Goal: Download file/media

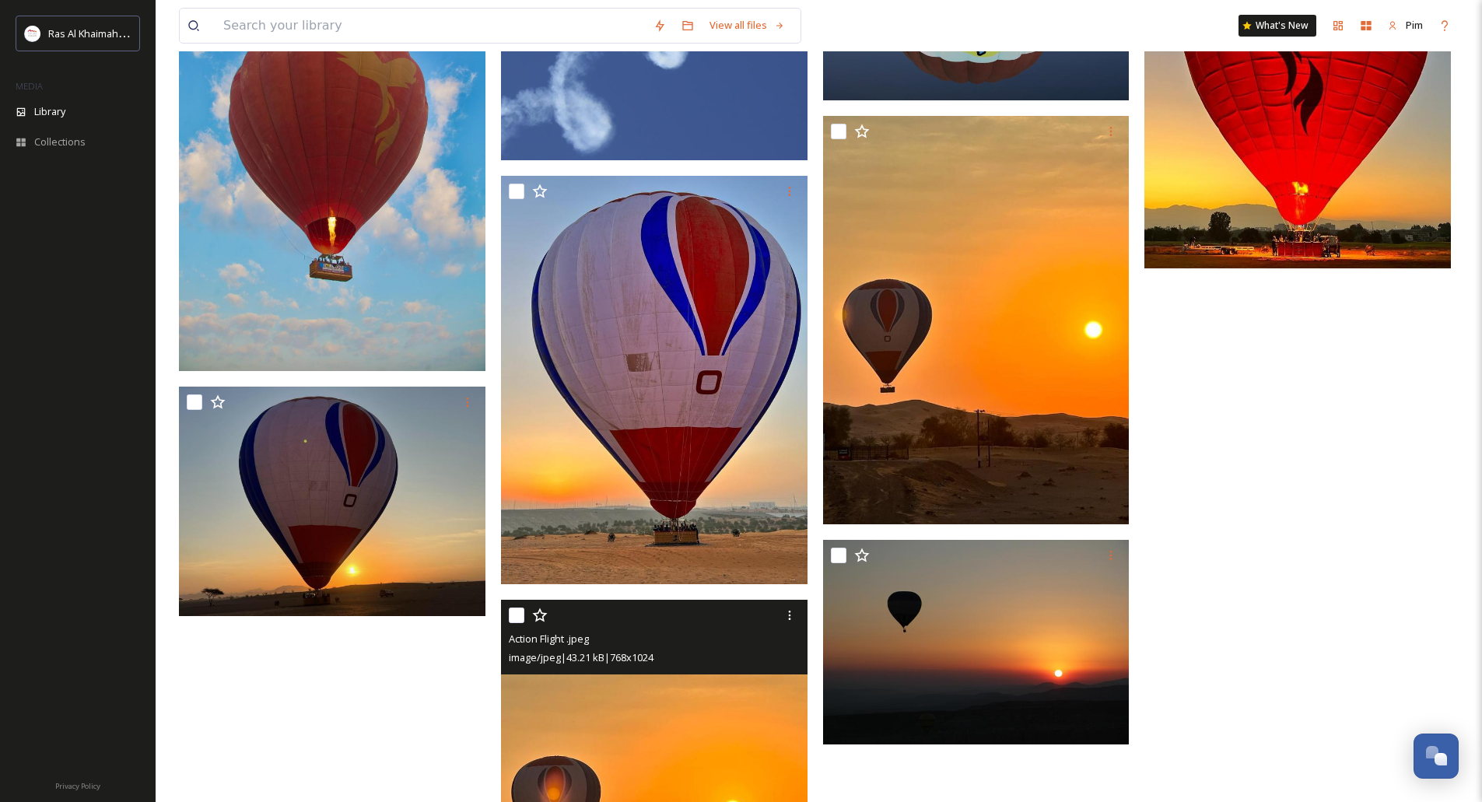
scroll to position [1670, 0]
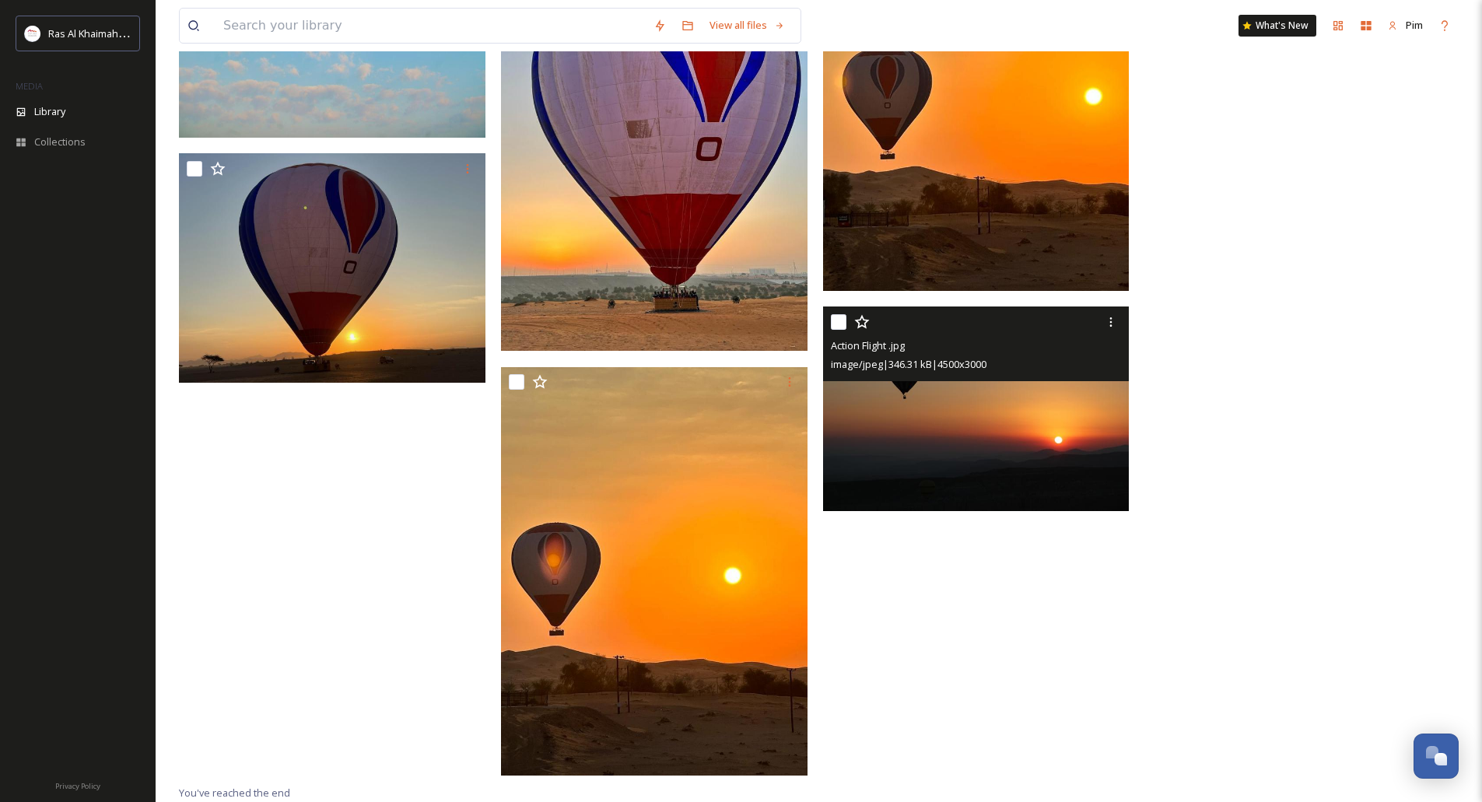
click at [1035, 461] on img at bounding box center [976, 408] width 306 height 205
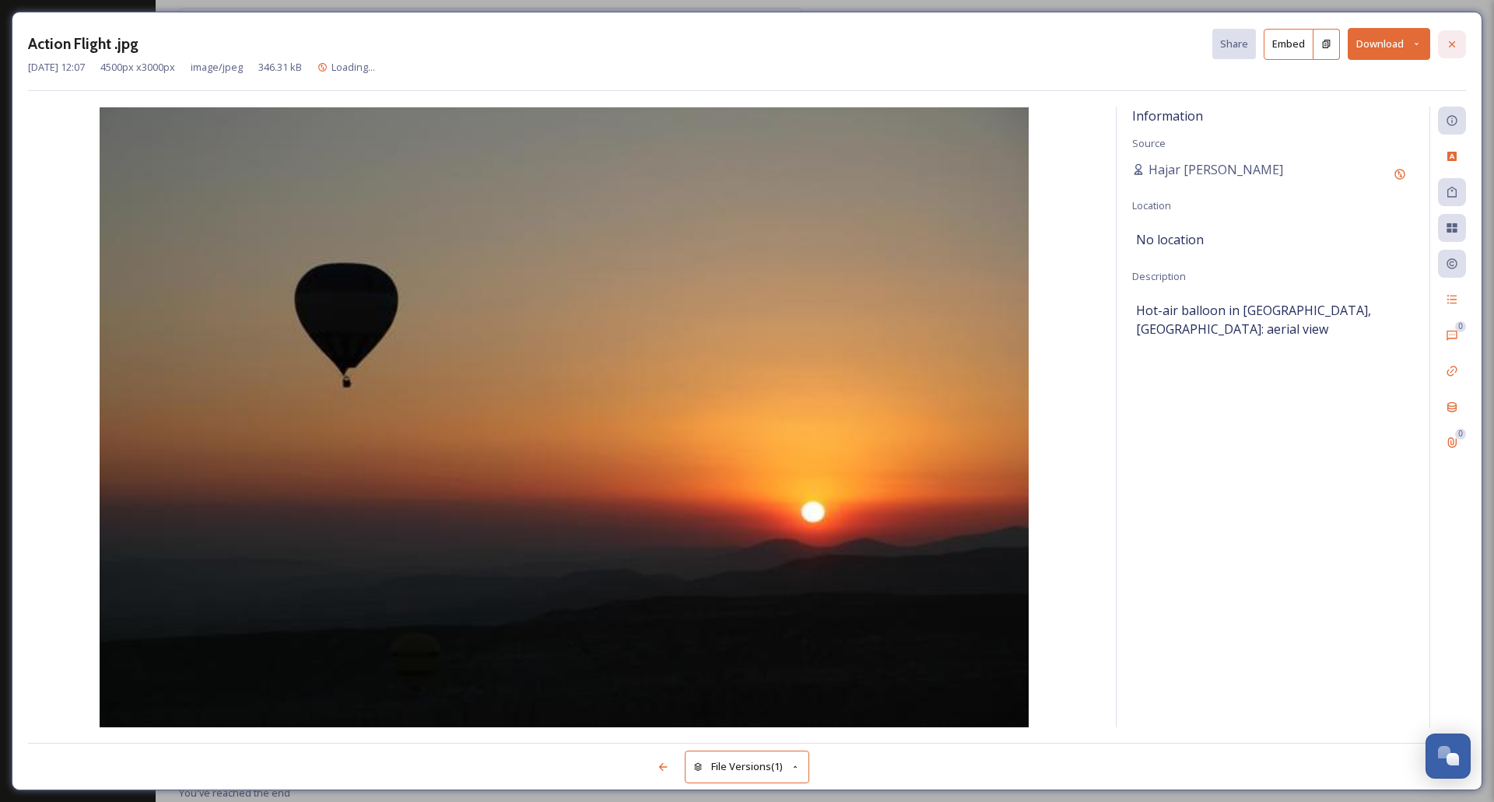
click at [1441, 39] on div at bounding box center [1452, 44] width 28 height 28
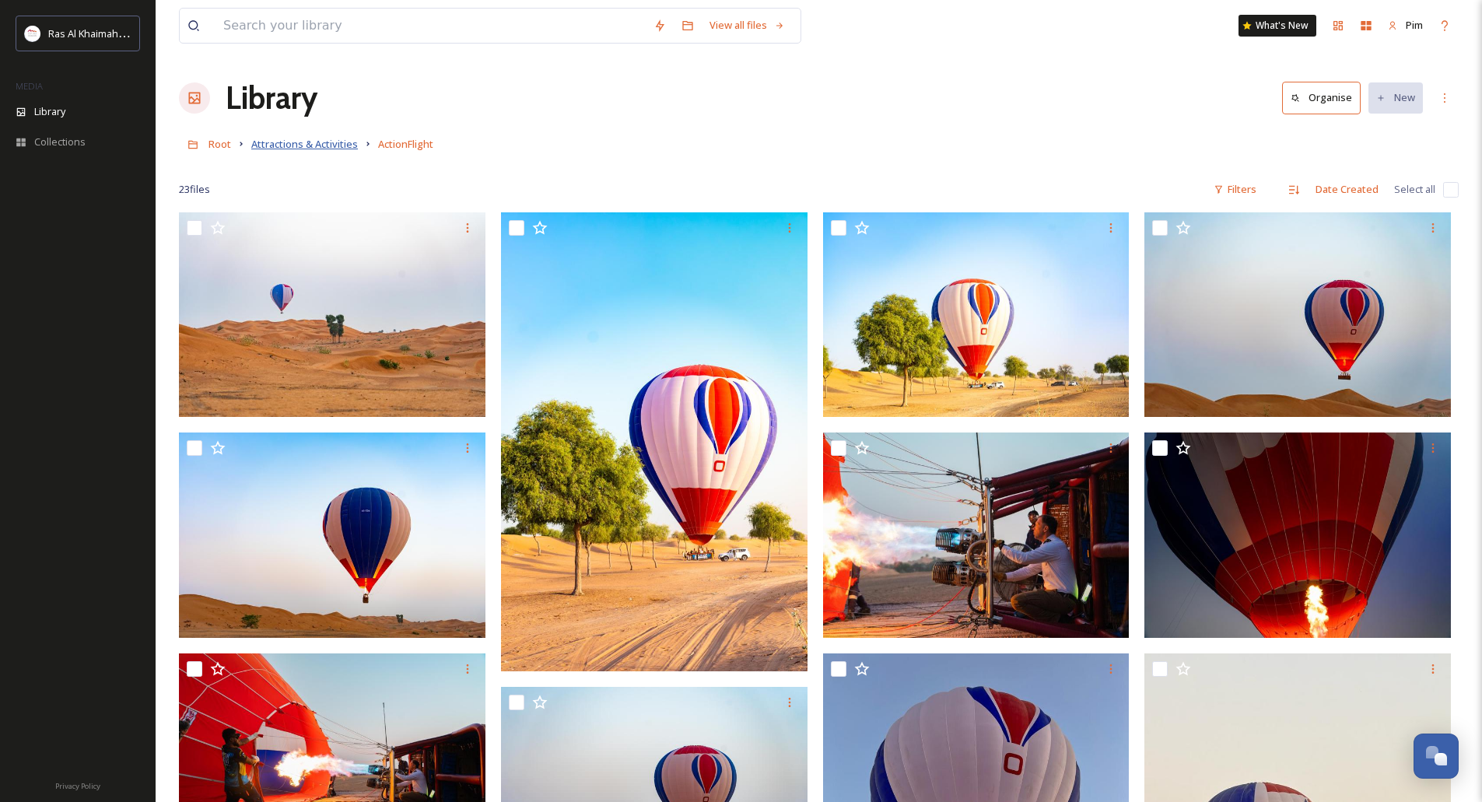
click at [299, 142] on span "Attractions & Activities" at bounding box center [304, 144] width 107 height 14
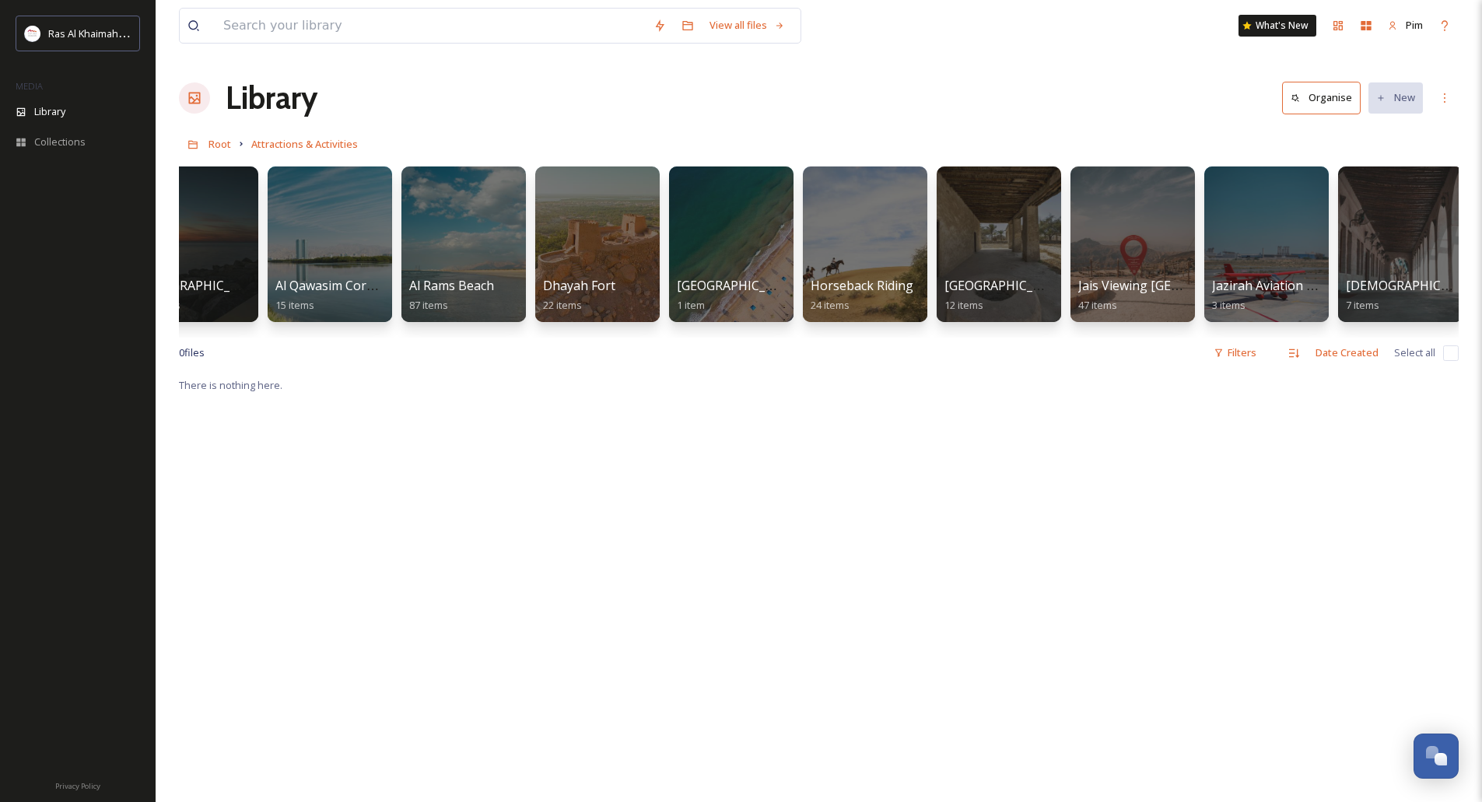
scroll to position [0, 605]
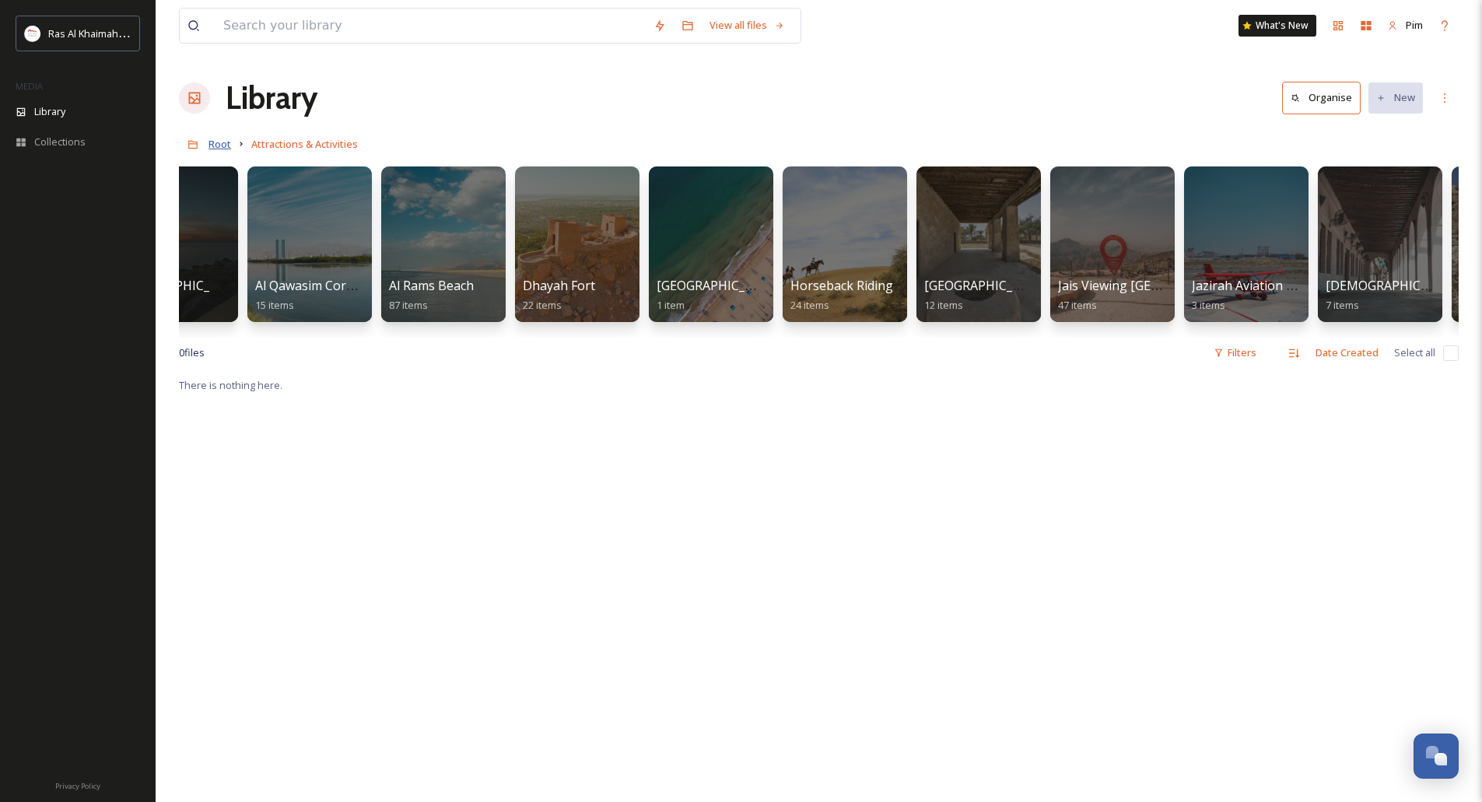
click at [223, 139] on span "Root" at bounding box center [219, 144] width 23 height 14
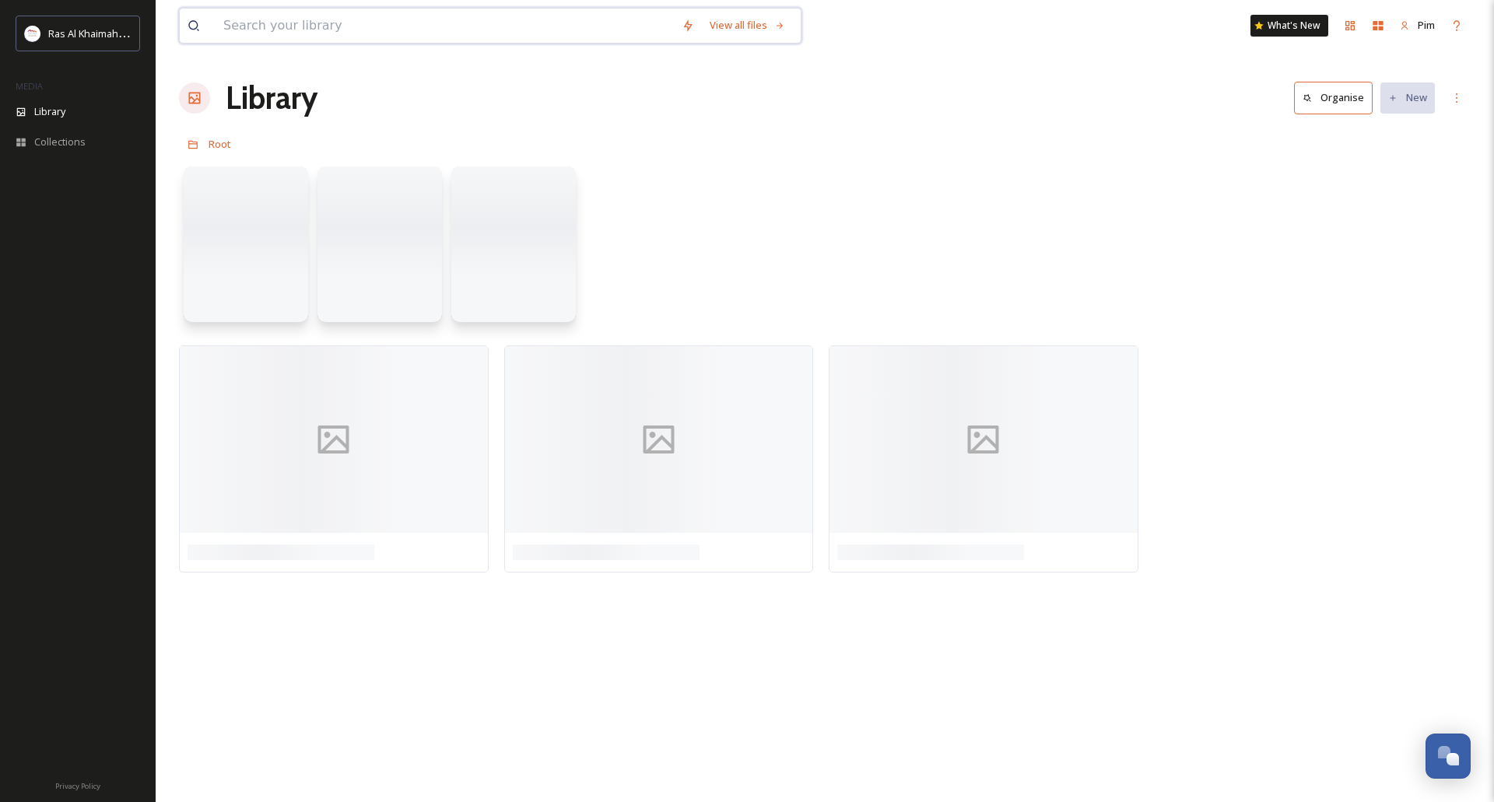
click at [303, 23] on input at bounding box center [444, 26] width 458 height 34
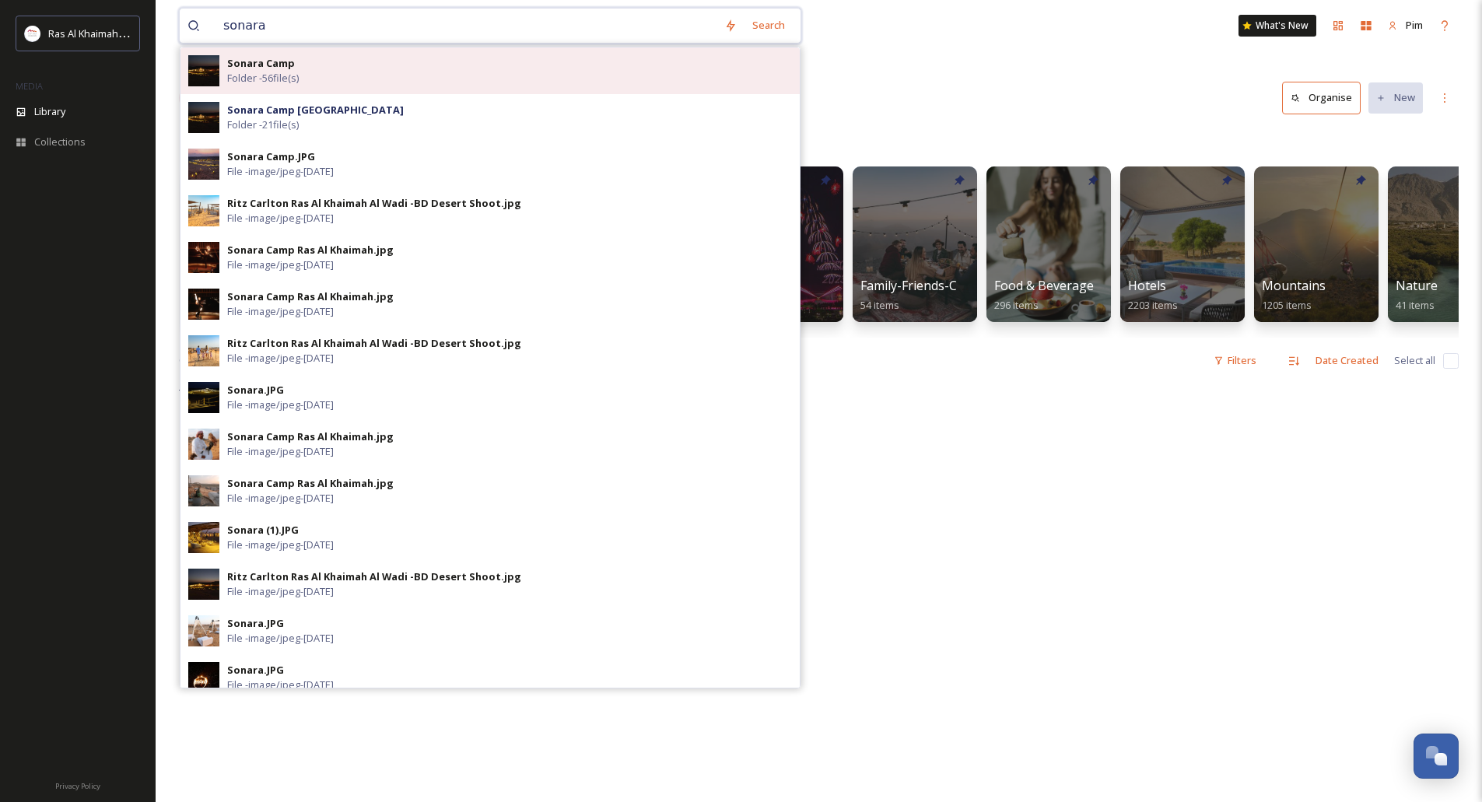
type input "sonara"
click at [345, 67] on div "Sonara Camp Folder - 56 file(s)" at bounding box center [509, 71] width 565 height 30
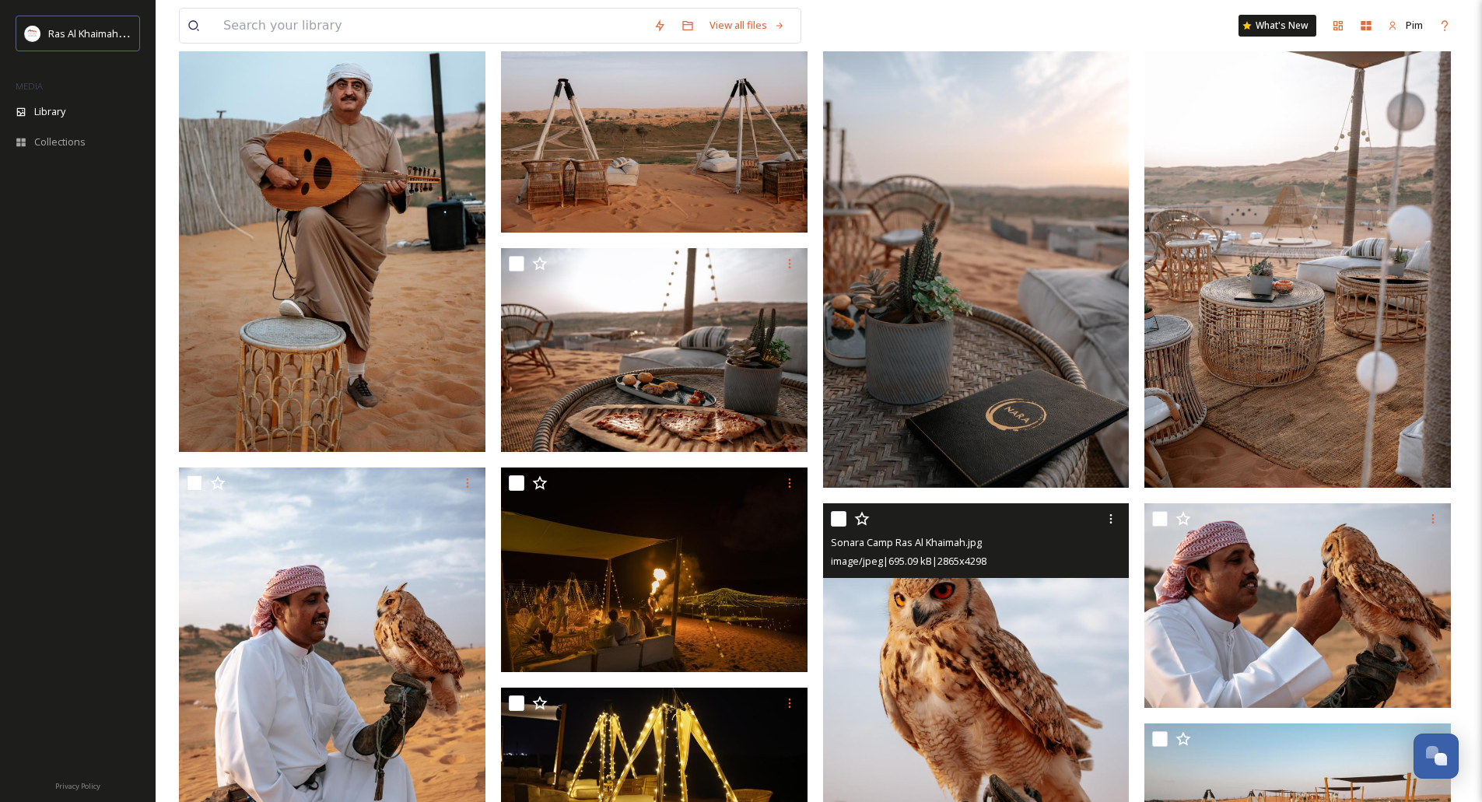
scroll to position [2556, 0]
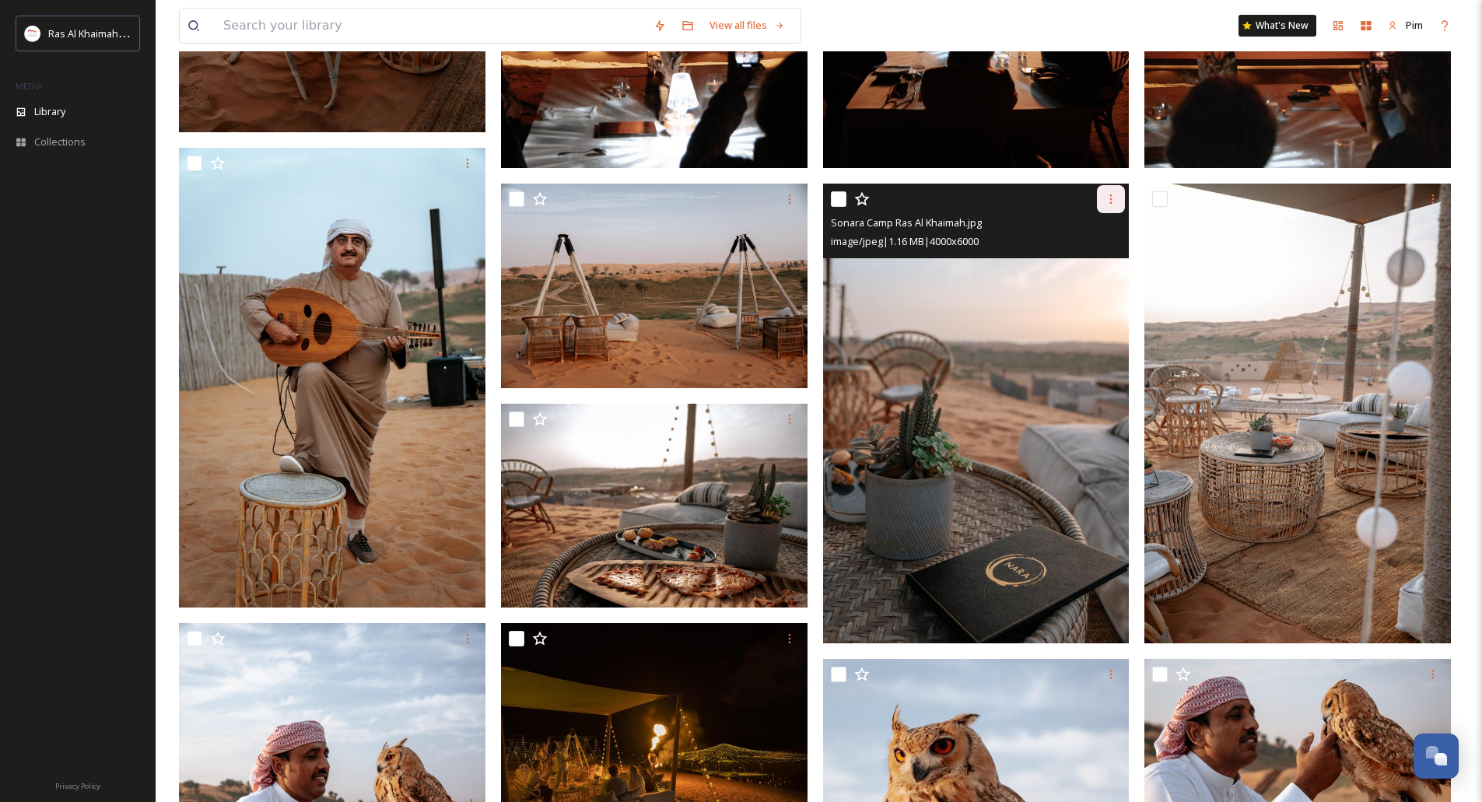
click at [1106, 197] on icon at bounding box center [1111, 199] width 12 height 12
click at [993, 275] on img at bounding box center [976, 414] width 306 height 460
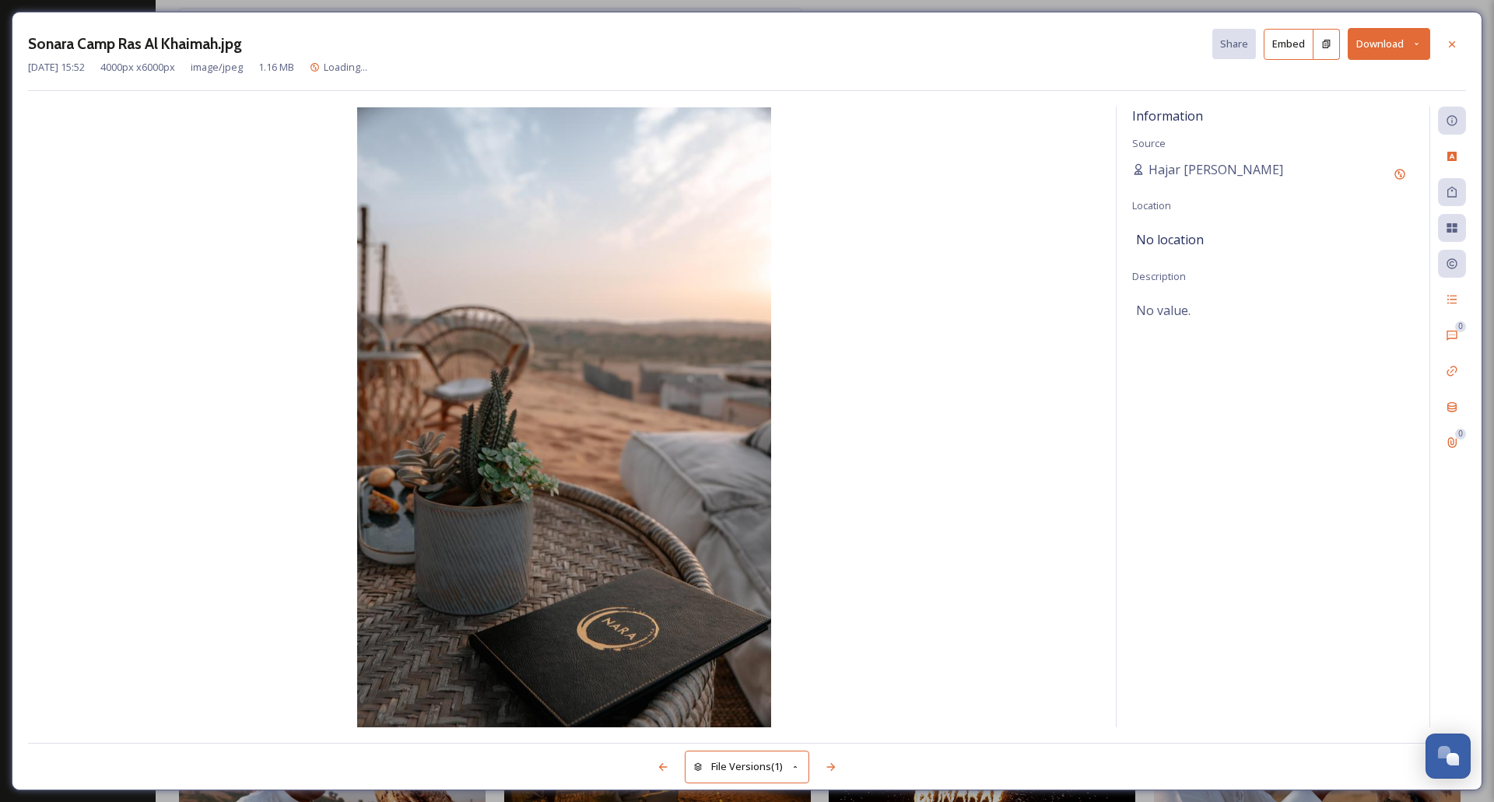
click at [1391, 51] on button "Download" at bounding box center [1388, 44] width 82 height 32
click at [1353, 81] on span "Download Original (4000 x 6000)" at bounding box center [1347, 79] width 147 height 15
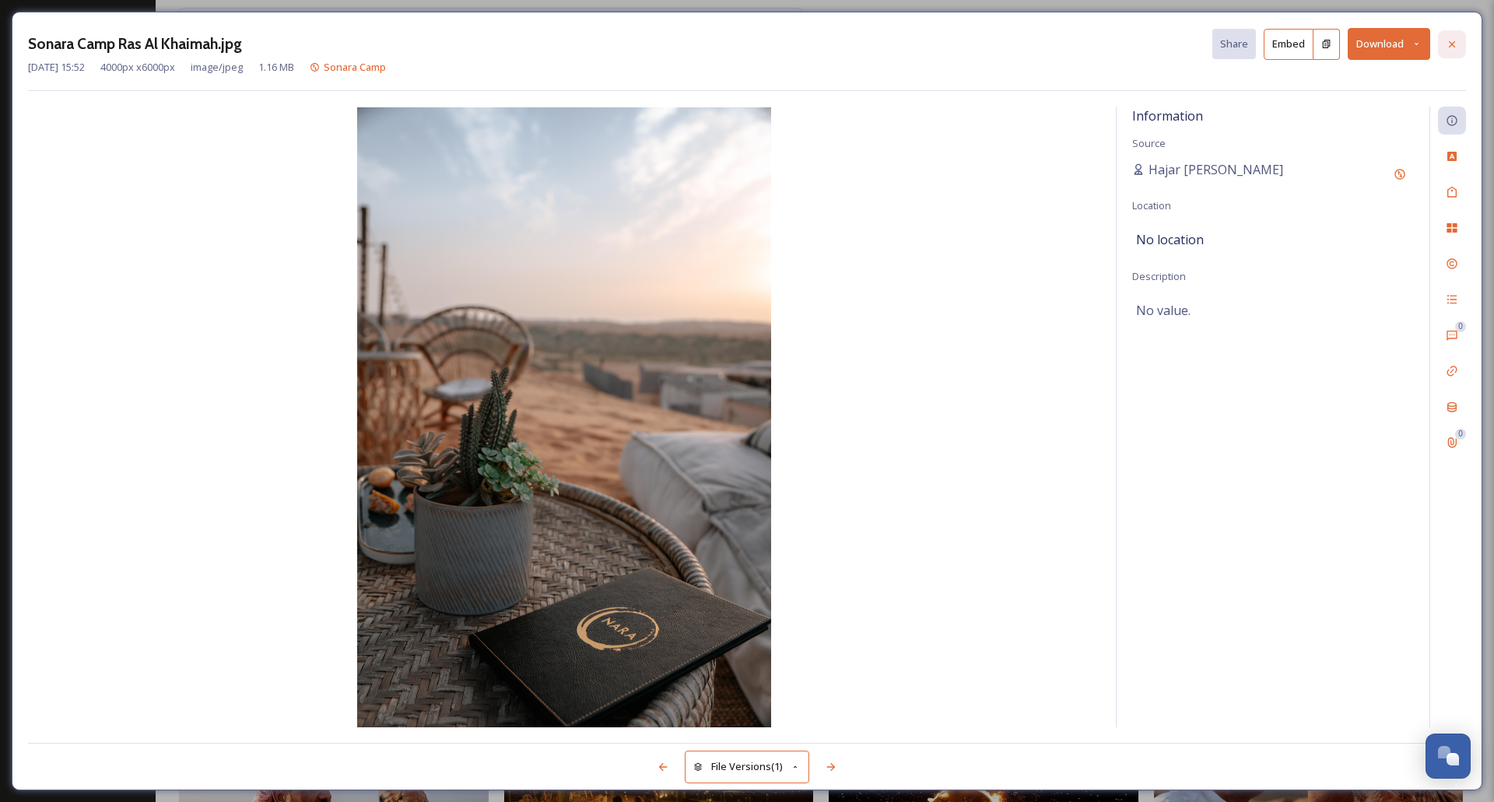
click at [1459, 39] on div at bounding box center [1452, 44] width 28 height 28
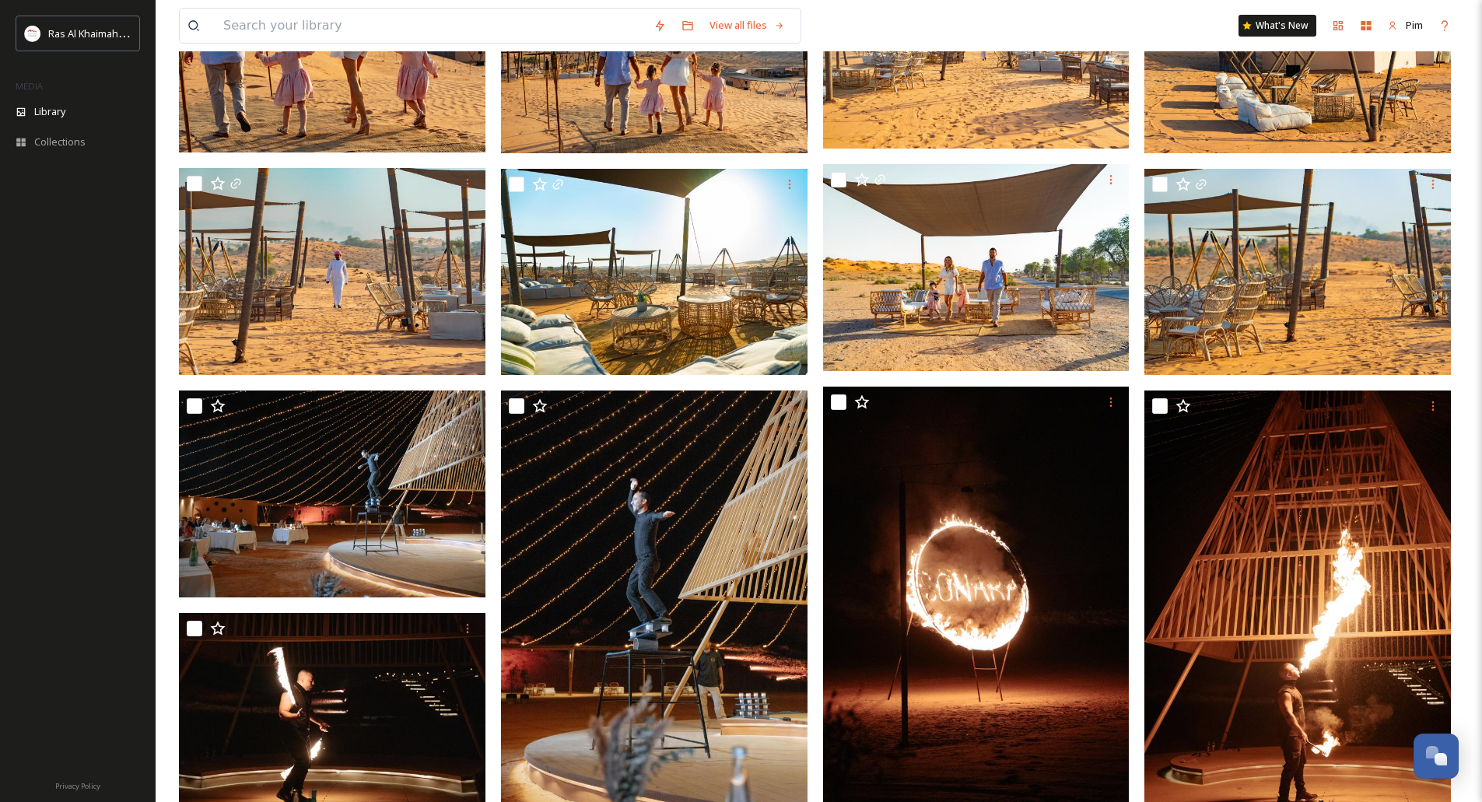
scroll to position [1167, 0]
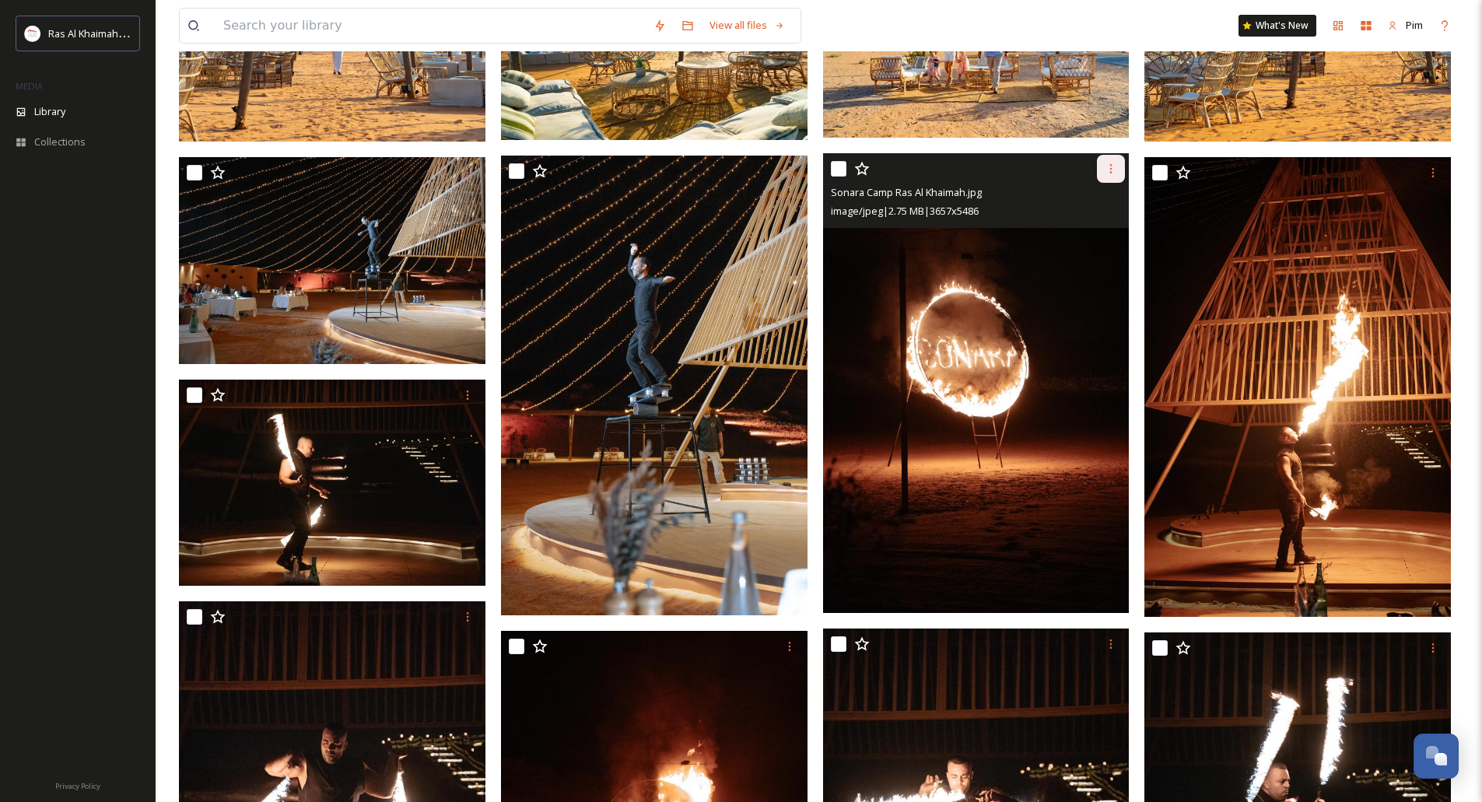
click at [1108, 169] on icon at bounding box center [1111, 169] width 12 height 12
click at [1024, 273] on img at bounding box center [976, 383] width 306 height 460
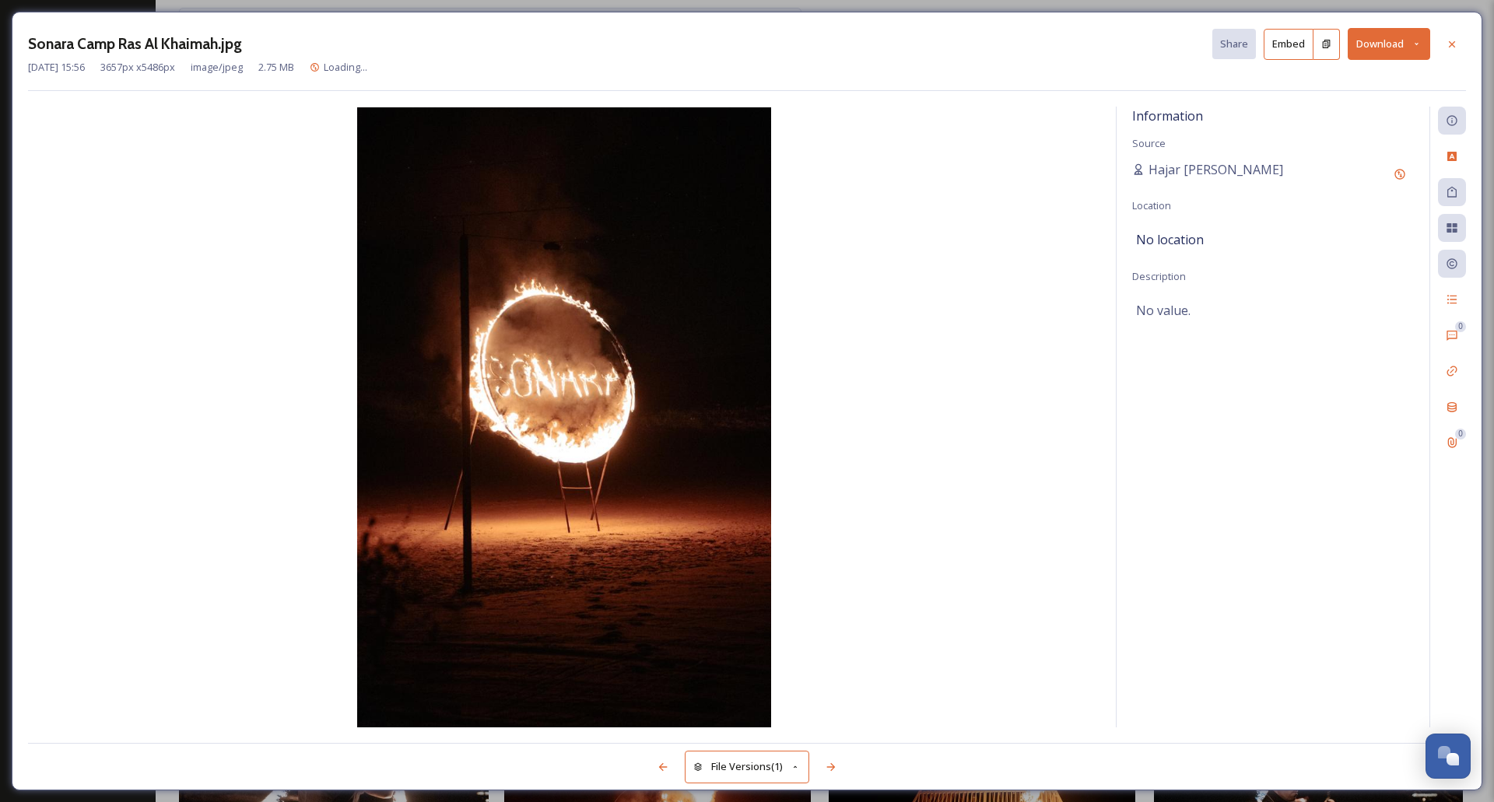
click at [1417, 38] on button "Download" at bounding box center [1388, 44] width 82 height 32
click at [1364, 80] on span "Download Original (3657 x 5486)" at bounding box center [1347, 79] width 147 height 15
click at [1446, 49] on icon at bounding box center [1451, 44] width 12 height 12
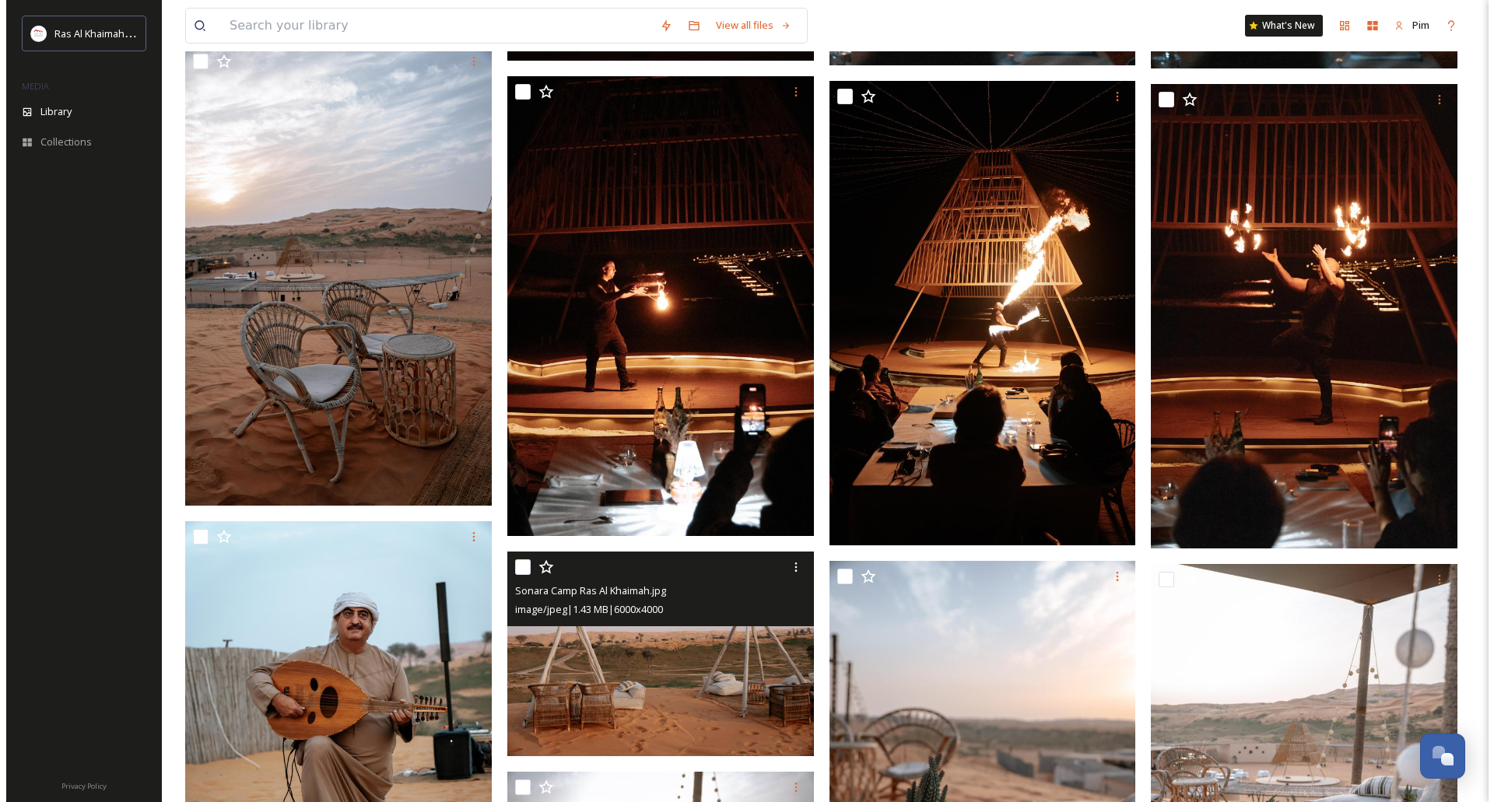
scroll to position [1965, 0]
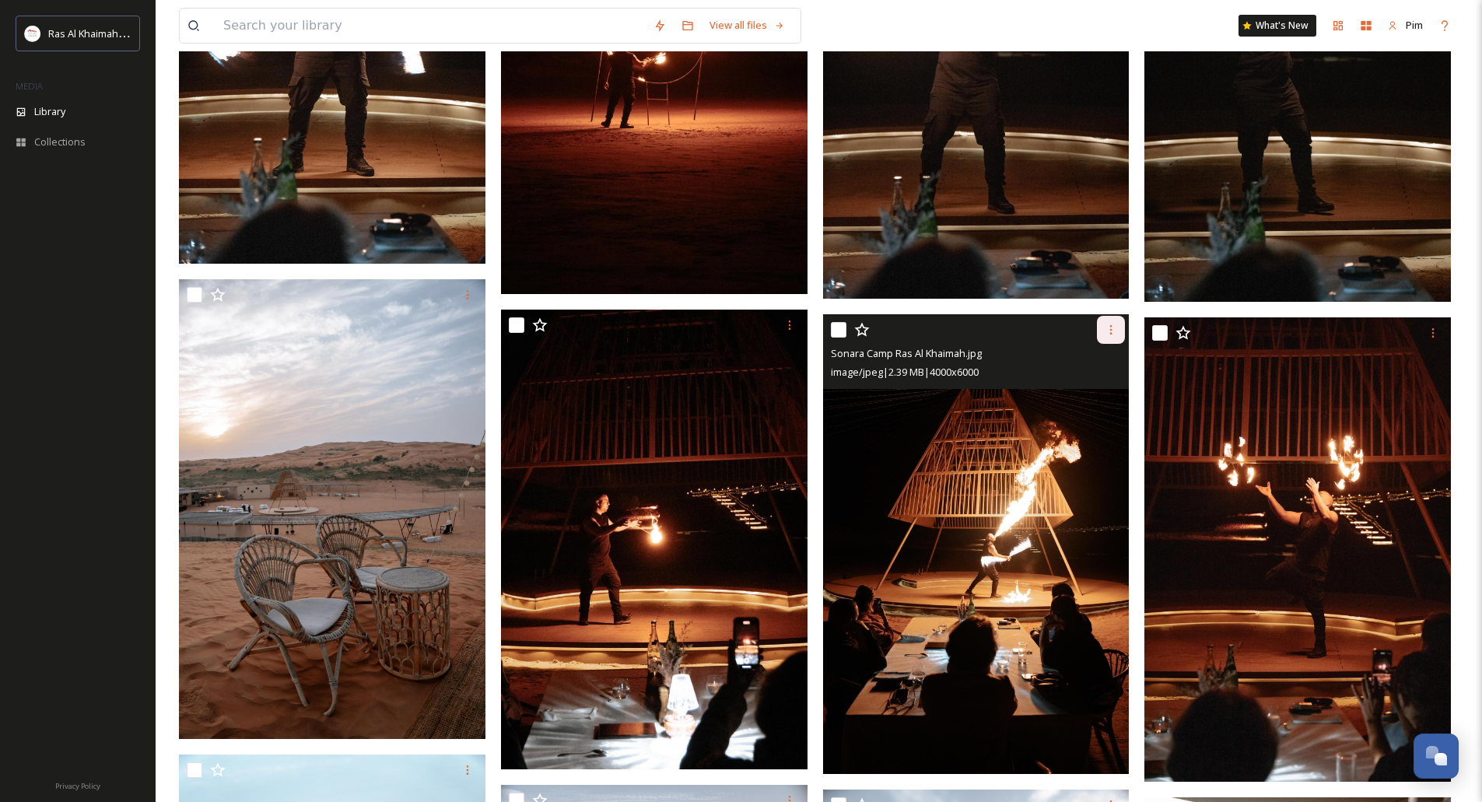
click at [1120, 336] on div at bounding box center [1111, 330] width 28 height 28
click at [965, 425] on img at bounding box center [976, 544] width 306 height 460
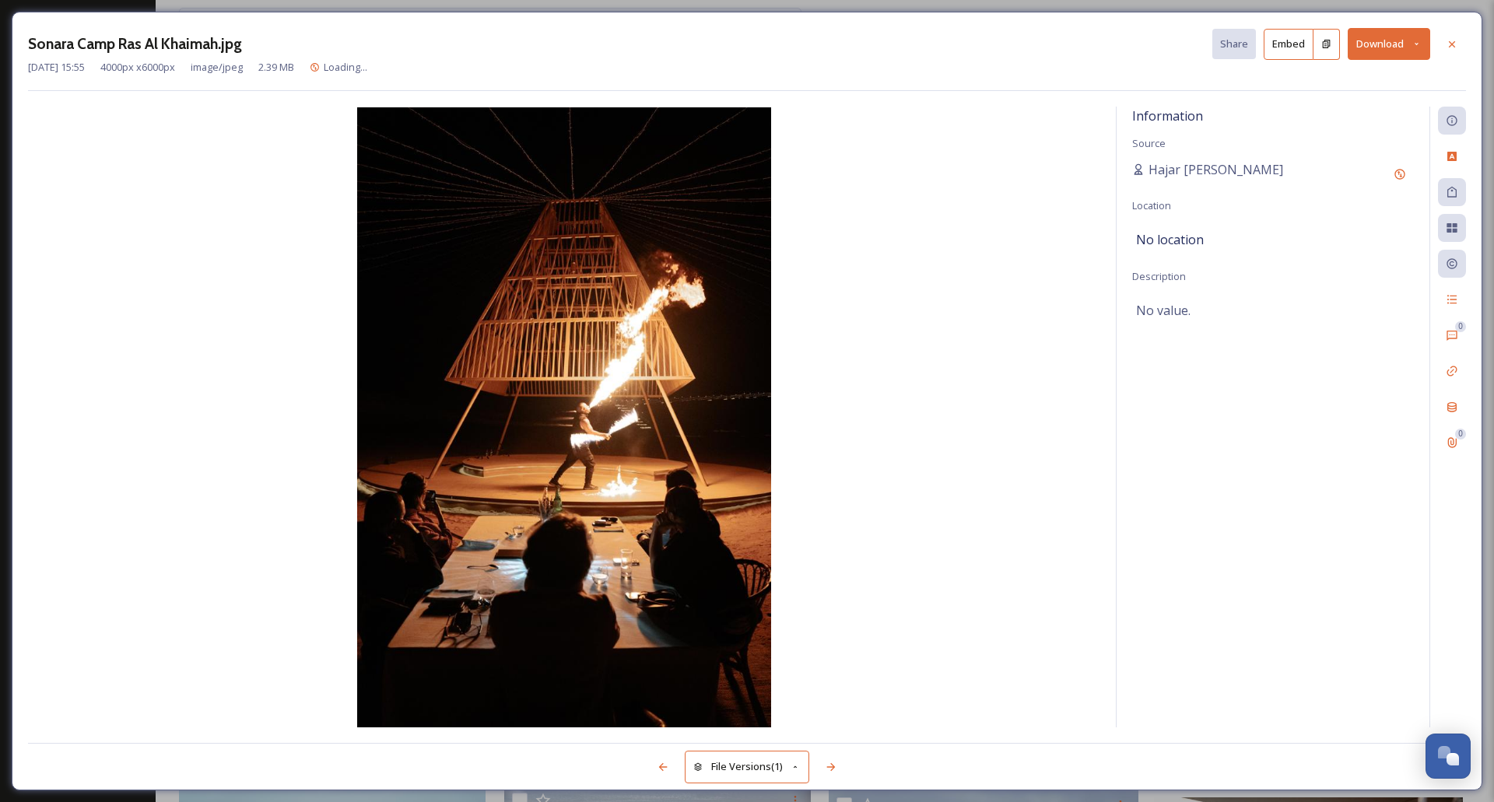
click at [1395, 51] on button "Download" at bounding box center [1388, 44] width 82 height 32
click at [1368, 76] on span "Download Original (4000 x 6000)" at bounding box center [1347, 79] width 147 height 15
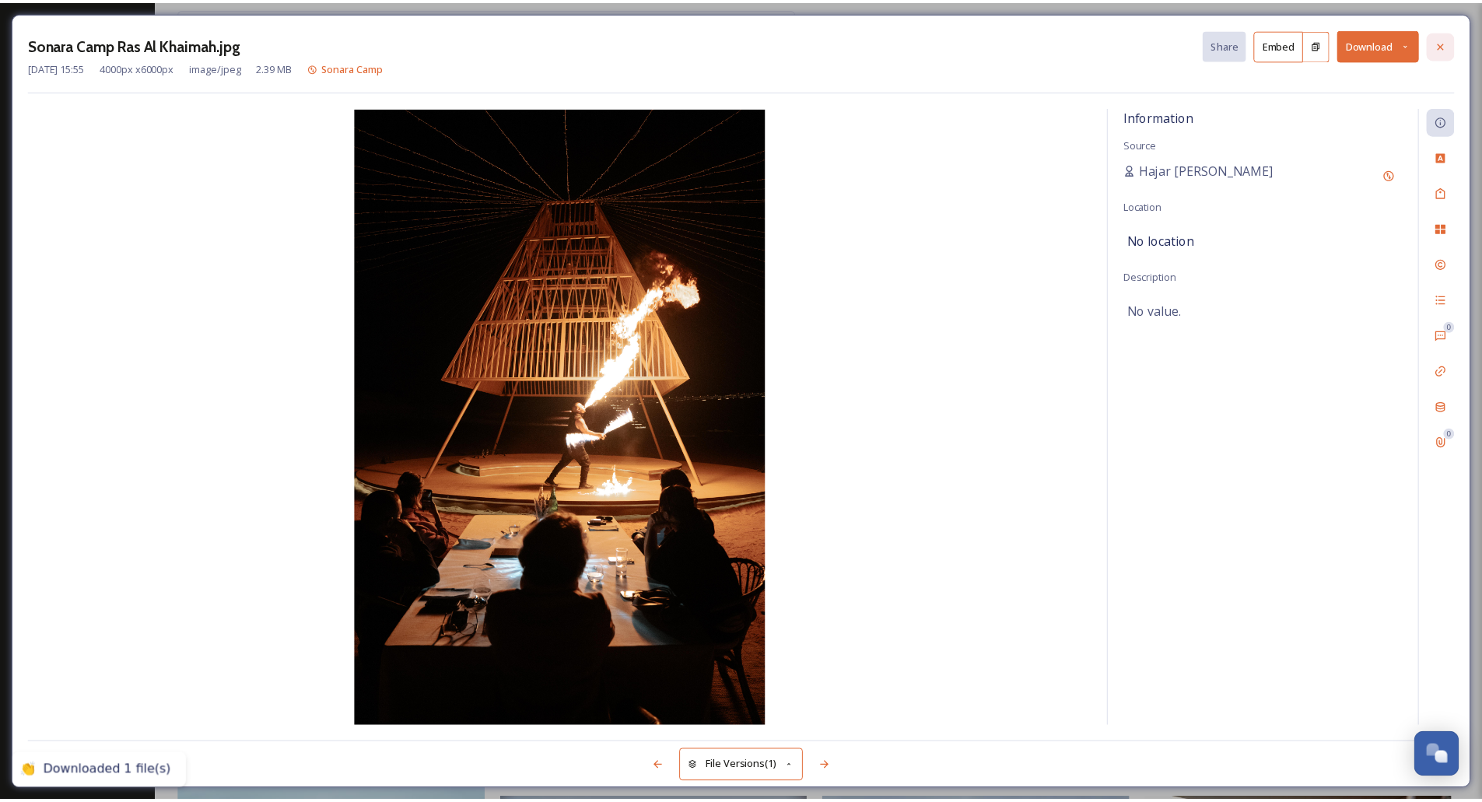
scroll to position [1969, 0]
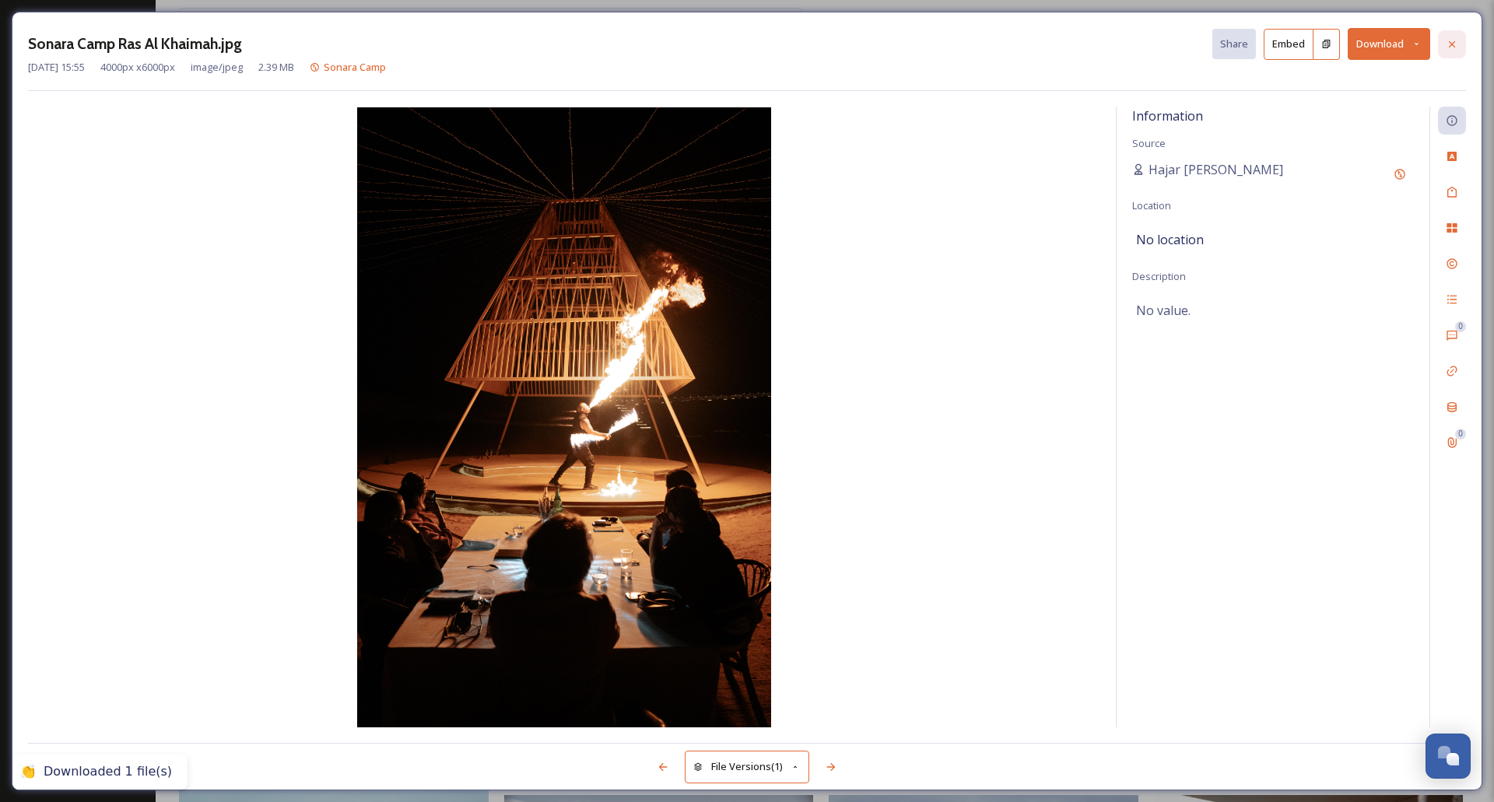
click at [1463, 44] on div at bounding box center [1452, 44] width 28 height 28
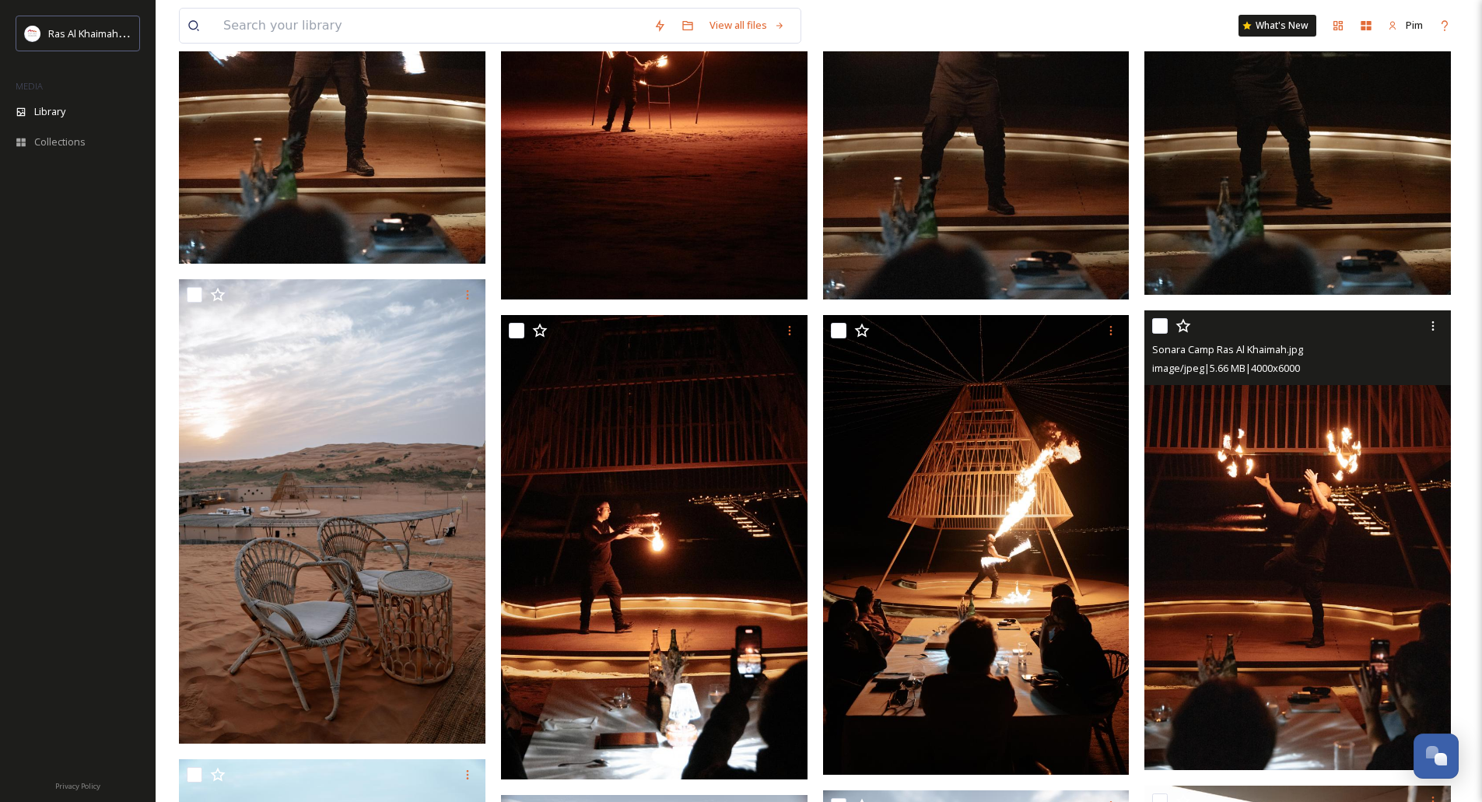
scroll to position [2047, 0]
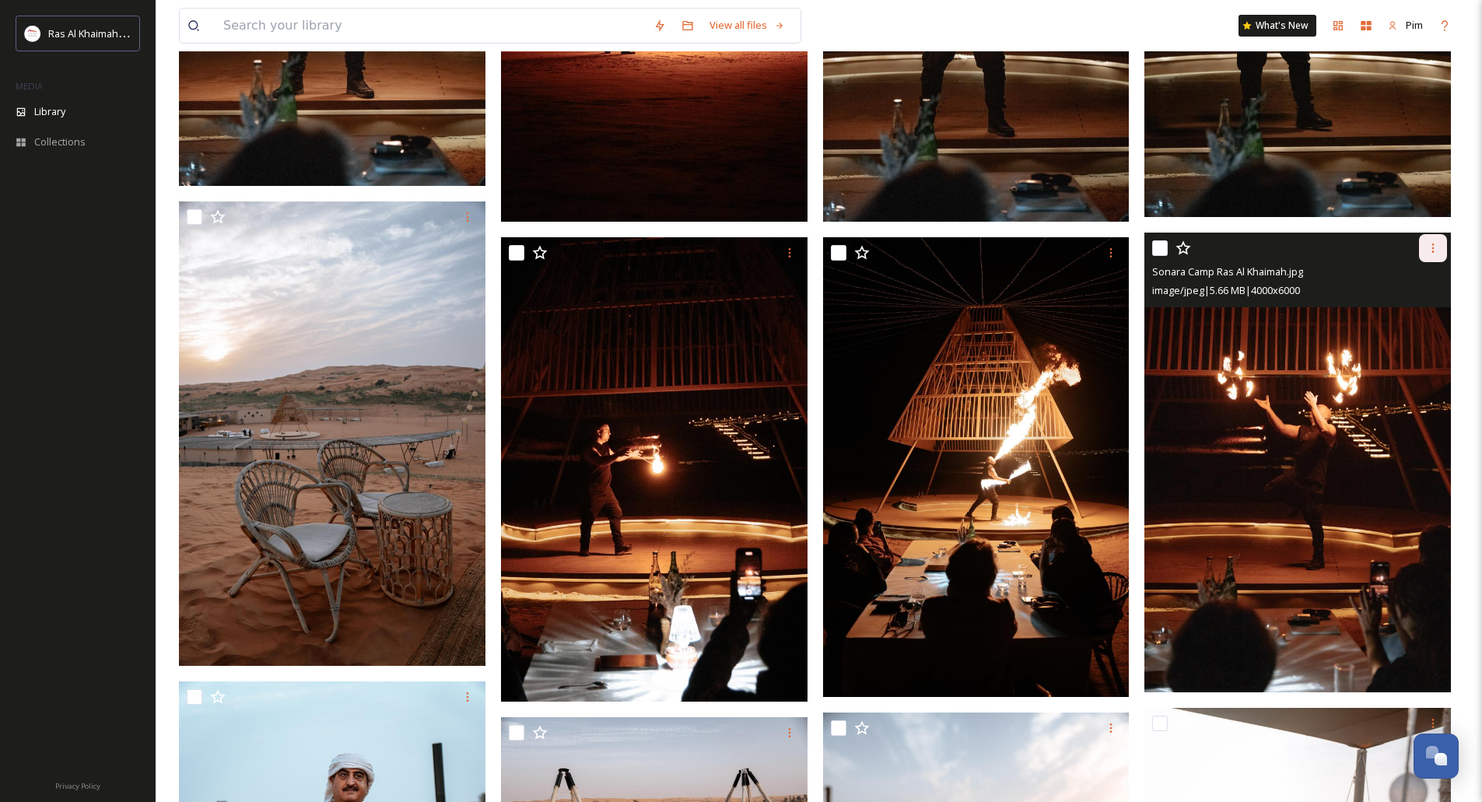
click at [1436, 246] on icon at bounding box center [1433, 248] width 12 height 12
click at [1319, 355] on img at bounding box center [1297, 463] width 306 height 460
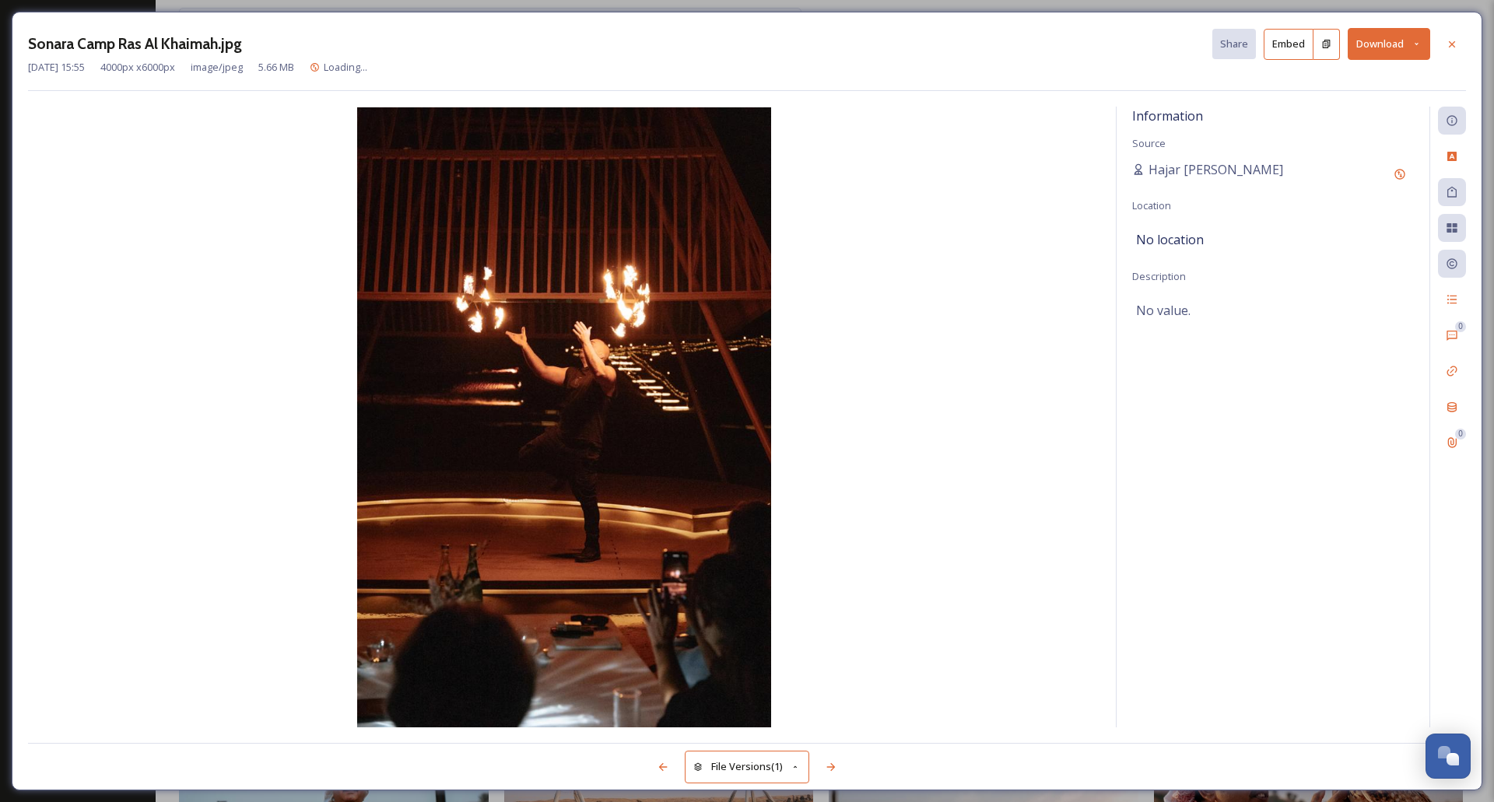
click at [1404, 38] on button "Download" at bounding box center [1388, 44] width 82 height 32
click at [1356, 82] on span "Download Original (4000 x 6000)" at bounding box center [1347, 79] width 147 height 15
click at [1441, 32] on div at bounding box center [1452, 44] width 28 height 28
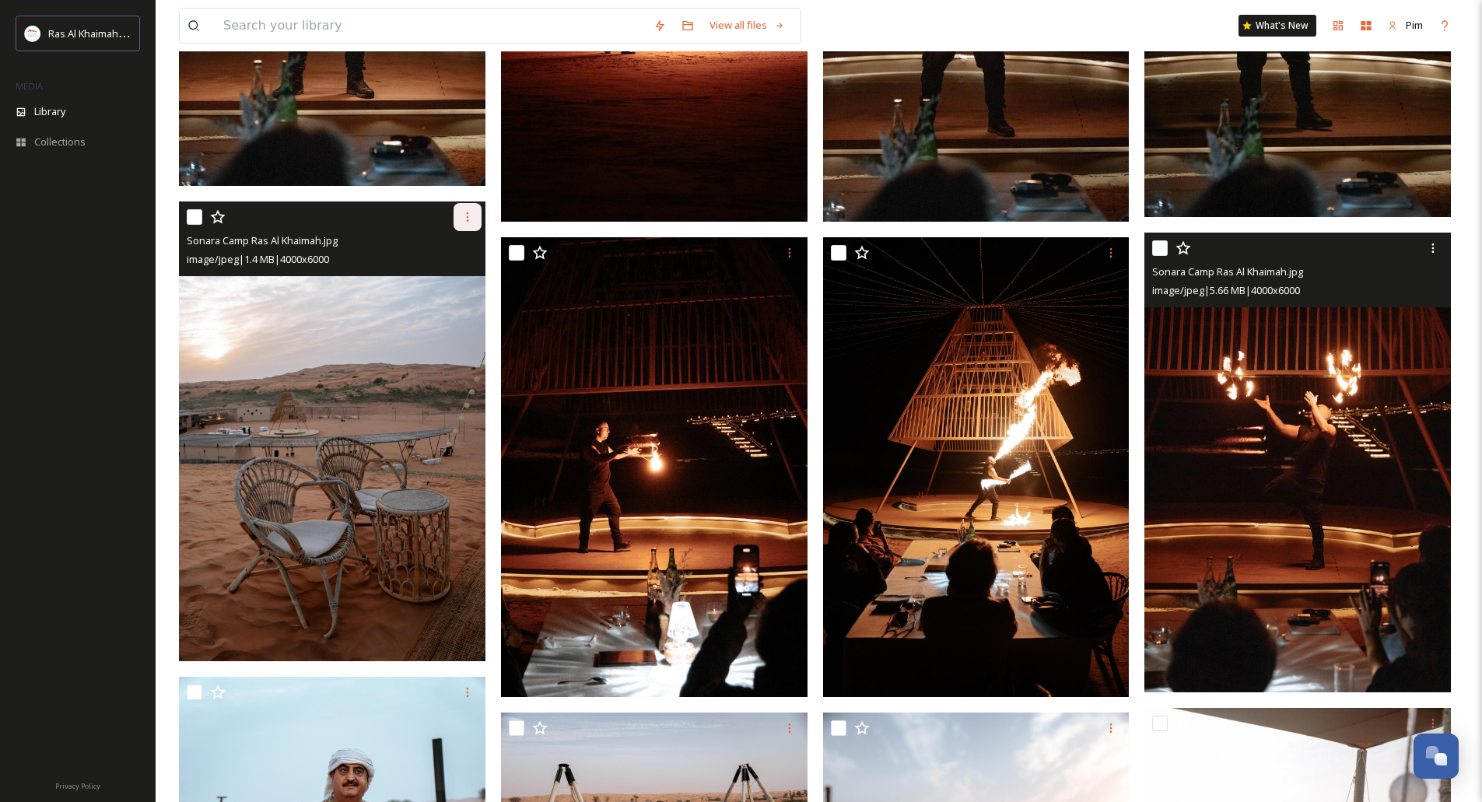
click at [474, 220] on div at bounding box center [467, 217] width 28 height 28
click at [367, 329] on img at bounding box center [332, 431] width 306 height 460
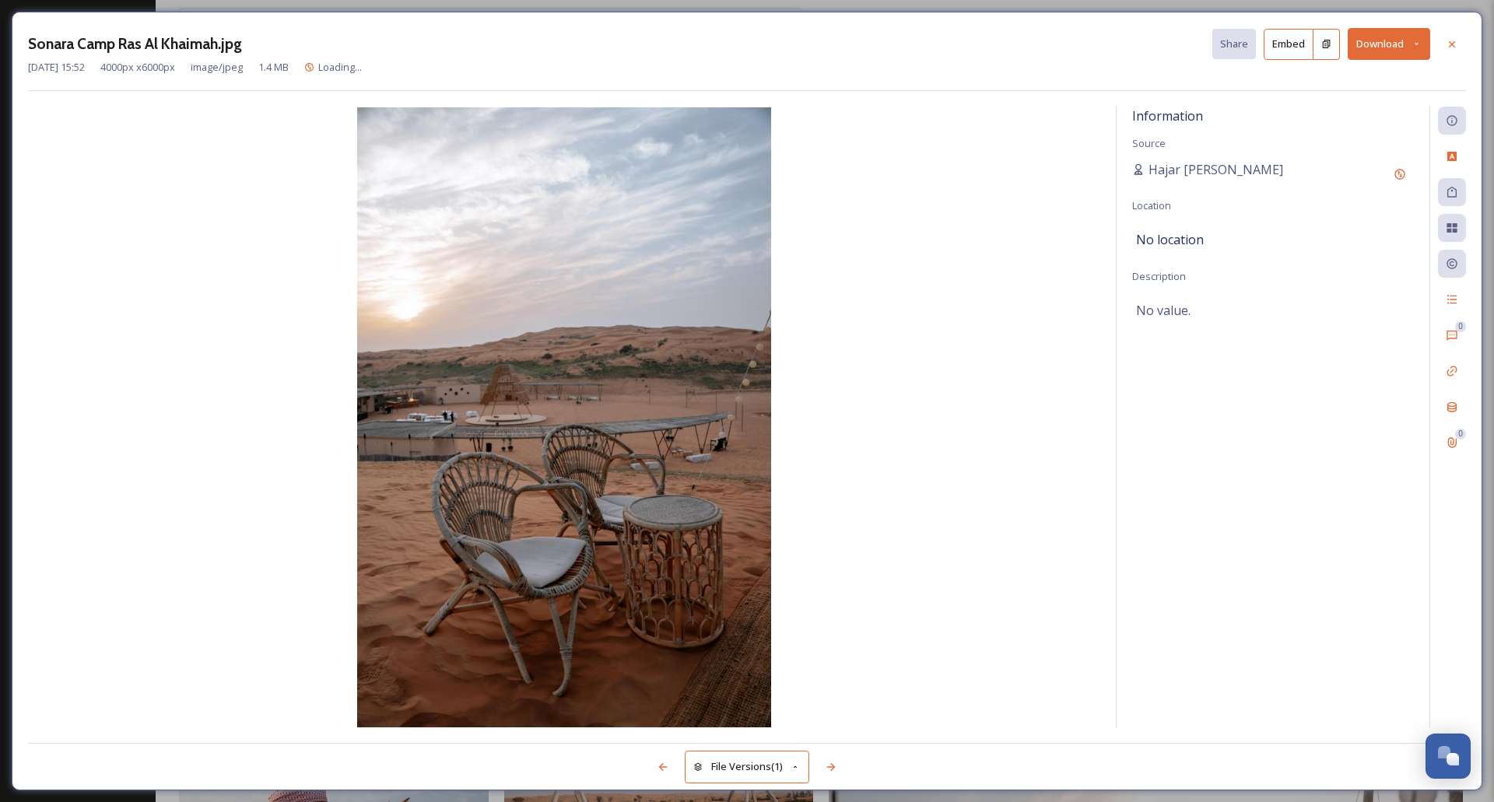
click at [1413, 47] on icon at bounding box center [1416, 44] width 10 height 10
click at [1348, 79] on span "Download Original (4000 x 6000)" at bounding box center [1347, 79] width 147 height 15
click at [1447, 41] on icon at bounding box center [1451, 44] width 12 height 12
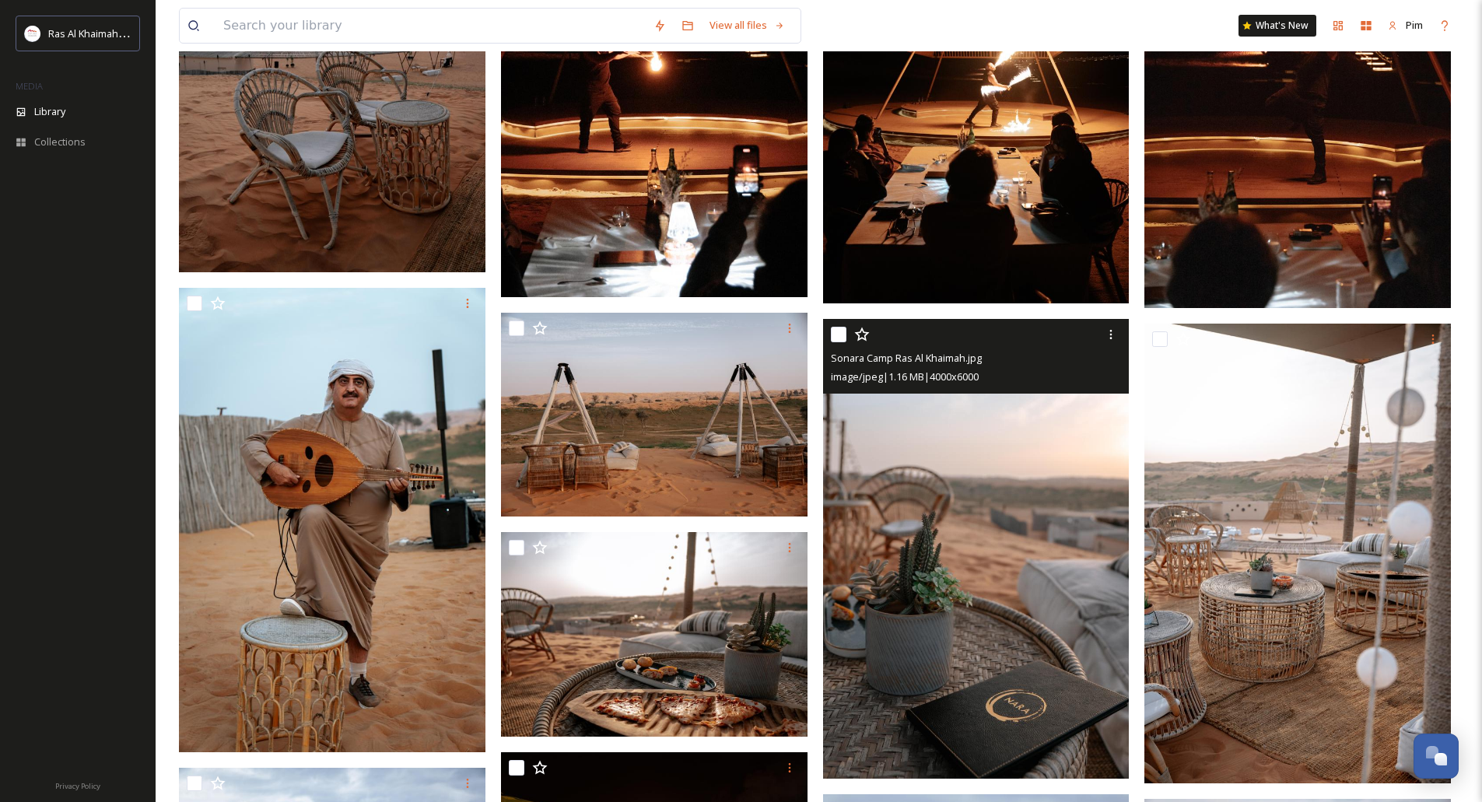
scroll to position [2513, 0]
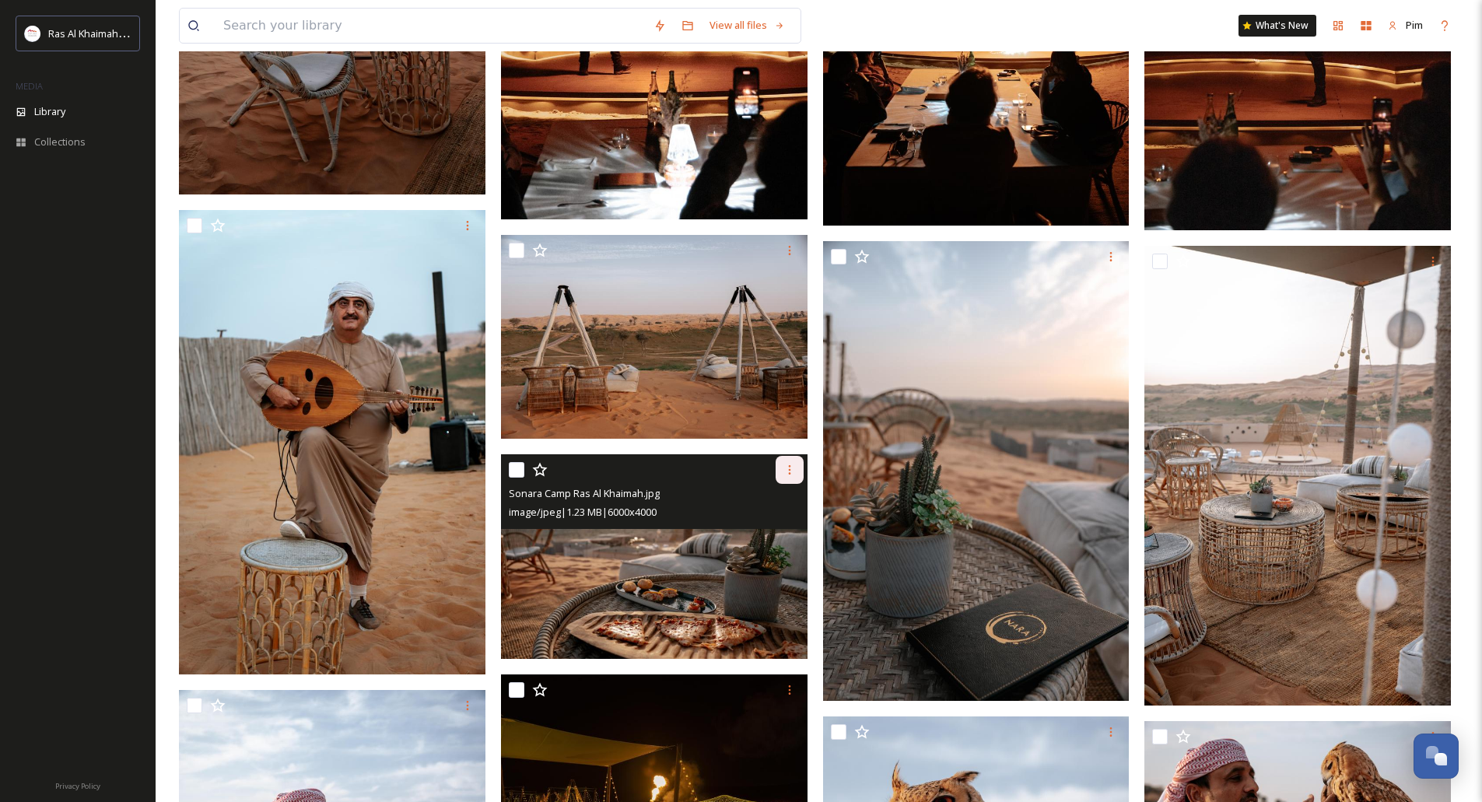
click at [781, 476] on div at bounding box center [790, 470] width 28 height 28
click at [681, 548] on img at bounding box center [654, 556] width 306 height 205
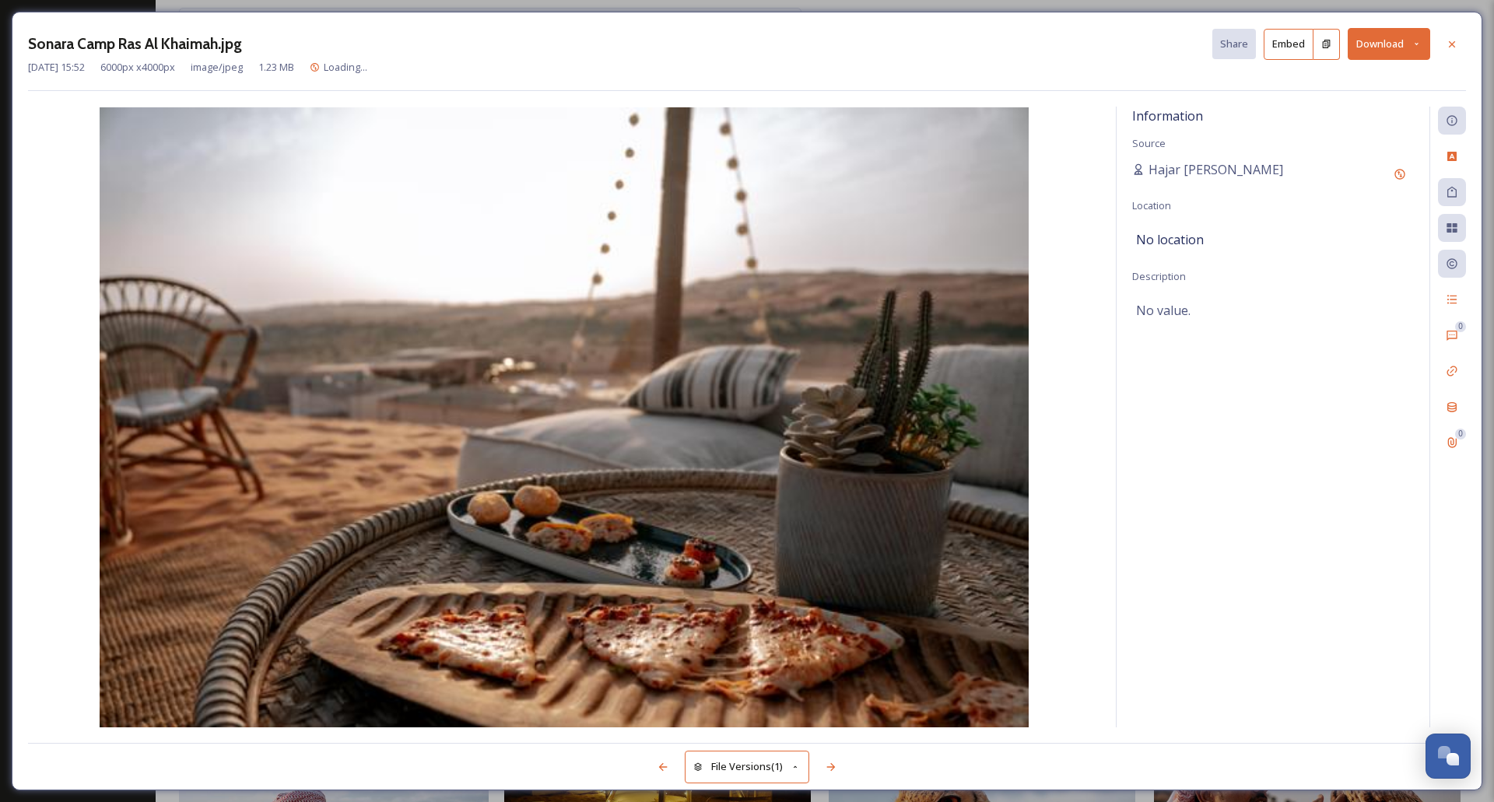
click at [1395, 40] on button "Download" at bounding box center [1388, 44] width 82 height 32
click at [1353, 78] on span "Download Original (6000 x 4000)" at bounding box center [1347, 79] width 147 height 15
click at [1440, 46] on div at bounding box center [1452, 44] width 28 height 28
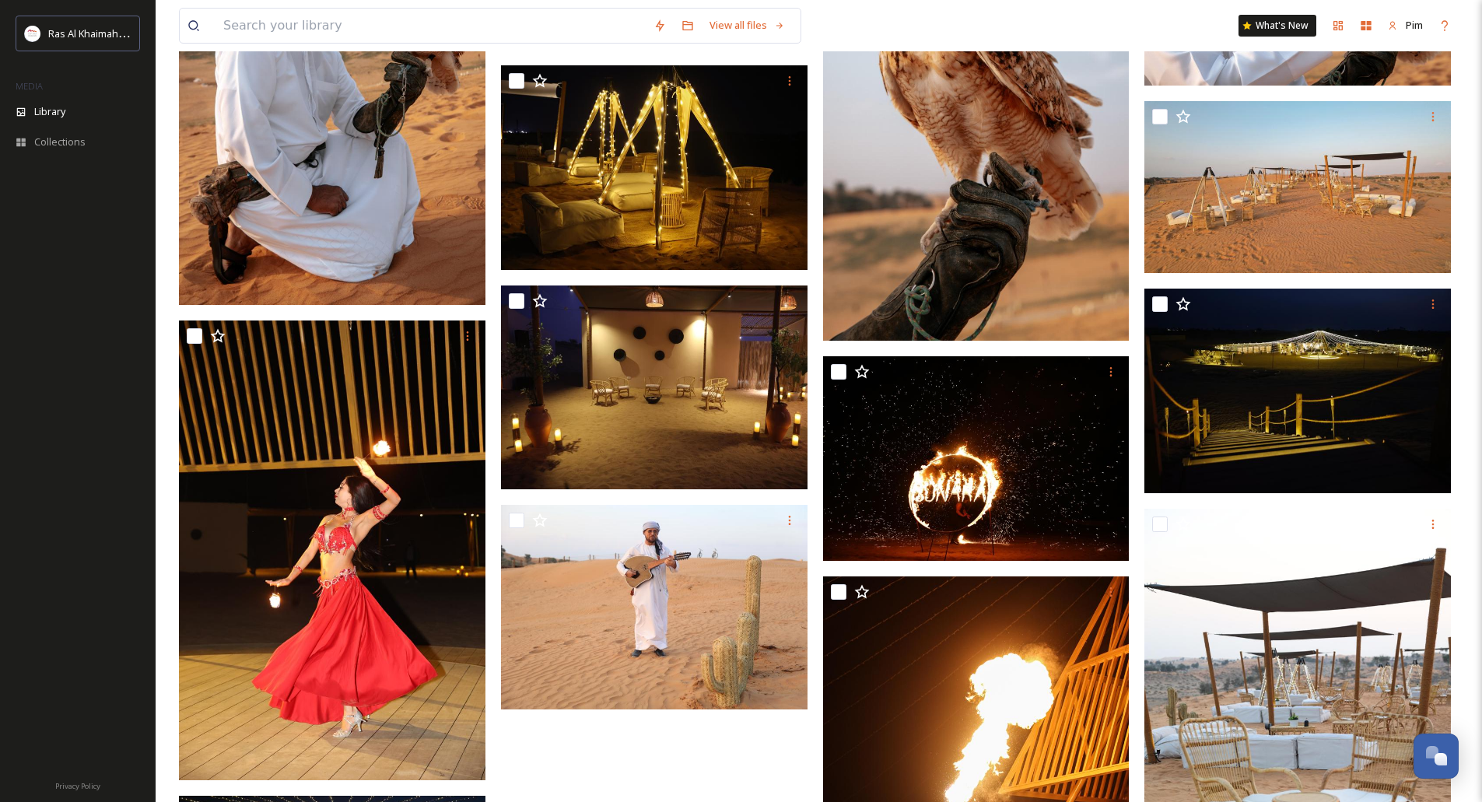
scroll to position [2867, 0]
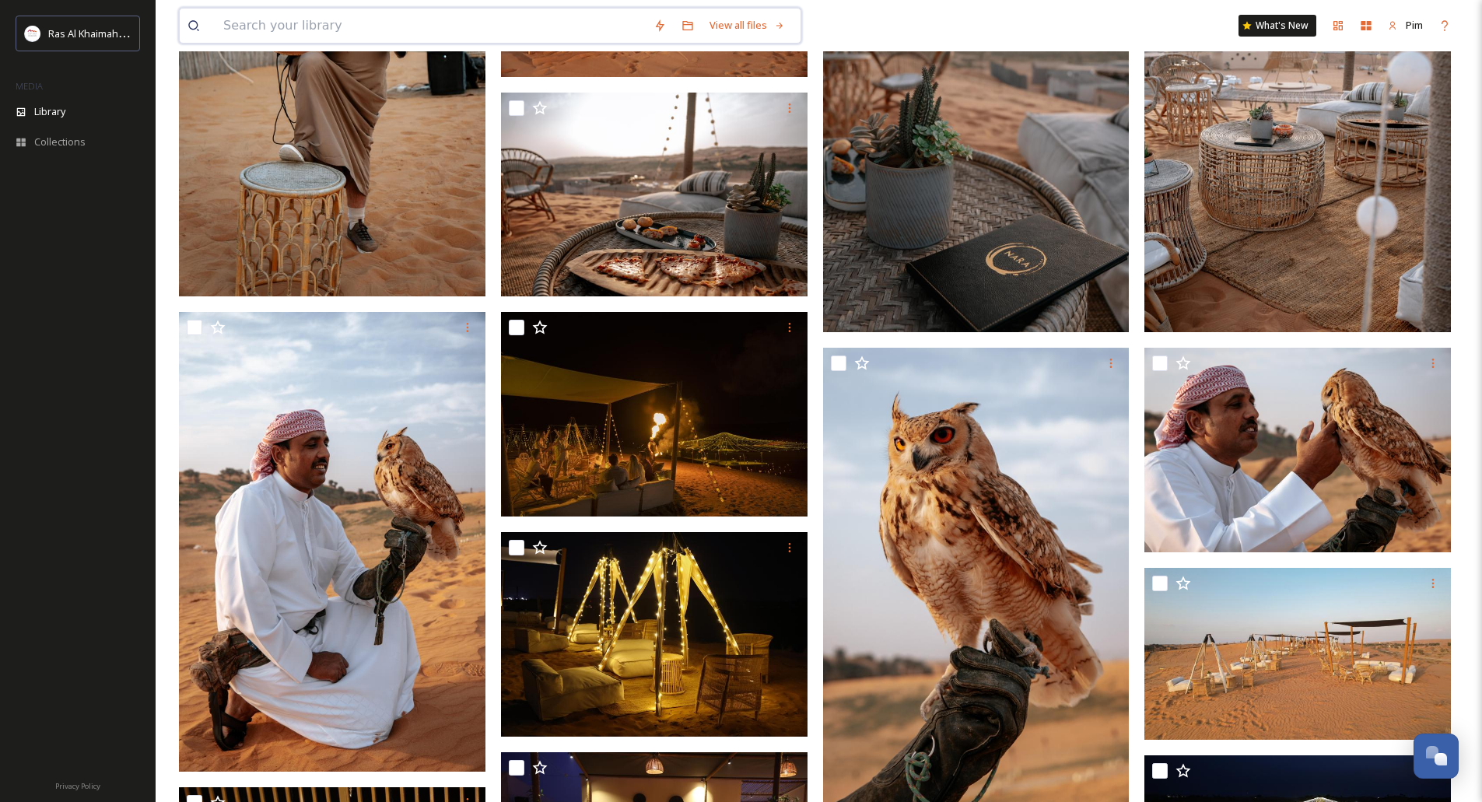
click at [360, 19] on input at bounding box center [430, 26] width 430 height 34
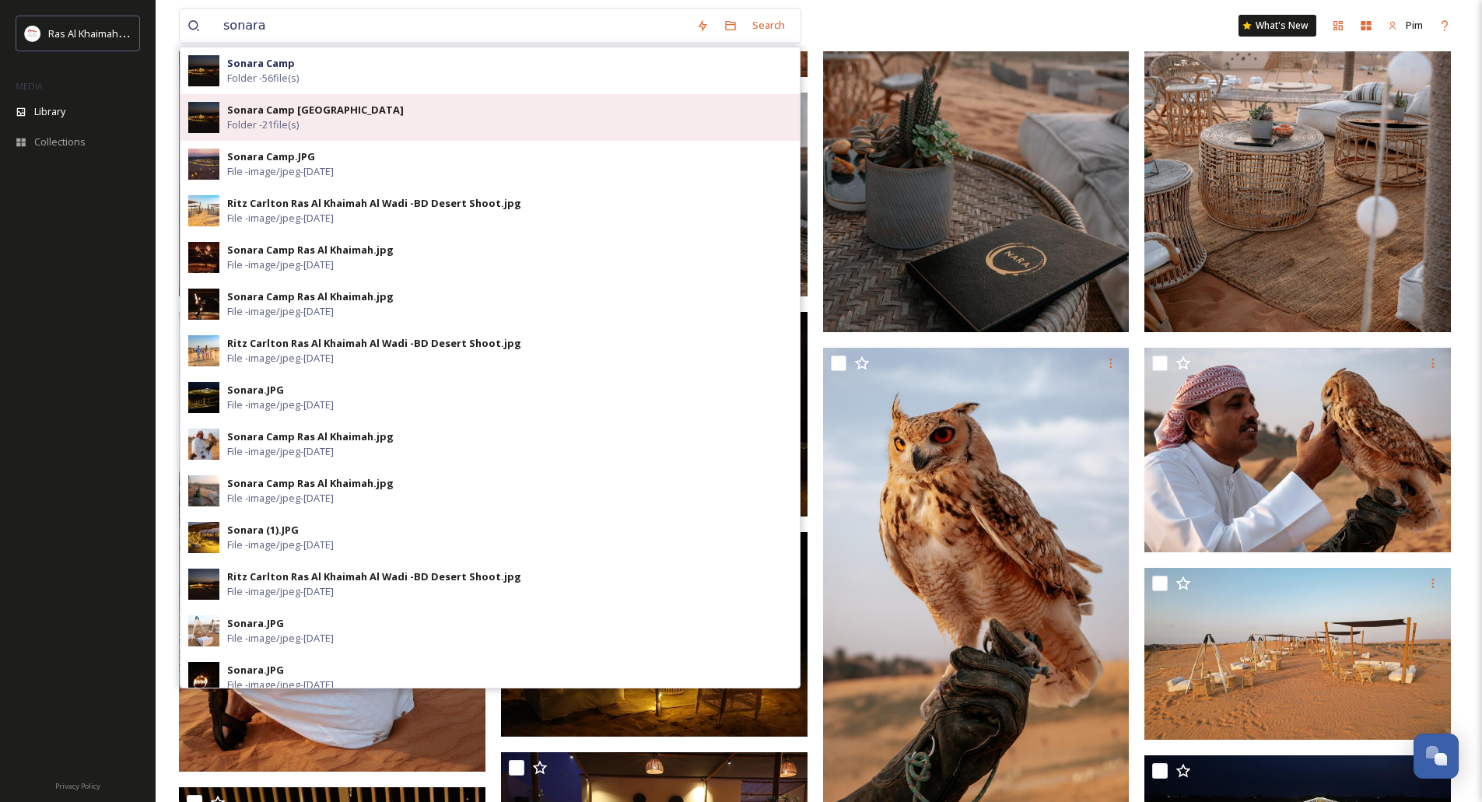
click at [331, 123] on div "Sonara Camp Al Wadi Folder - 21 file(s)" at bounding box center [509, 118] width 565 height 30
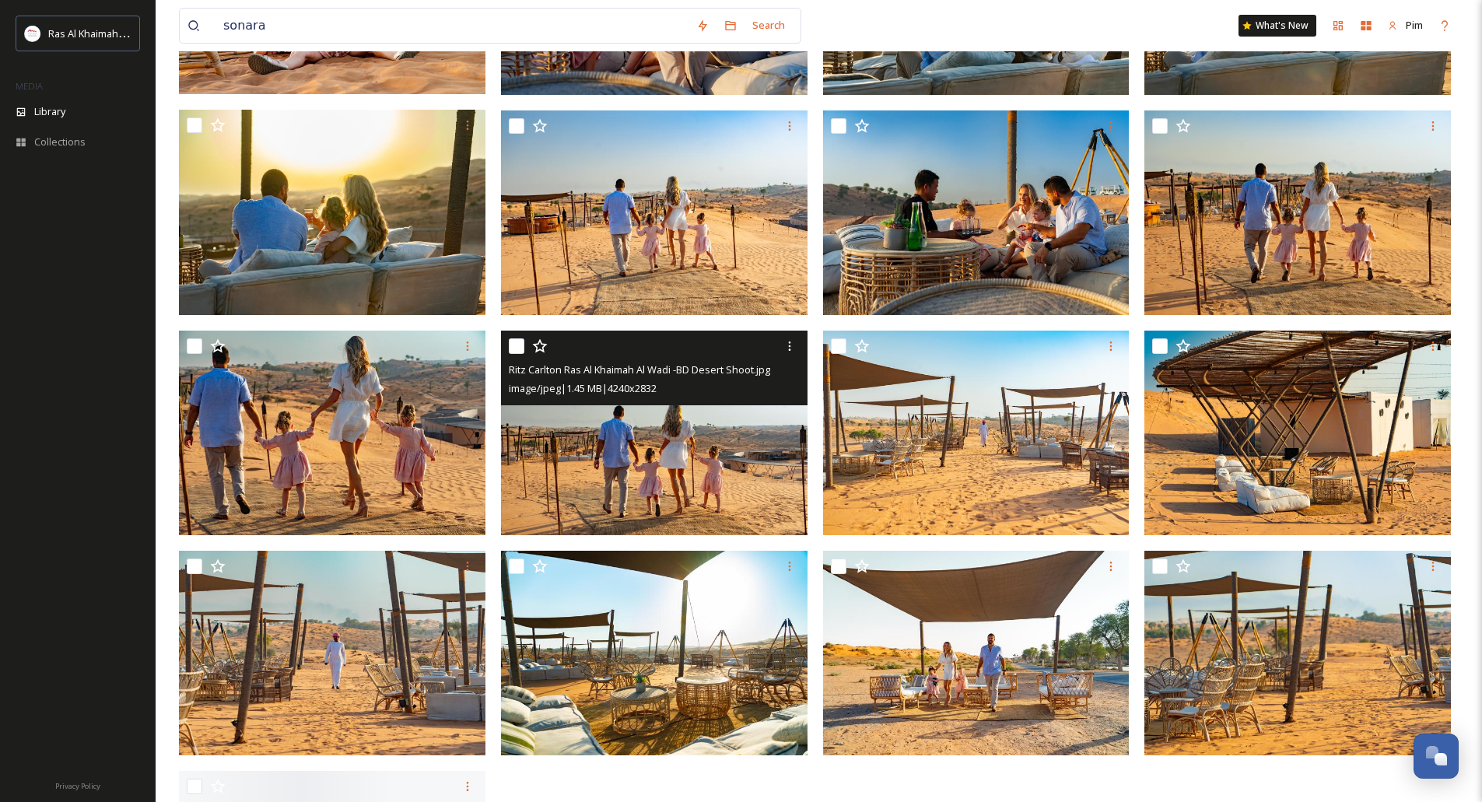
scroll to position [743, 0]
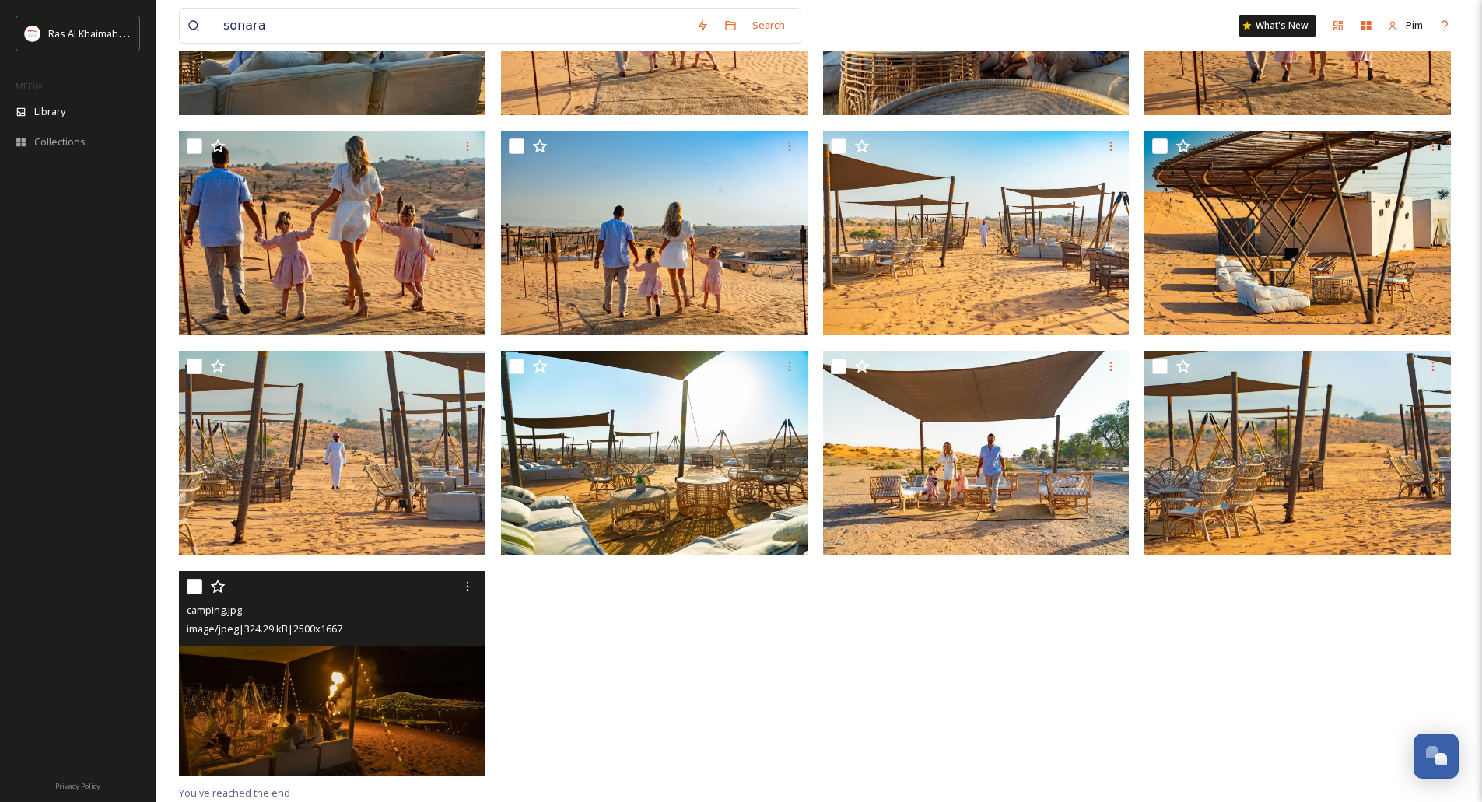
click at [411, 678] on img at bounding box center [332, 673] width 306 height 205
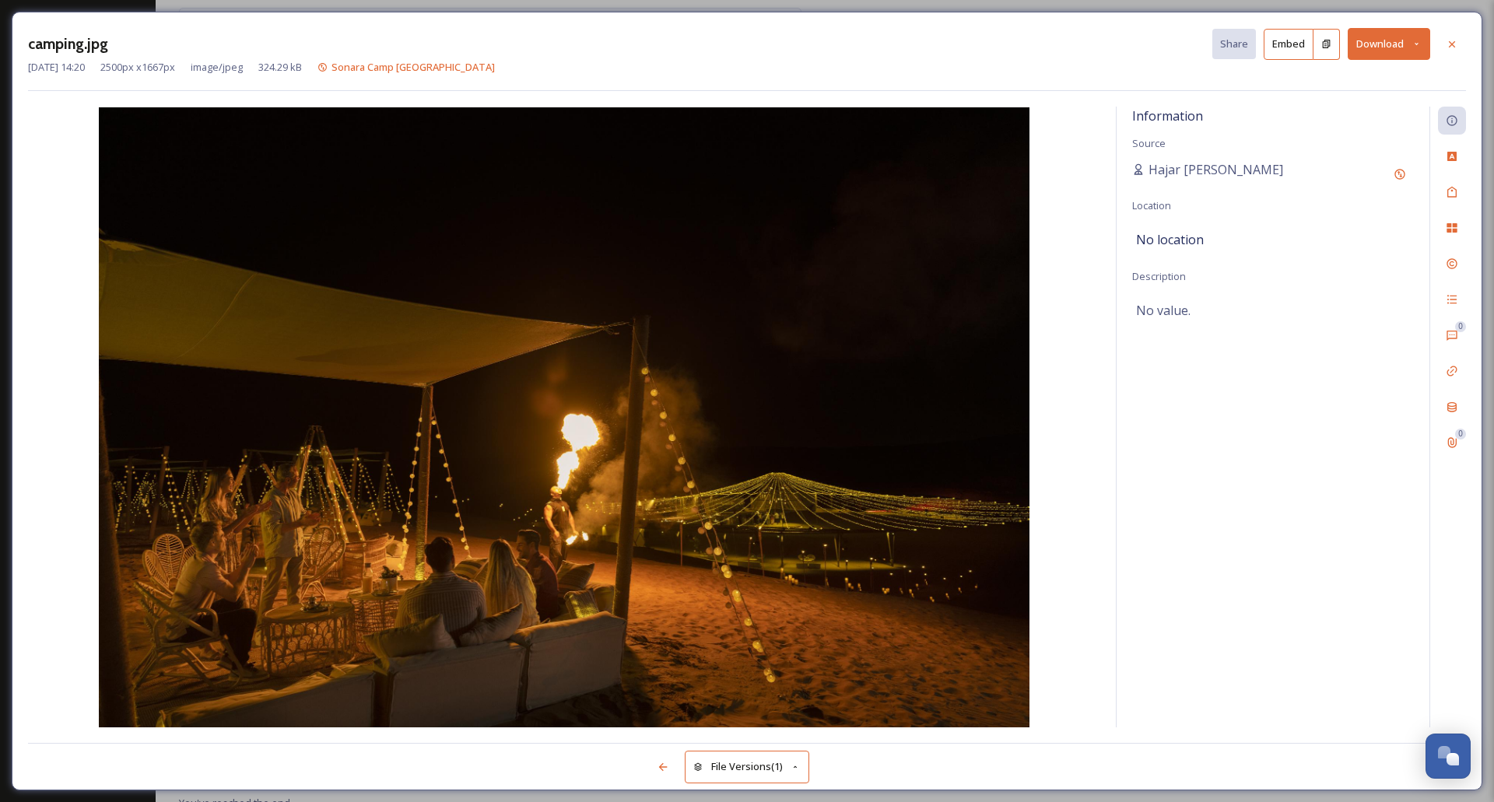
click at [1416, 44] on icon at bounding box center [1416, 44] width 10 height 10
click at [1348, 83] on span "Download Original (2500 x 1667)" at bounding box center [1347, 79] width 147 height 15
click at [1447, 51] on div at bounding box center [1452, 44] width 28 height 28
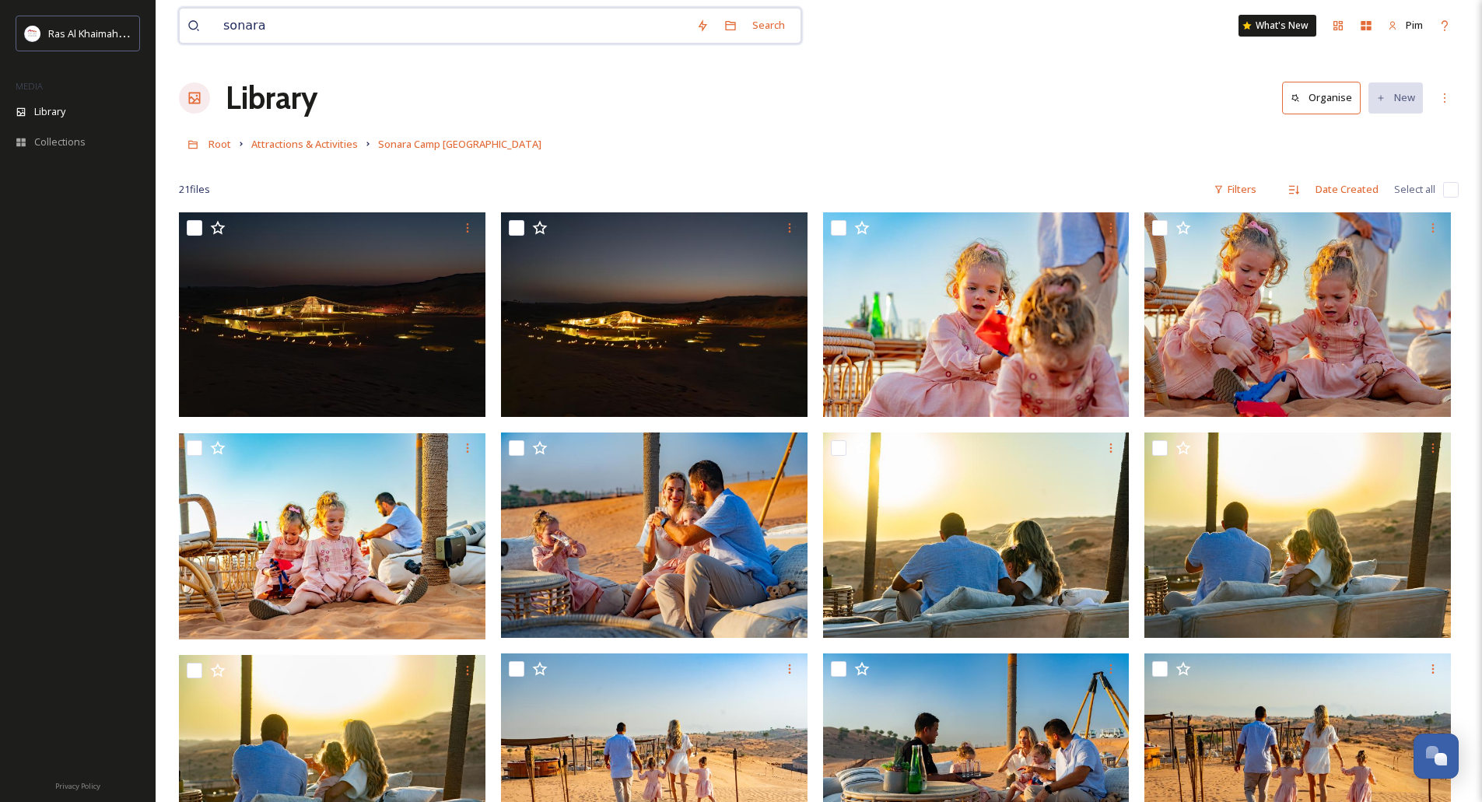
click at [313, 17] on input "sonara" at bounding box center [451, 26] width 473 height 34
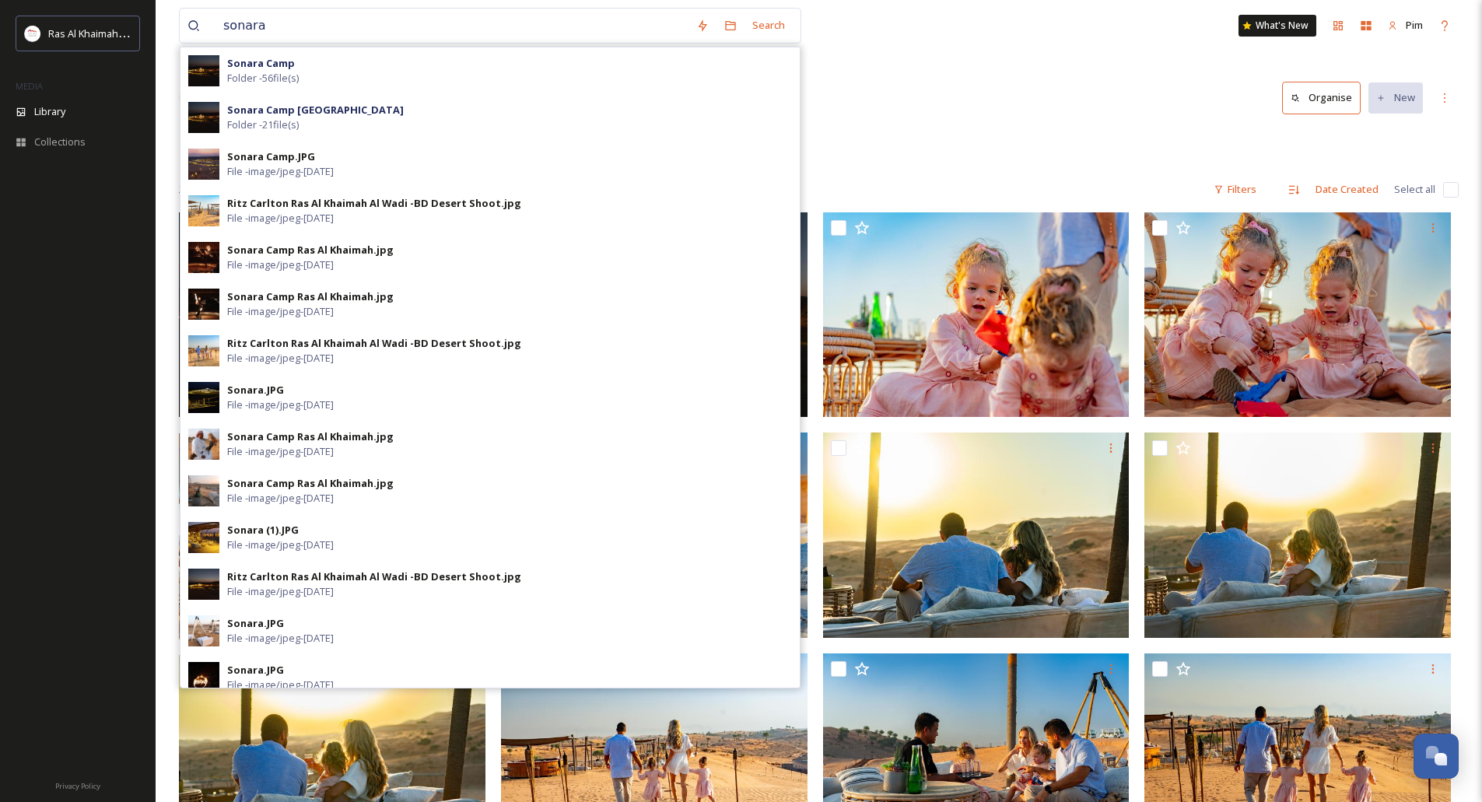
click at [920, 117] on div "Library Organise New" at bounding box center [819, 98] width 1280 height 47
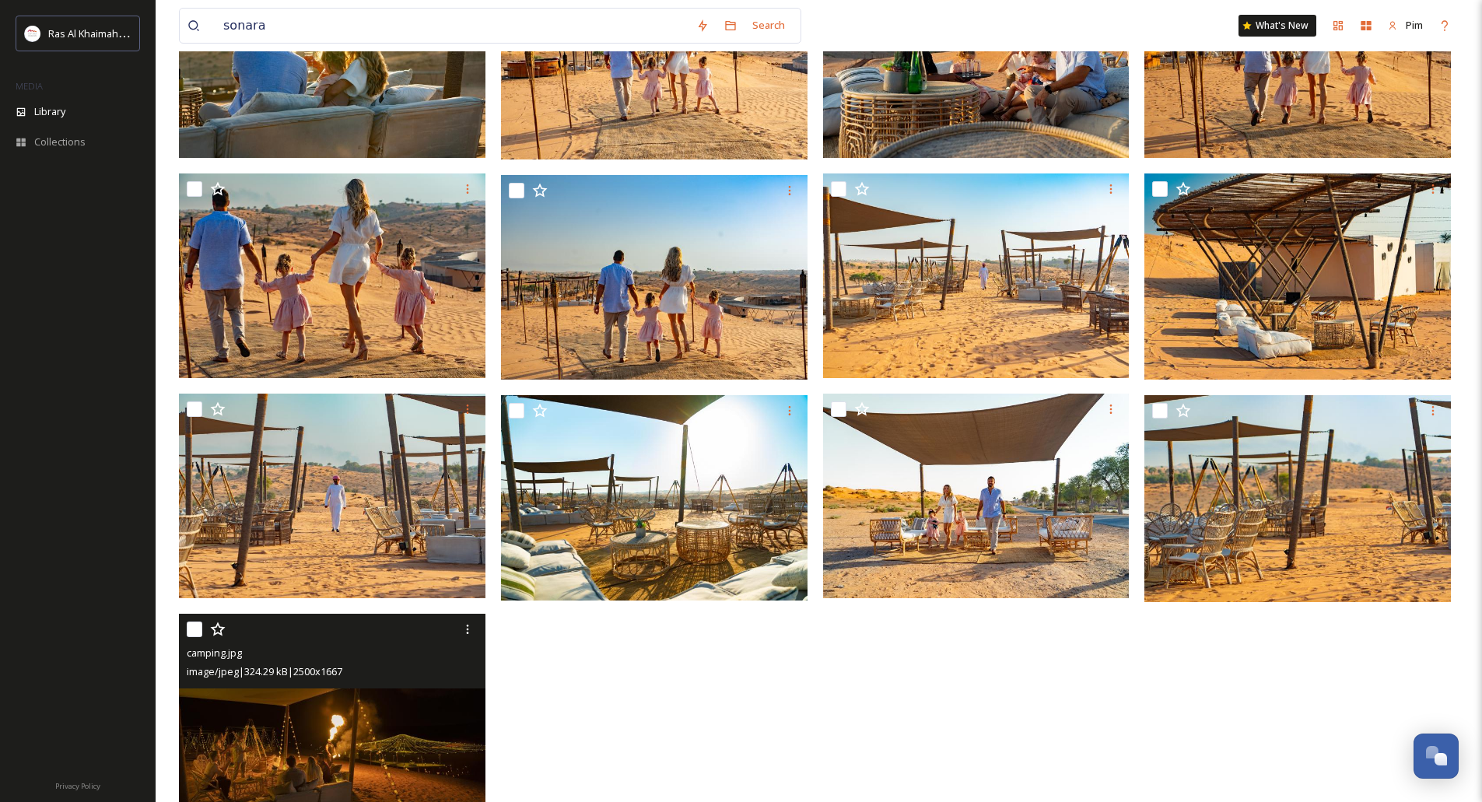
scroll to position [389, 0]
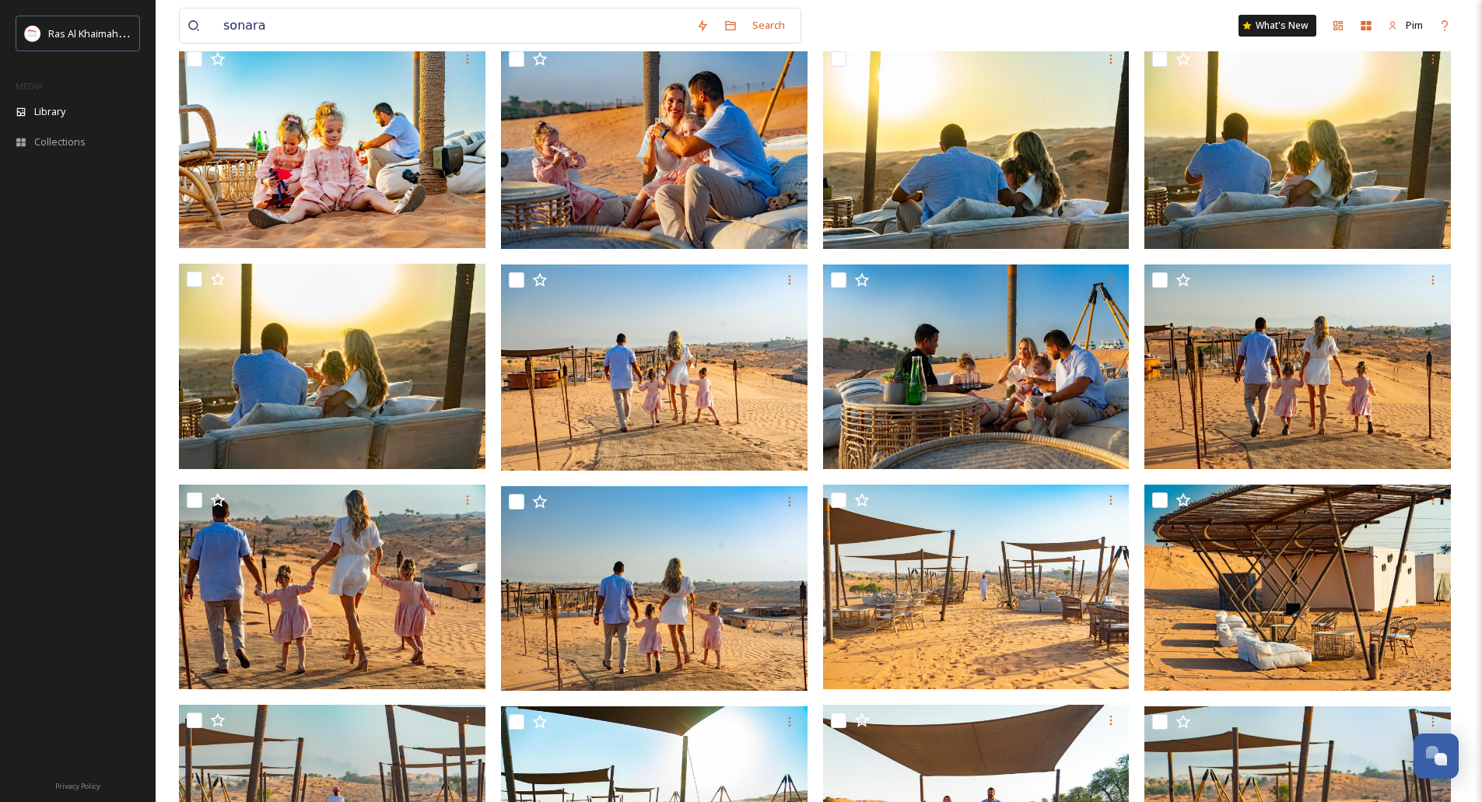
click at [271, 43] on div "sonara Search" at bounding box center [490, 26] width 622 height 36
click at [264, 37] on input "sonara" at bounding box center [451, 26] width 473 height 34
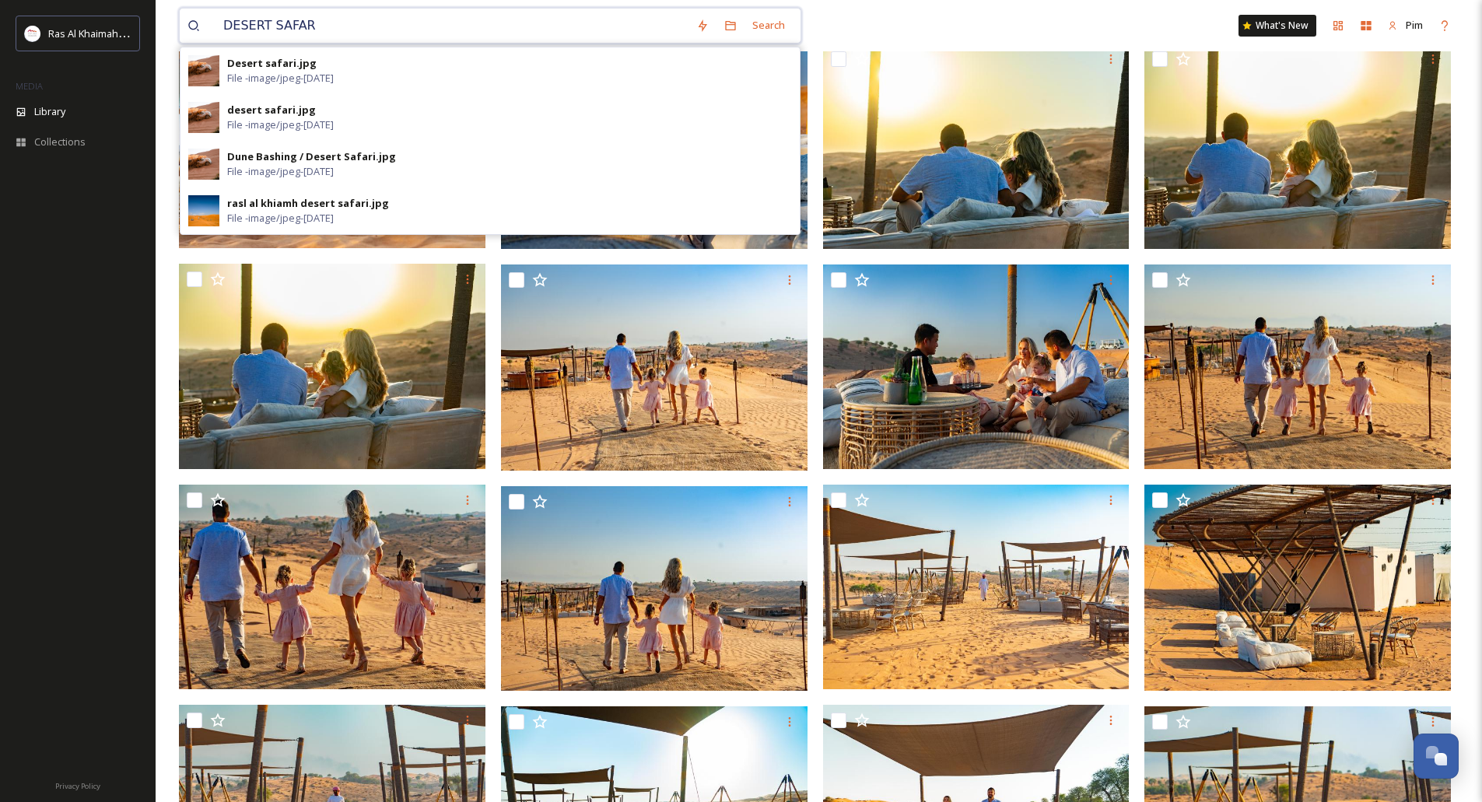
type input "DESERT SAFARI"
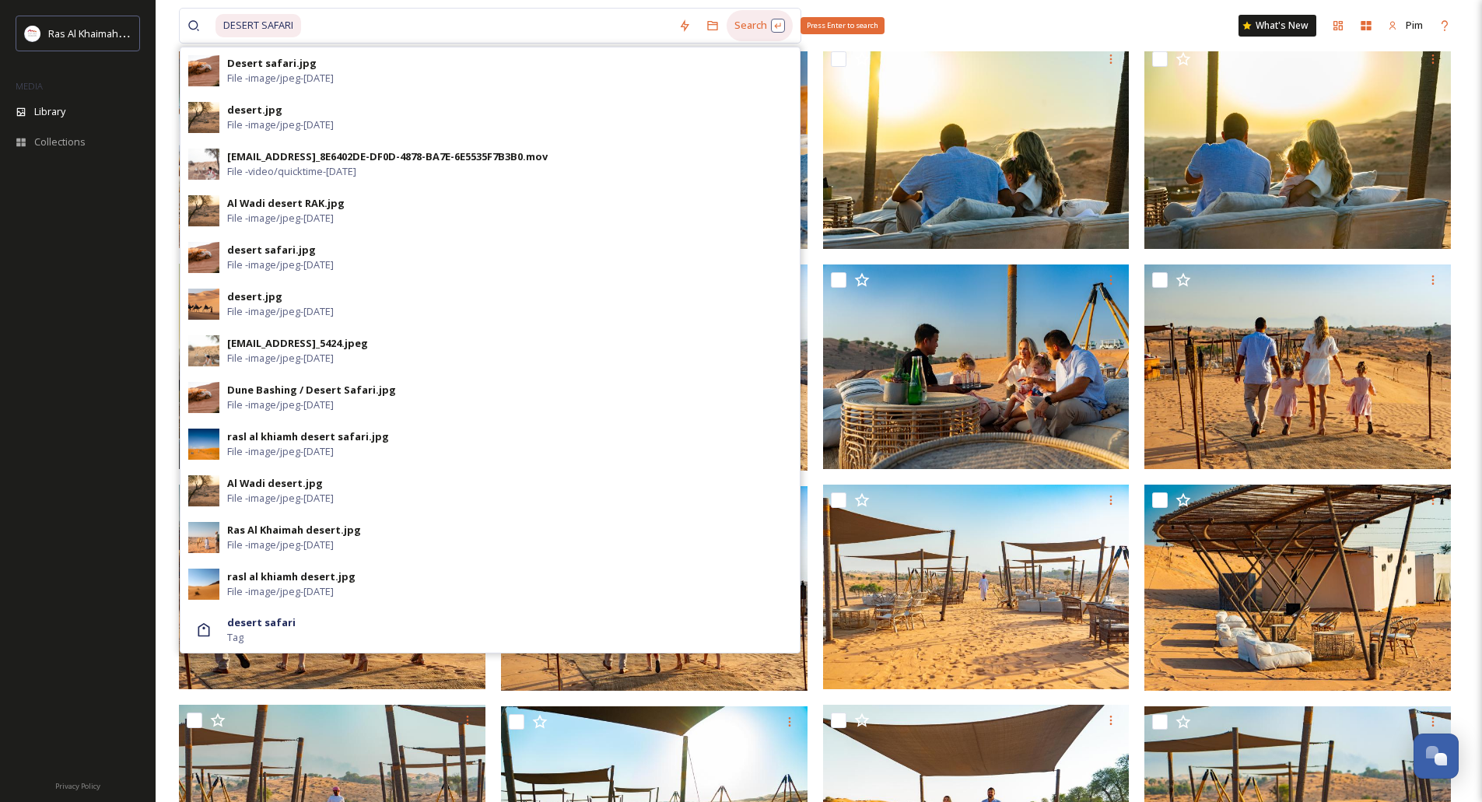
click at [754, 19] on div "Search Press Enter to search" at bounding box center [760, 25] width 66 height 30
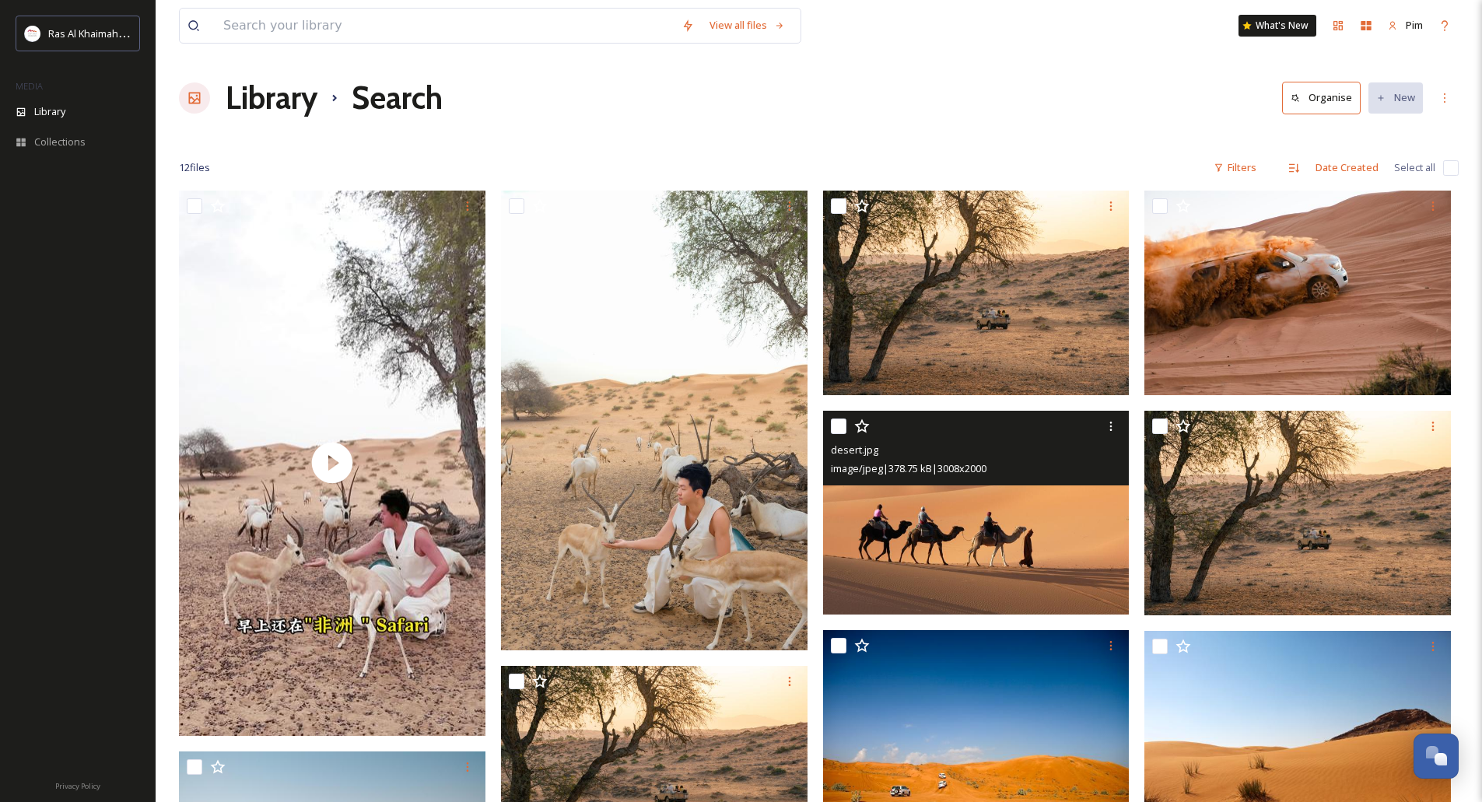
scroll to position [311, 0]
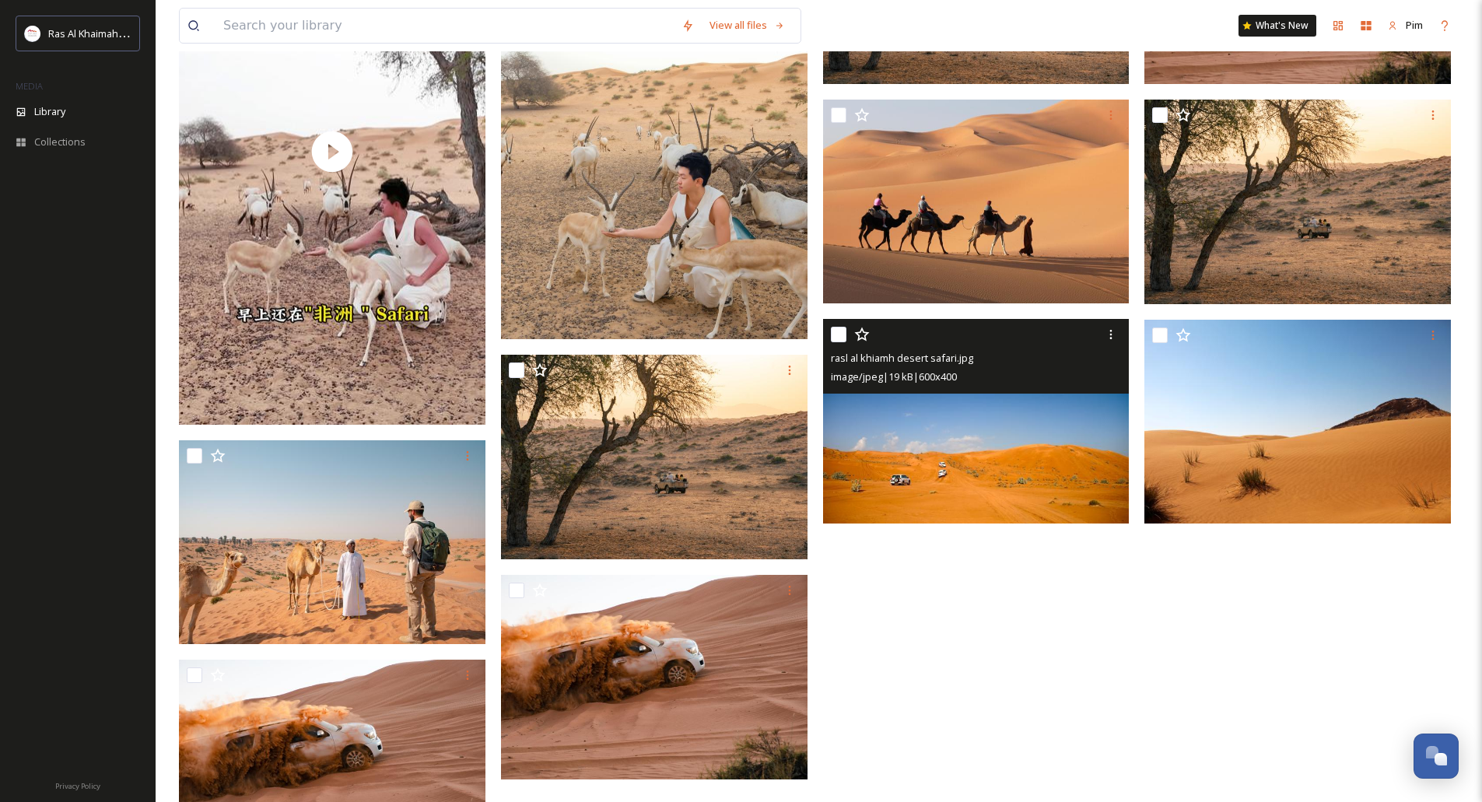
click at [990, 483] on img at bounding box center [976, 421] width 306 height 205
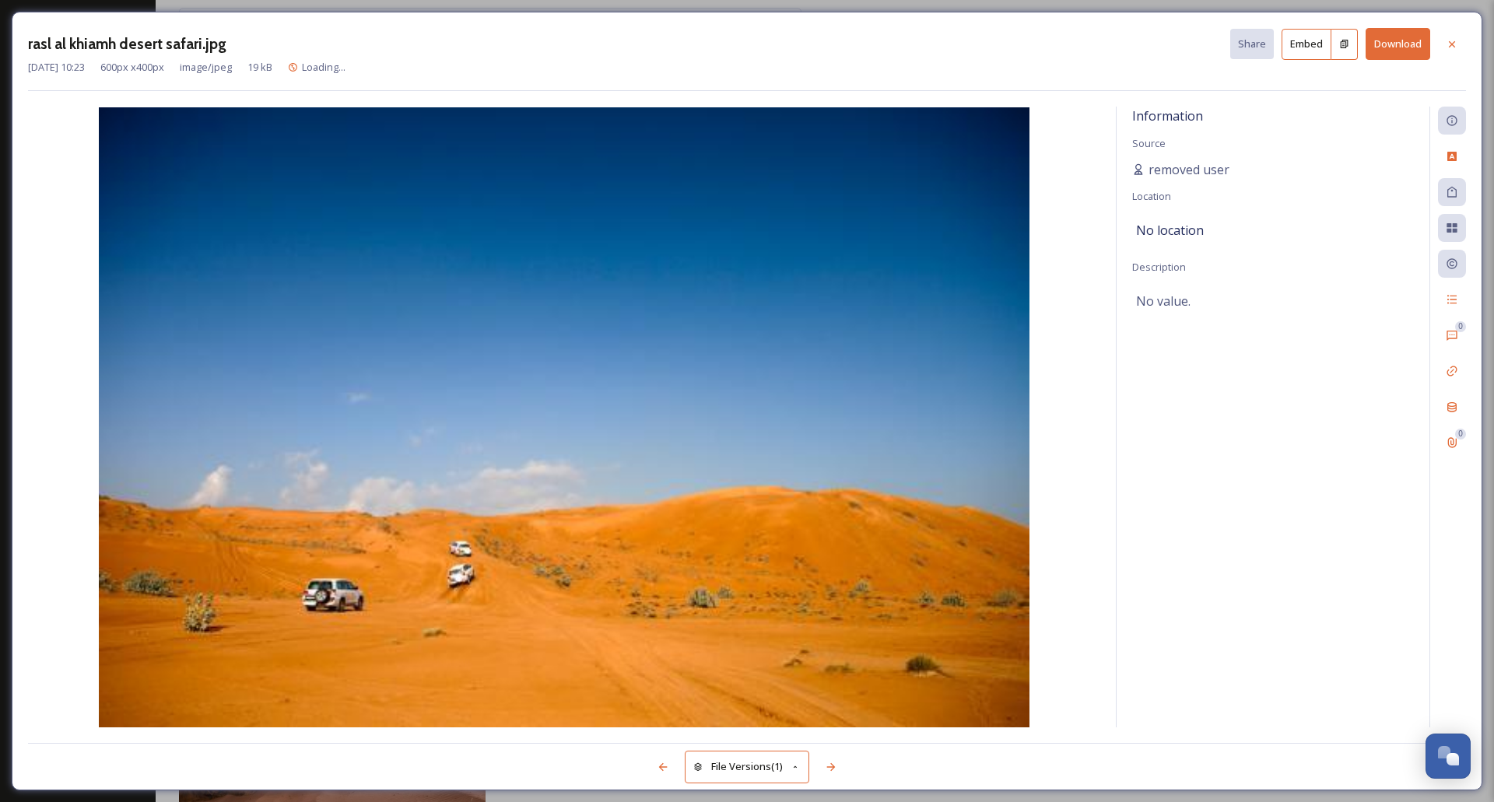
click at [1411, 45] on button "Download" at bounding box center [1397, 44] width 65 height 32
click at [1454, 40] on icon at bounding box center [1451, 44] width 12 height 12
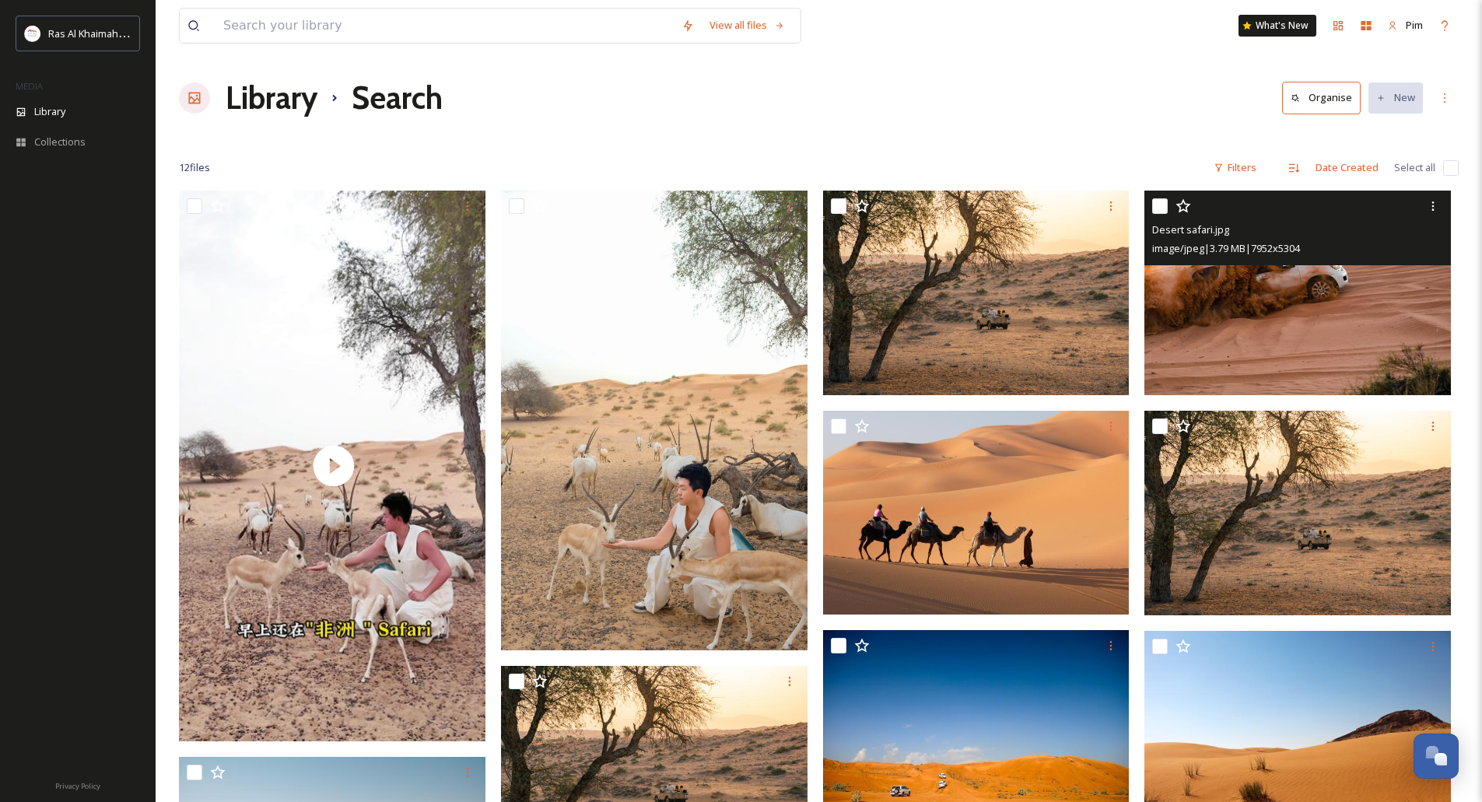
click at [1303, 307] on img at bounding box center [1297, 293] width 306 height 205
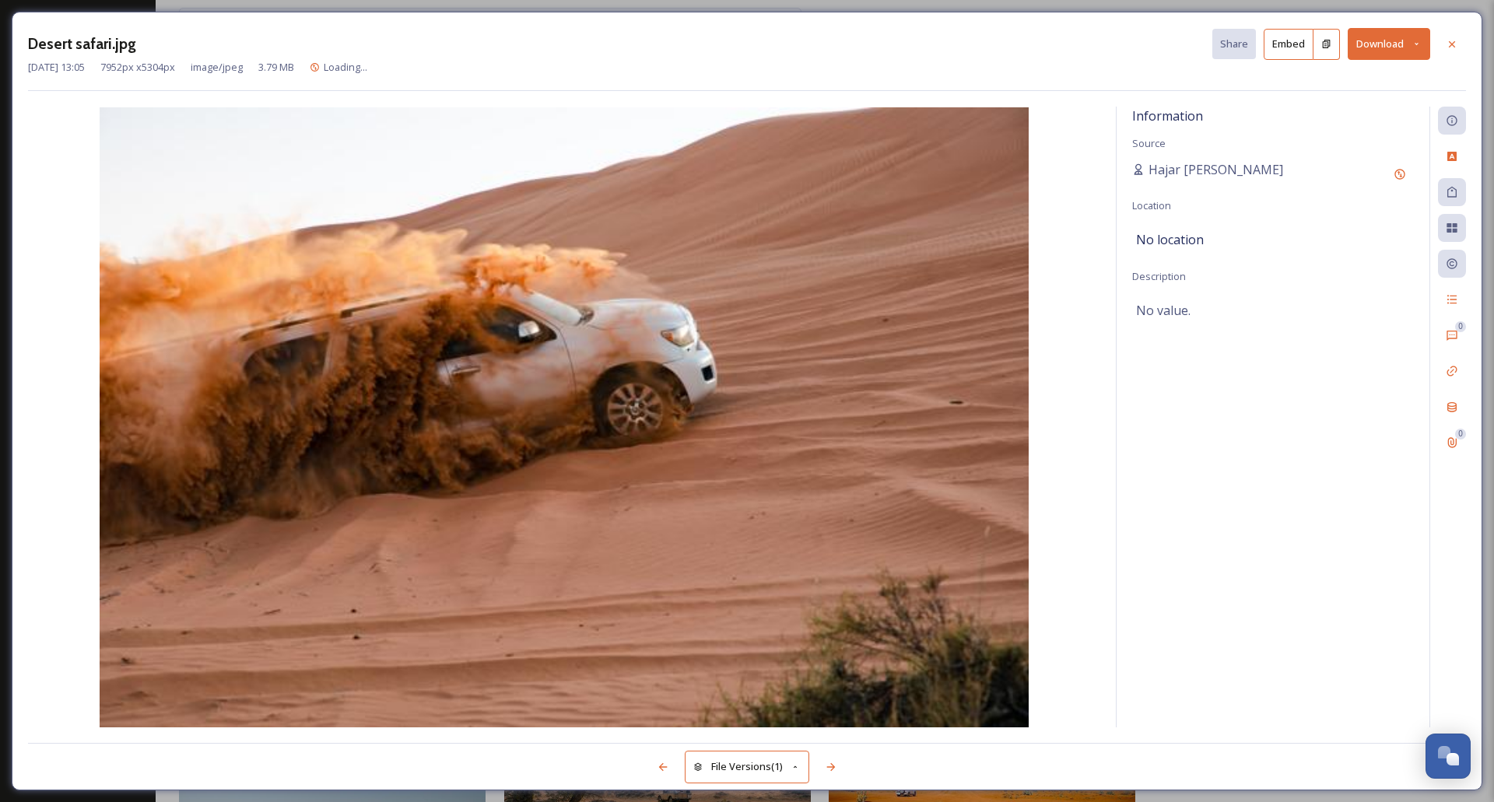
click at [1419, 45] on icon at bounding box center [1416, 44] width 10 height 10
click at [1381, 88] on div "Download Original (7952 x 5304)" at bounding box center [1347, 80] width 163 height 30
click at [1448, 51] on div at bounding box center [1452, 44] width 28 height 28
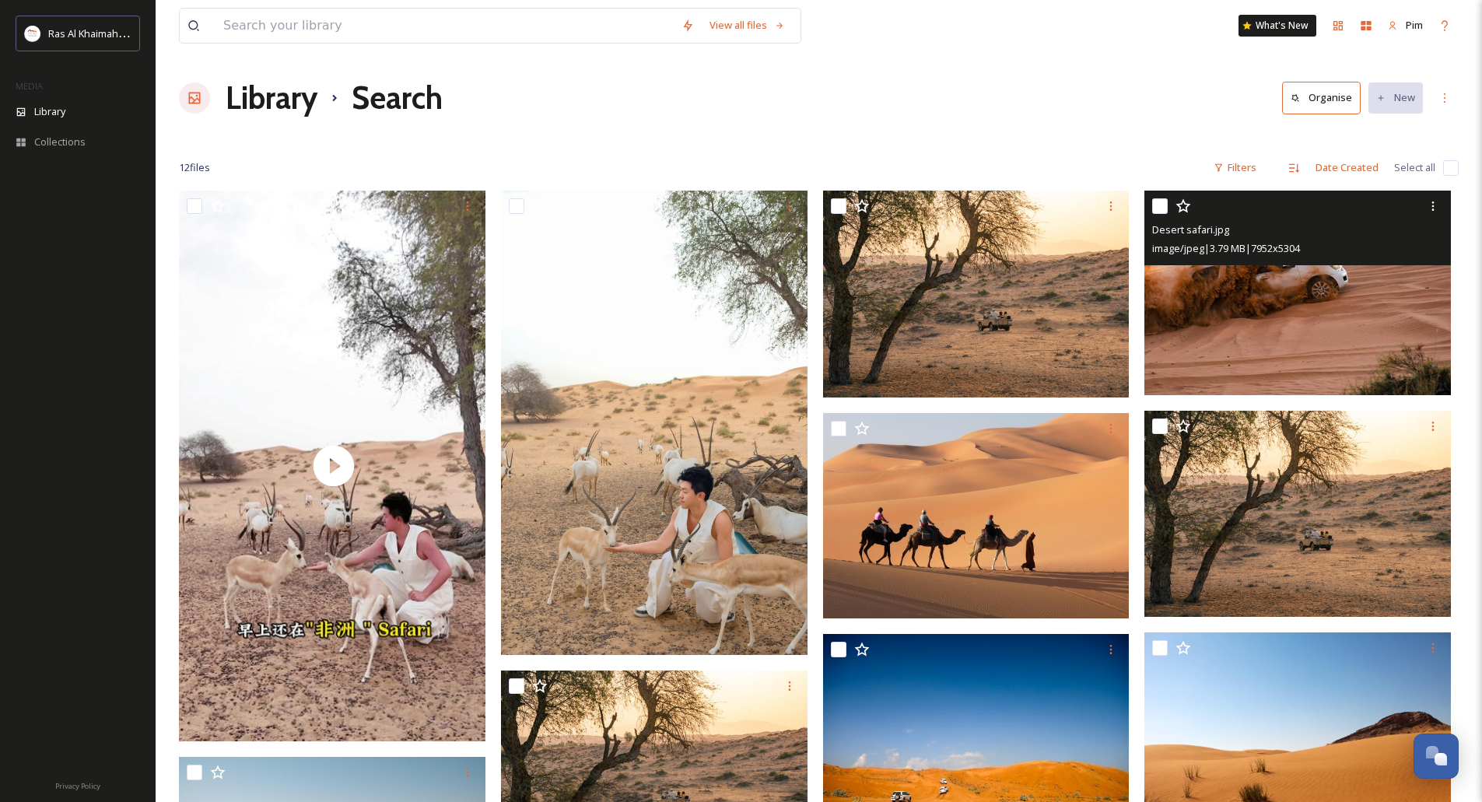
click at [349, 45] on div "View all files What's New Pim" at bounding box center [819, 25] width 1280 height 51
click at [345, 38] on input at bounding box center [444, 26] width 458 height 34
type input "DESERT"
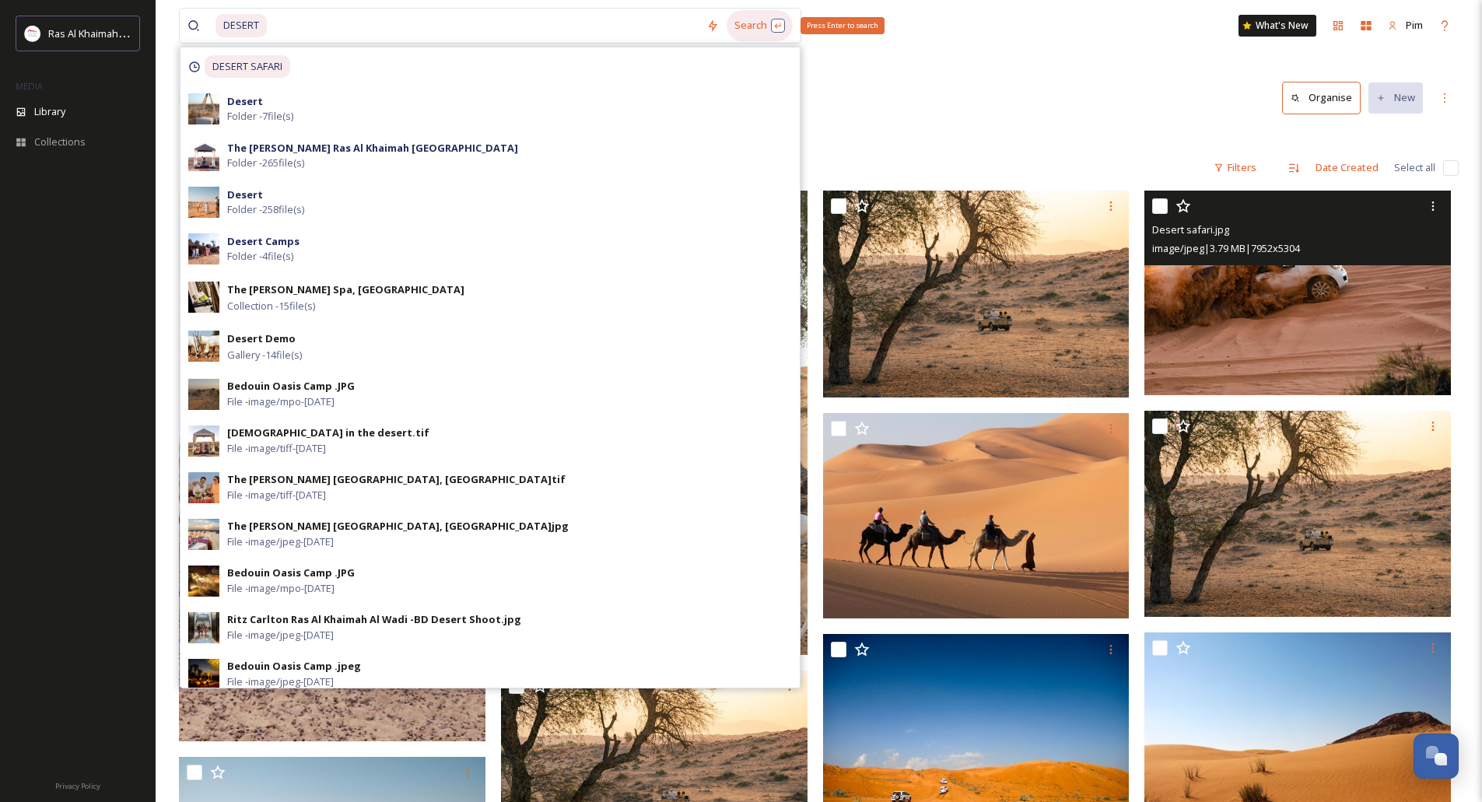
click at [772, 20] on div "Search Press Enter to search" at bounding box center [760, 25] width 66 height 30
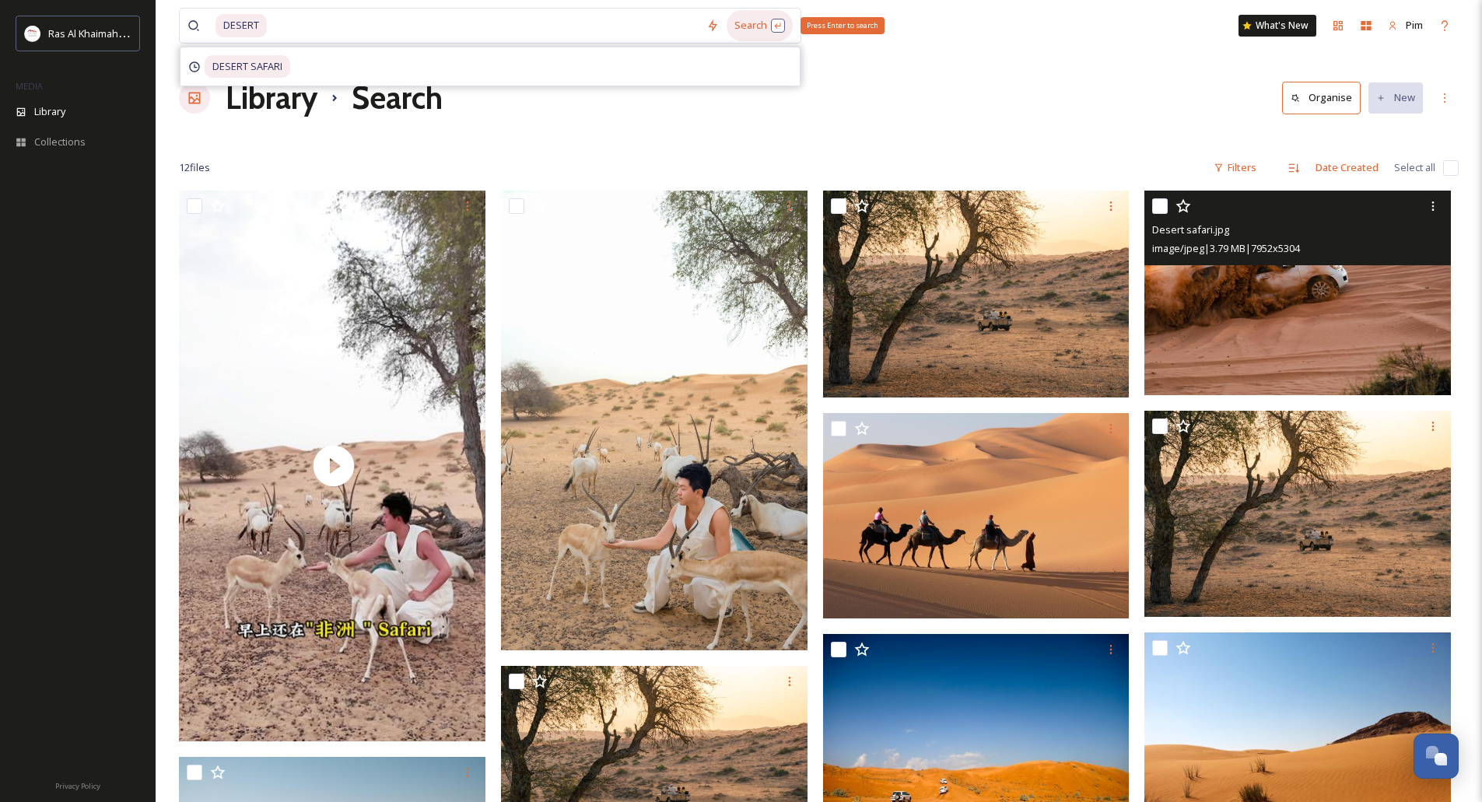
click at [779, 25] on div "Search Press Enter to search" at bounding box center [760, 25] width 66 height 30
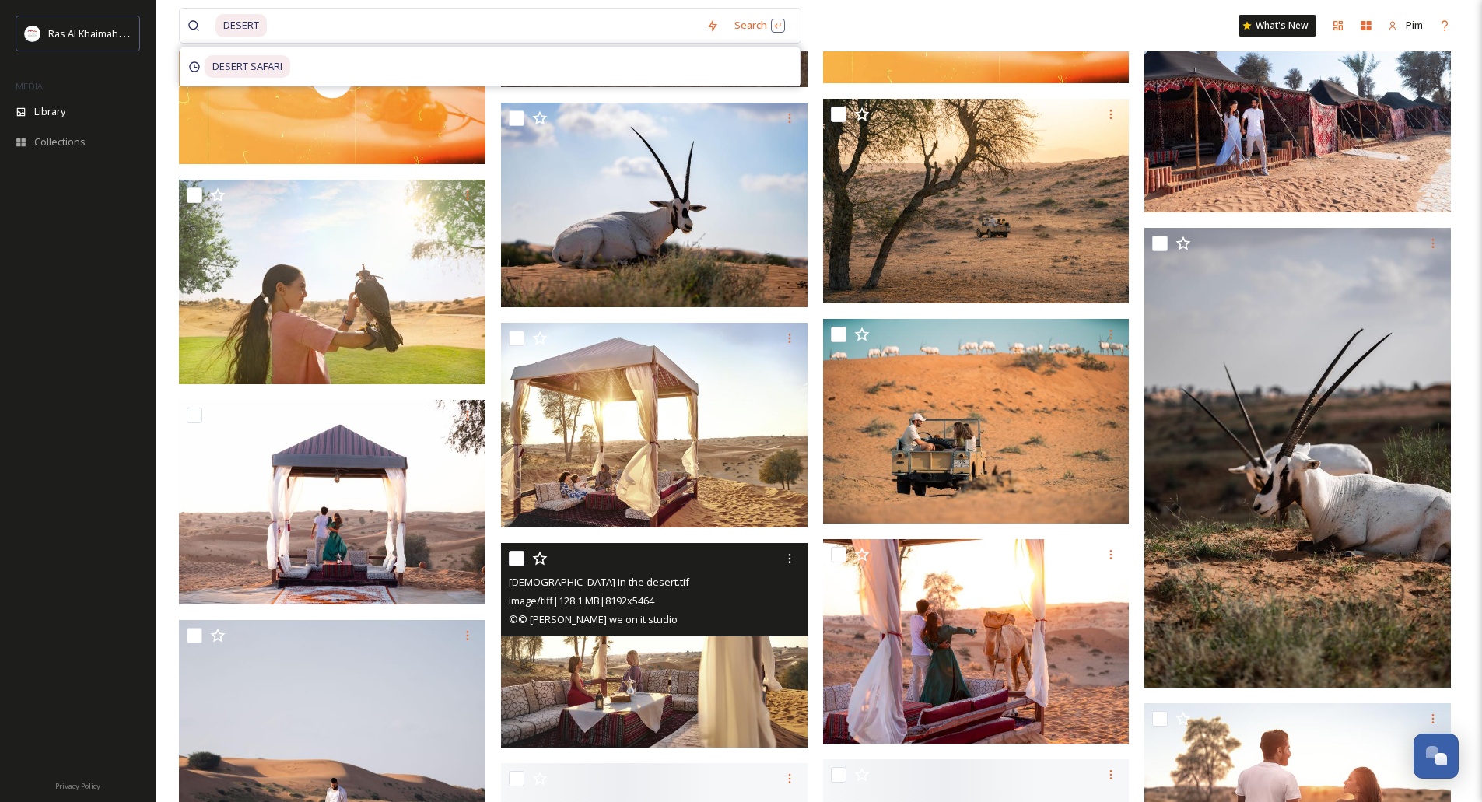
scroll to position [8557, 0]
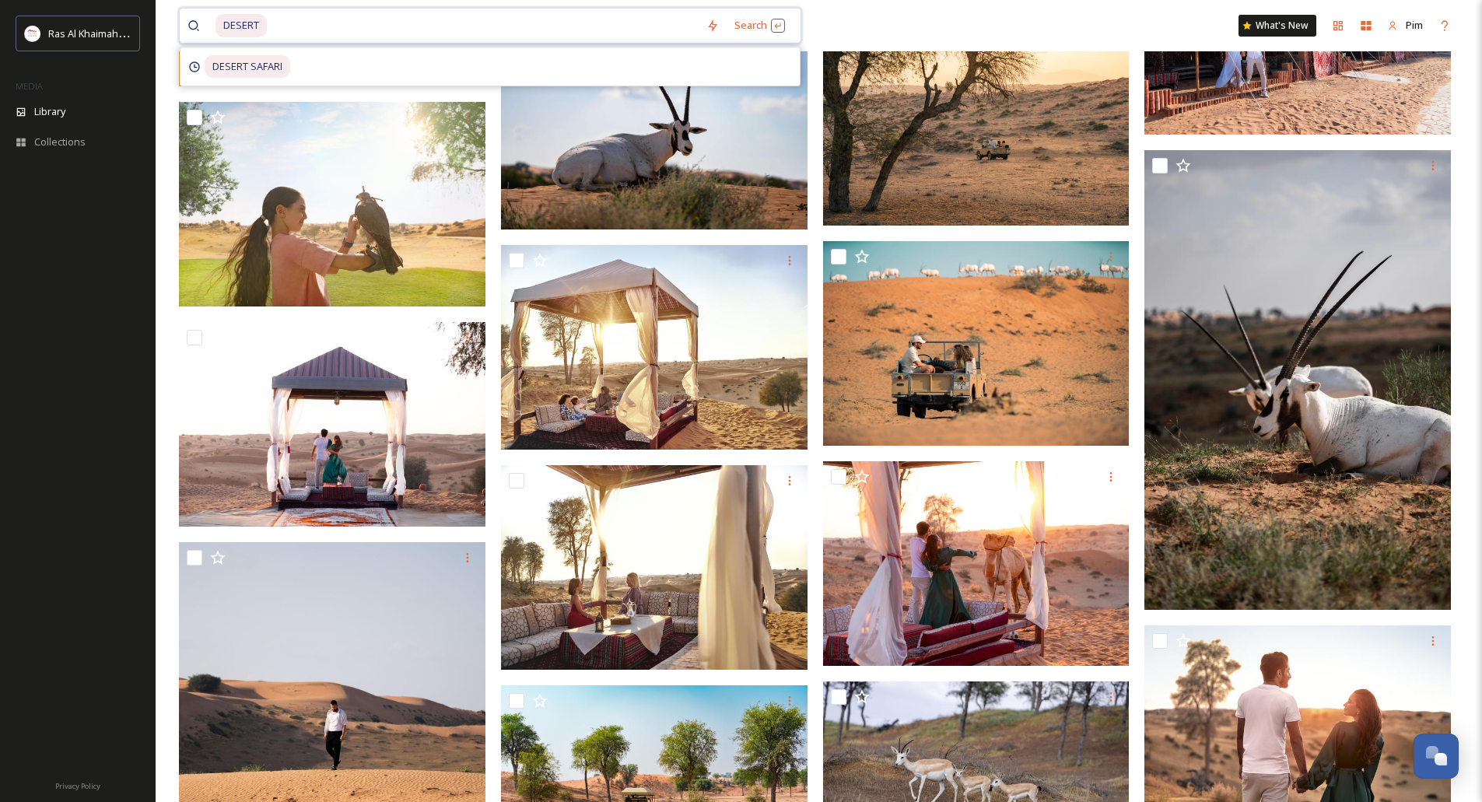
click at [269, 15] on input at bounding box center [483, 26] width 430 height 34
click at [268, 21] on input at bounding box center [483, 26] width 430 height 34
drag, startPoint x: 268, startPoint y: 21, endPoint x: 220, endPoint y: 8, distance: 50.0
click at [220, 8] on div "DESERT Search DESERT SAFARI" at bounding box center [490, 26] width 622 height 36
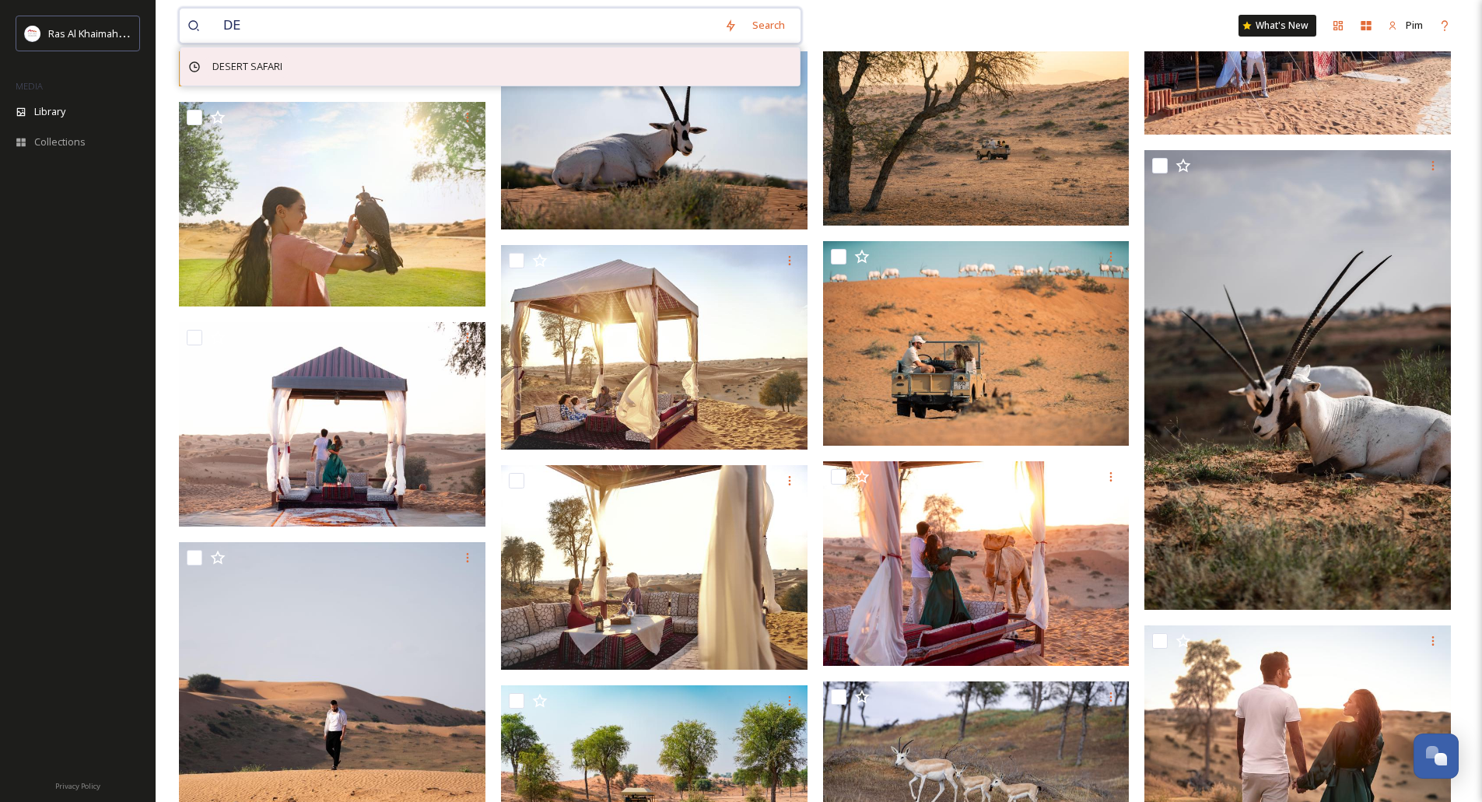
type input "D"
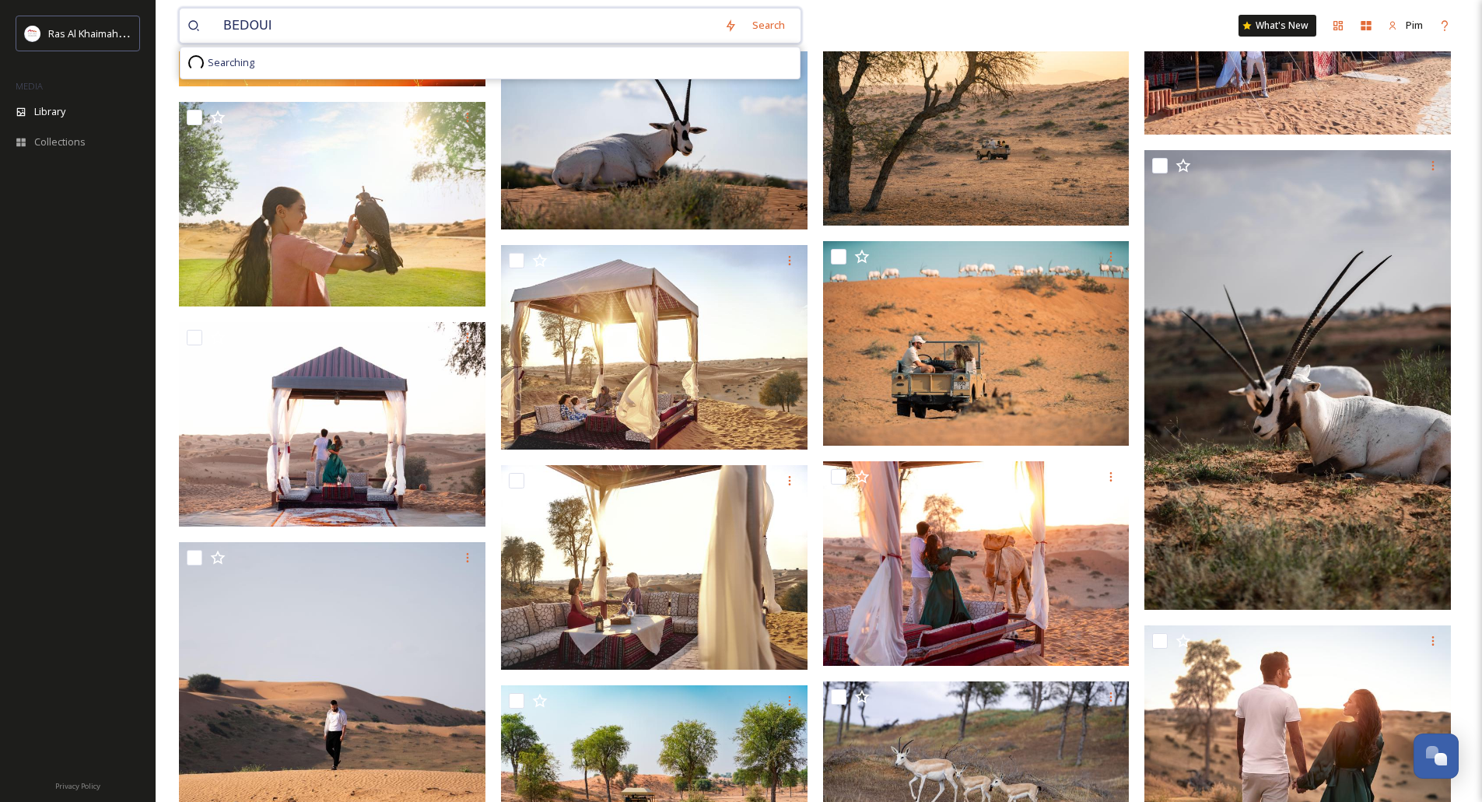
type input "[DEMOGRAPHIC_DATA]"
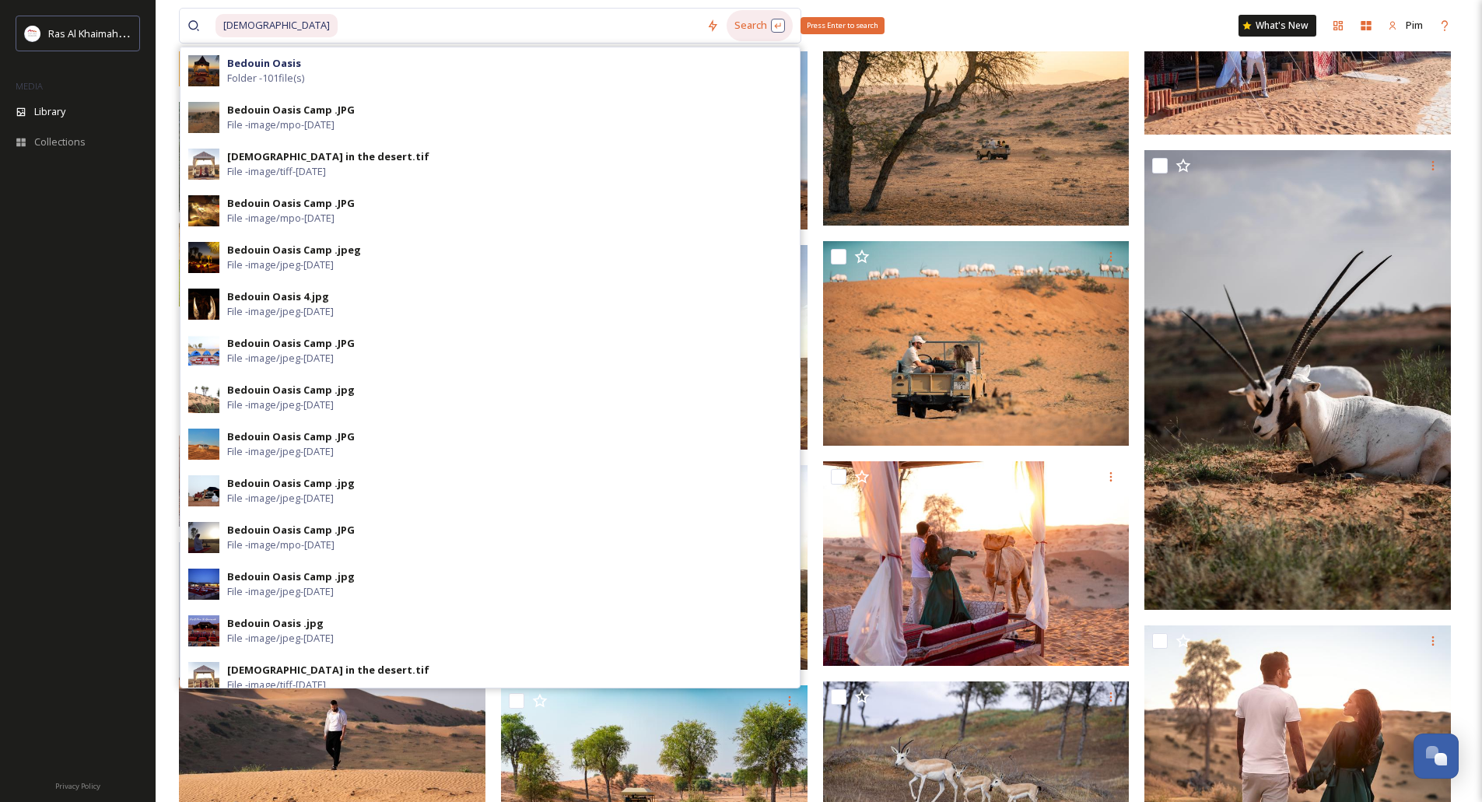
click at [775, 26] on div "Search Press Enter to search" at bounding box center [760, 25] width 66 height 30
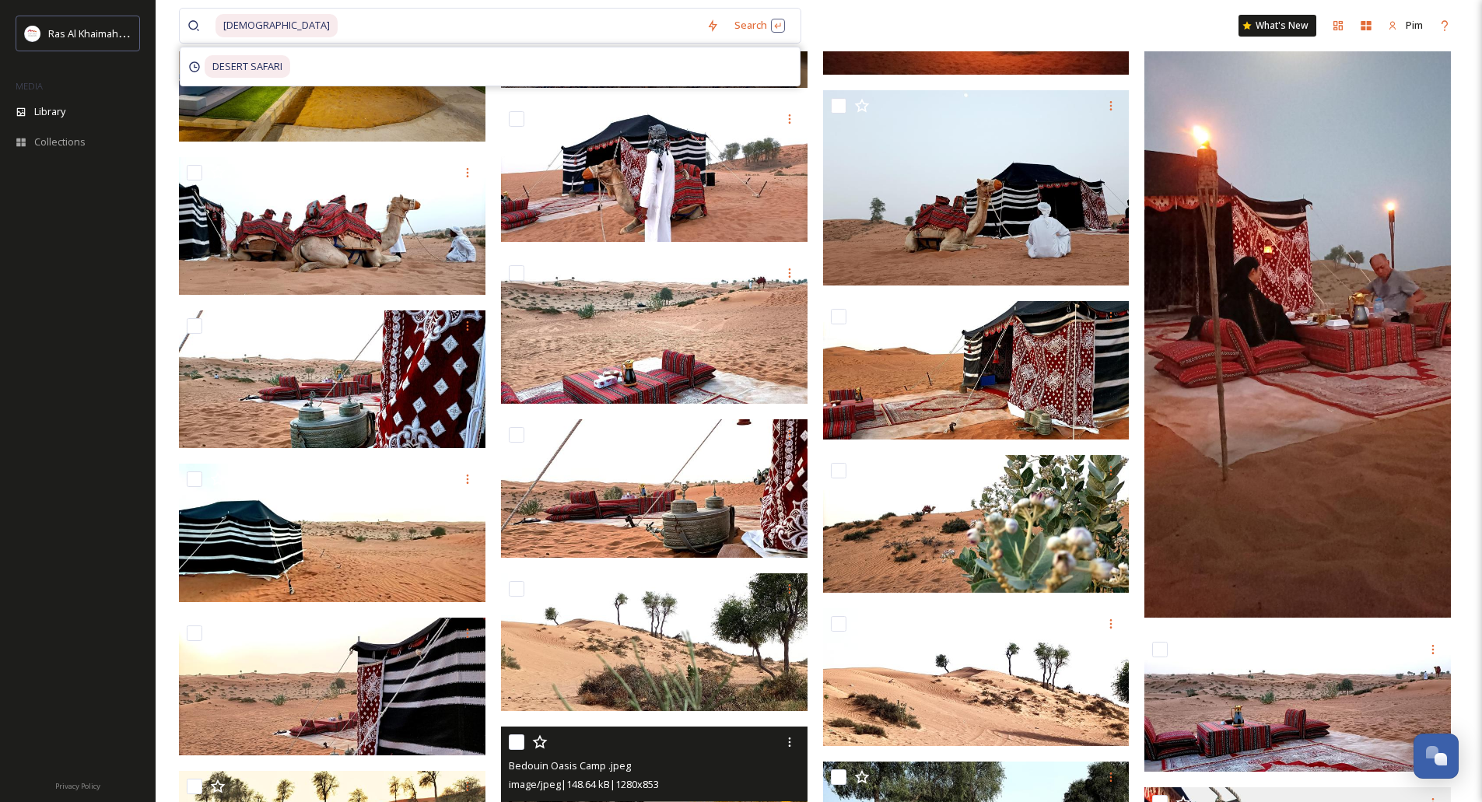
scroll to position [1011, 0]
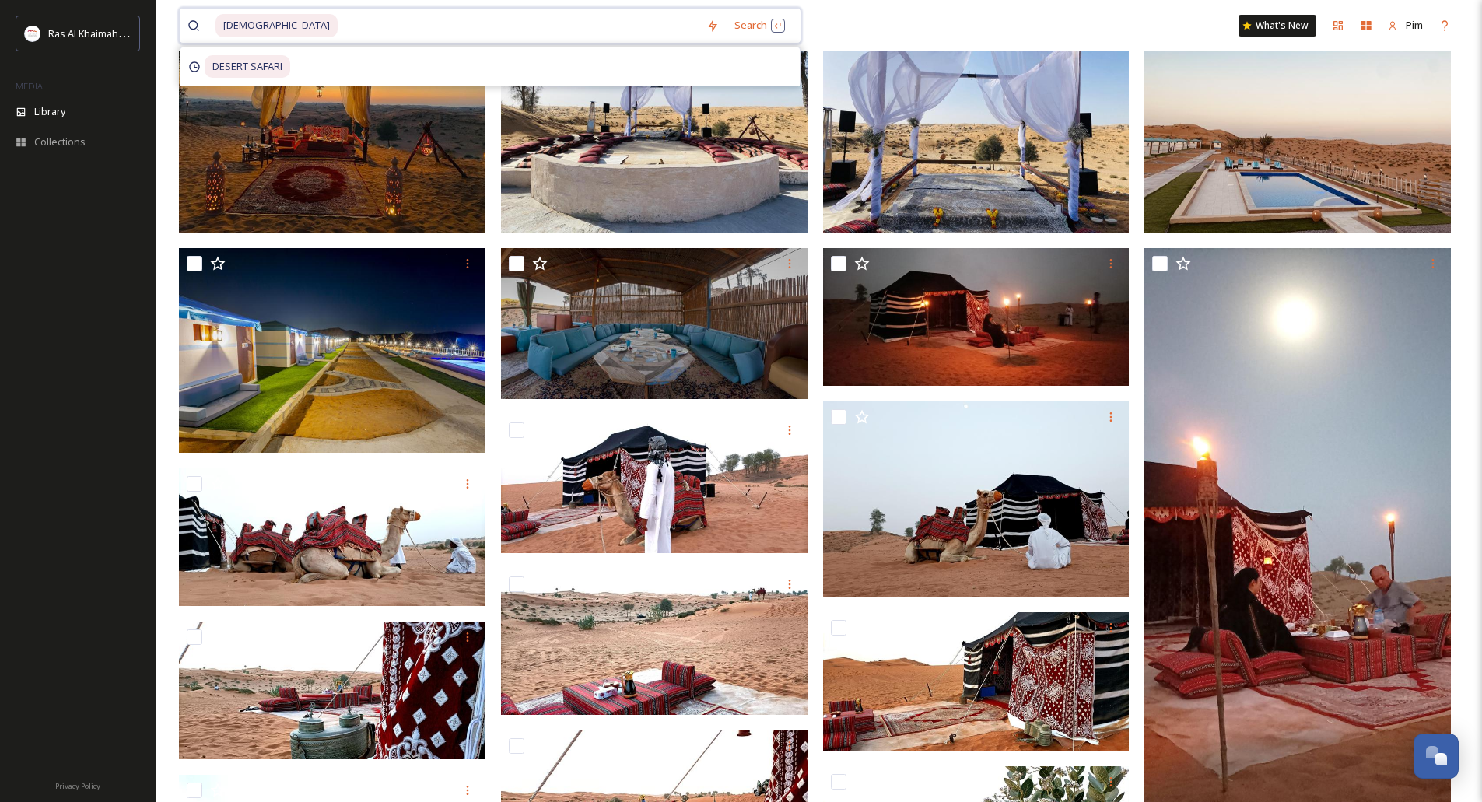
click at [339, 32] on input at bounding box center [518, 26] width 359 height 34
click at [265, 28] on span "[DEMOGRAPHIC_DATA]" at bounding box center [276, 25] width 122 height 23
click at [275, 30] on span "[DEMOGRAPHIC_DATA]" at bounding box center [276, 25] width 122 height 23
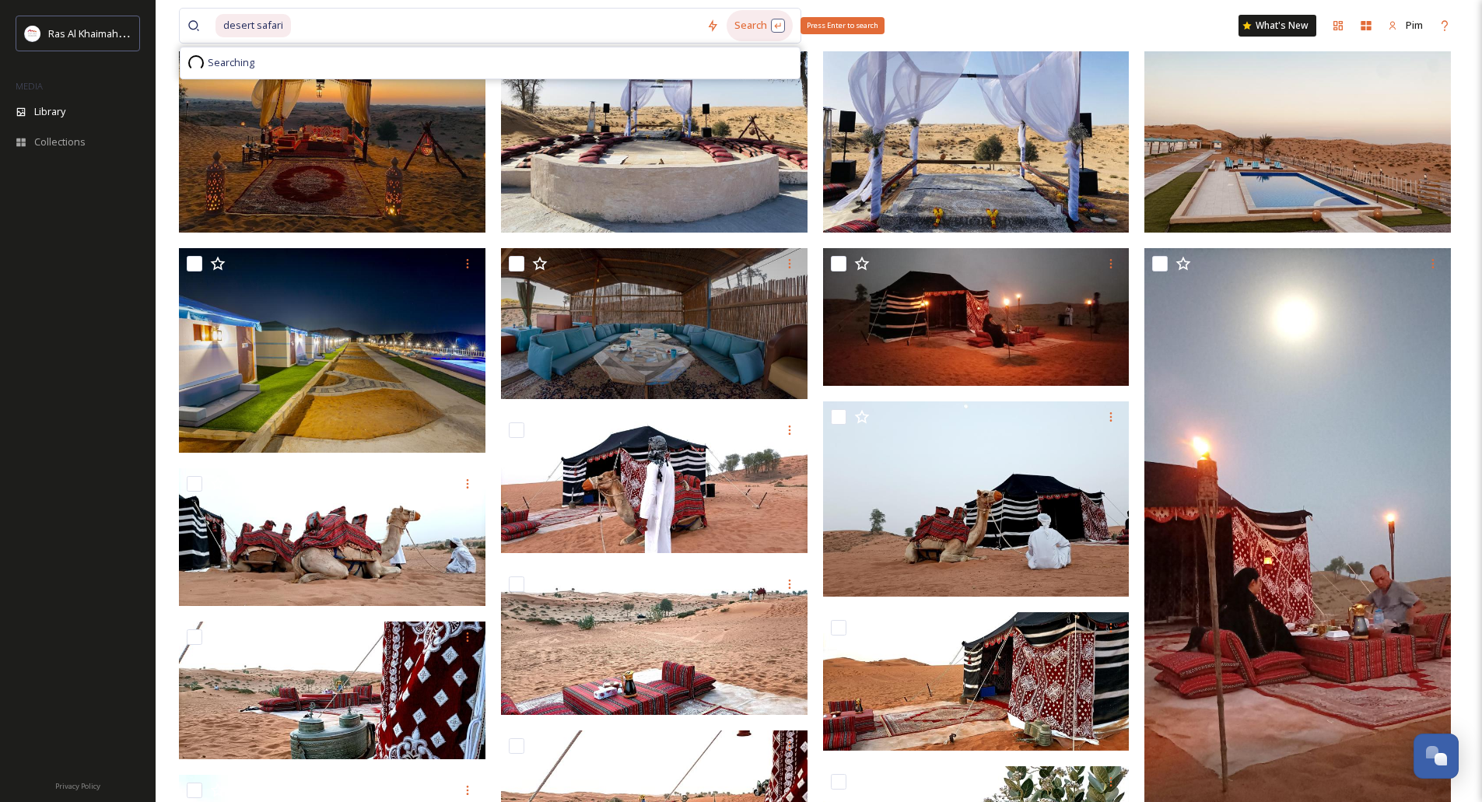
click at [783, 23] on div "Search Press Enter to search" at bounding box center [760, 25] width 66 height 30
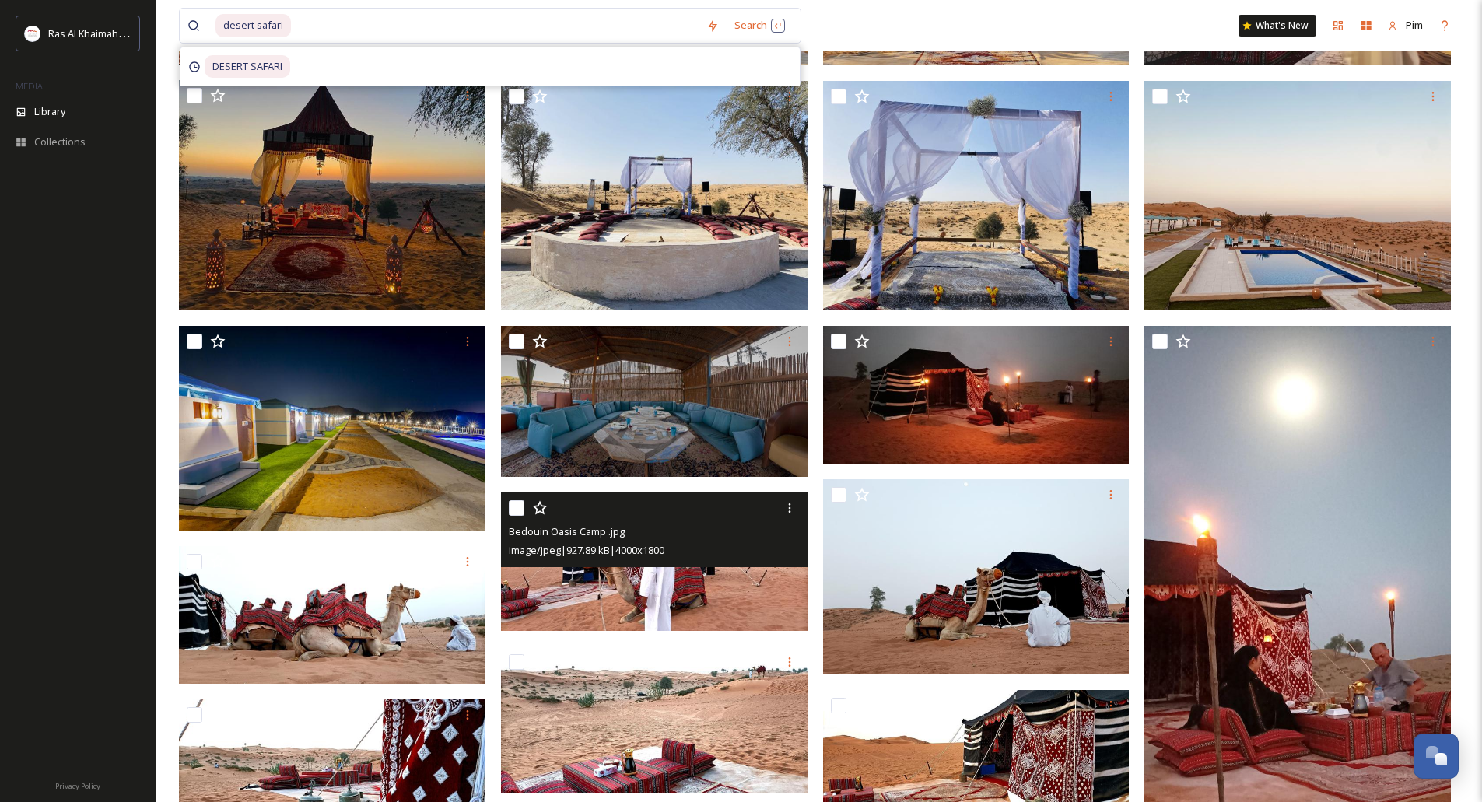
scroll to position [778, 0]
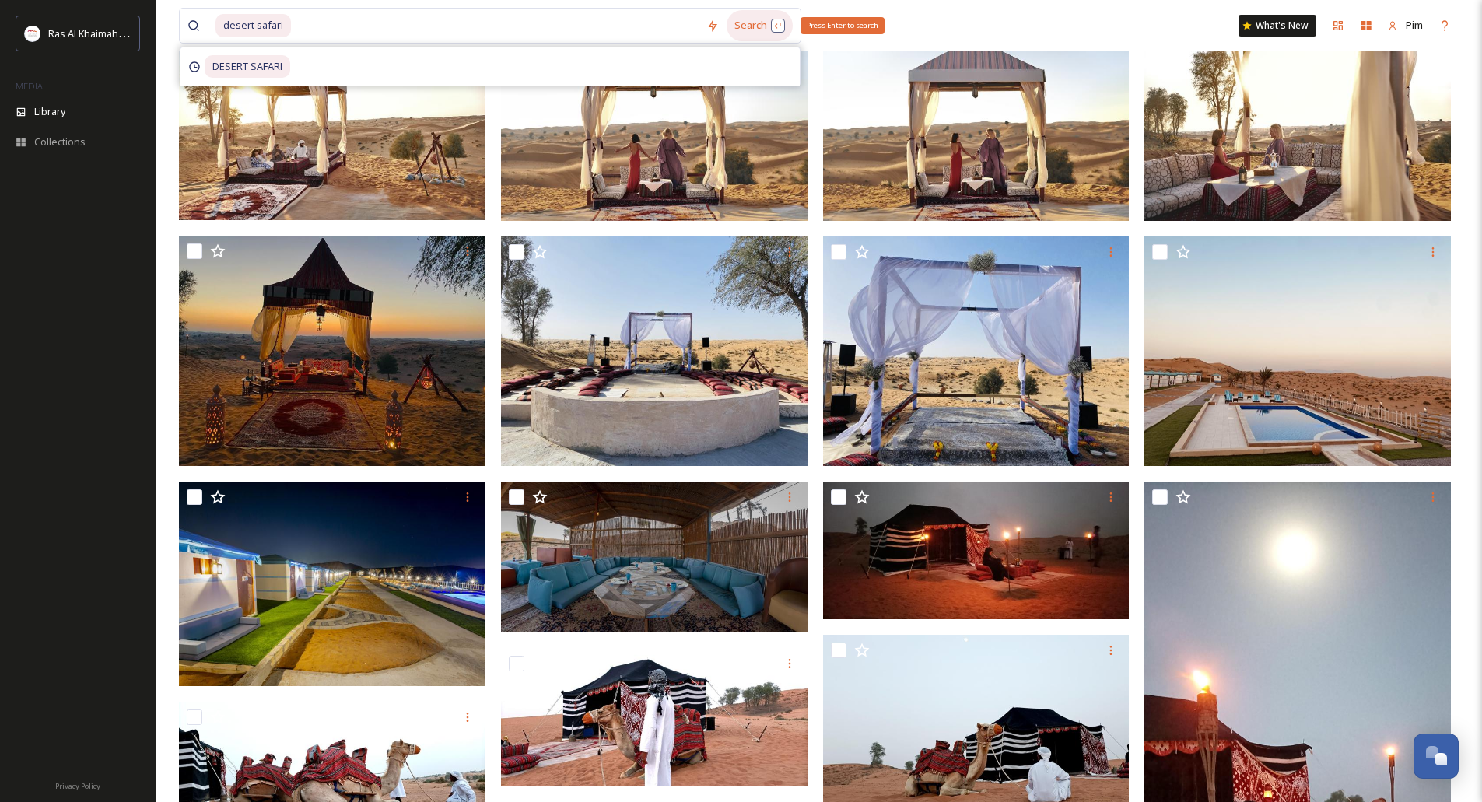
click at [779, 22] on div "Search Press Enter to search" at bounding box center [760, 25] width 66 height 30
click at [505, 22] on input at bounding box center [495, 26] width 406 height 34
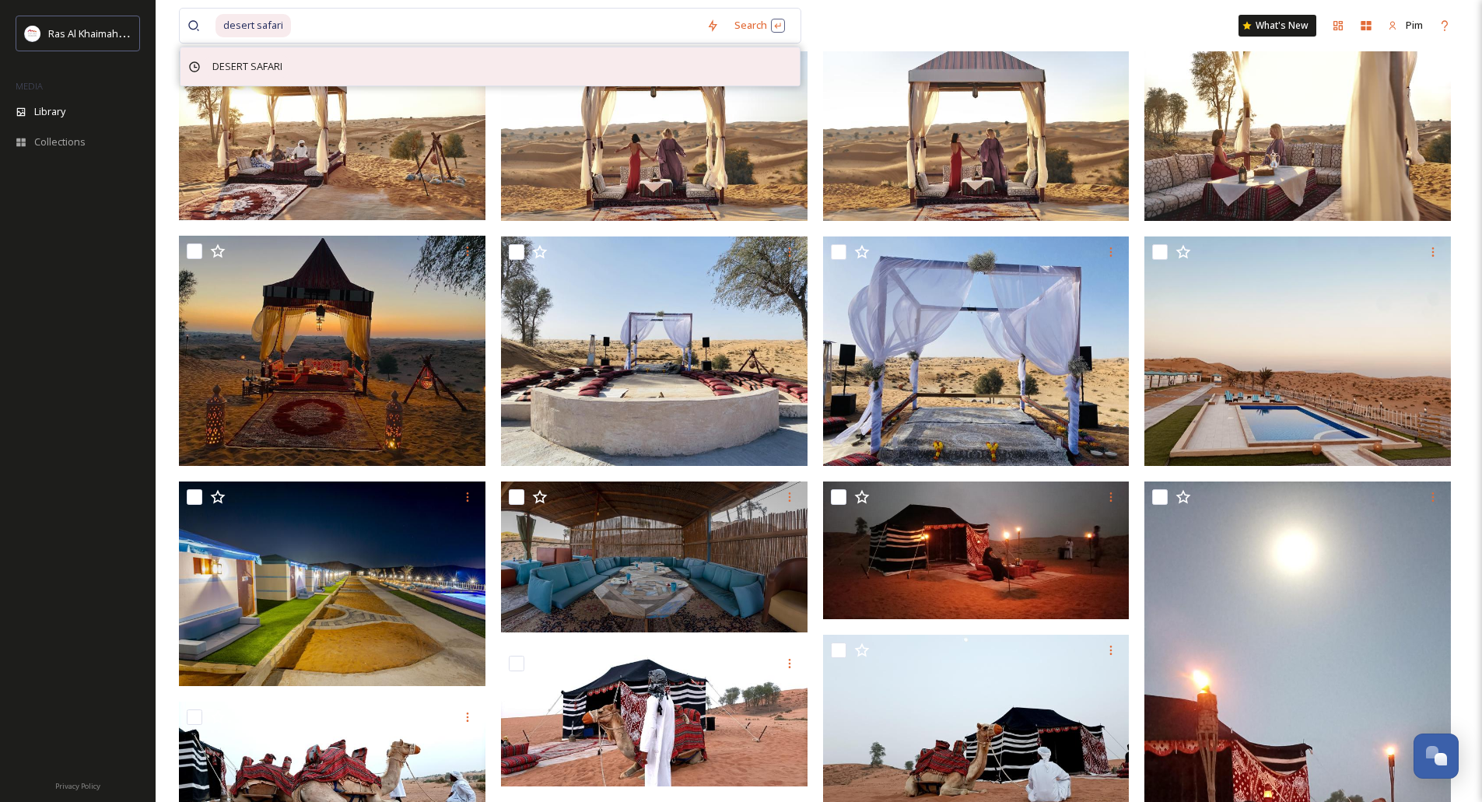
click at [283, 72] on span "DESERT SAFARI" at bounding box center [248, 66] width 86 height 23
click at [250, 61] on span "DESERT SAFARI" at bounding box center [248, 66] width 86 height 23
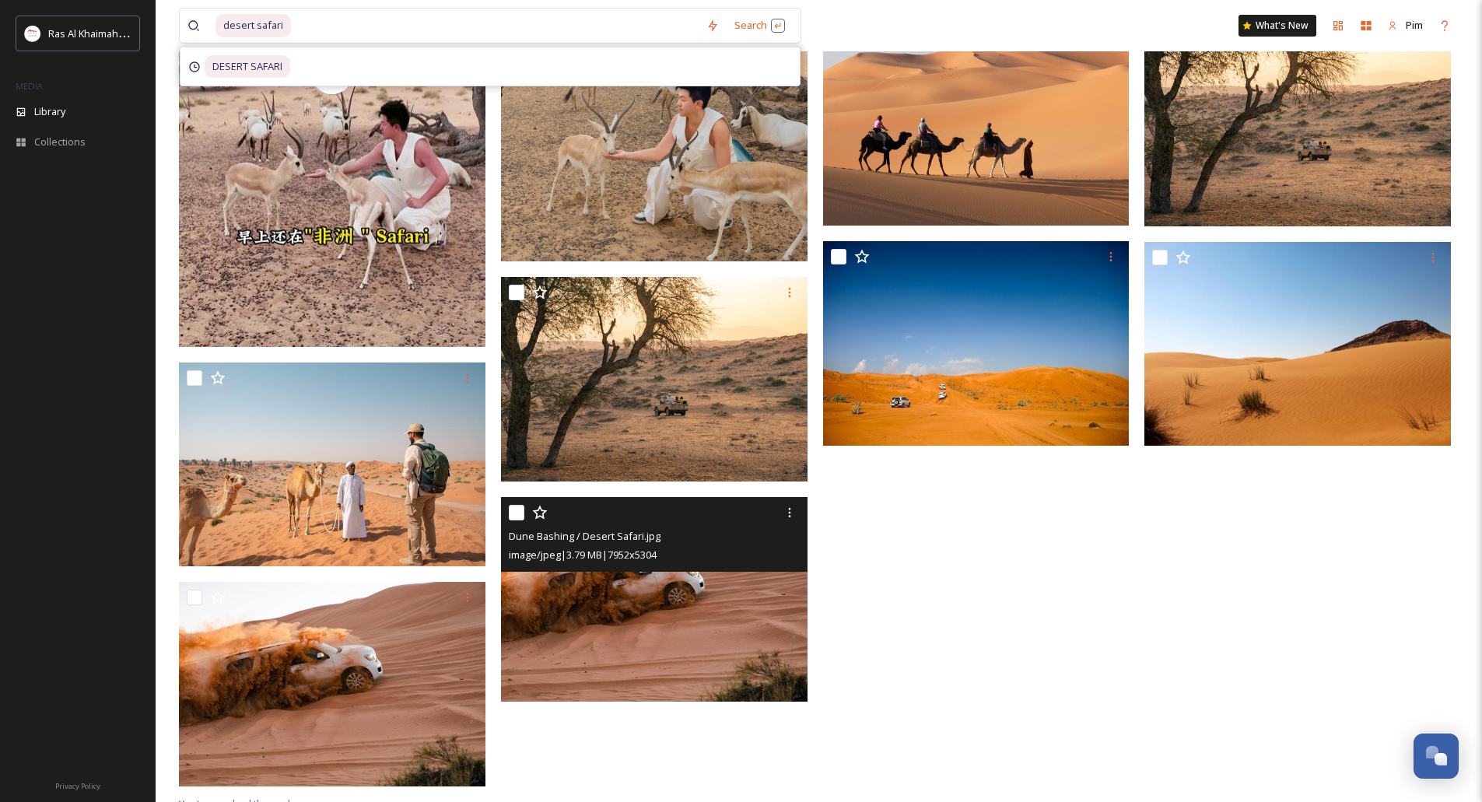
scroll to position [400, 0]
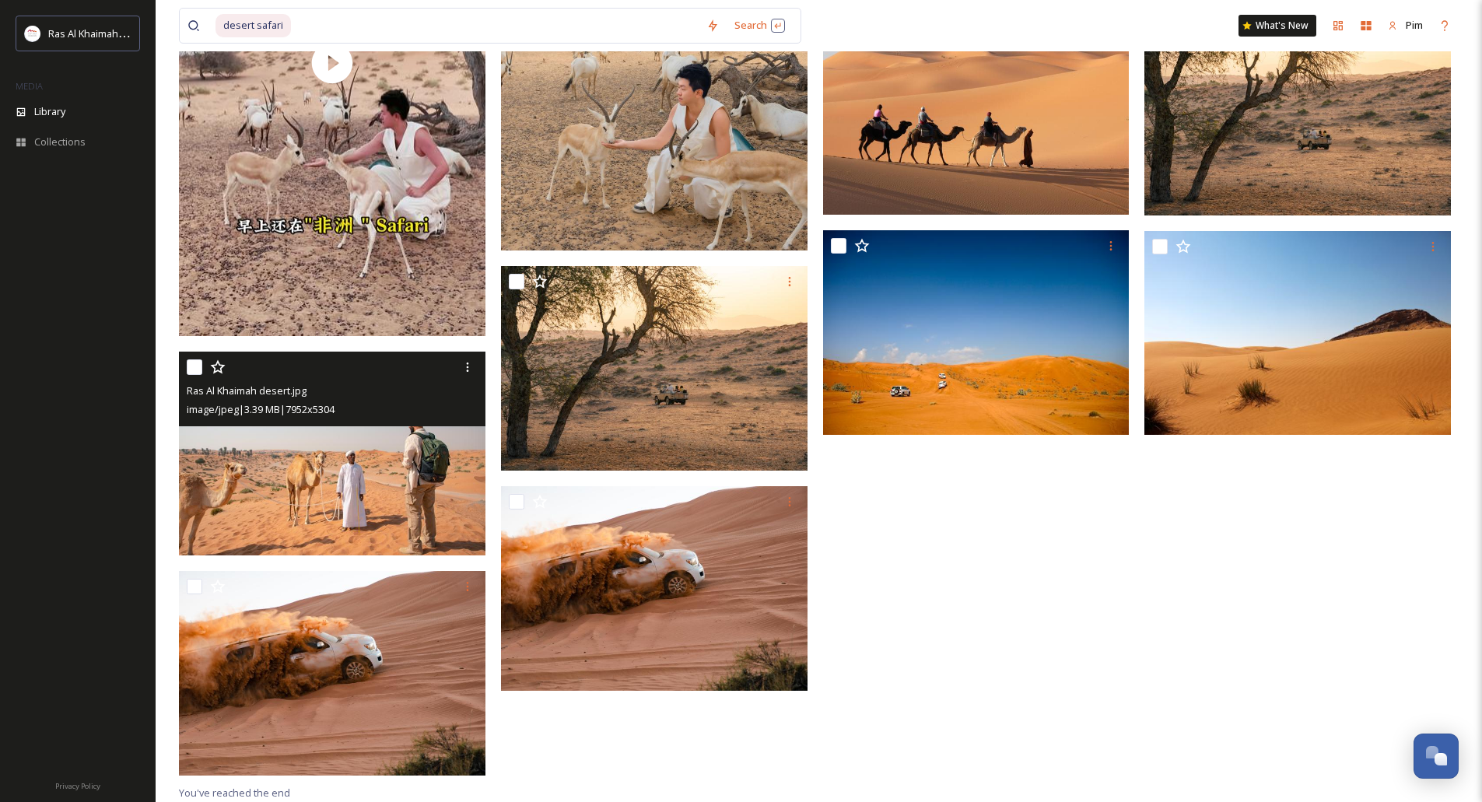
click at [351, 475] on img at bounding box center [332, 454] width 306 height 205
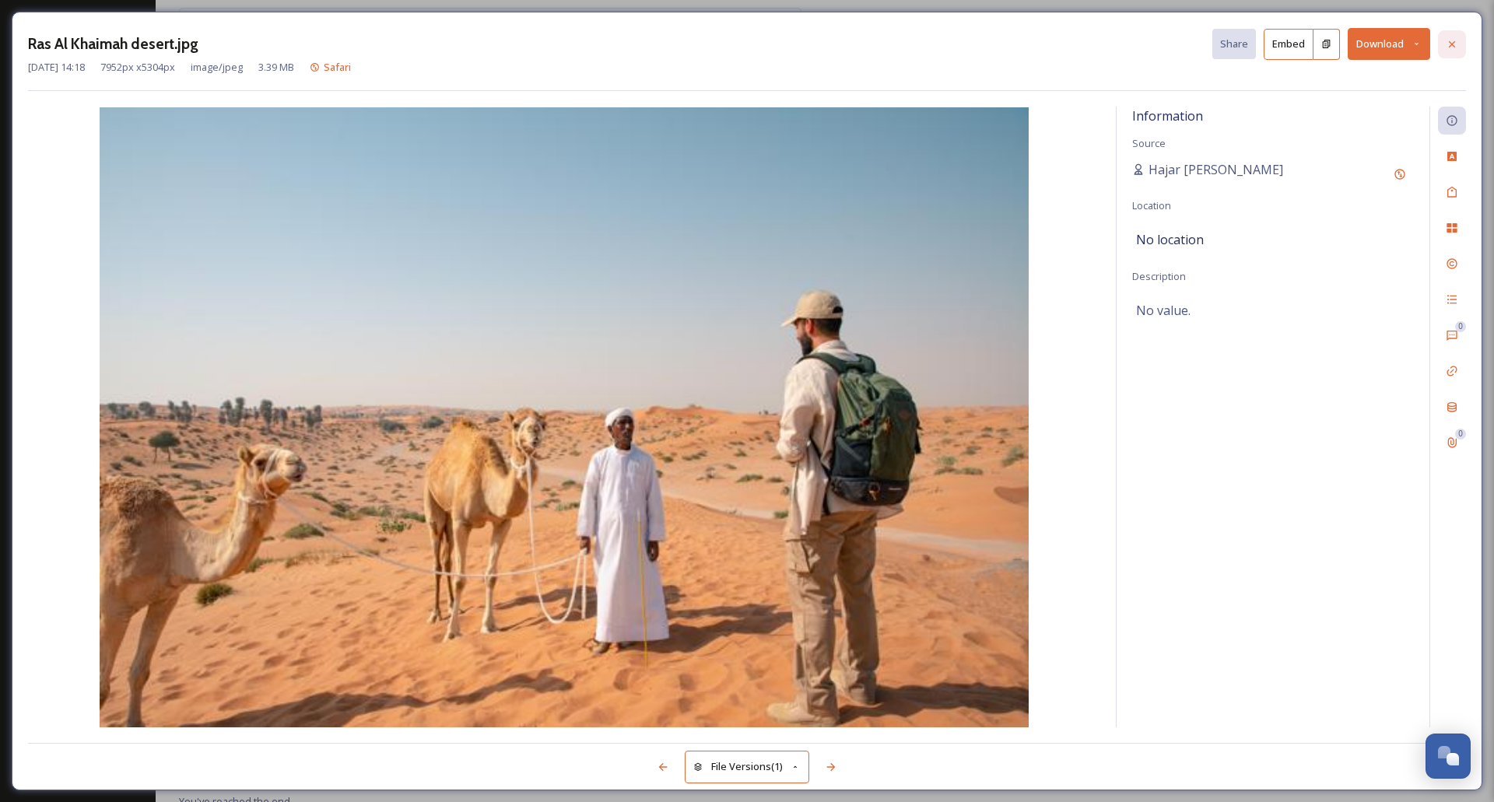
click at [1454, 41] on icon at bounding box center [1451, 43] width 6 height 6
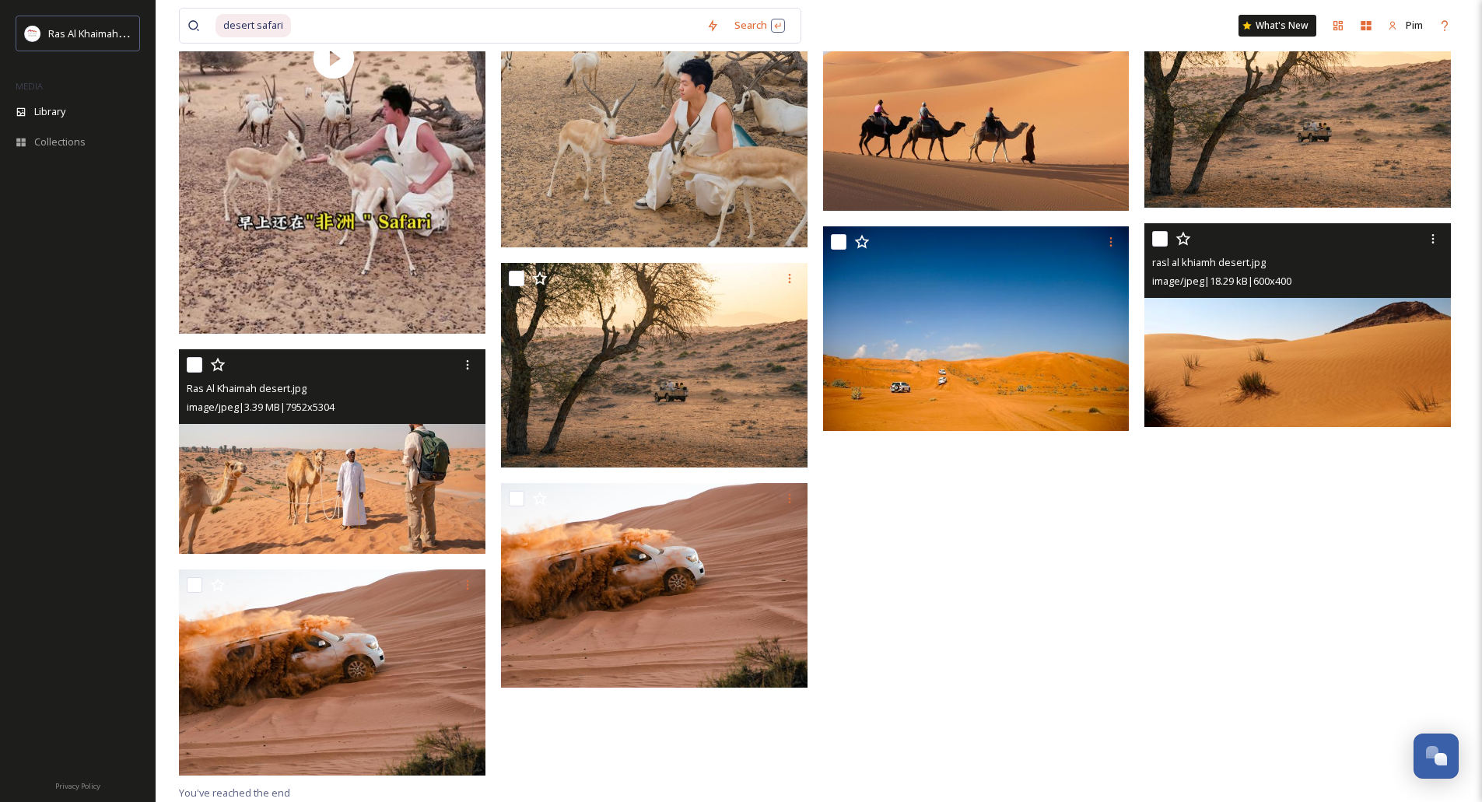
scroll to position [252, 0]
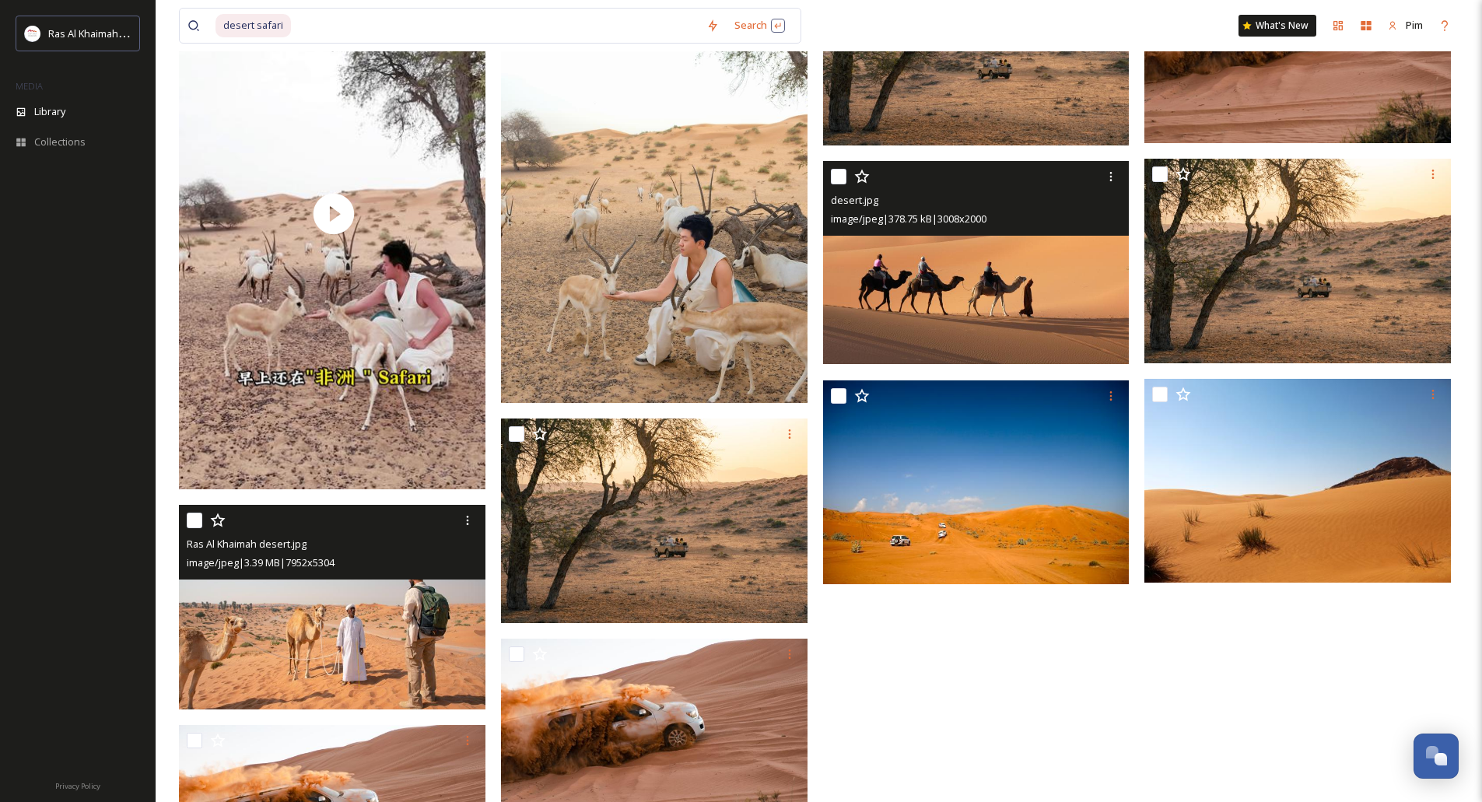
click at [1048, 272] on img at bounding box center [976, 263] width 306 height 204
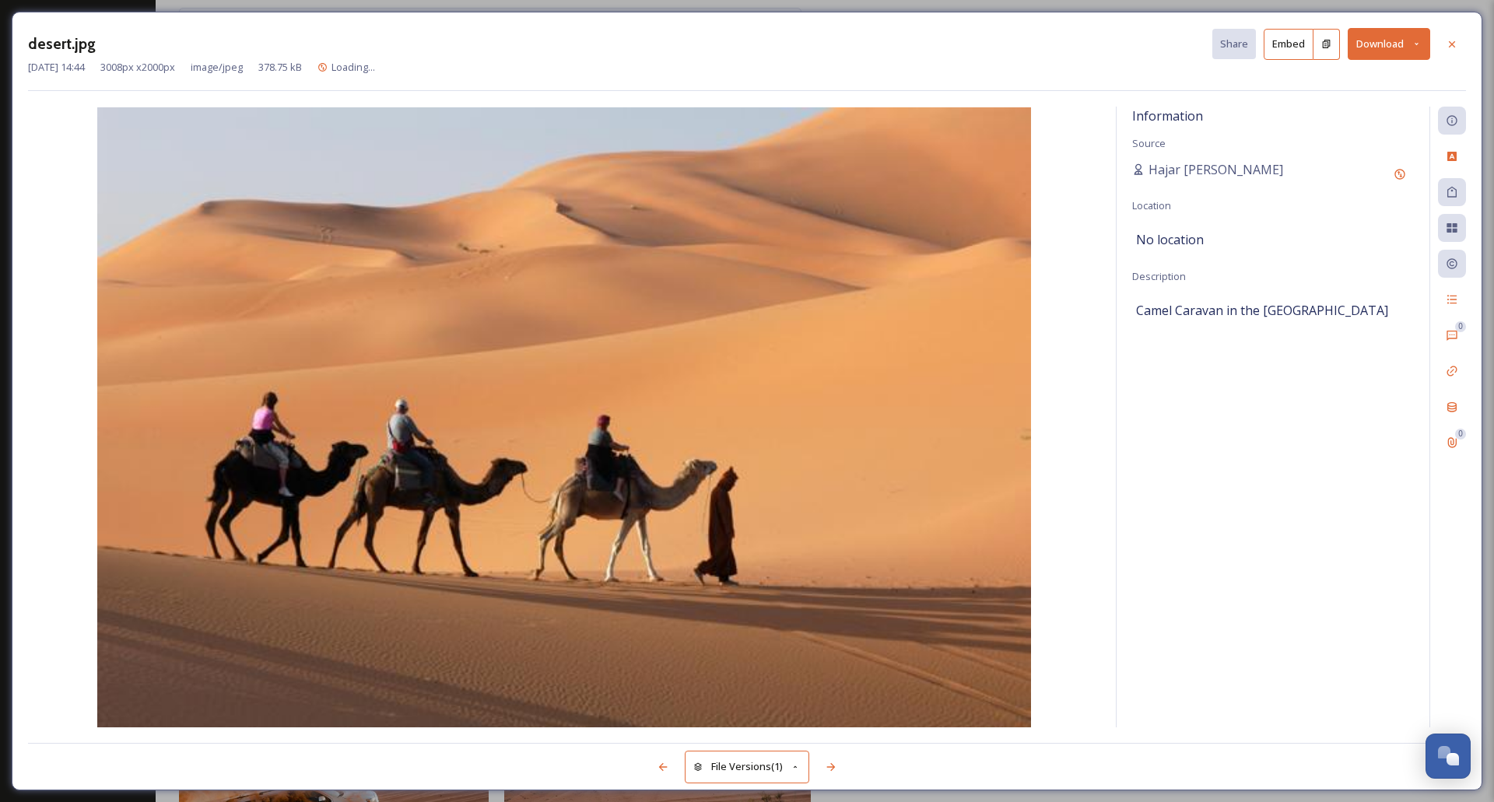
click at [1420, 45] on icon at bounding box center [1416, 44] width 10 height 10
click at [1359, 79] on span "Download Original (3008 x 2000)" at bounding box center [1347, 79] width 147 height 15
click at [1454, 42] on icon at bounding box center [1451, 43] width 6 height 6
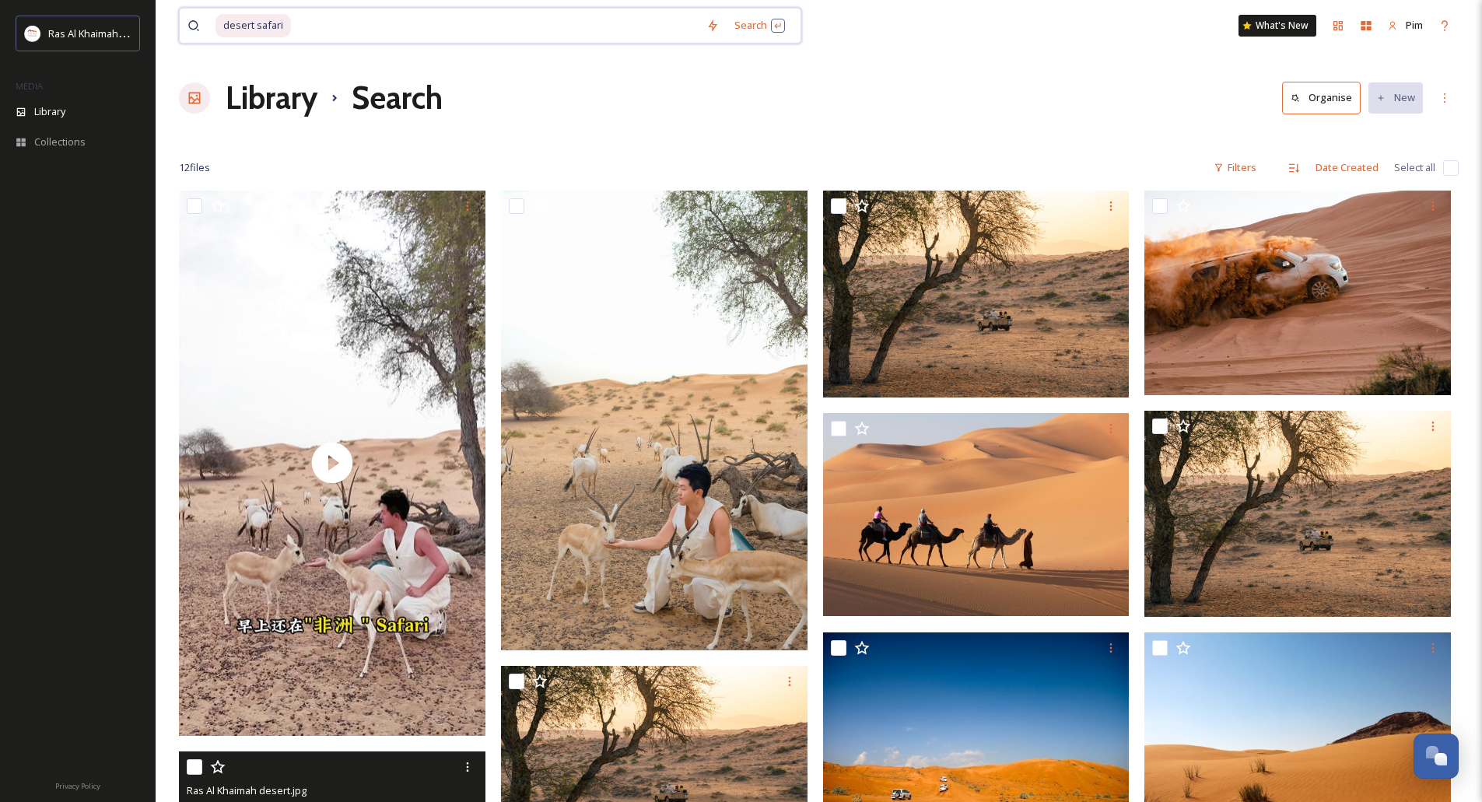
click at [306, 26] on input at bounding box center [495, 26] width 406 height 34
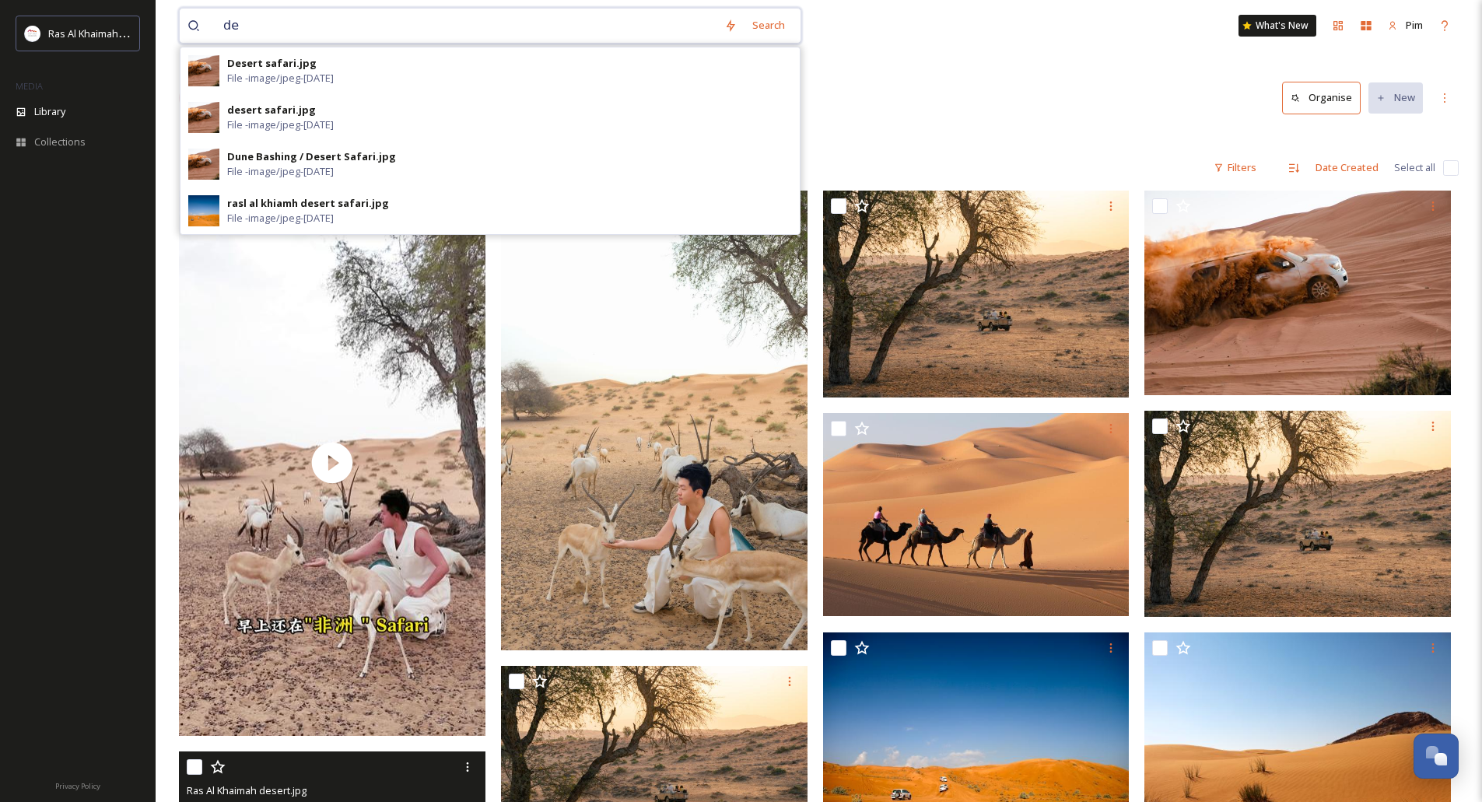
type input "d"
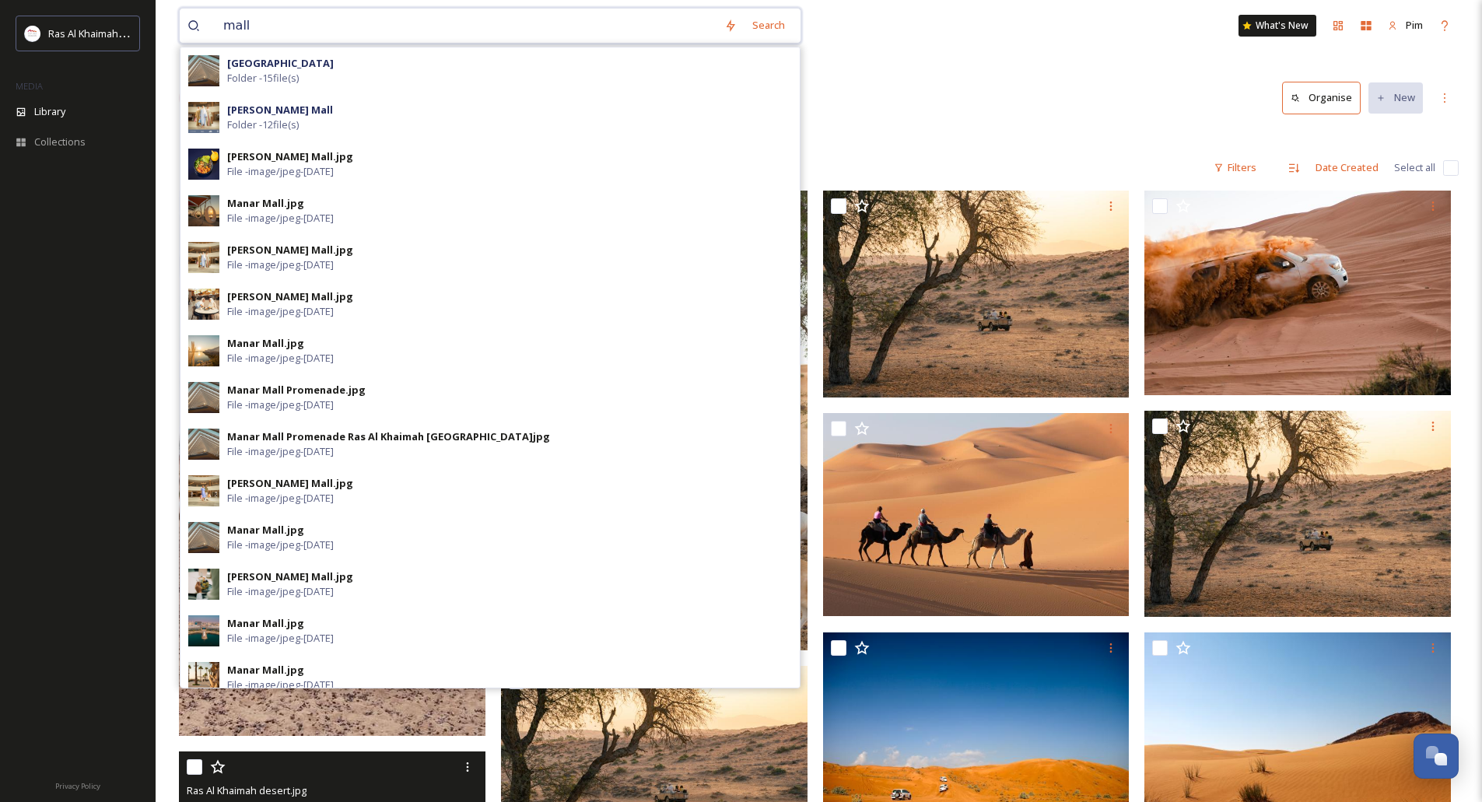
type input "mall"
click at [953, 23] on div "mall Search [GEOGRAPHIC_DATA] Folder - 15 file(s) [PERSON_NAME][GEOGRAPHIC_DATA…" at bounding box center [819, 25] width 1280 height 51
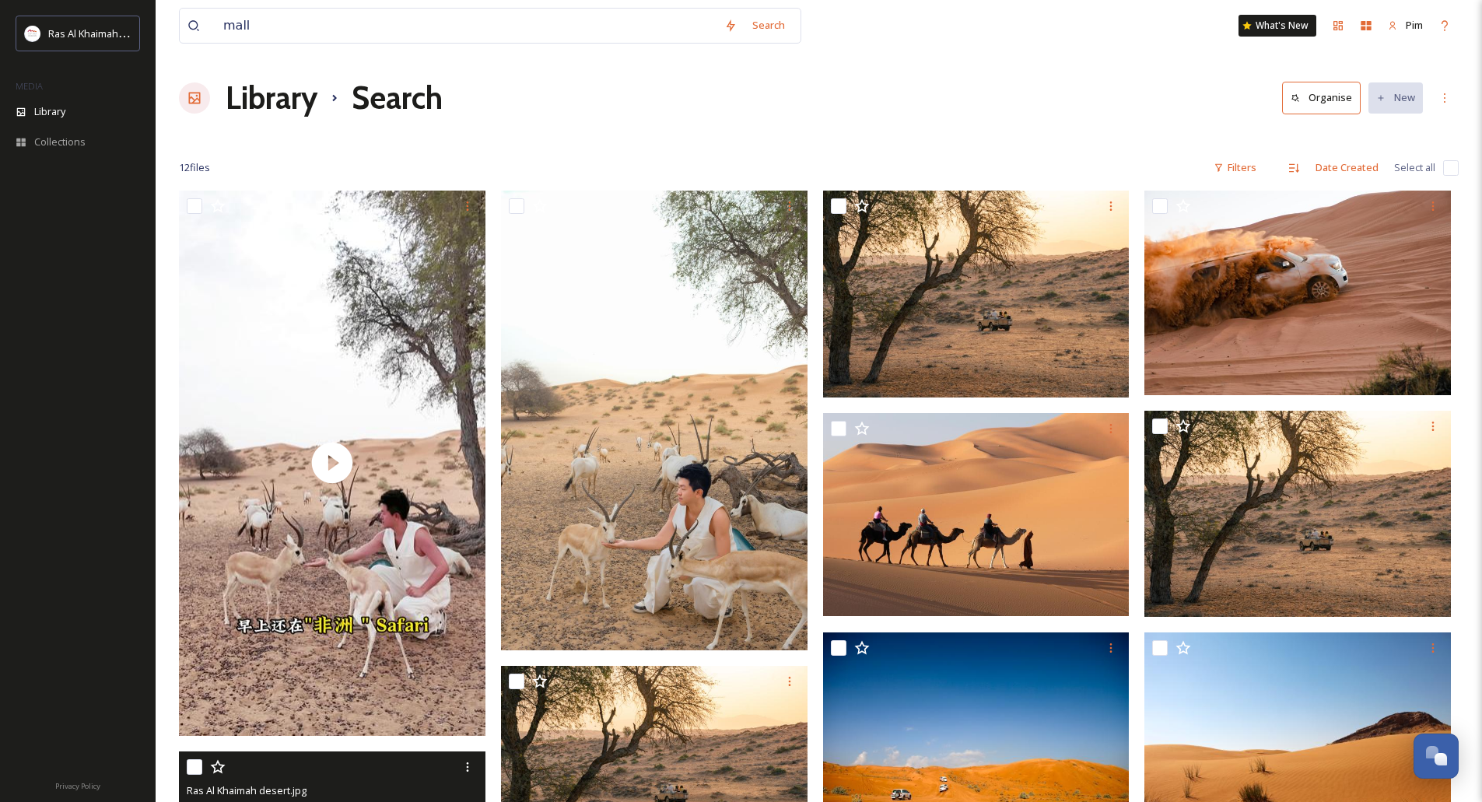
click at [205, 88] on div at bounding box center [194, 97] width 31 height 31
click at [257, 102] on h1 "Library" at bounding box center [272, 98] width 92 height 47
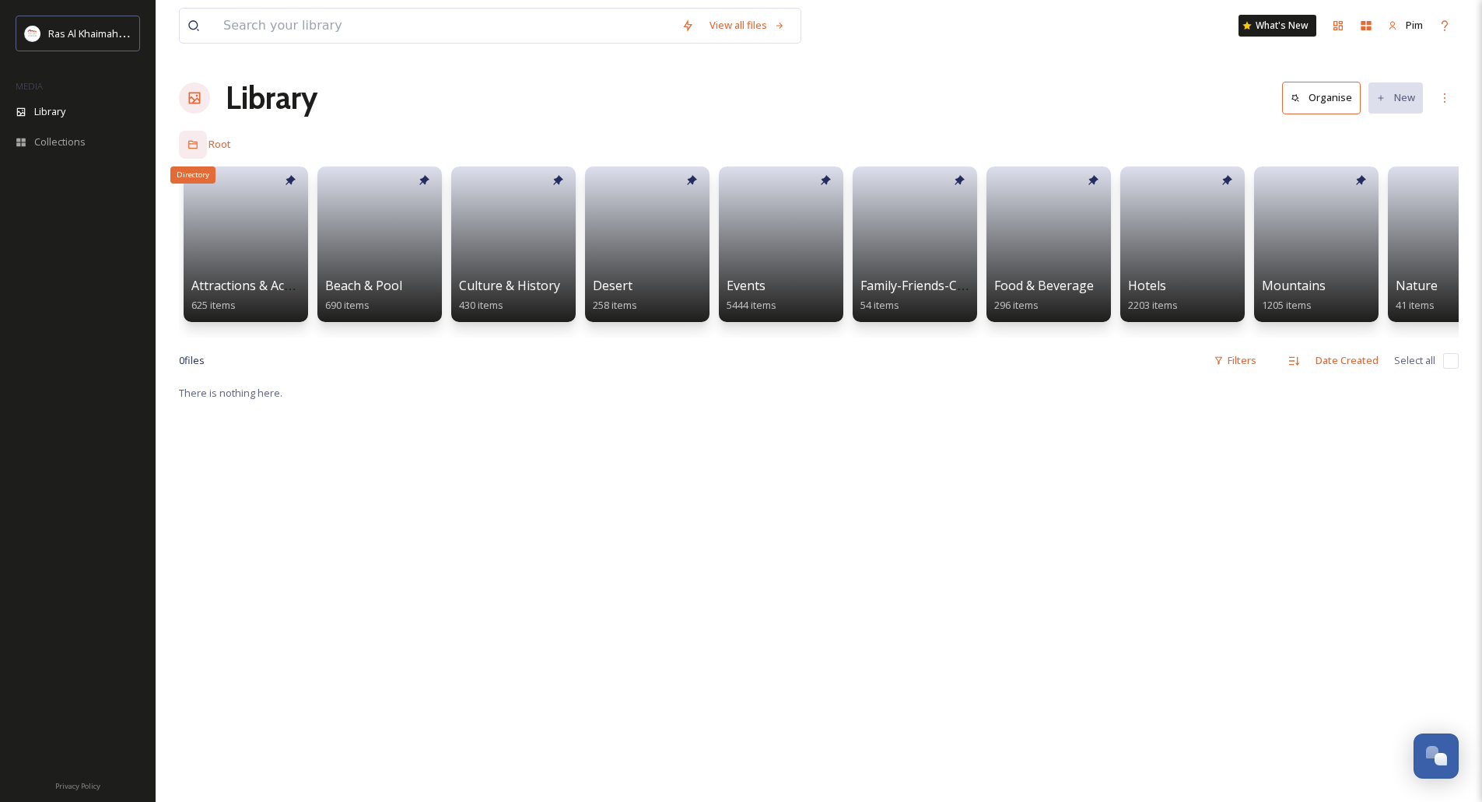
click at [202, 152] on div "Directory" at bounding box center [193, 145] width 28 height 28
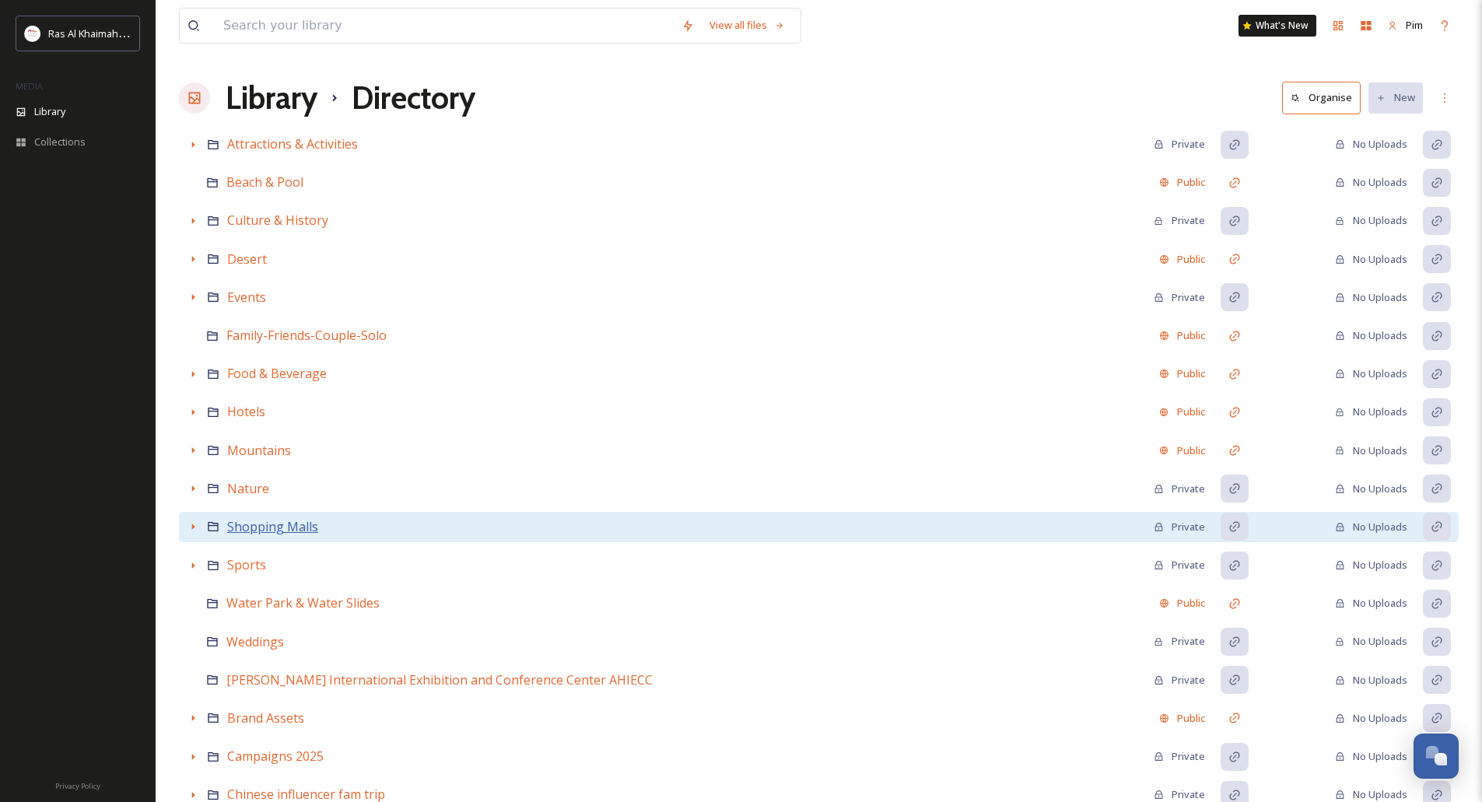
click at [305, 526] on span "Shopping Malls" at bounding box center [272, 526] width 91 height 17
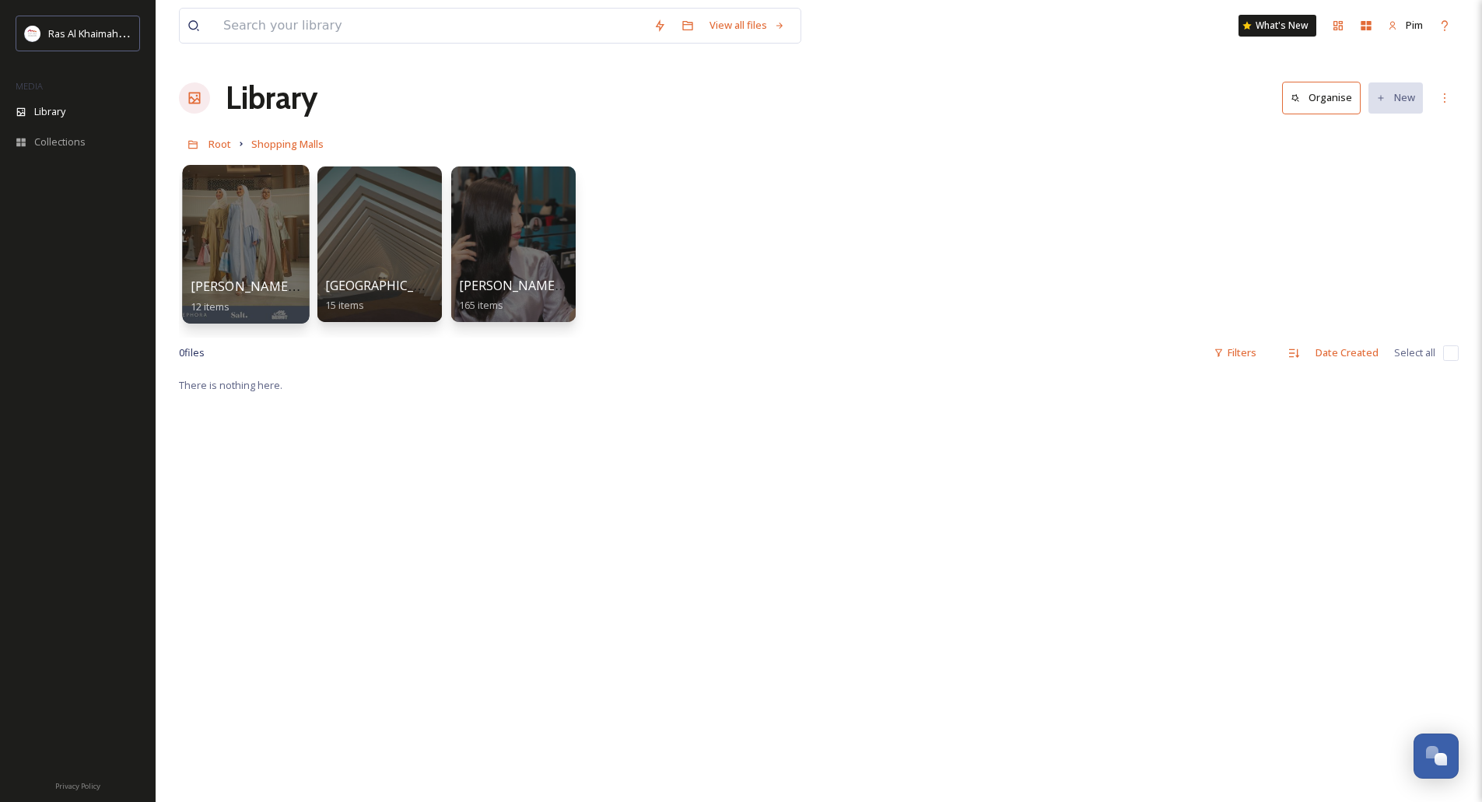
click at [253, 250] on div at bounding box center [245, 244] width 127 height 159
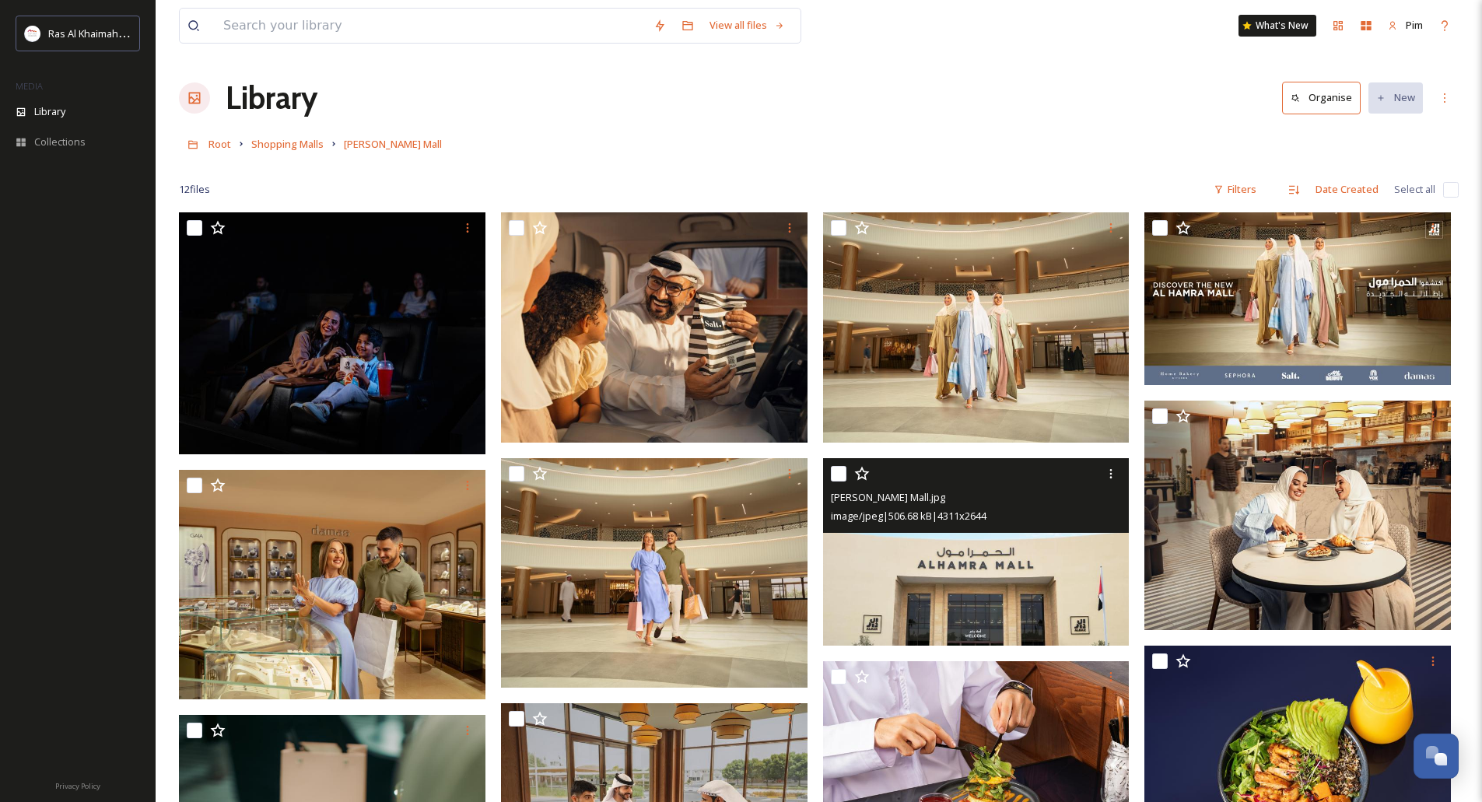
click at [973, 555] on img at bounding box center [976, 551] width 306 height 187
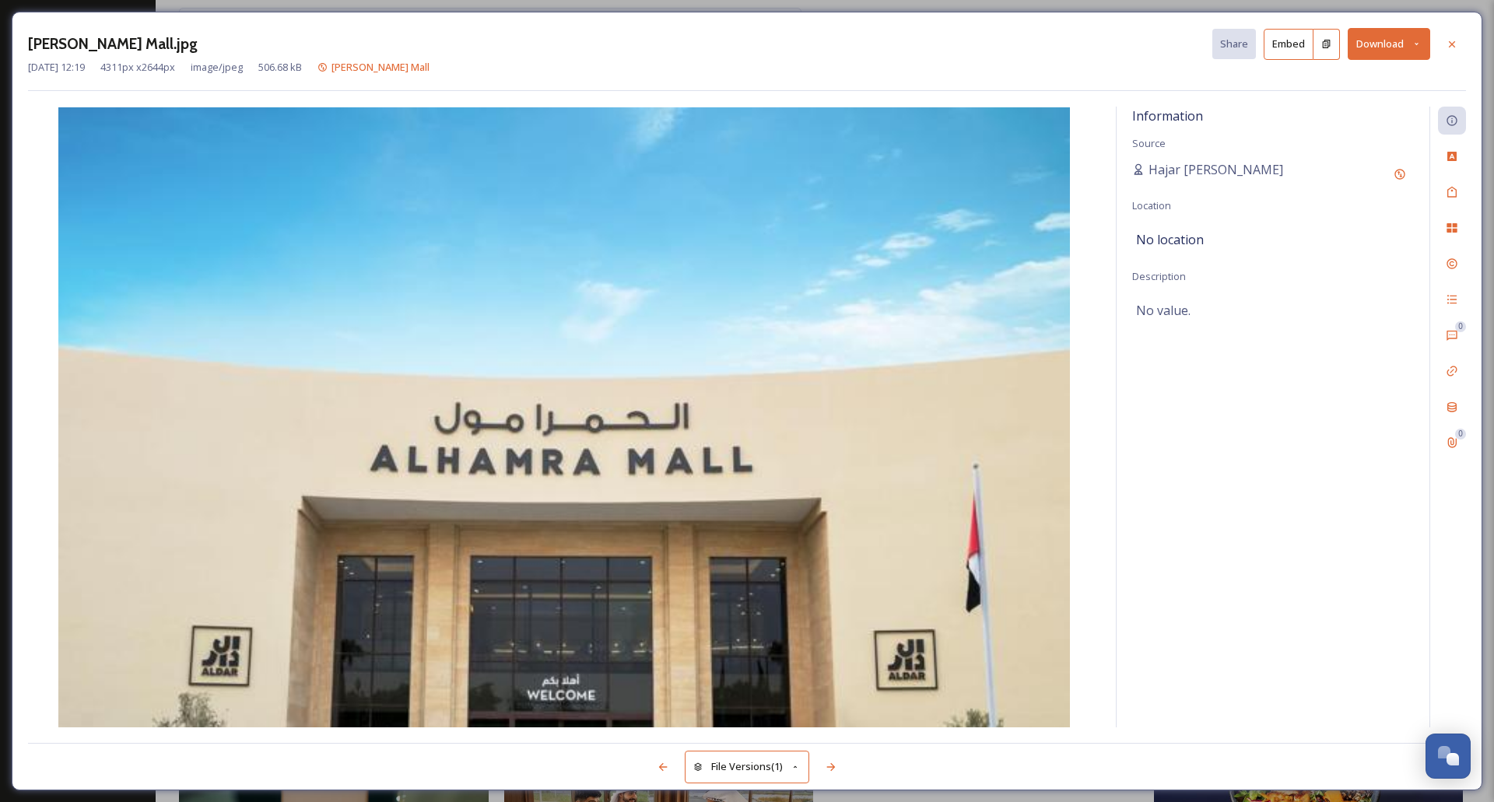
click at [1448, 27] on div "[PERSON_NAME] Mall.jpg Share Embed Download [DATE] 12:19 4311 px x 2644 px imag…" at bounding box center [747, 401] width 1470 height 779
click at [1448, 42] on icon at bounding box center [1451, 44] width 12 height 12
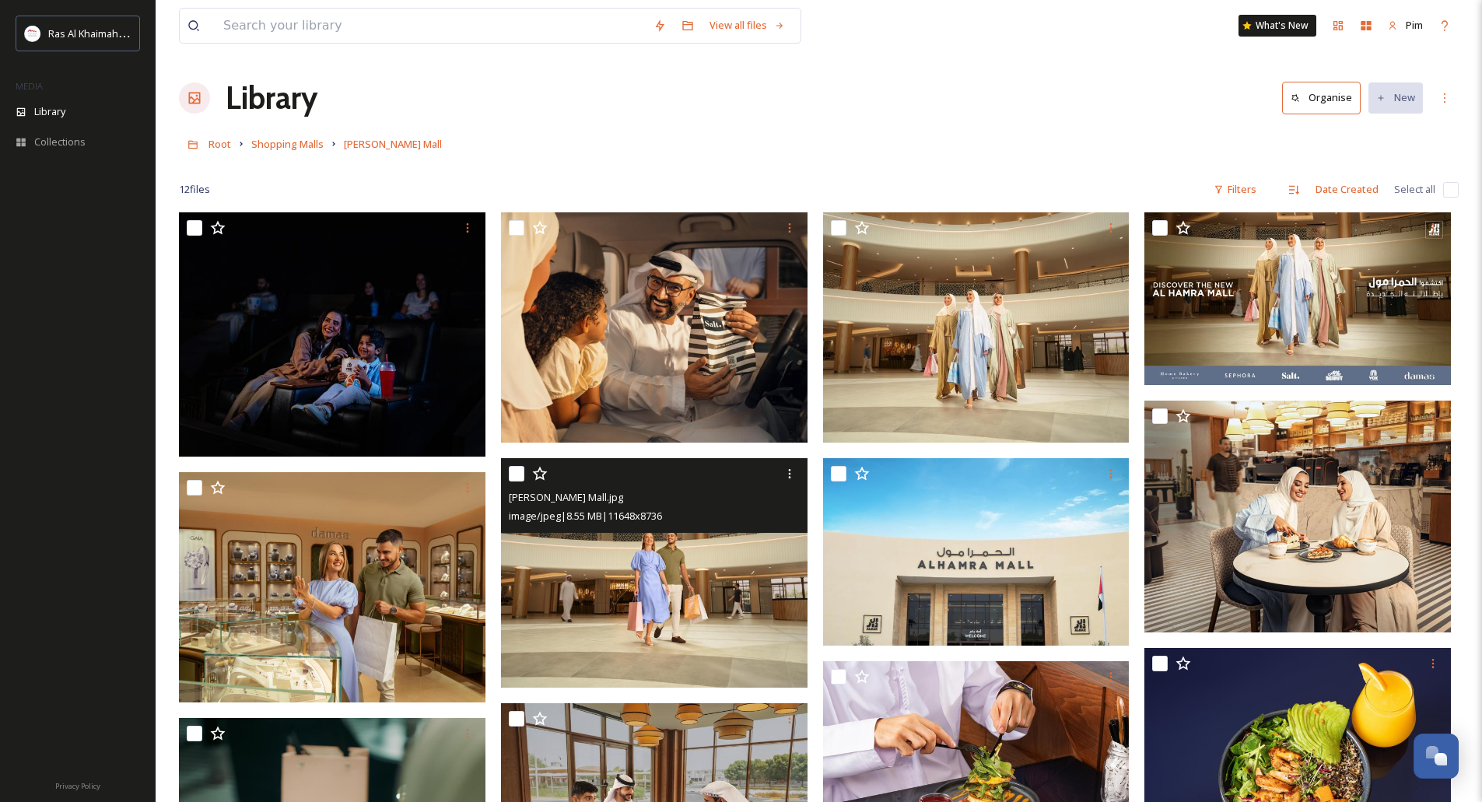
click at [688, 586] on img at bounding box center [654, 573] width 306 height 230
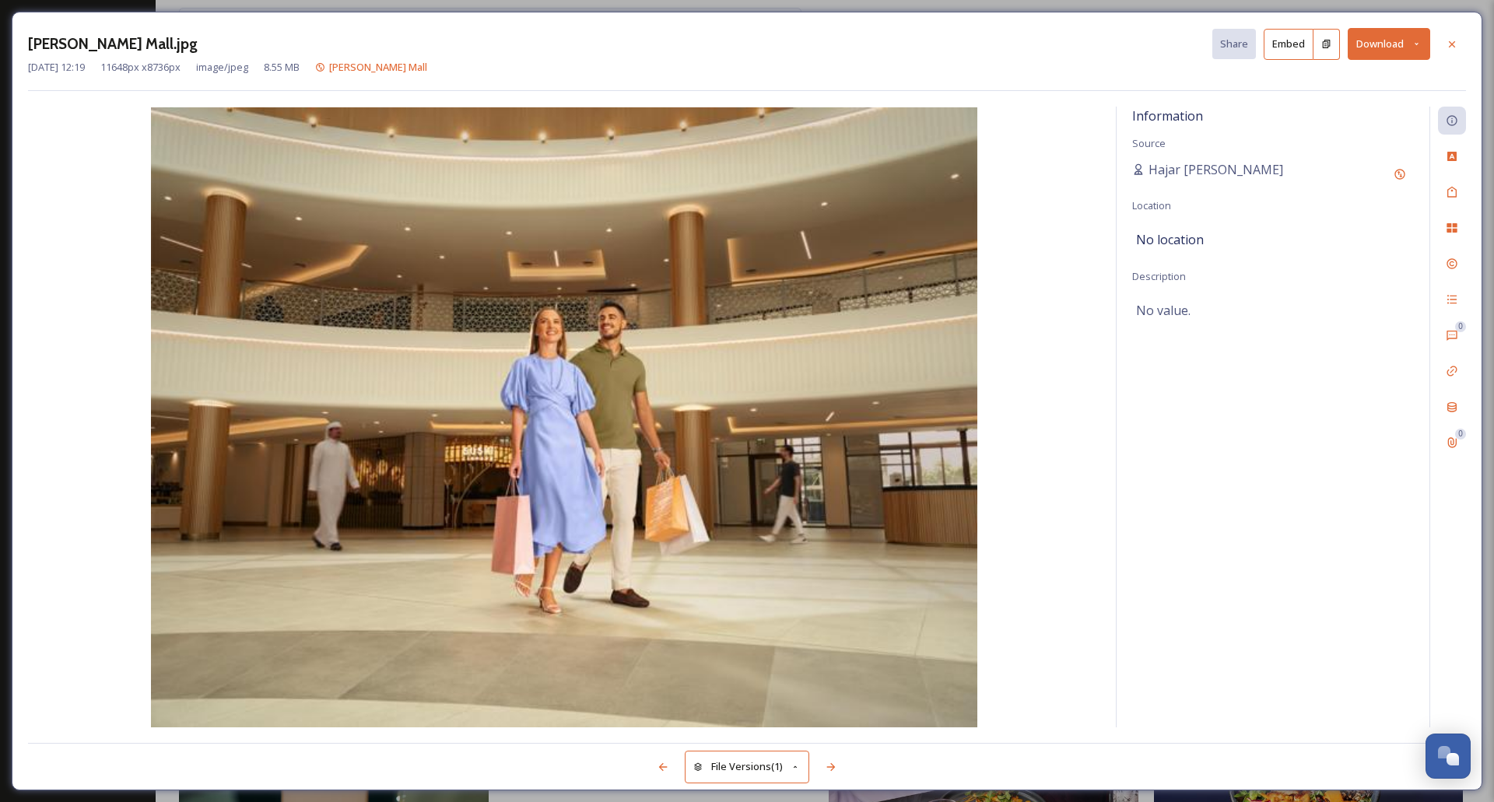
click at [1416, 44] on icon at bounding box center [1416, 44] width 4 height 2
click at [1336, 80] on span "Download Original (11648 x 8736)" at bounding box center [1345, 79] width 152 height 15
click at [1456, 50] on icon at bounding box center [1451, 44] width 12 height 12
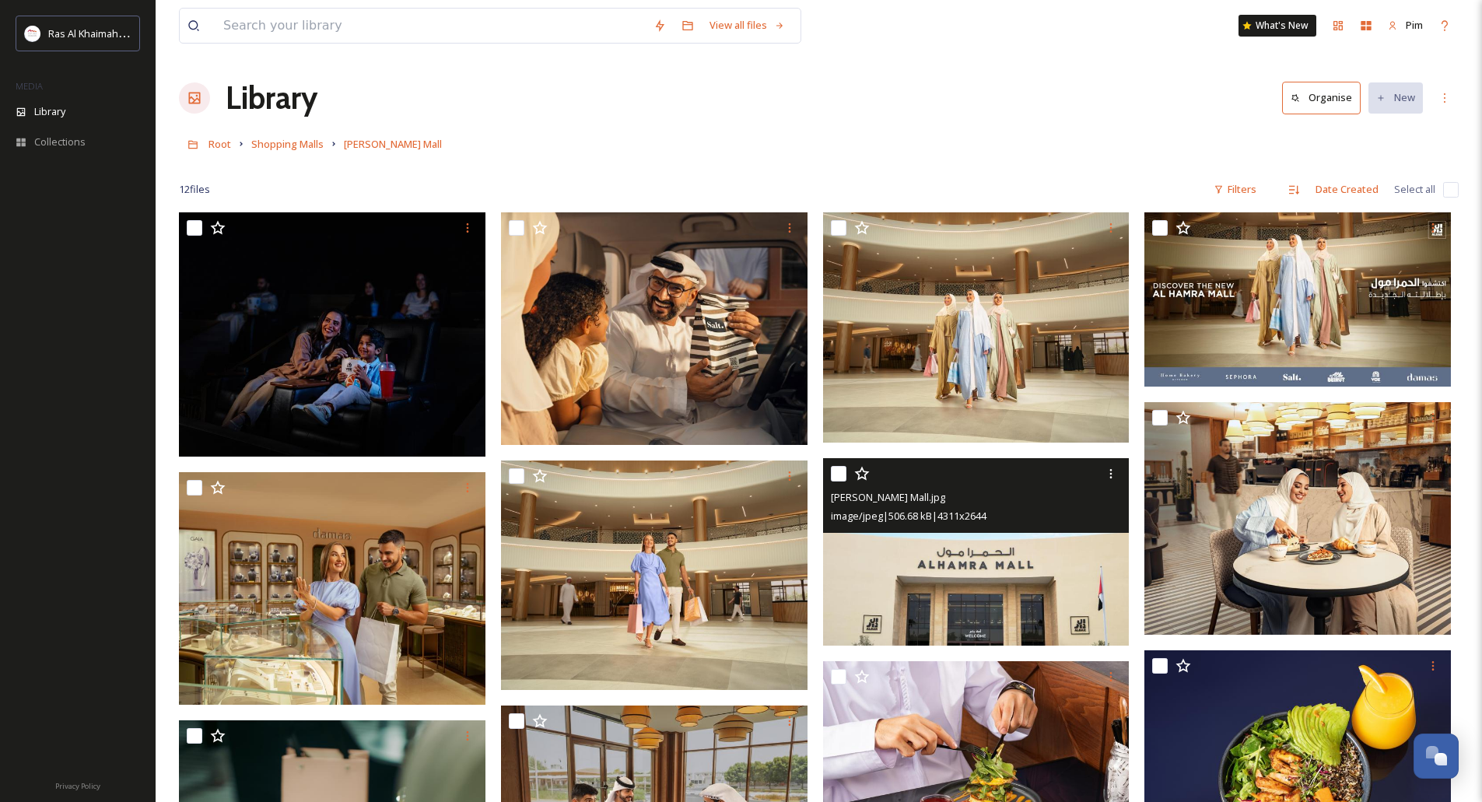
click at [995, 616] on img at bounding box center [976, 551] width 306 height 187
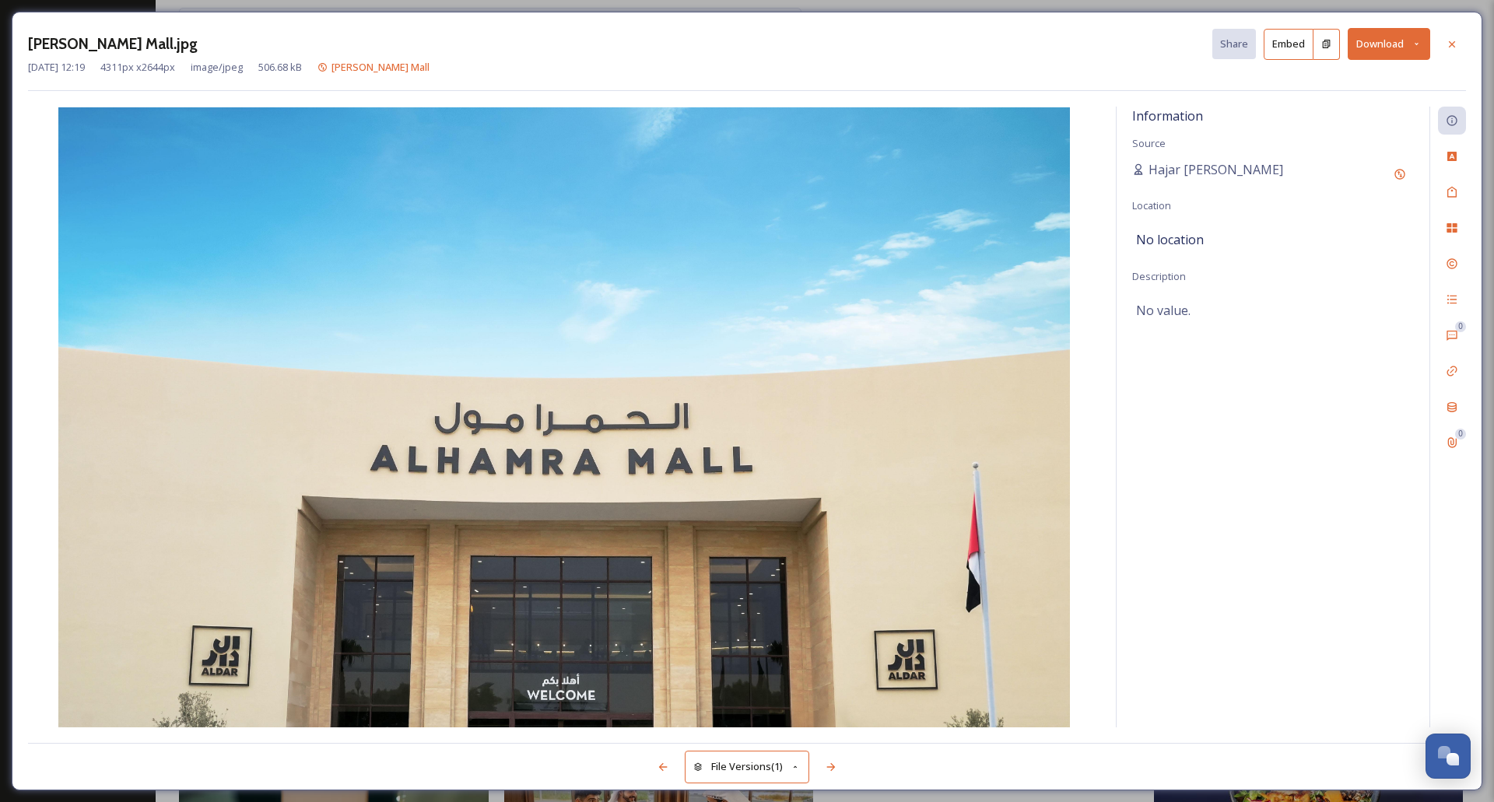
click at [1417, 50] on button "Download" at bounding box center [1388, 44] width 82 height 32
click at [1391, 75] on span "Download Original (4311 x 2644)" at bounding box center [1347, 79] width 147 height 15
click at [1450, 45] on icon at bounding box center [1451, 43] width 6 height 6
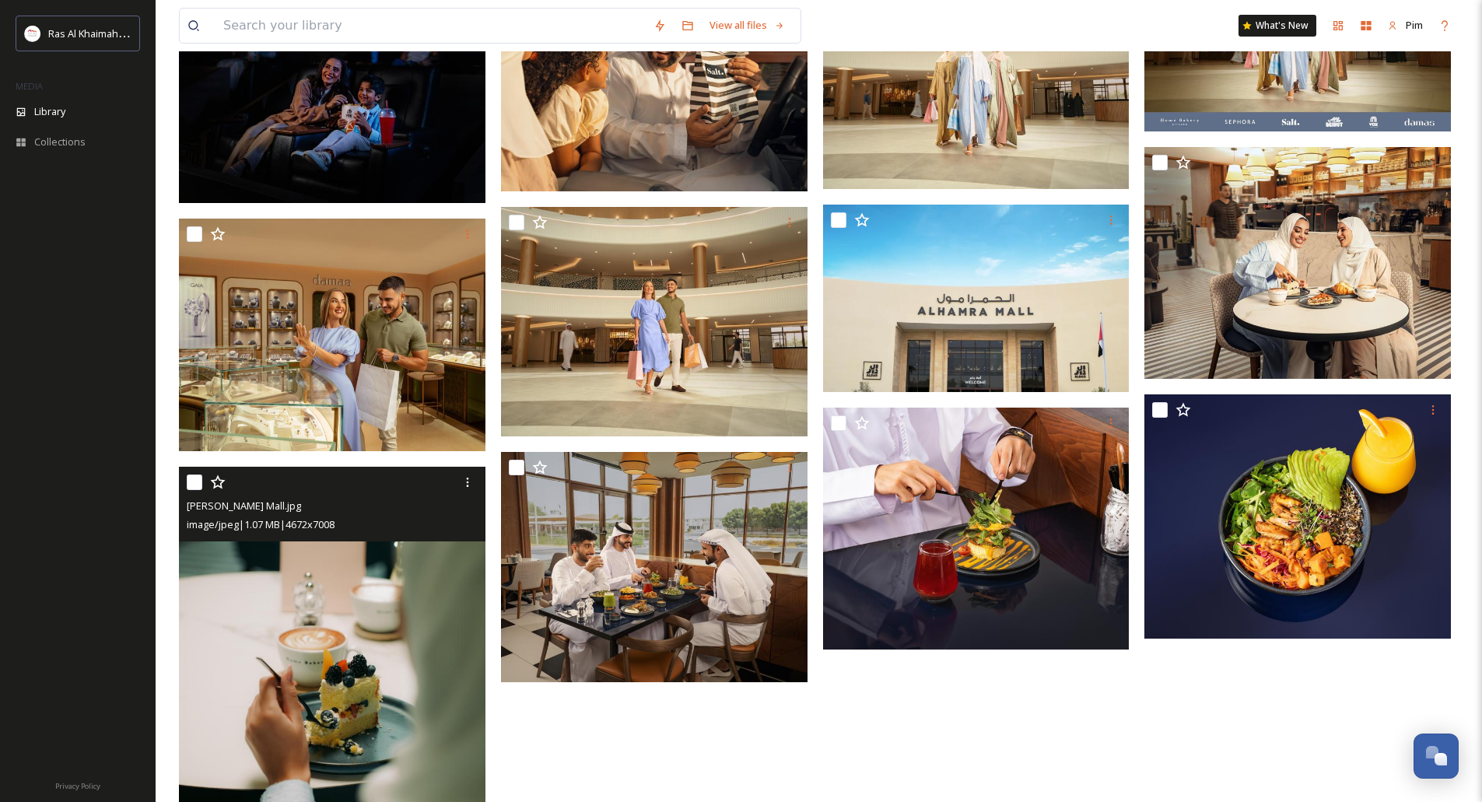
scroll to position [404, 0]
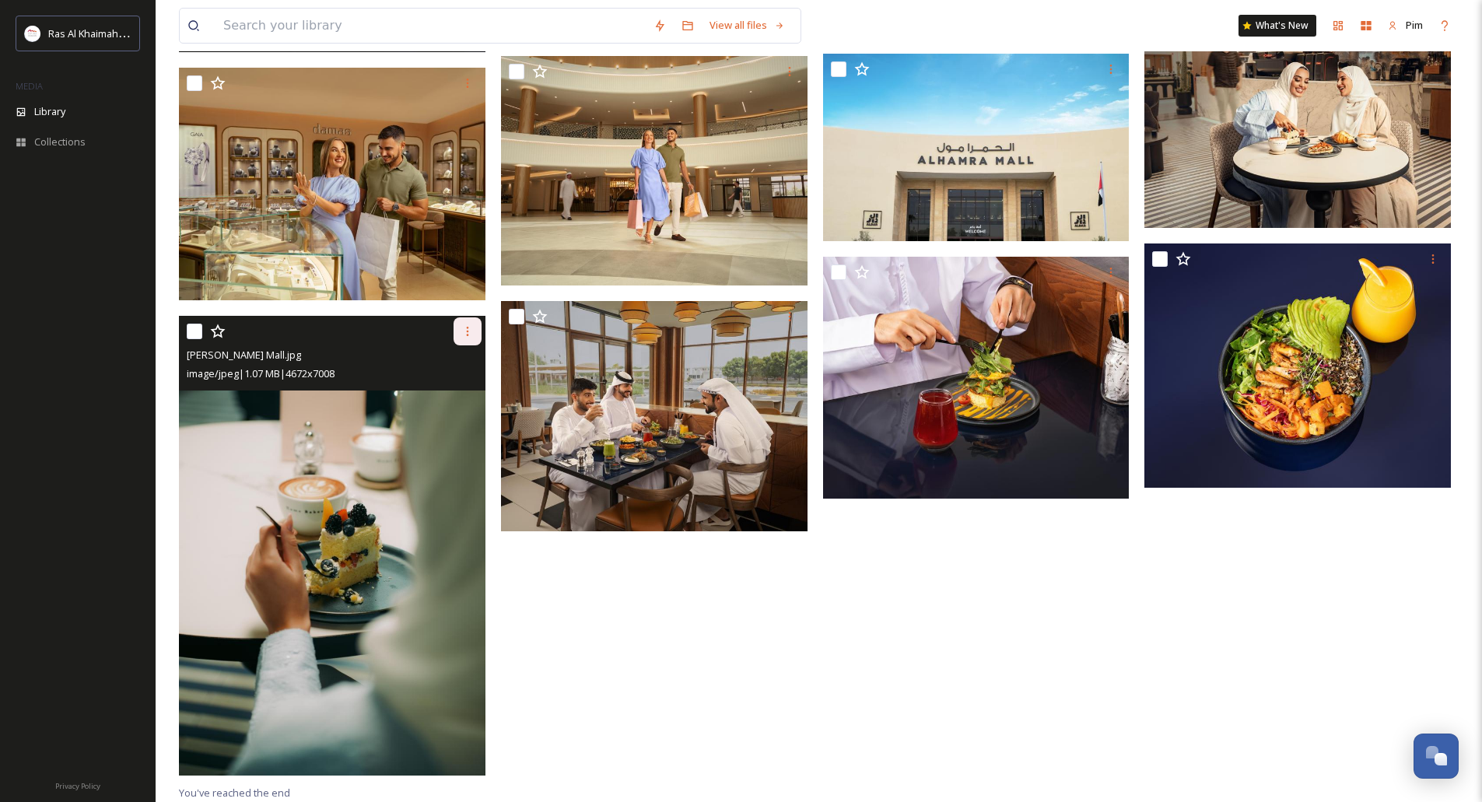
click at [468, 335] on icon at bounding box center [467, 331] width 12 height 12
click at [373, 449] on img at bounding box center [332, 546] width 306 height 460
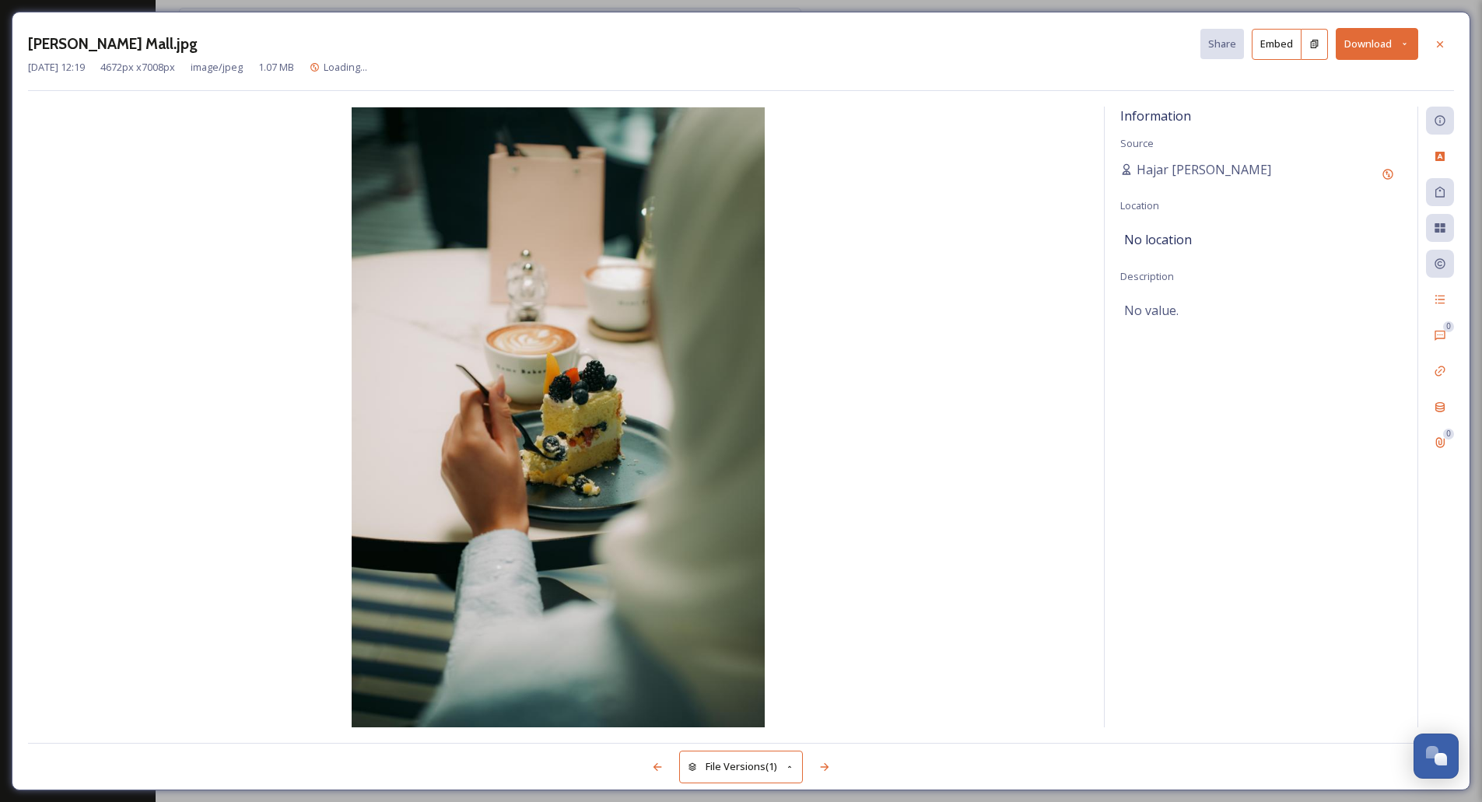
scroll to position [212, 0]
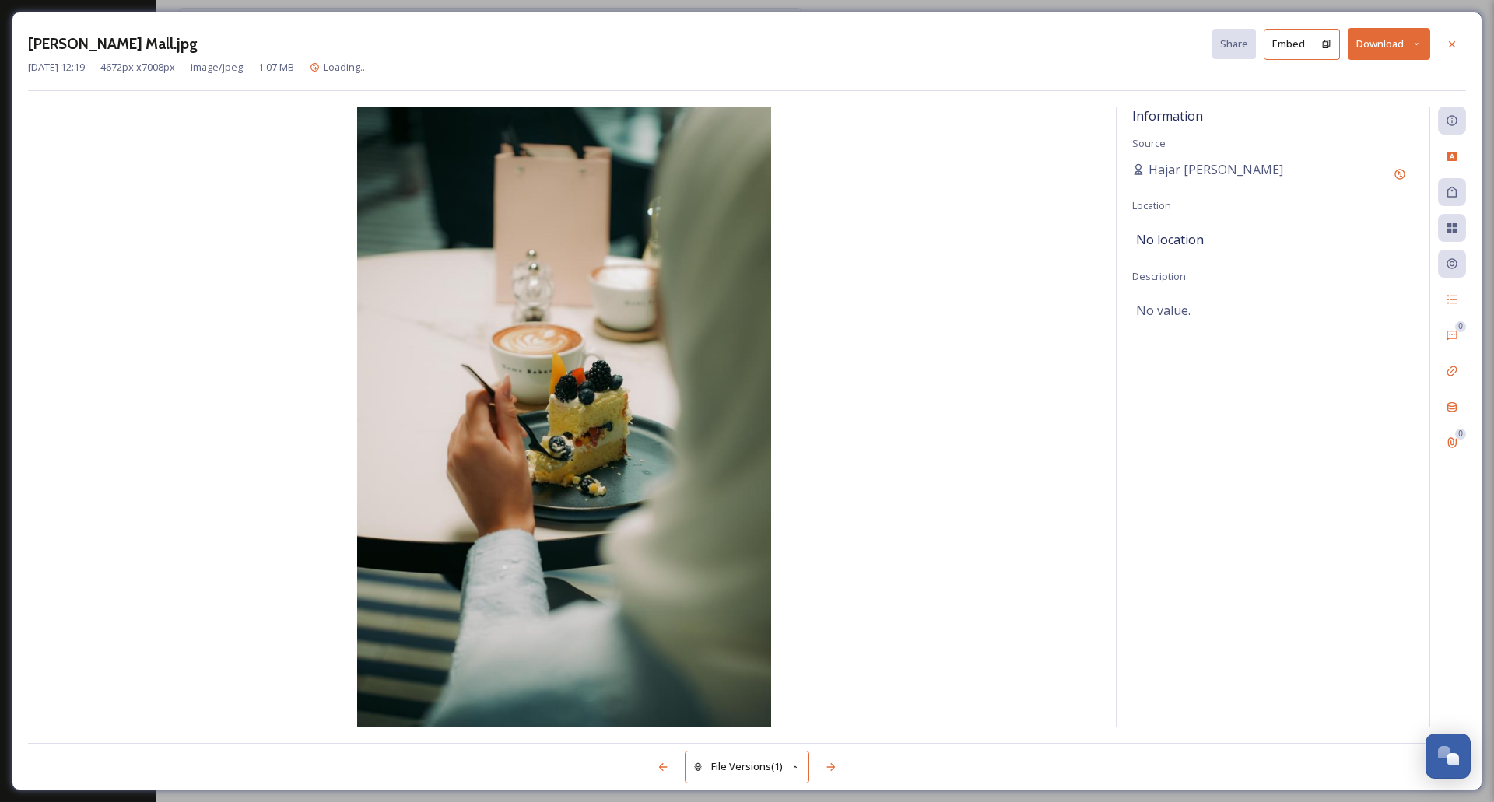
click at [1395, 47] on button "Download" at bounding box center [1388, 44] width 82 height 32
click at [1386, 82] on span "Download Original (4672 x 7008)" at bounding box center [1347, 79] width 147 height 15
click at [1448, 33] on div at bounding box center [1452, 44] width 28 height 28
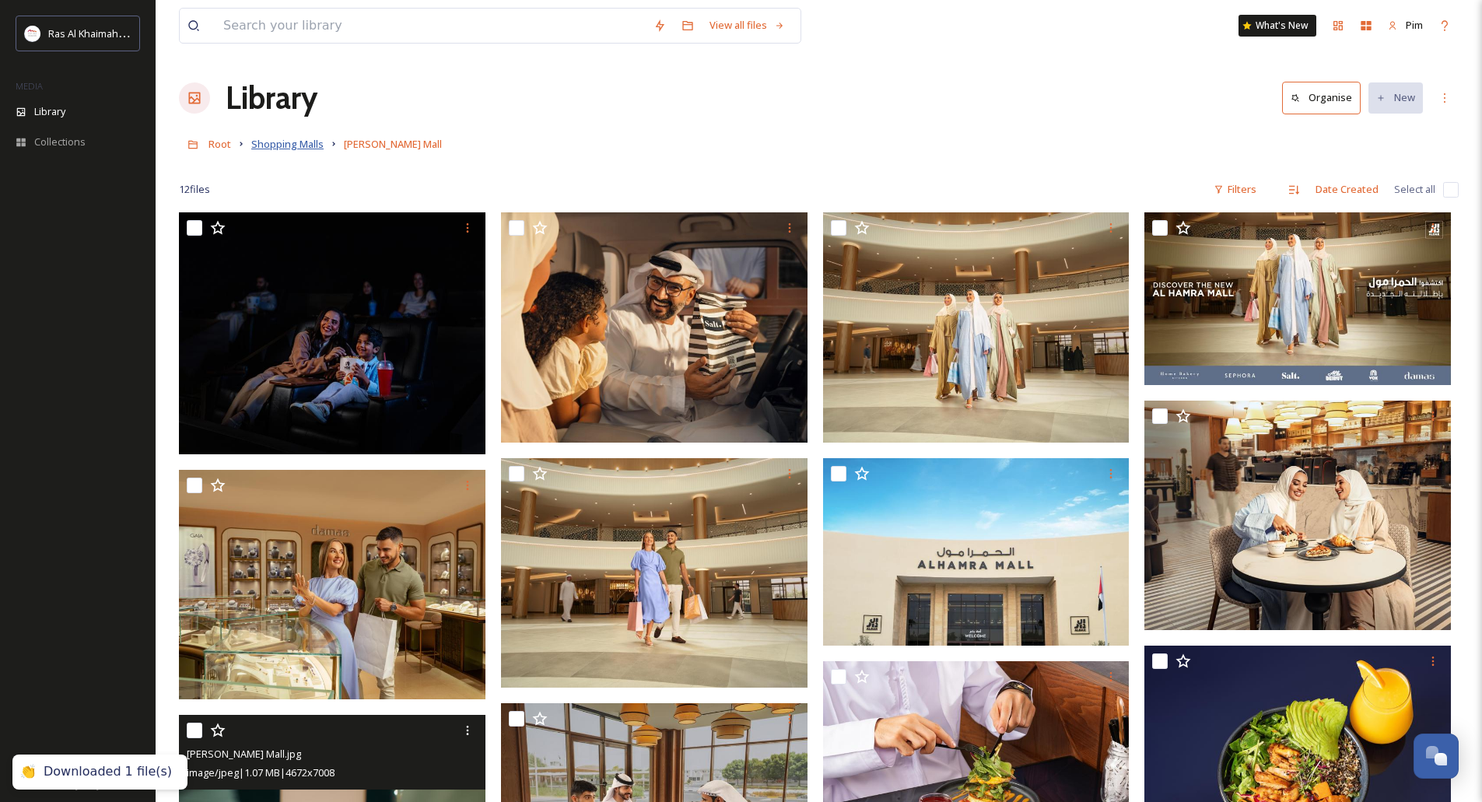
click at [281, 145] on span "Shopping Malls" at bounding box center [287, 144] width 72 height 14
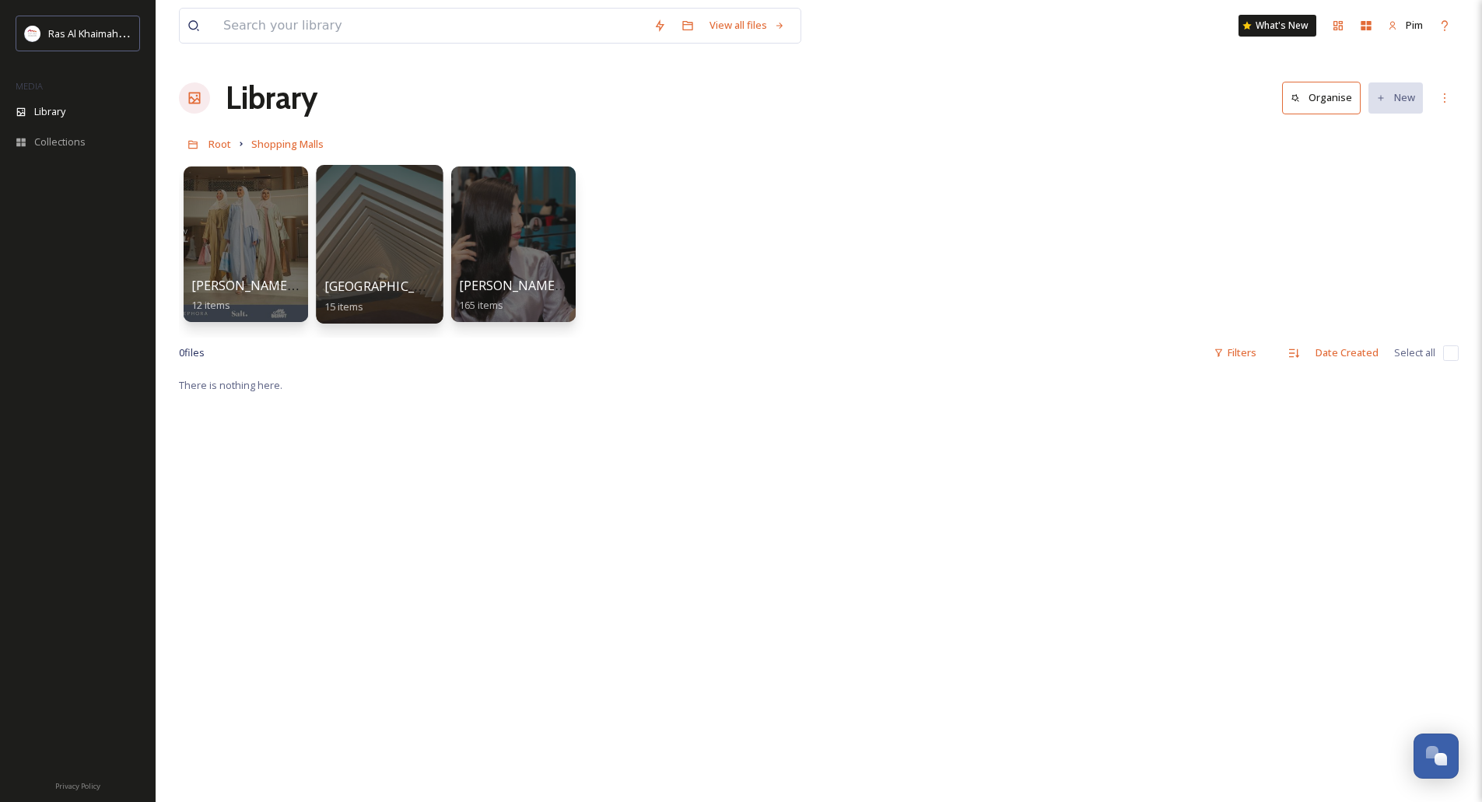
click at [355, 250] on div at bounding box center [379, 244] width 127 height 159
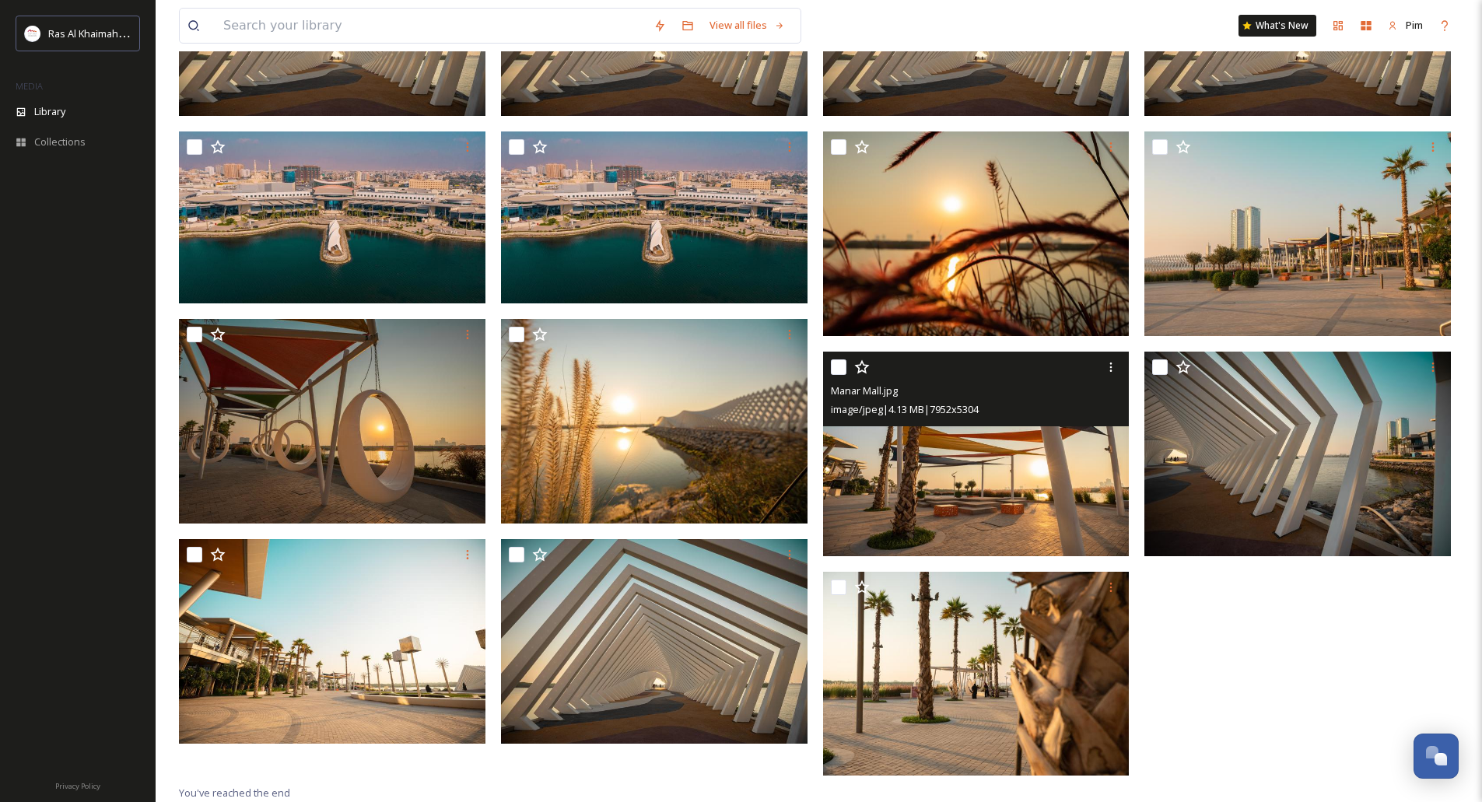
scroll to position [68, 0]
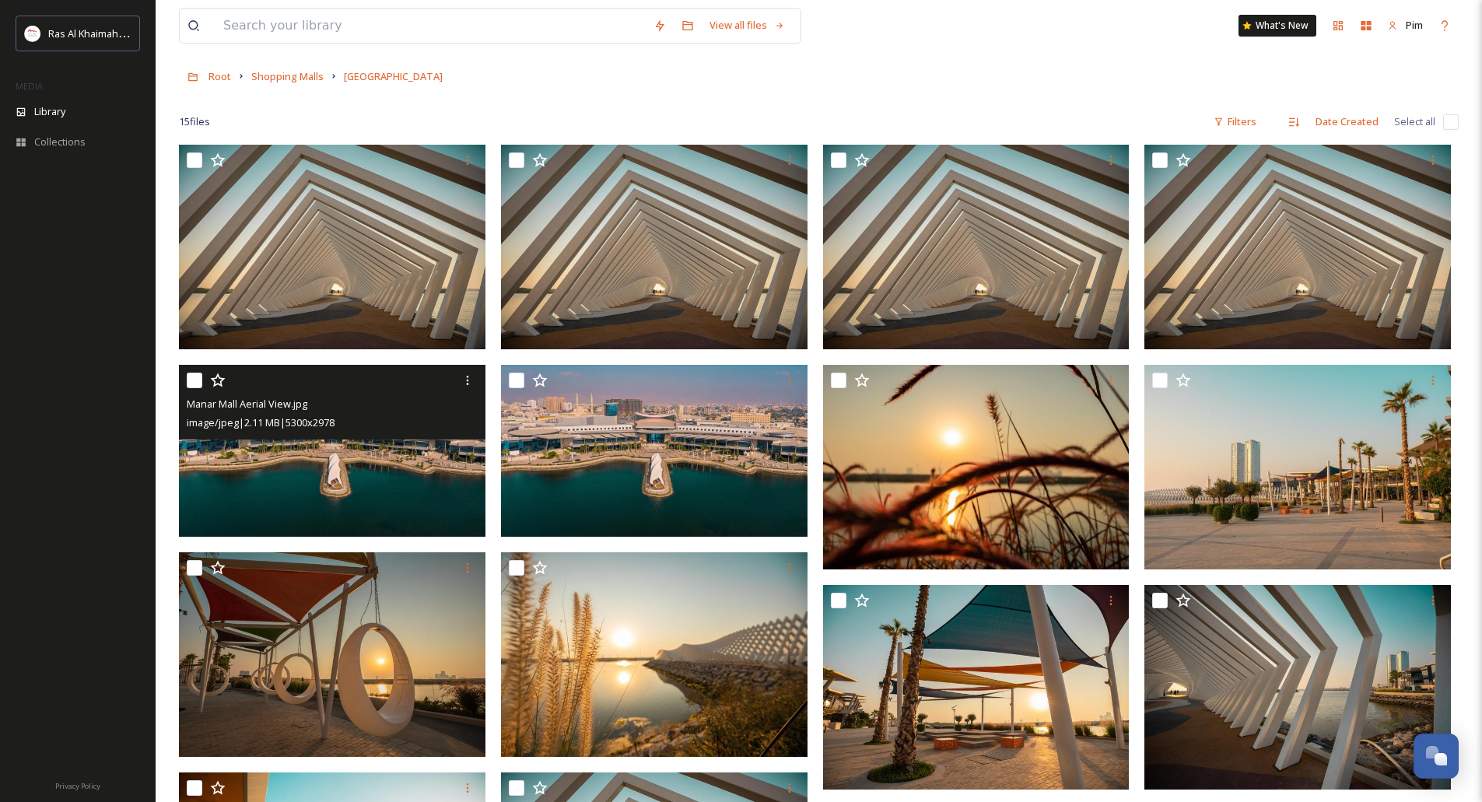
click at [333, 459] on img at bounding box center [332, 451] width 306 height 172
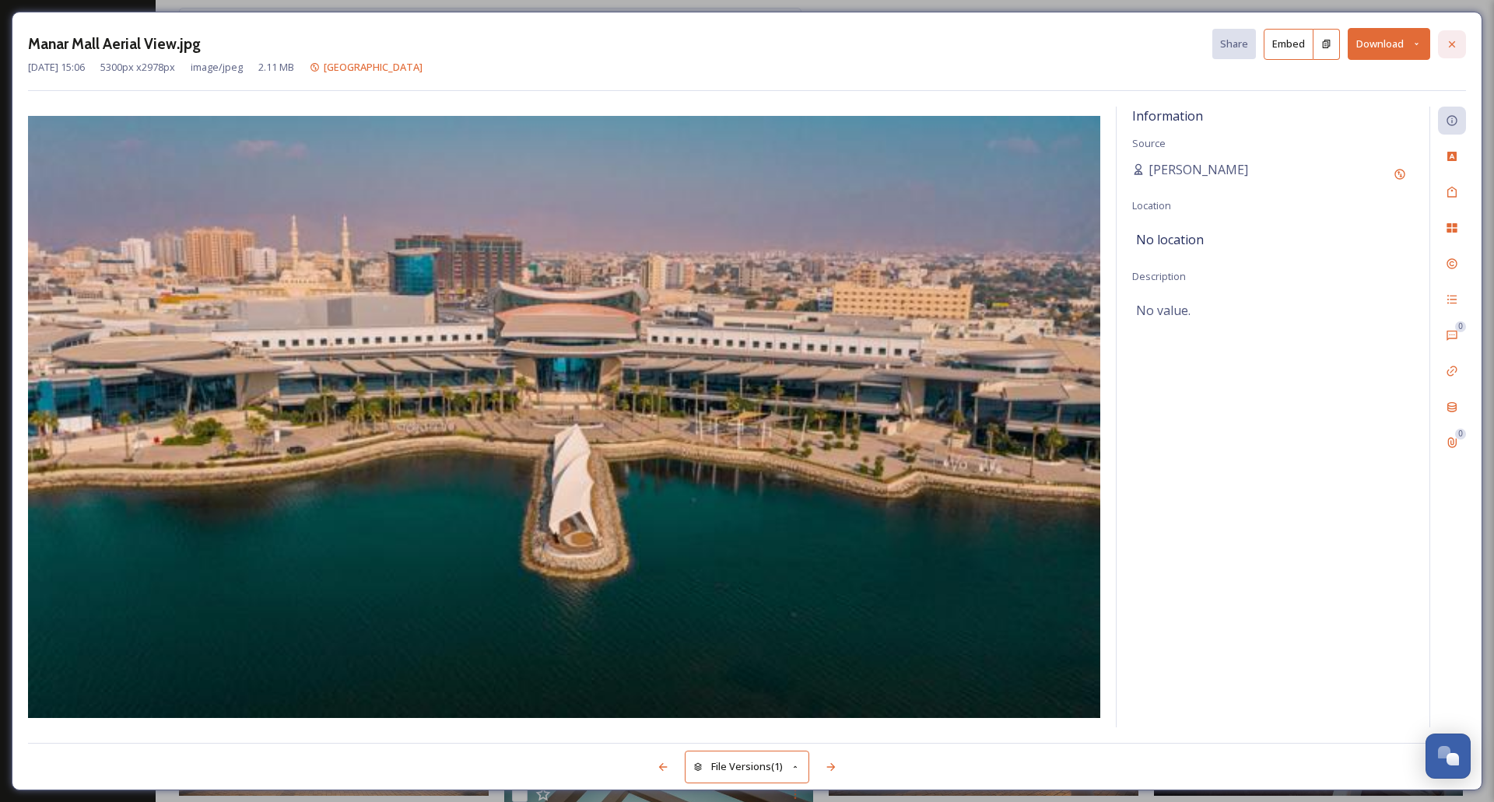
click at [1454, 51] on div at bounding box center [1452, 44] width 28 height 28
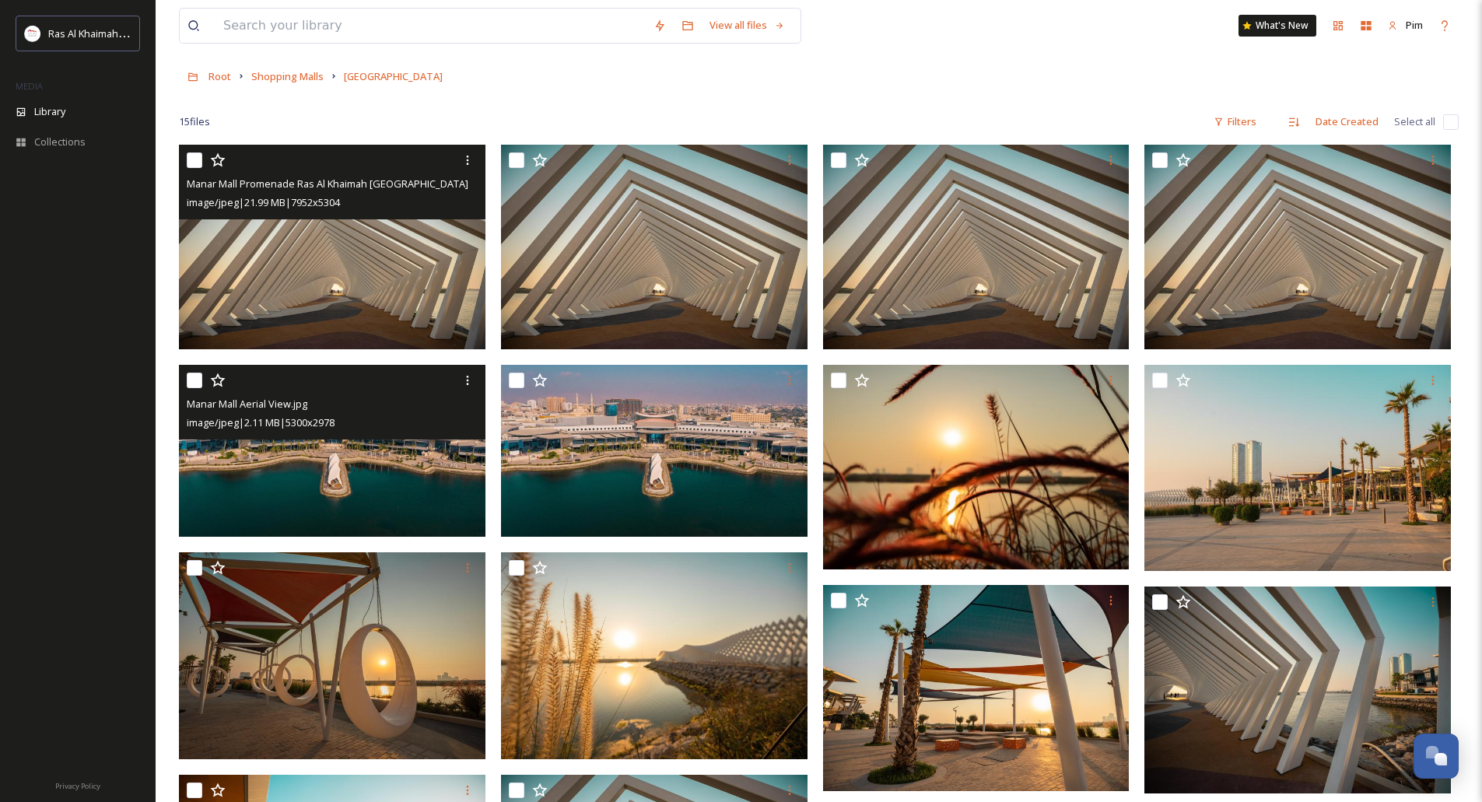
click at [383, 271] on img at bounding box center [332, 247] width 306 height 205
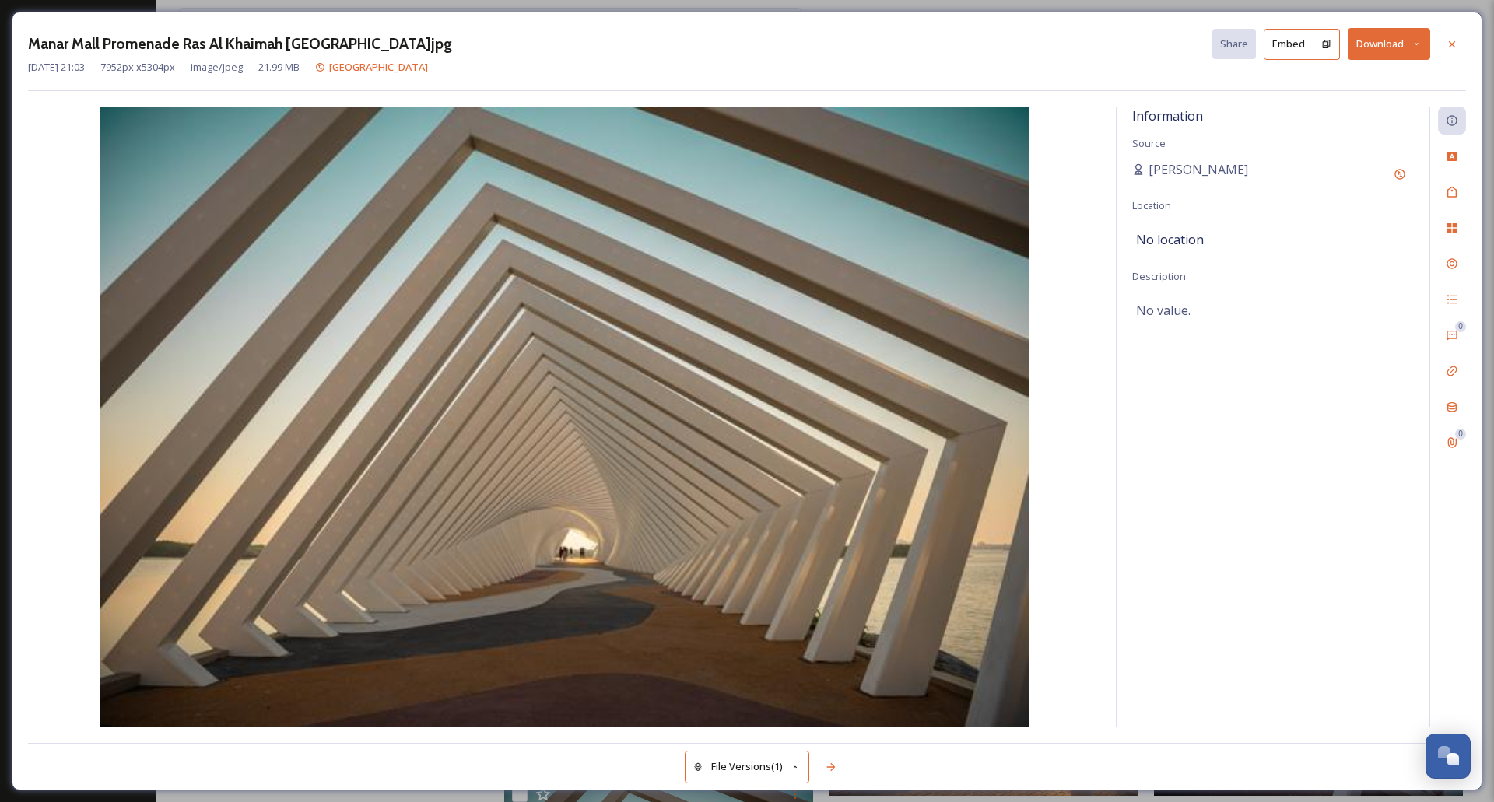
click at [1417, 49] on button "Download" at bounding box center [1388, 44] width 82 height 32
click at [1363, 82] on span "Download Original (7952 x 5304)" at bounding box center [1347, 79] width 147 height 15
click at [1455, 51] on div at bounding box center [1452, 44] width 28 height 28
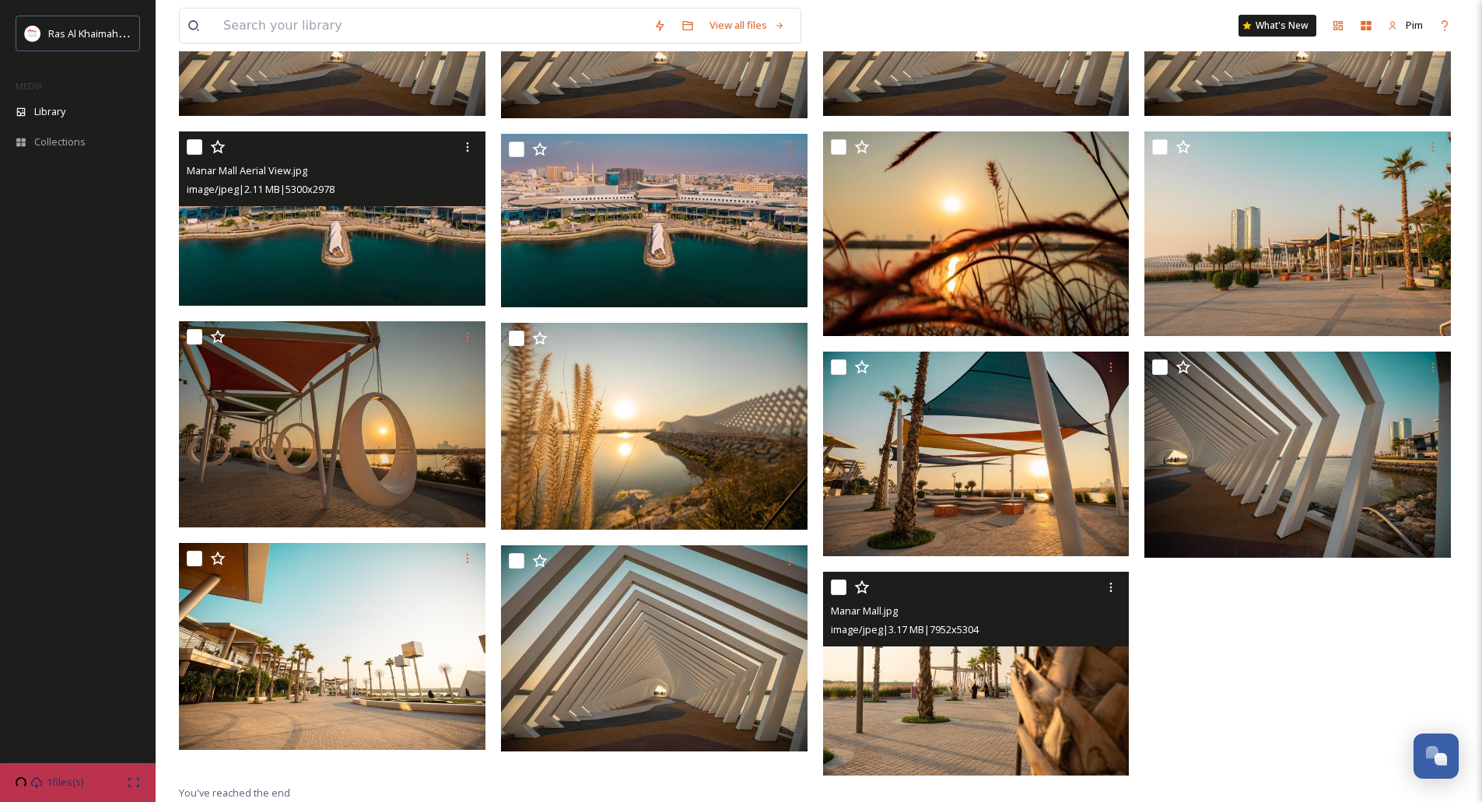
scroll to position [301, 0]
click at [1113, 588] on icon at bounding box center [1111, 587] width 12 height 12
click at [972, 698] on img at bounding box center [976, 674] width 306 height 205
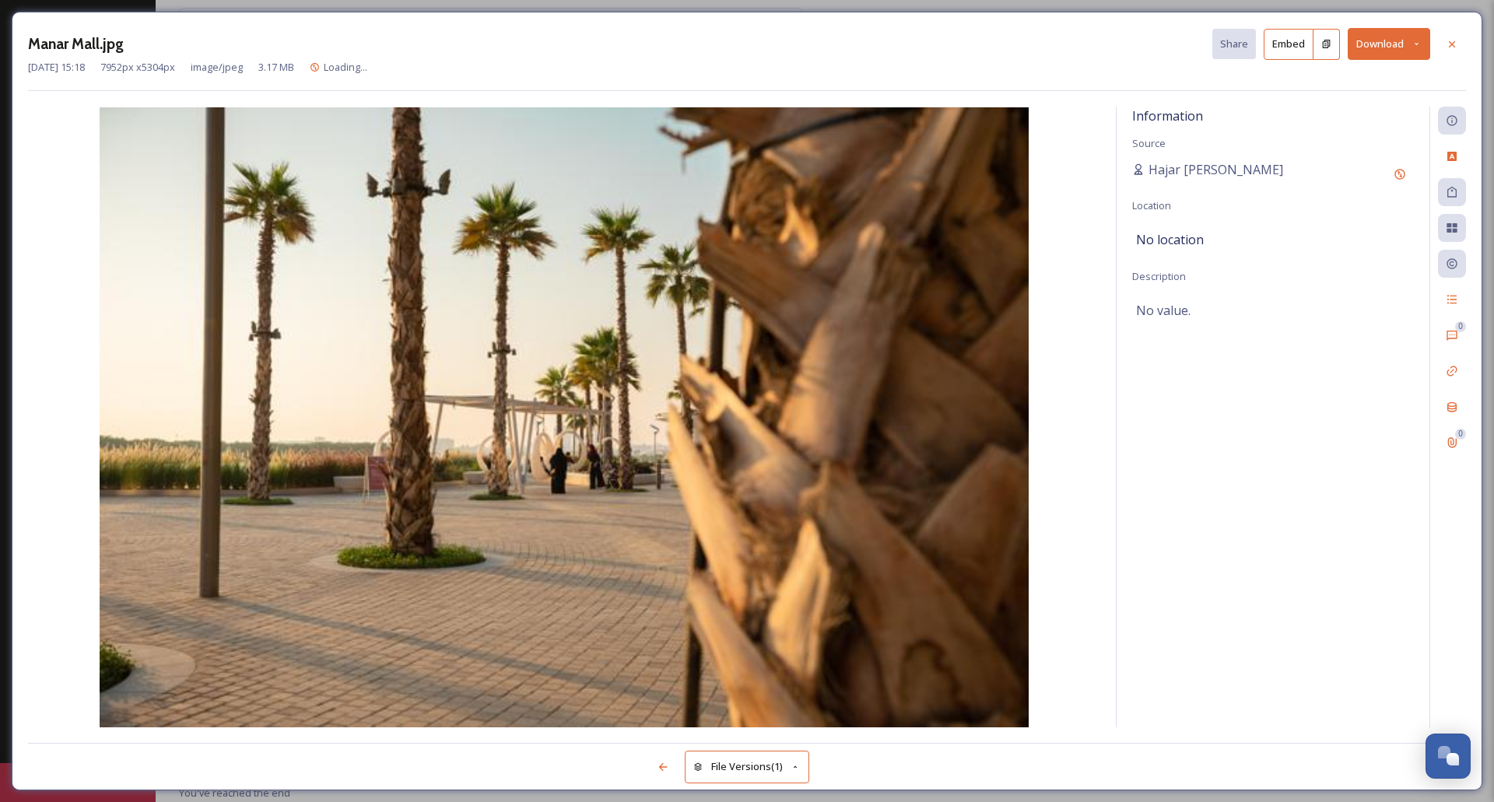
click at [1410, 50] on button "Download" at bounding box center [1388, 44] width 82 height 32
click at [1324, 79] on span "Download Original (7952 x 5304)" at bounding box center [1347, 79] width 147 height 15
click at [1455, 40] on icon at bounding box center [1451, 44] width 12 height 12
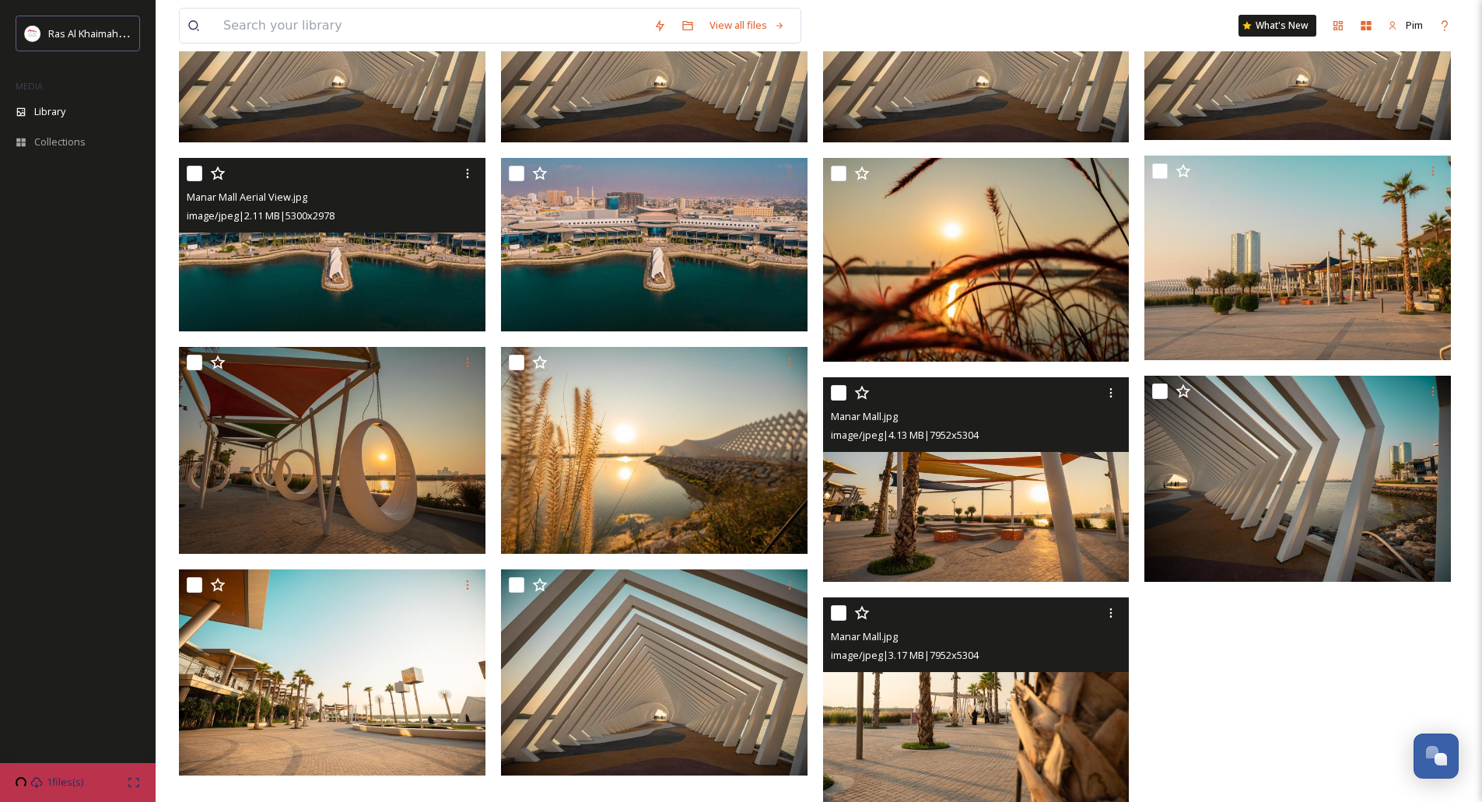
click at [978, 518] on img at bounding box center [976, 479] width 306 height 205
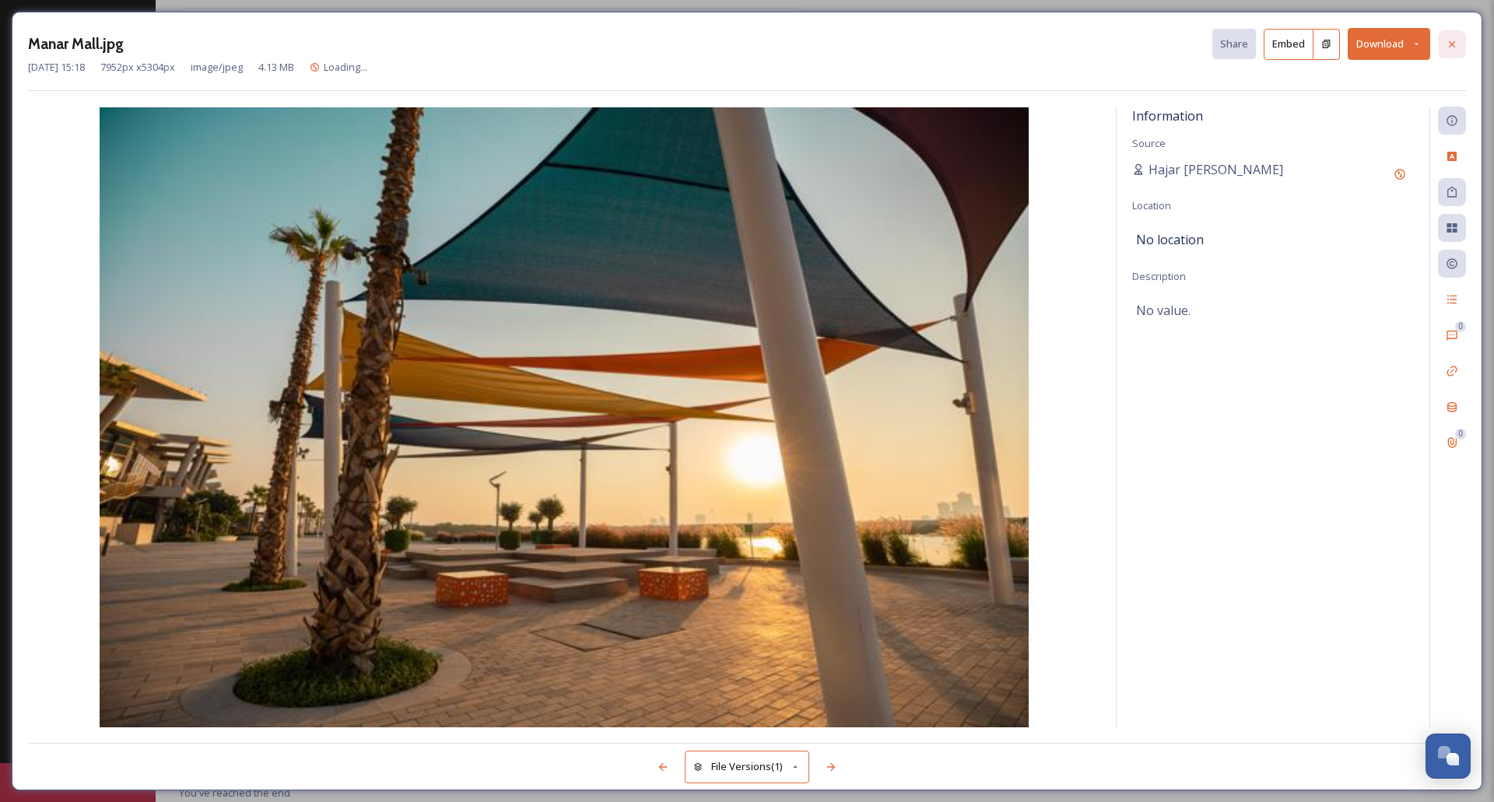
click at [1463, 43] on div at bounding box center [1452, 44] width 28 height 28
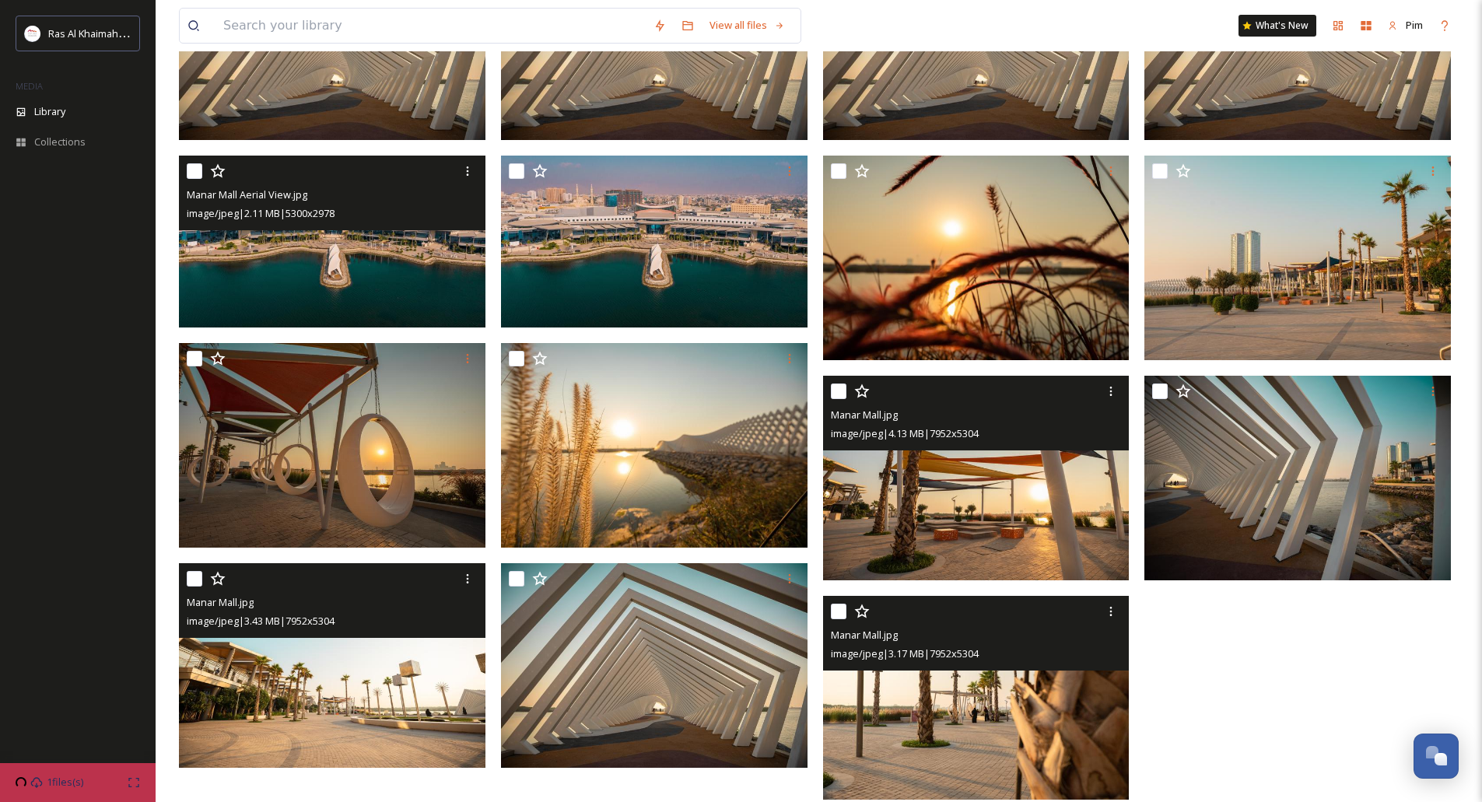
click at [383, 691] on img at bounding box center [332, 665] width 306 height 205
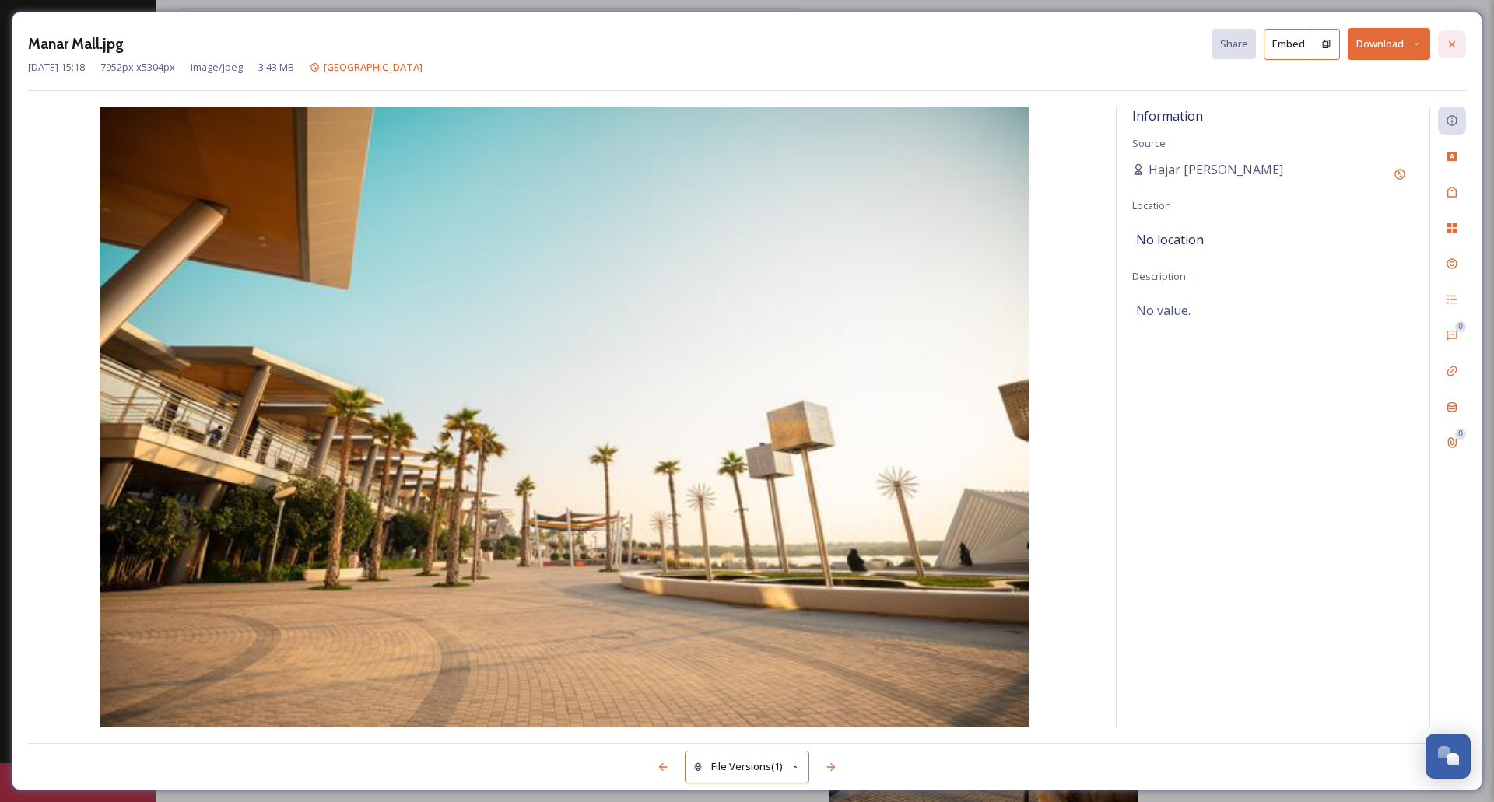
click at [1445, 43] on icon at bounding box center [1451, 44] width 12 height 12
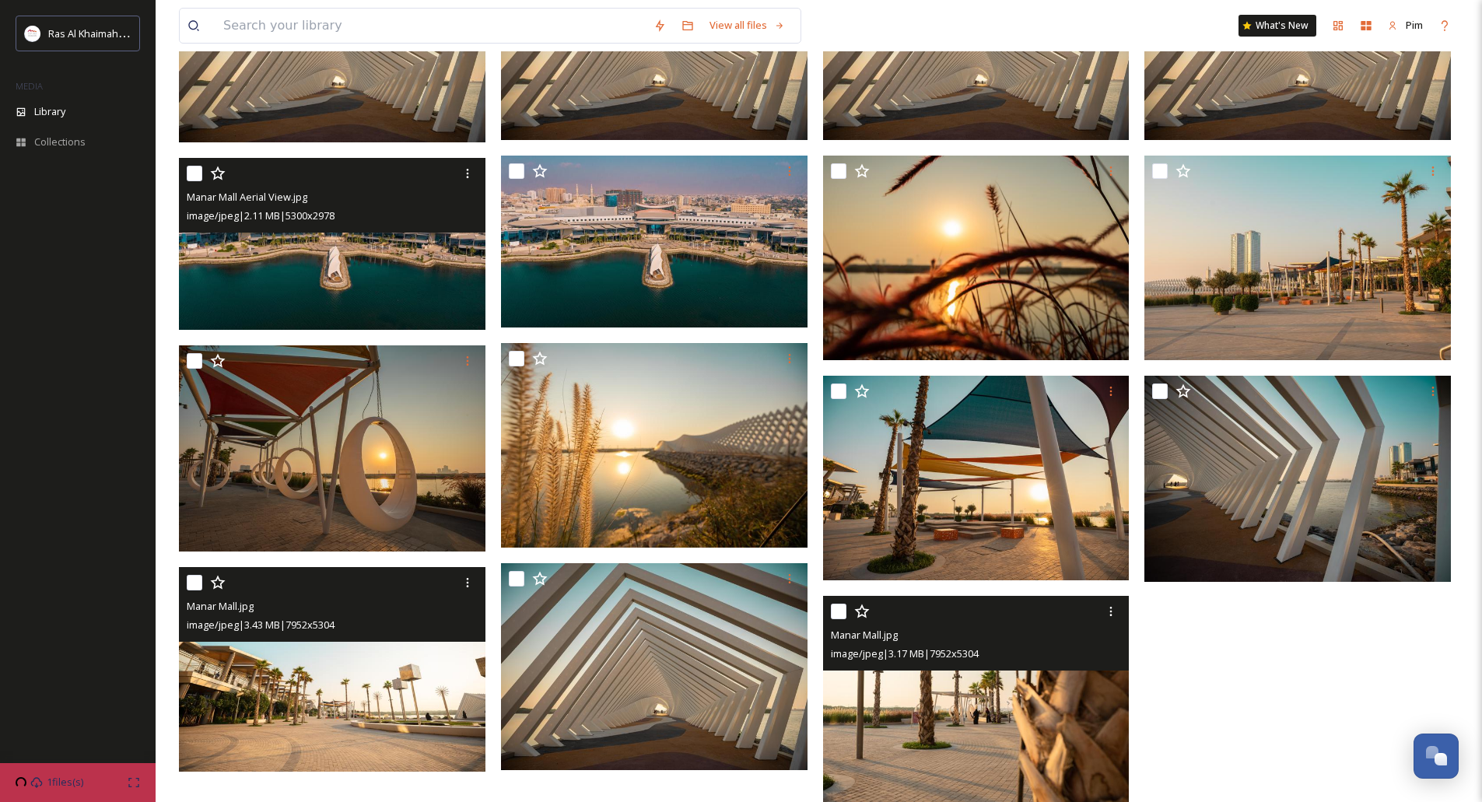
click at [376, 236] on img at bounding box center [332, 244] width 306 height 172
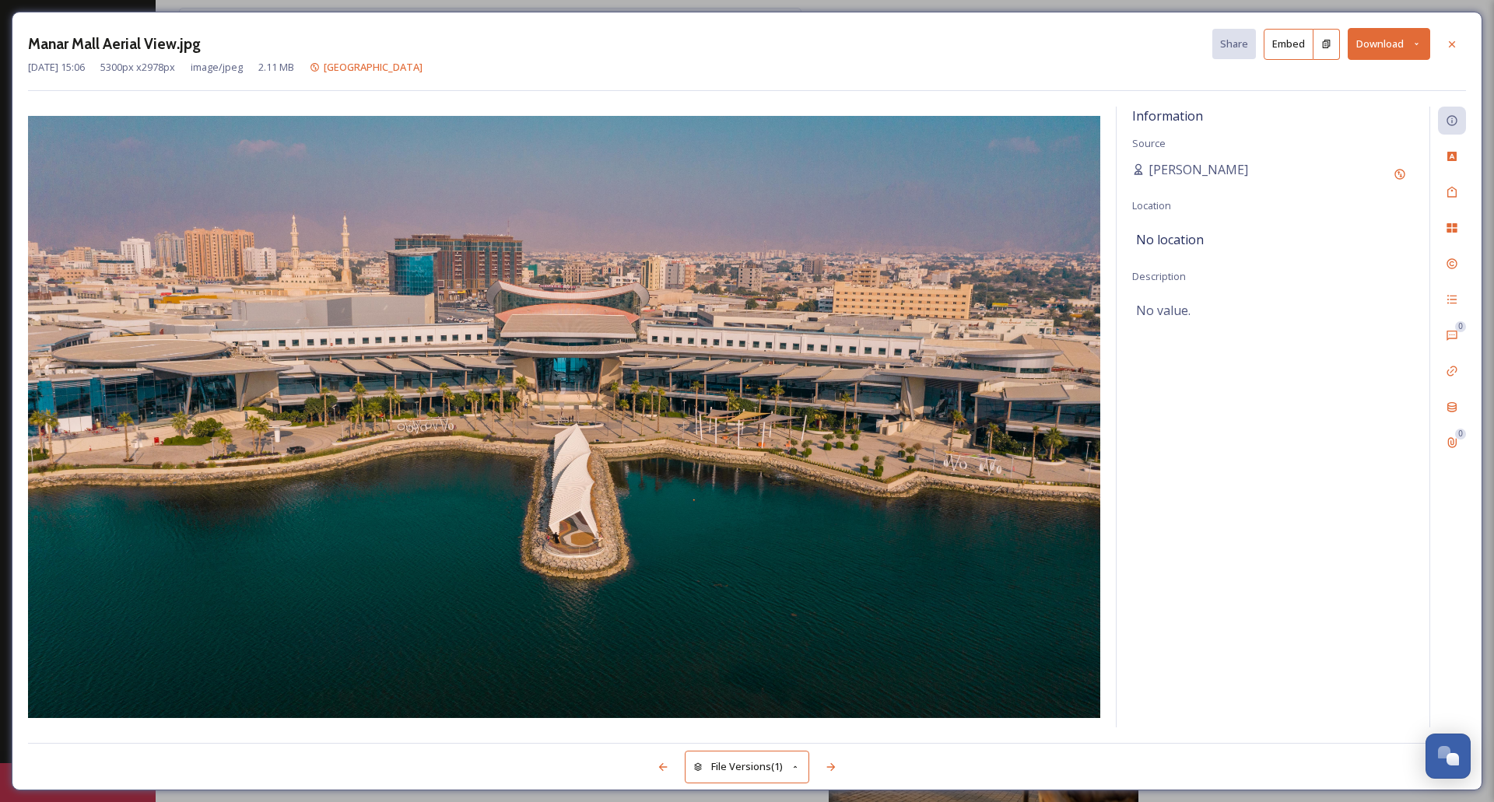
click at [1421, 44] on button "Download" at bounding box center [1388, 44] width 82 height 32
click at [1367, 75] on span "Download Original (5300 x 2978)" at bounding box center [1347, 79] width 147 height 15
click at [1444, 43] on div at bounding box center [1452, 44] width 28 height 28
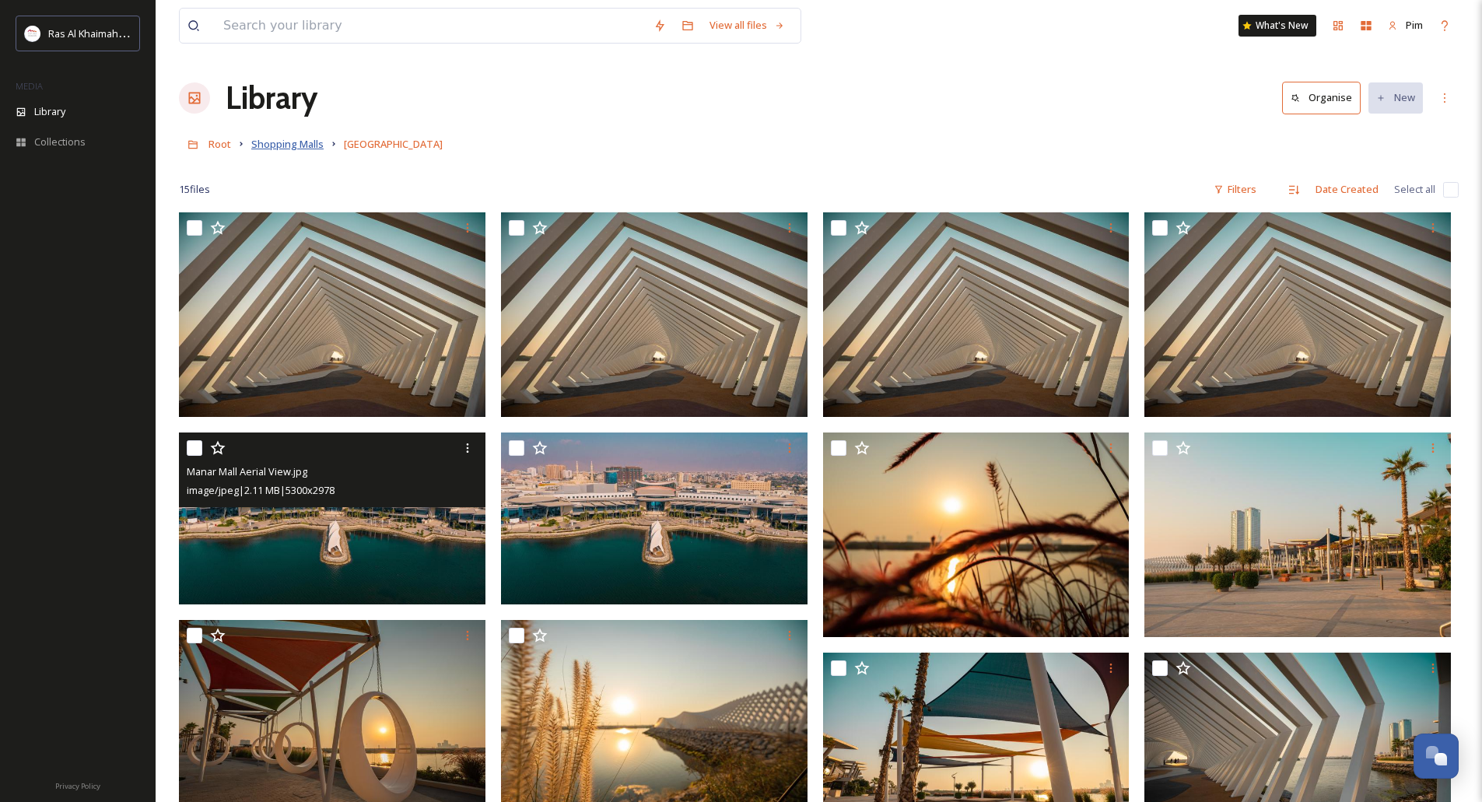
click at [291, 145] on span "Shopping Malls" at bounding box center [287, 144] width 72 height 14
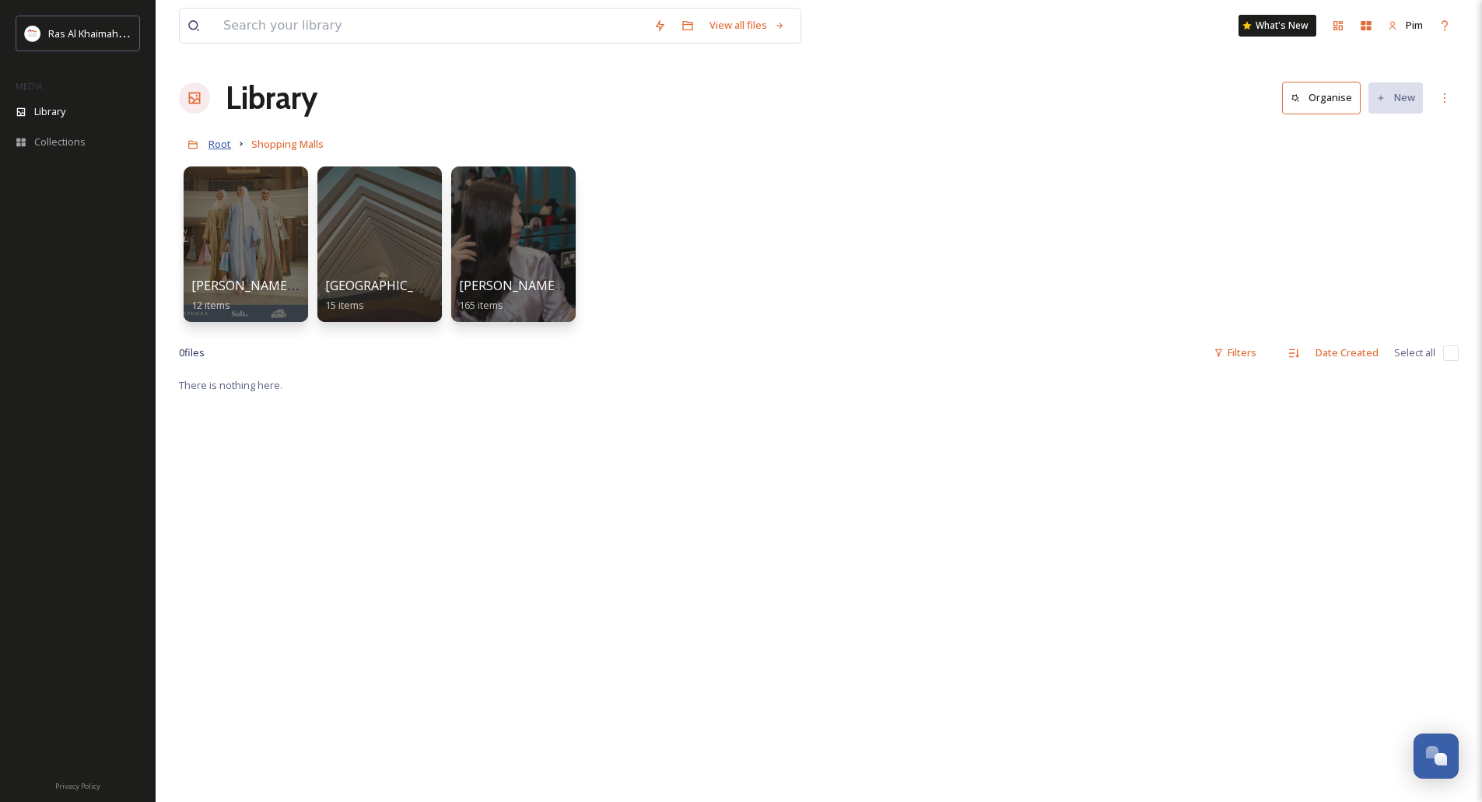
click at [228, 142] on span "Root" at bounding box center [219, 144] width 23 height 14
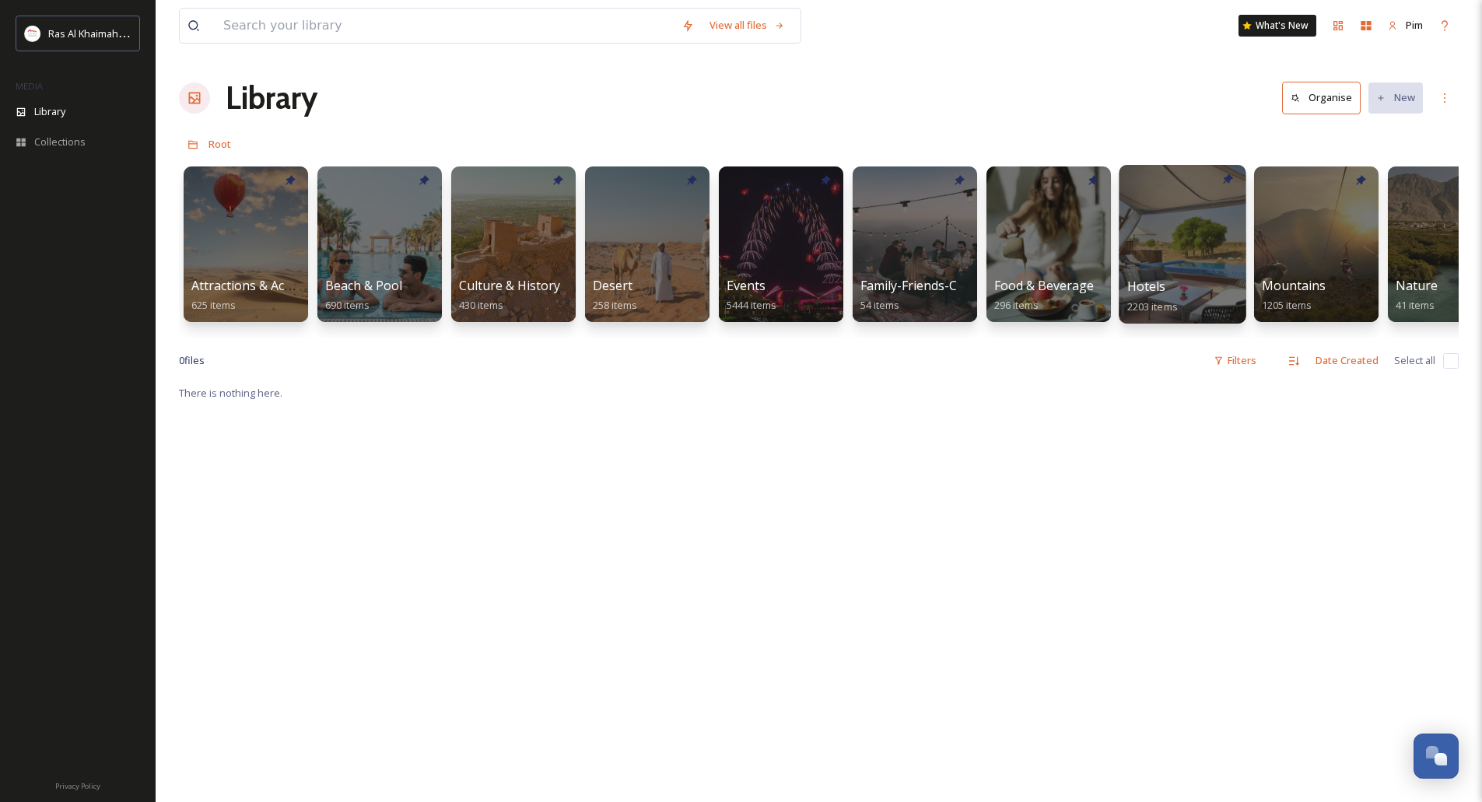
click at [1189, 277] on div "Hotels 2203 items" at bounding box center [1182, 296] width 111 height 39
click at [1165, 232] on div at bounding box center [1182, 244] width 127 height 159
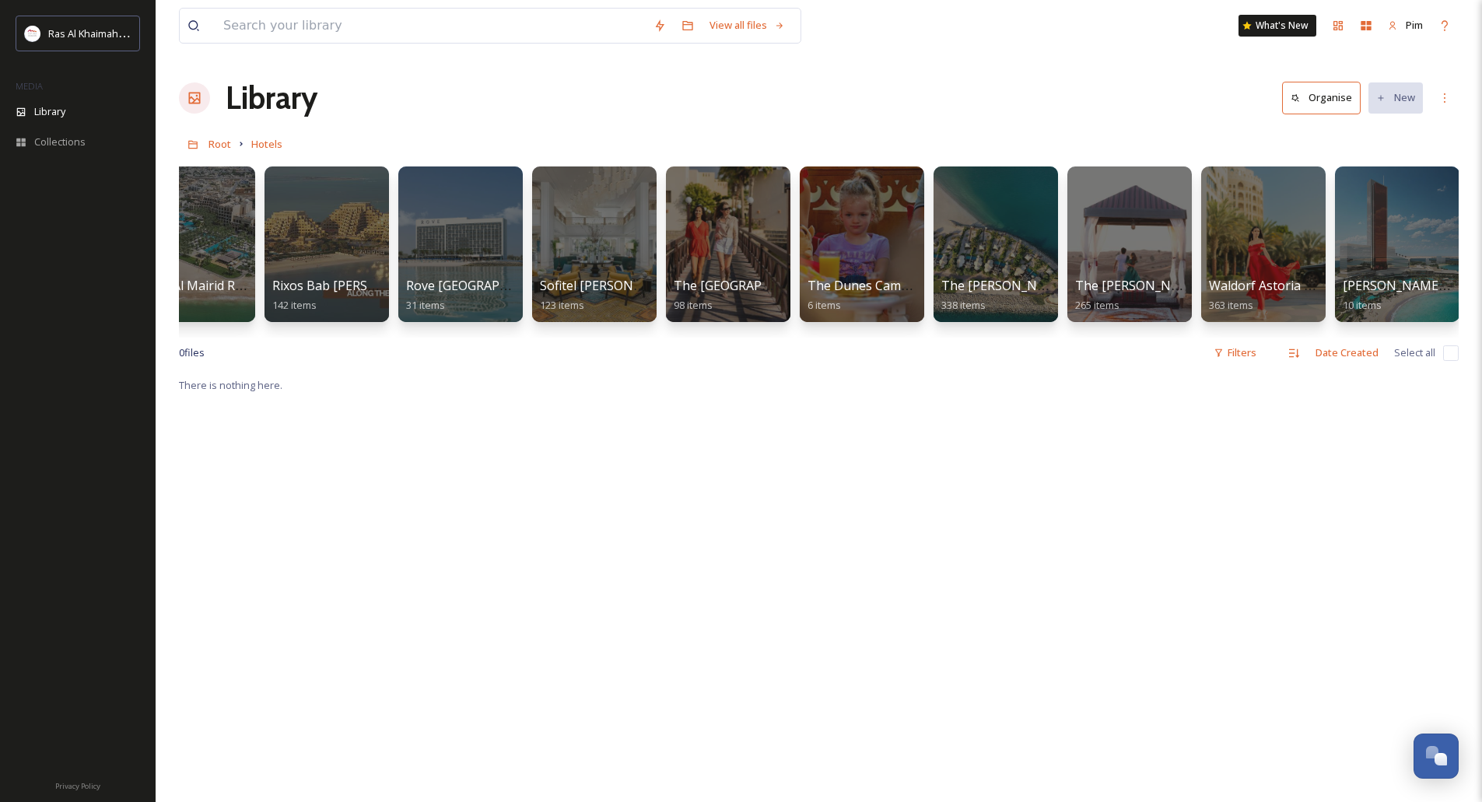
scroll to position [0, 1798]
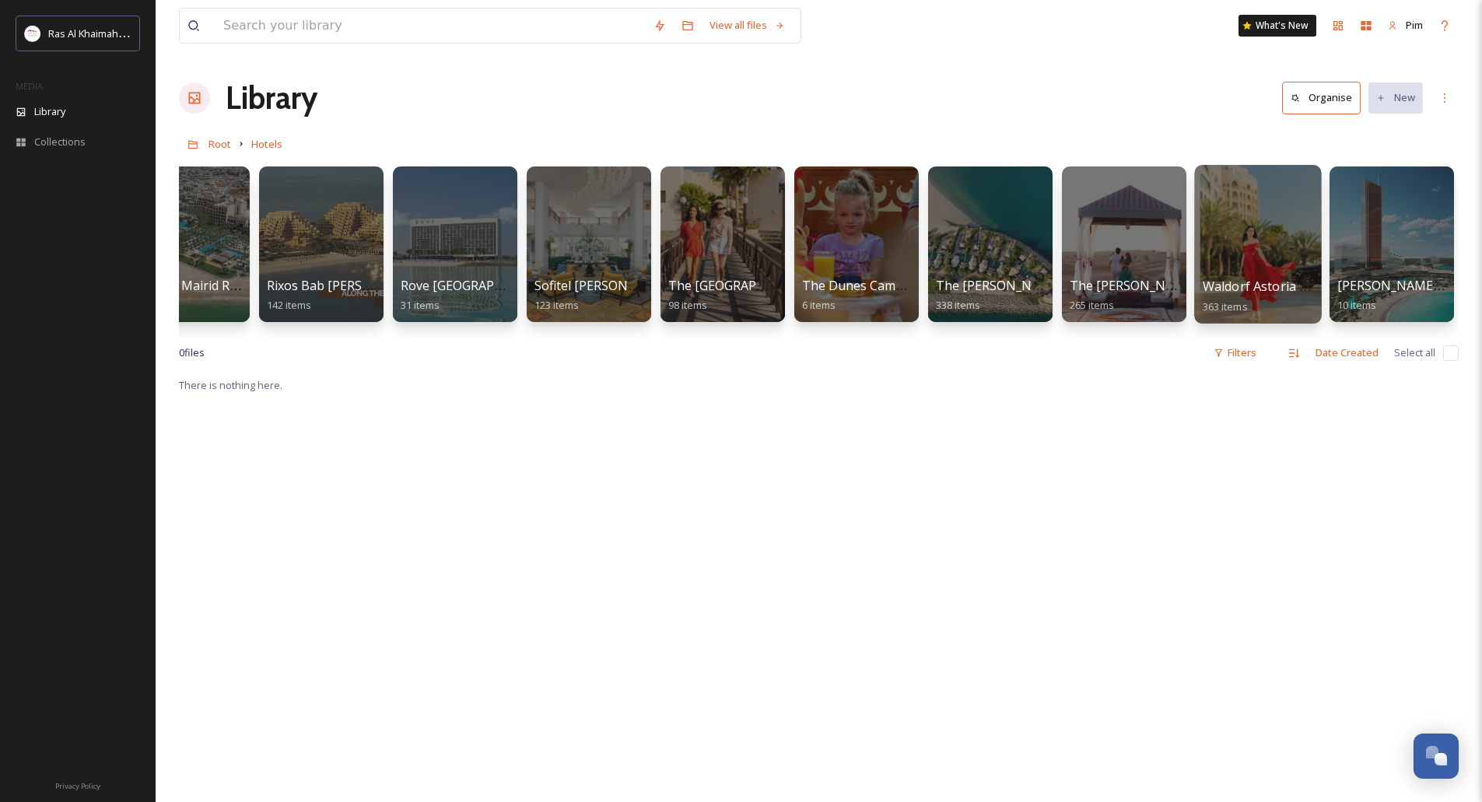
click at [1257, 280] on span "Waldorf Astoria [GEOGRAPHIC_DATA]" at bounding box center [1315, 286] width 225 height 17
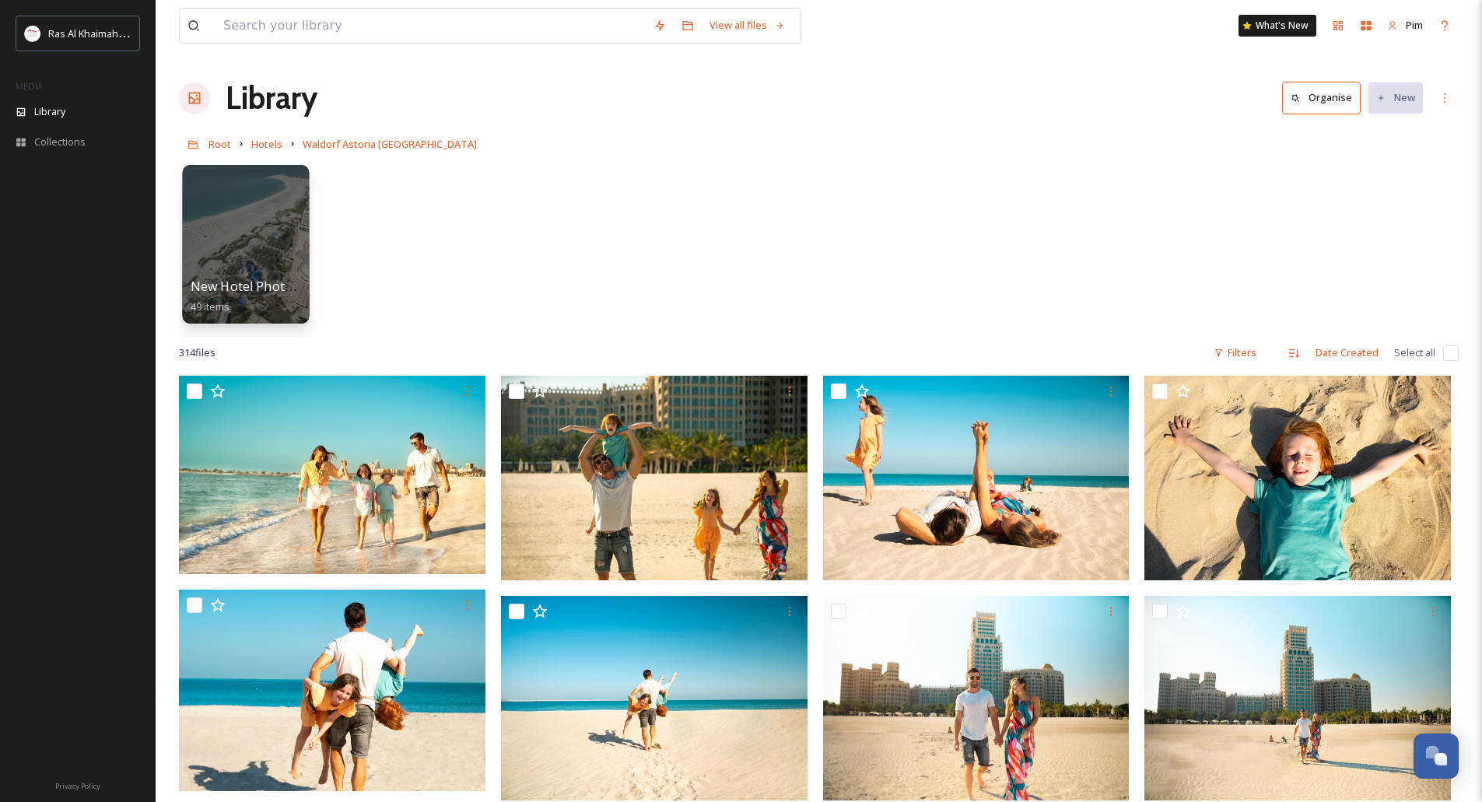
click at [265, 247] on div at bounding box center [245, 244] width 127 height 159
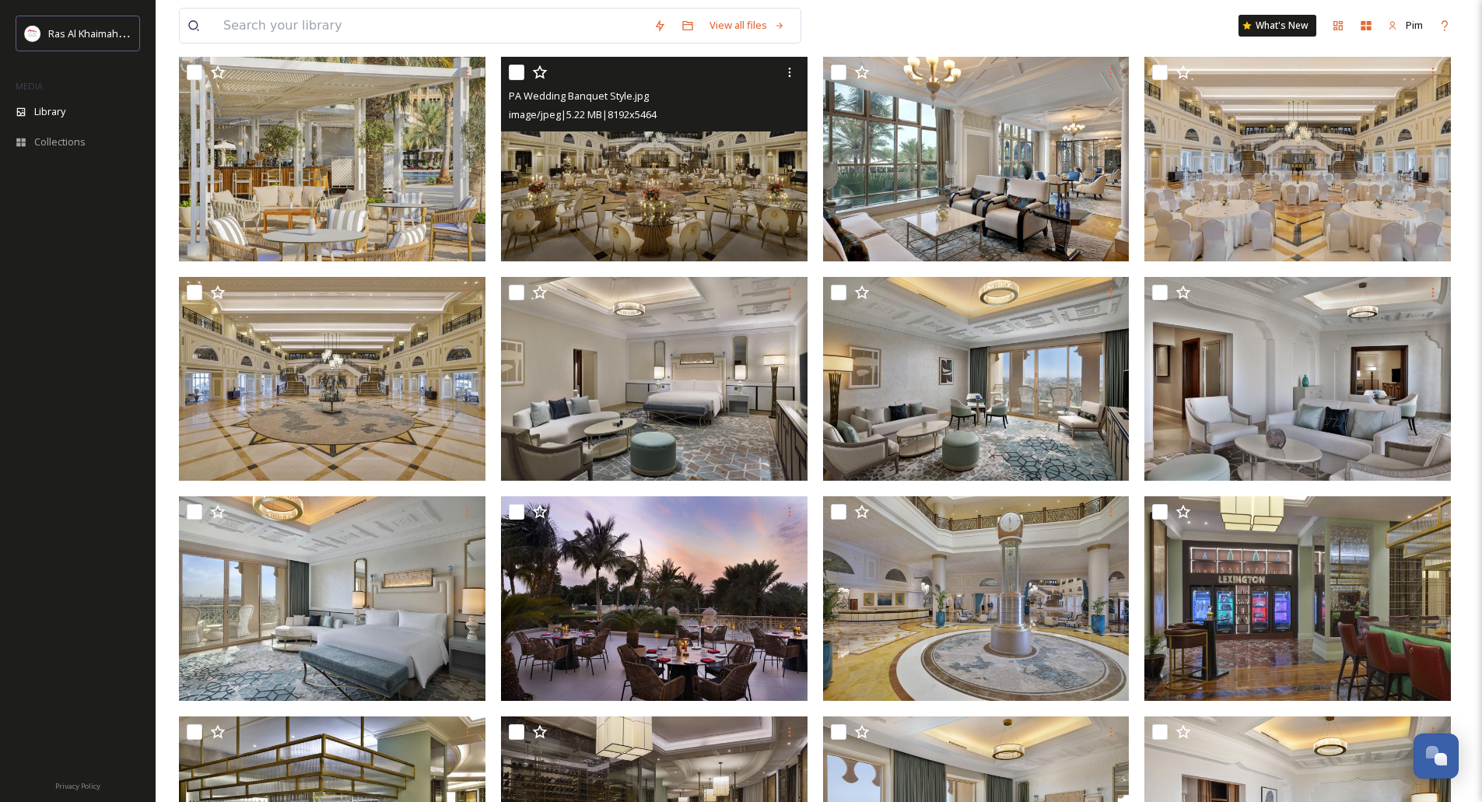
scroll to position [1164, 0]
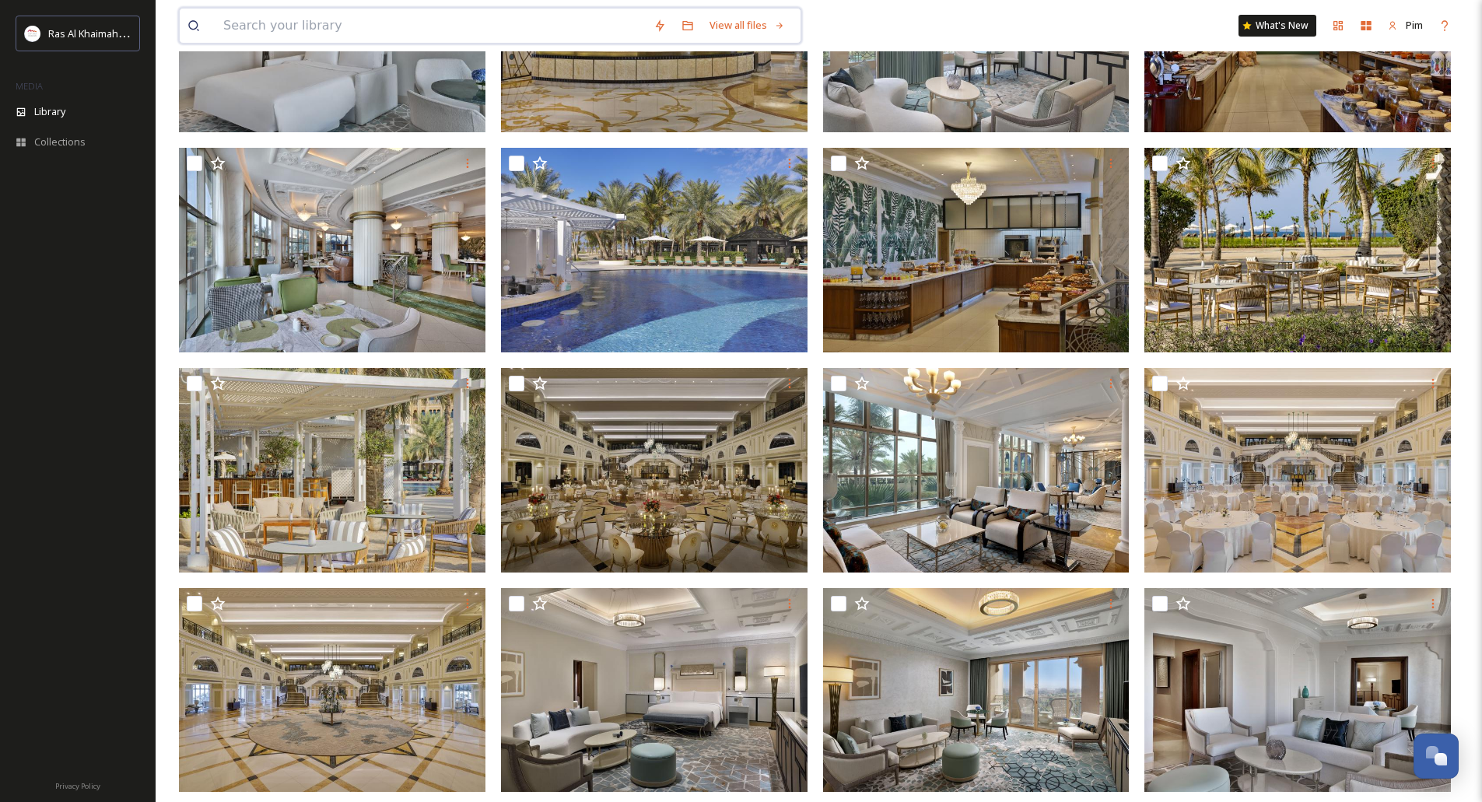
click at [299, 22] on input at bounding box center [430, 26] width 430 height 34
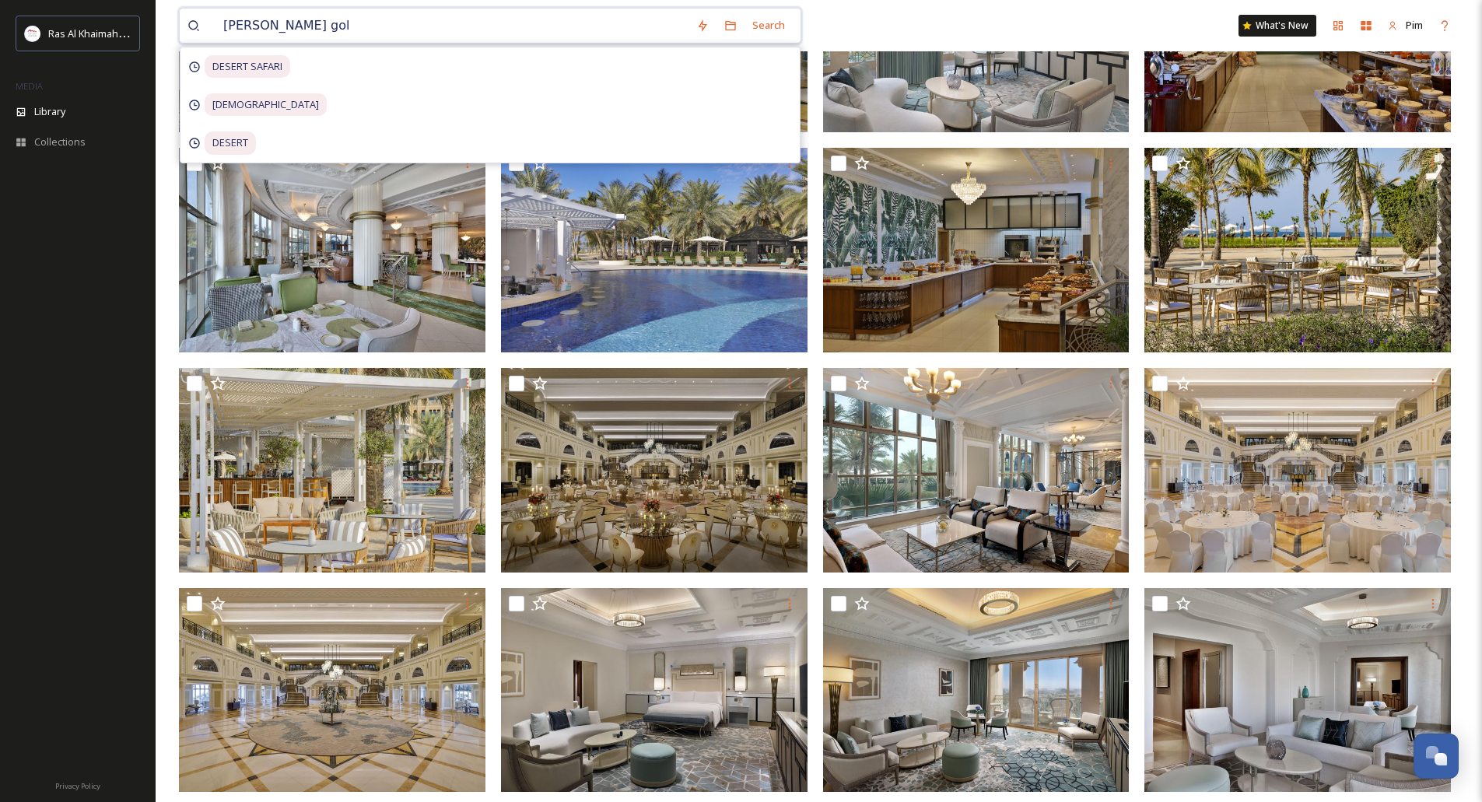
type input "[PERSON_NAME] golf"
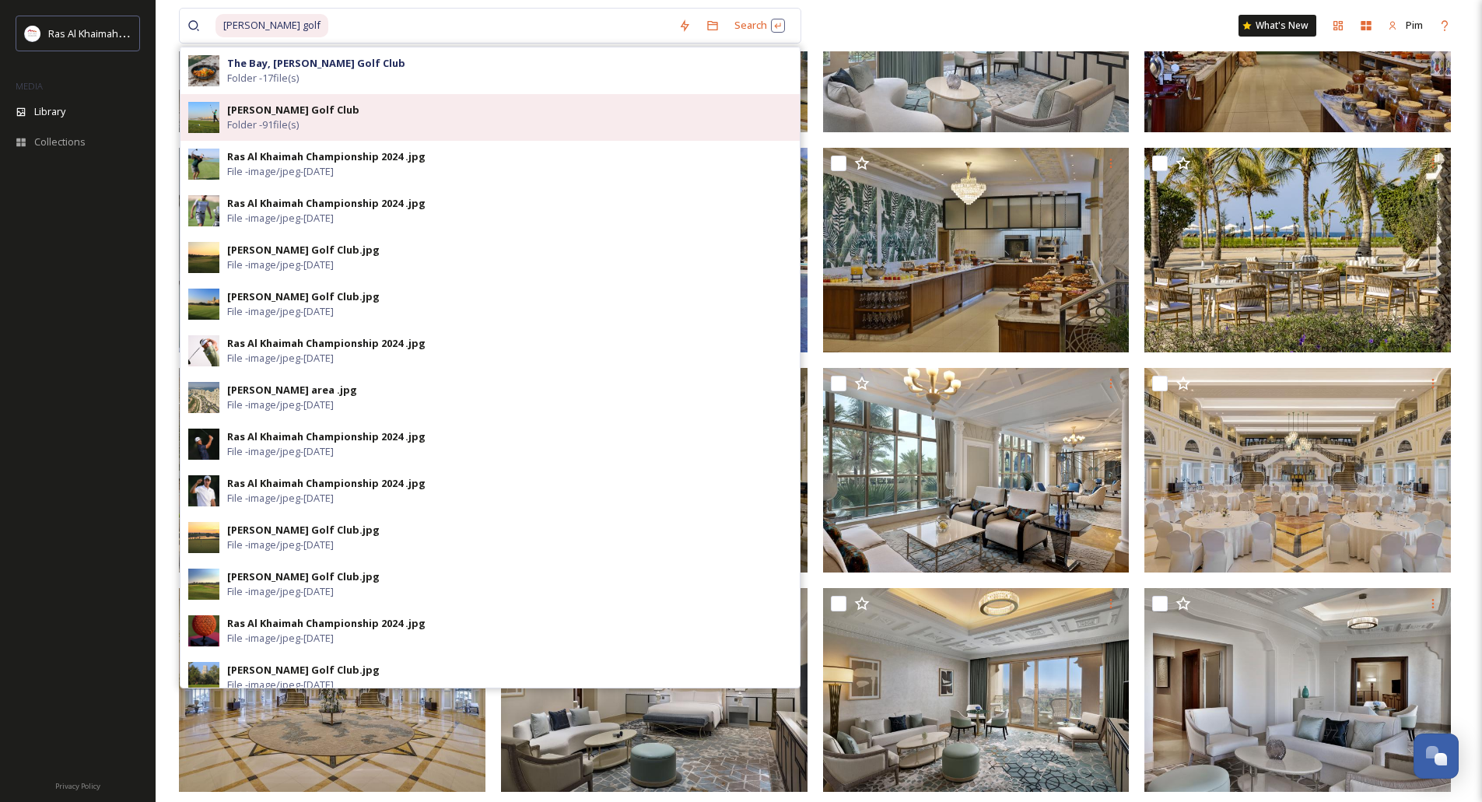
click at [372, 122] on div "[PERSON_NAME] Golf Club Folder - 91 file(s)" at bounding box center [509, 118] width 565 height 30
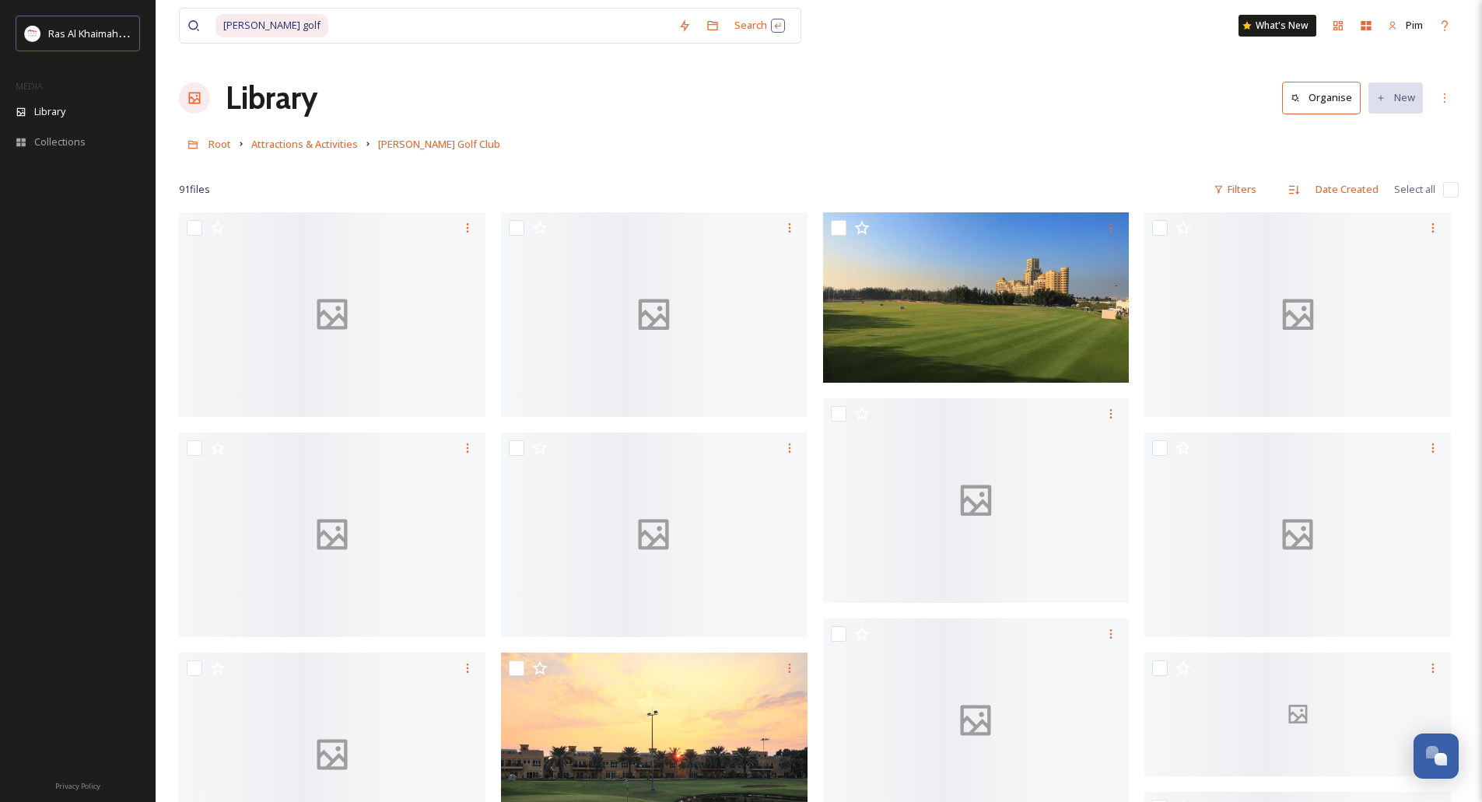
click at [1009, 100] on div "Library Organise New" at bounding box center [819, 98] width 1280 height 47
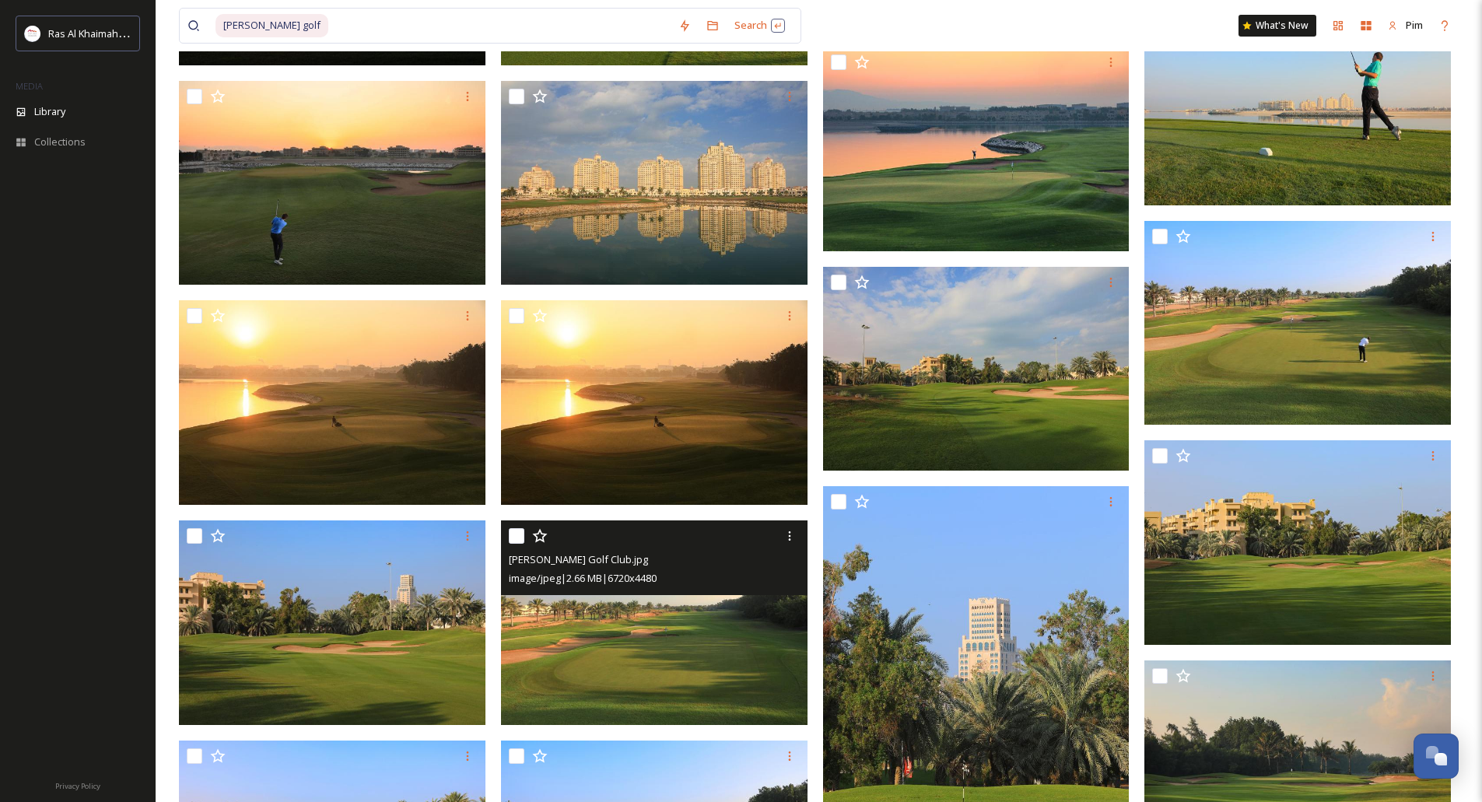
scroll to position [1245, 0]
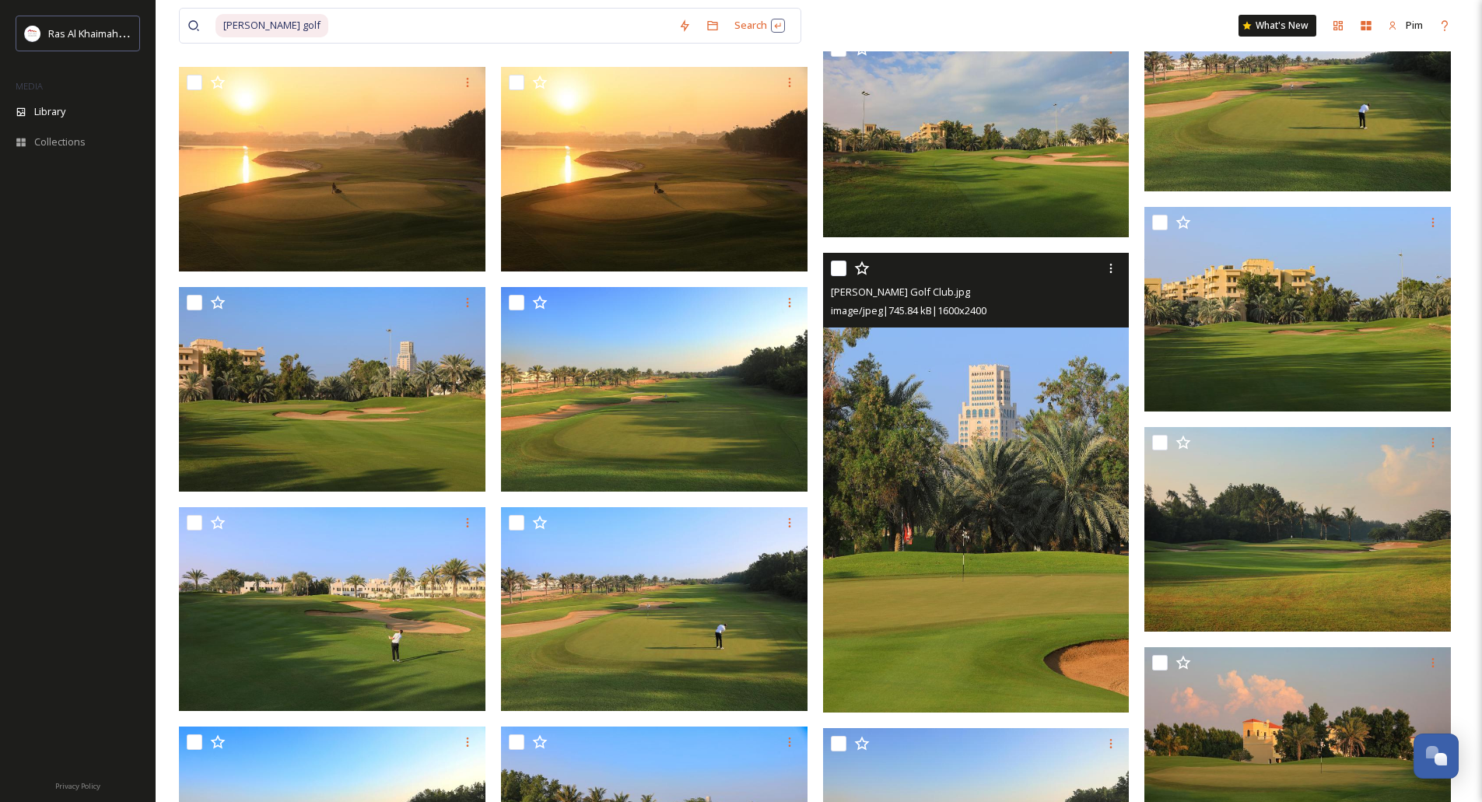
click at [1028, 453] on img at bounding box center [976, 483] width 306 height 460
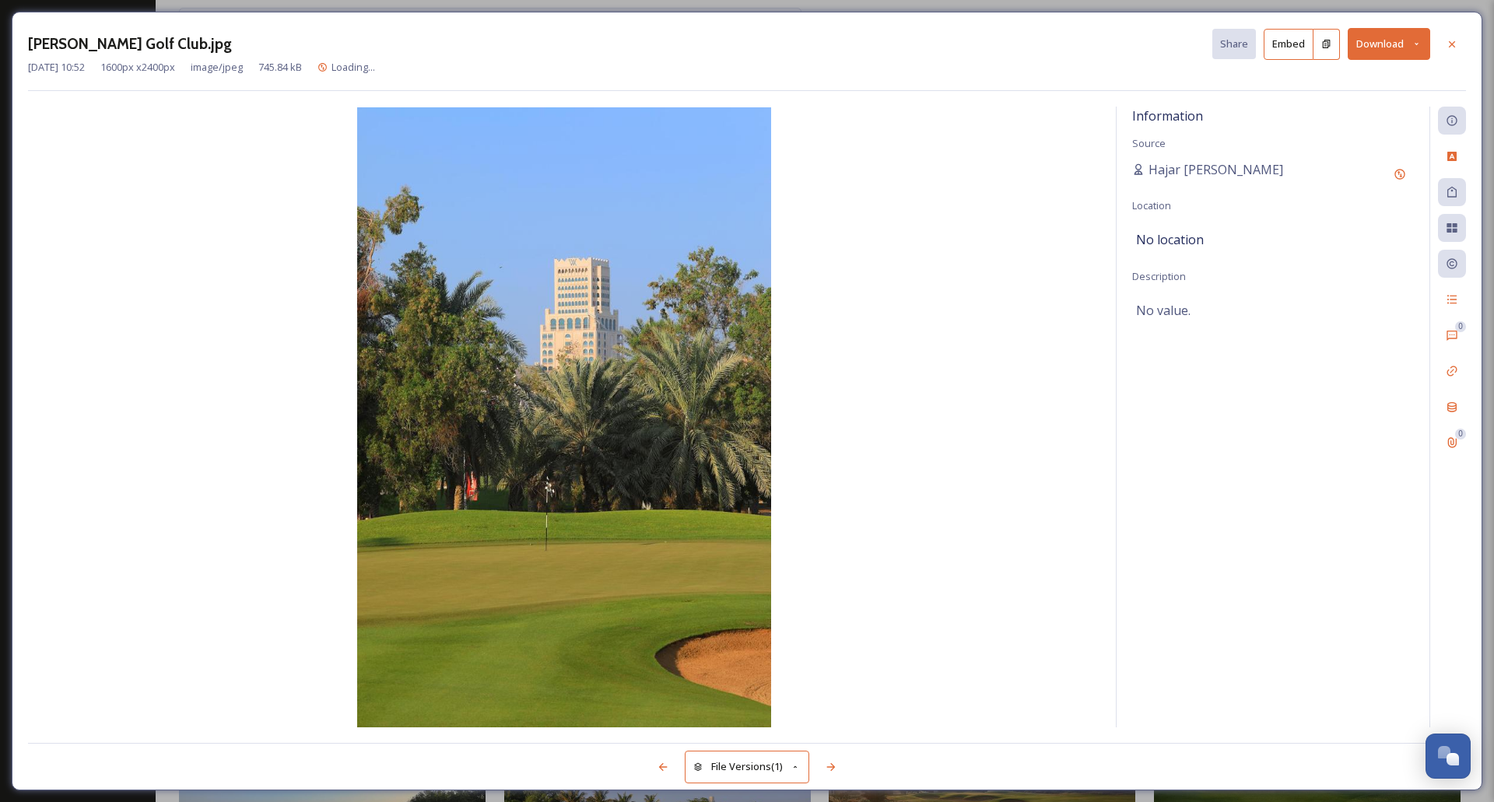
click at [1416, 40] on icon at bounding box center [1416, 44] width 10 height 10
click at [1343, 85] on span "Download Original (1600 x 2400)" at bounding box center [1347, 79] width 147 height 15
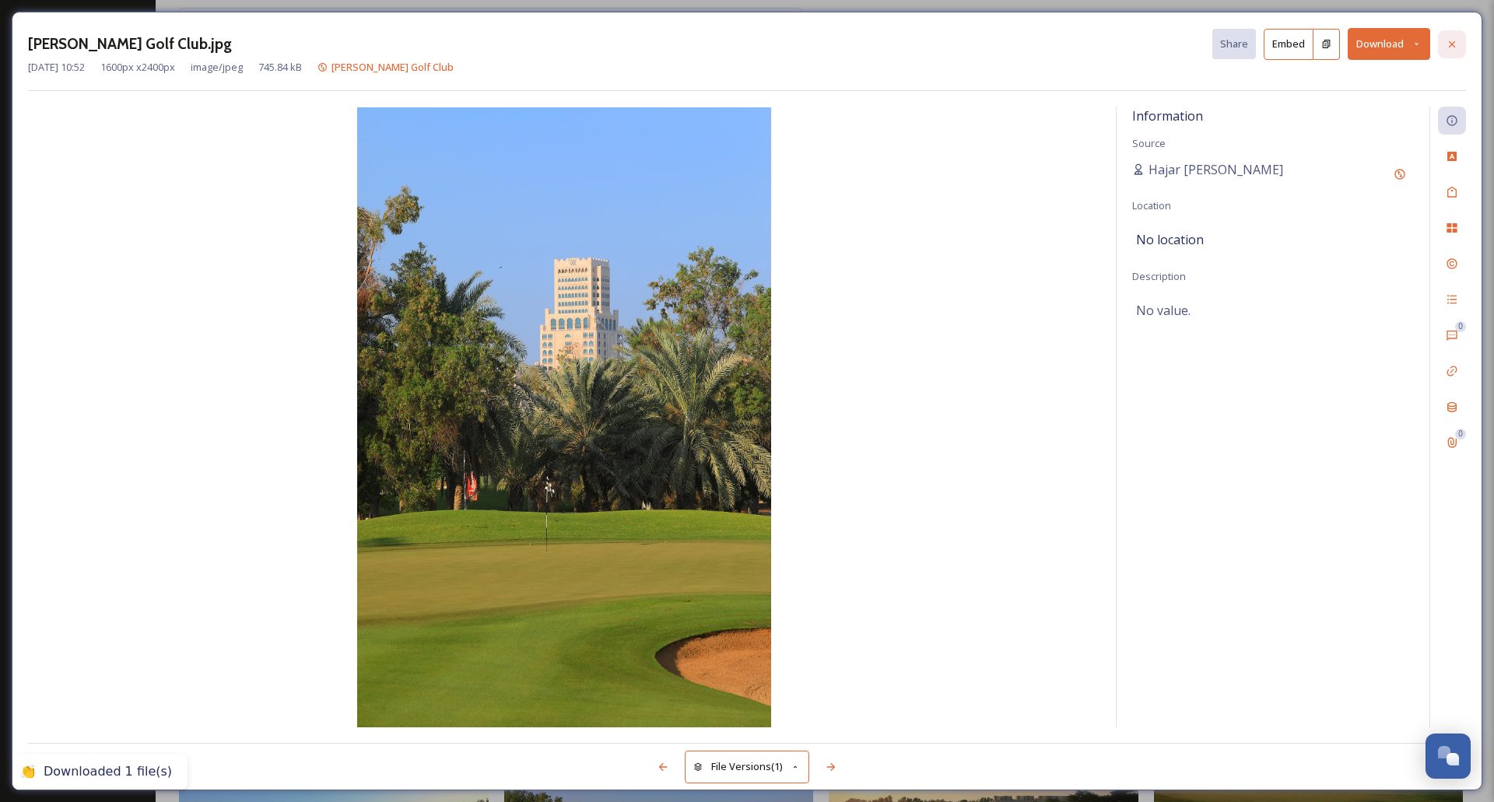
click at [1448, 34] on div at bounding box center [1452, 44] width 28 height 28
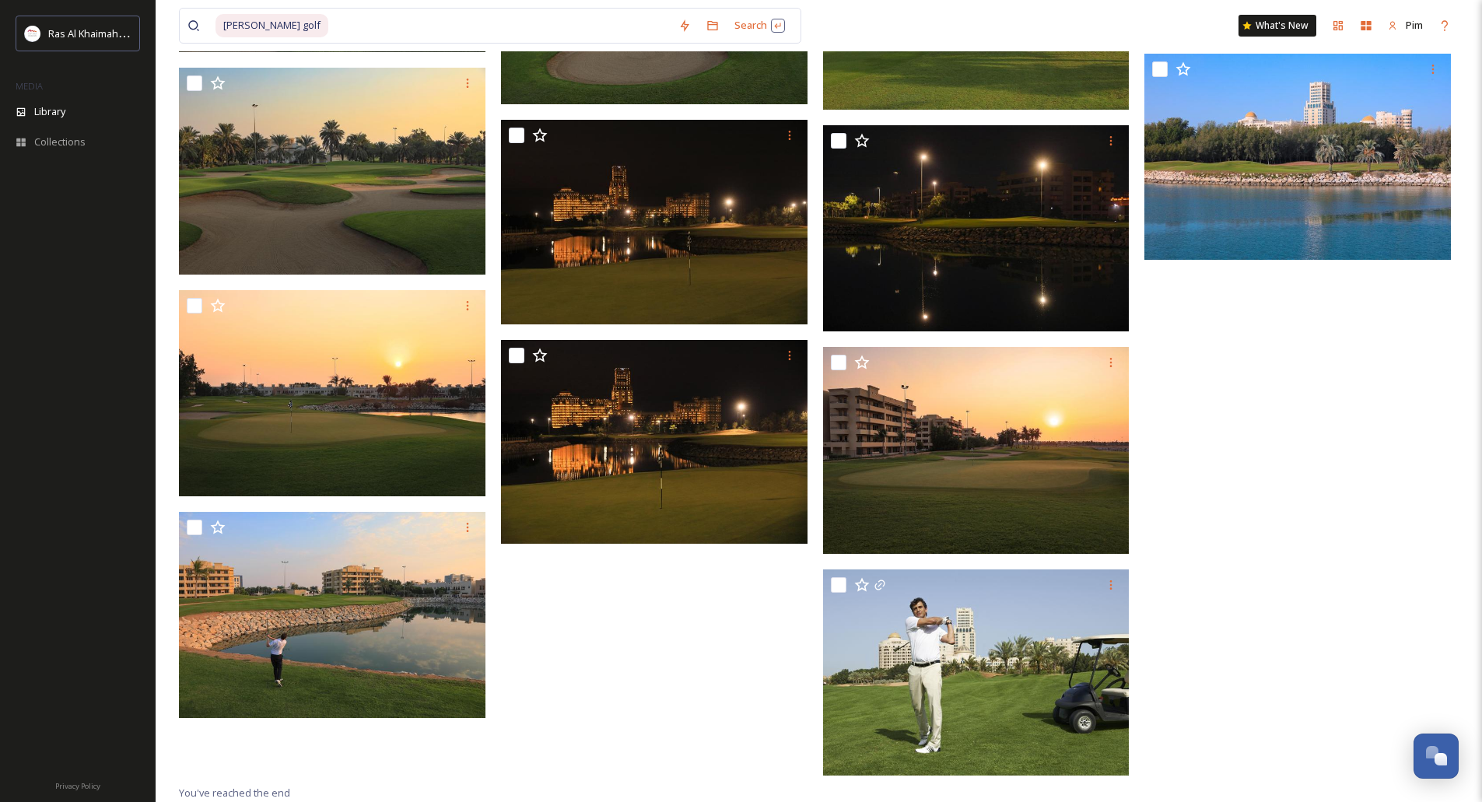
scroll to position [4733, 0]
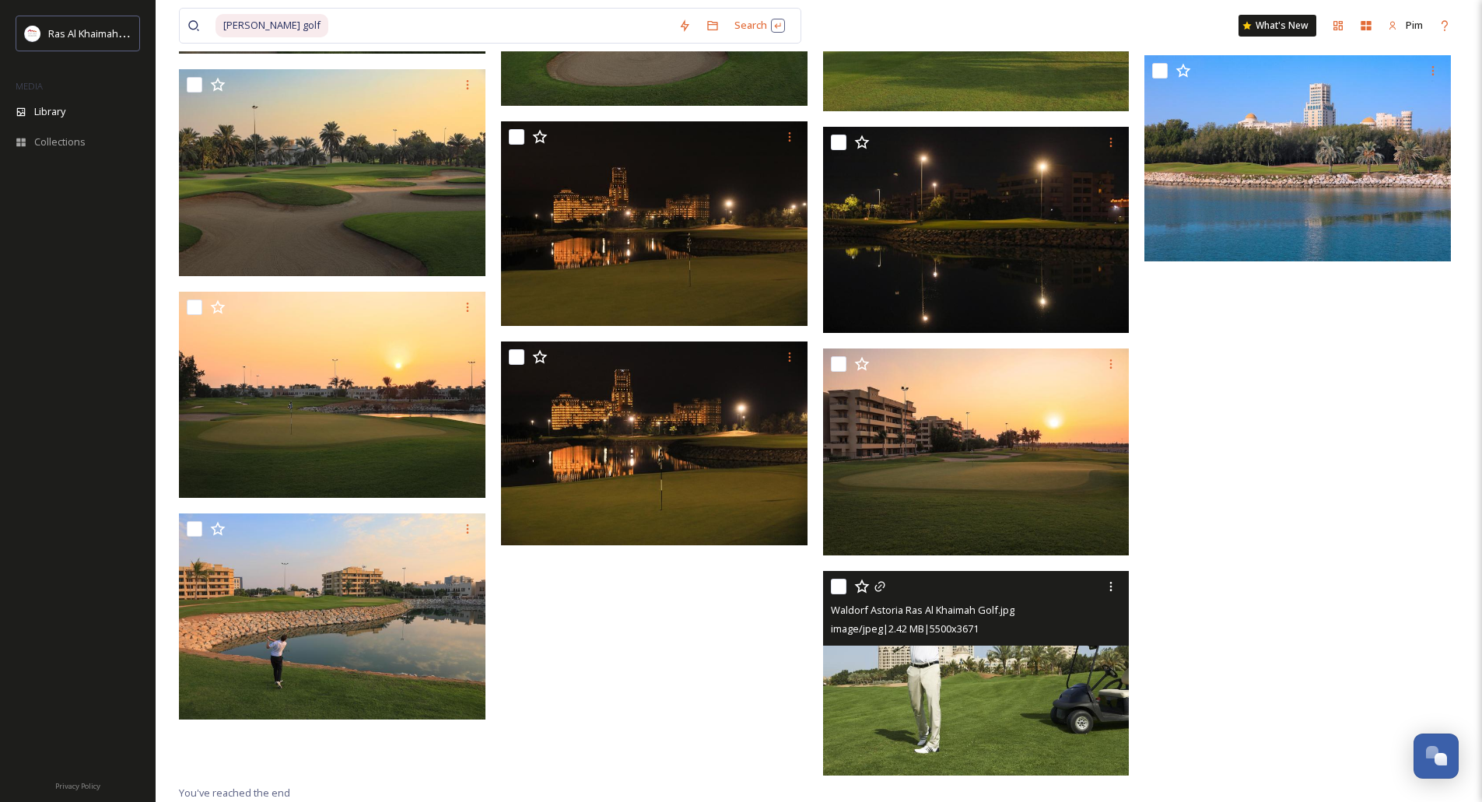
click at [1059, 663] on img at bounding box center [976, 673] width 306 height 205
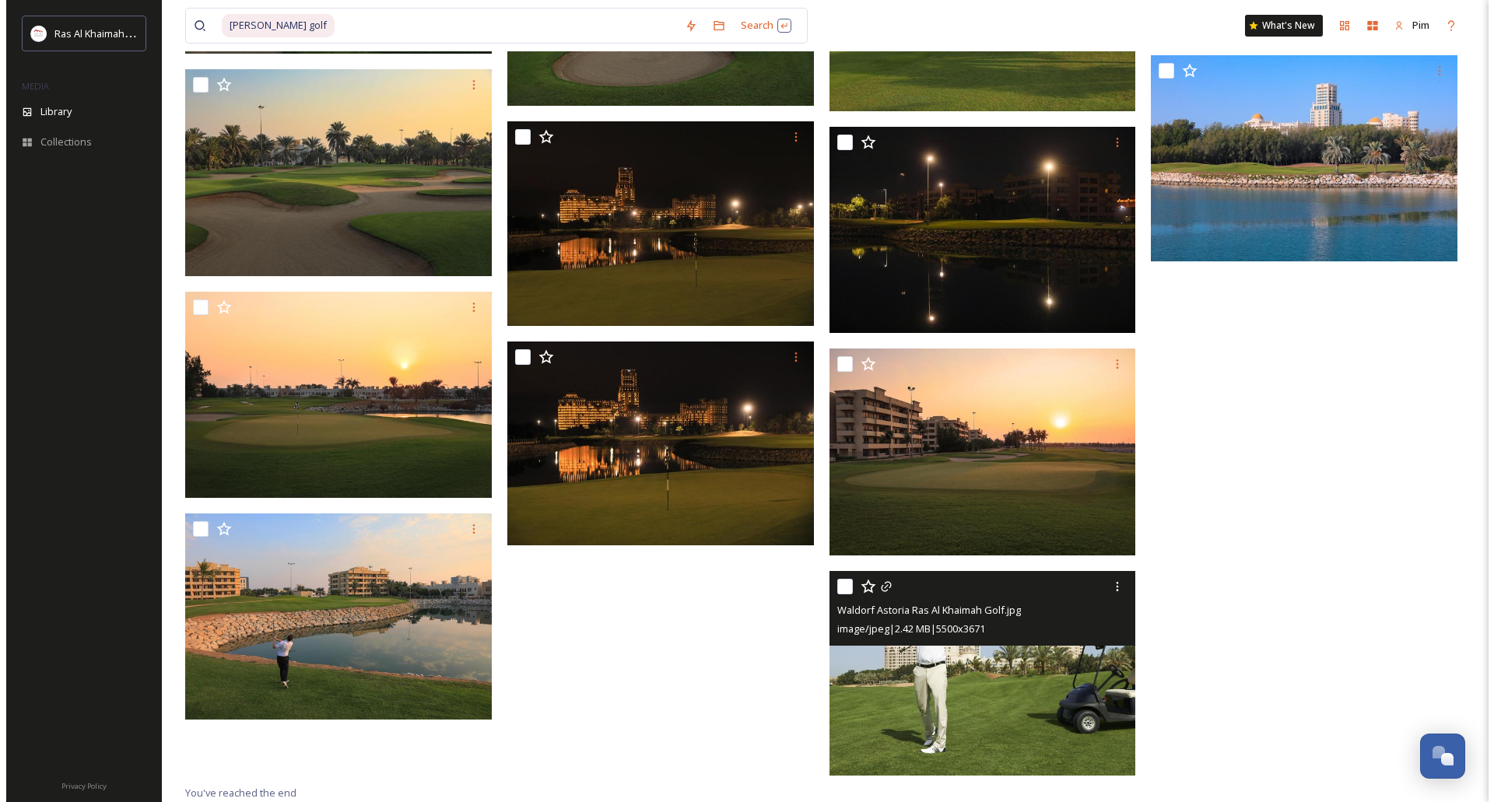
scroll to position [4677, 0]
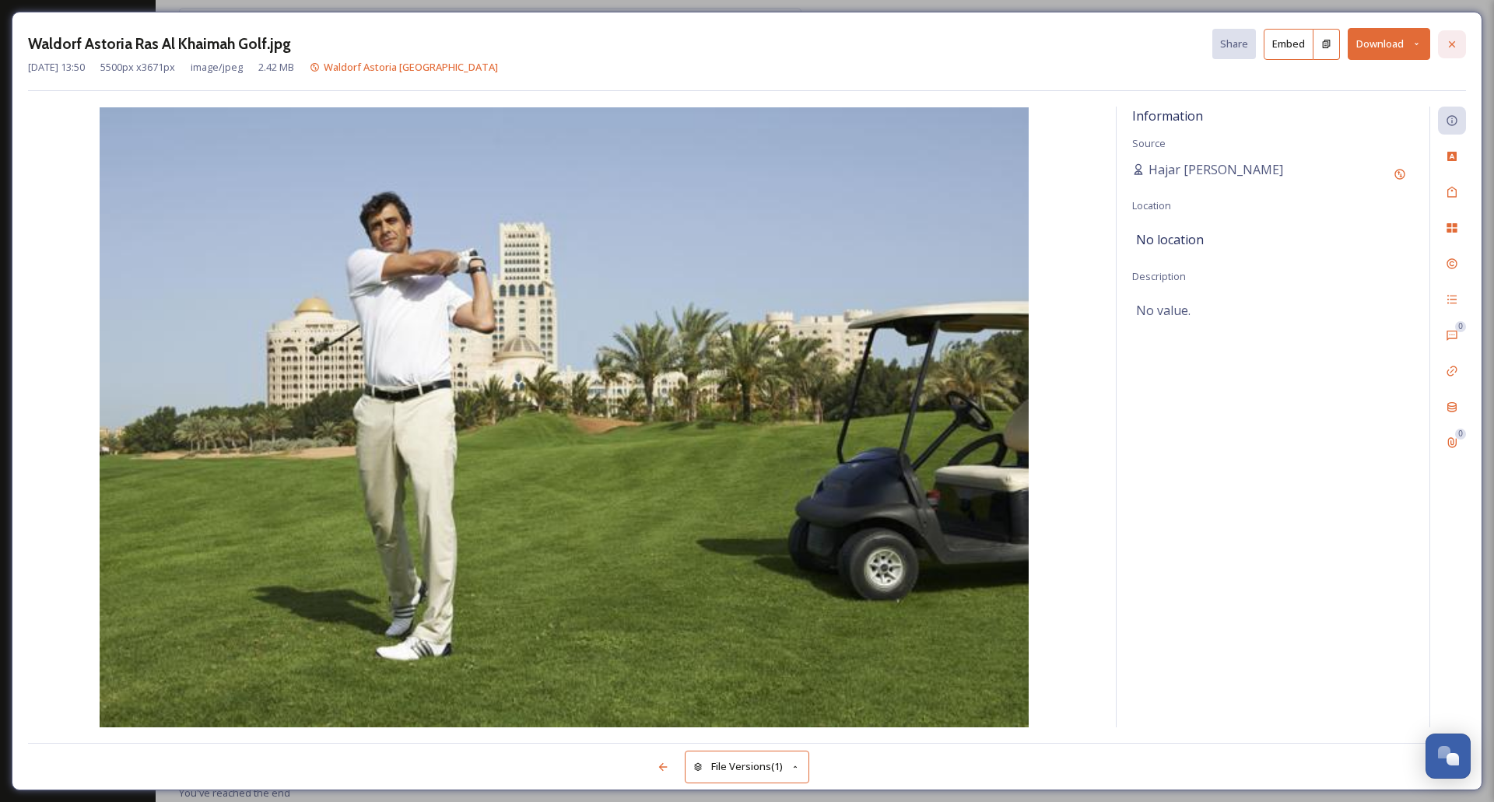
click at [1445, 47] on div at bounding box center [1452, 44] width 28 height 28
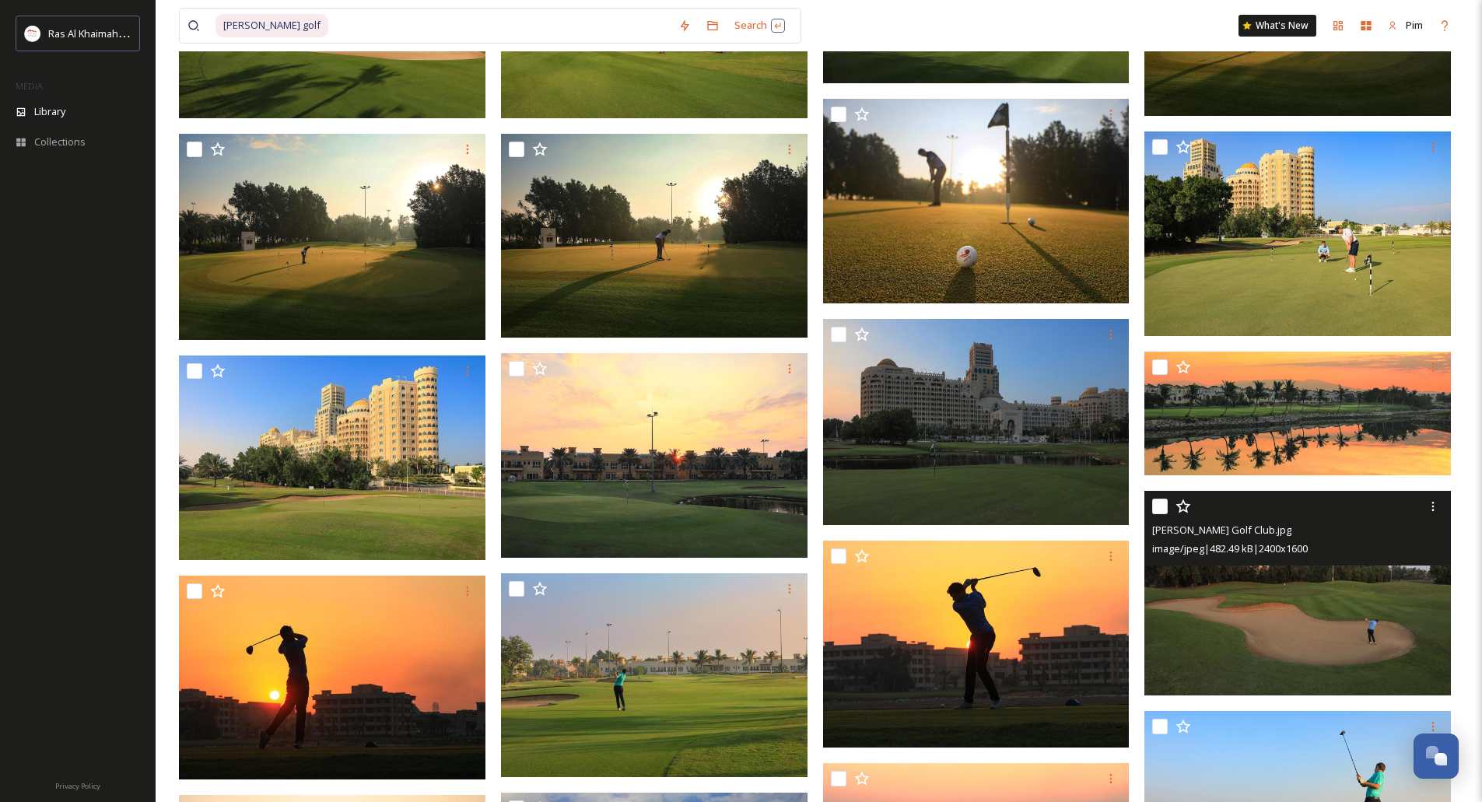
scroll to position [457, 0]
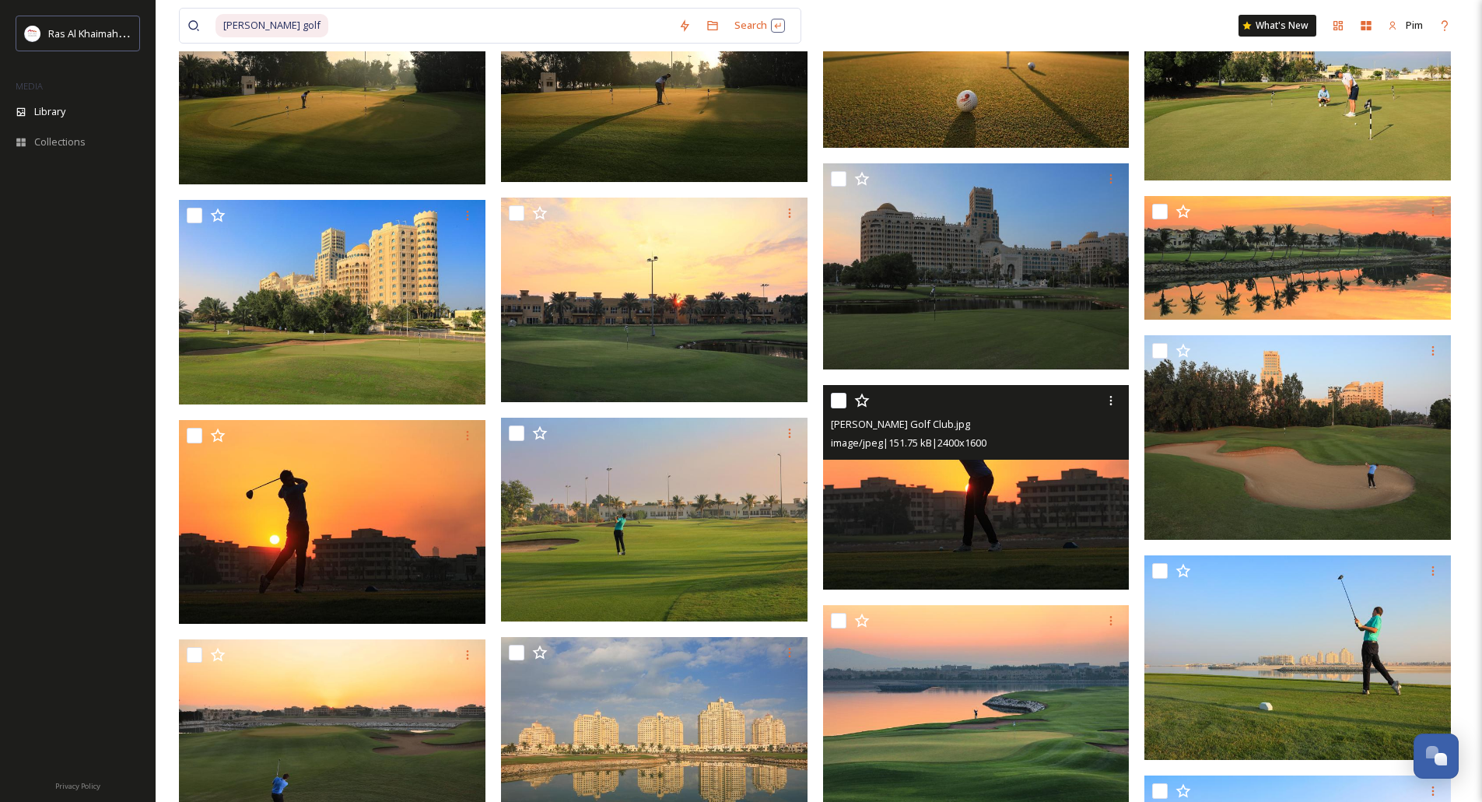
click at [978, 498] on img at bounding box center [976, 487] width 306 height 205
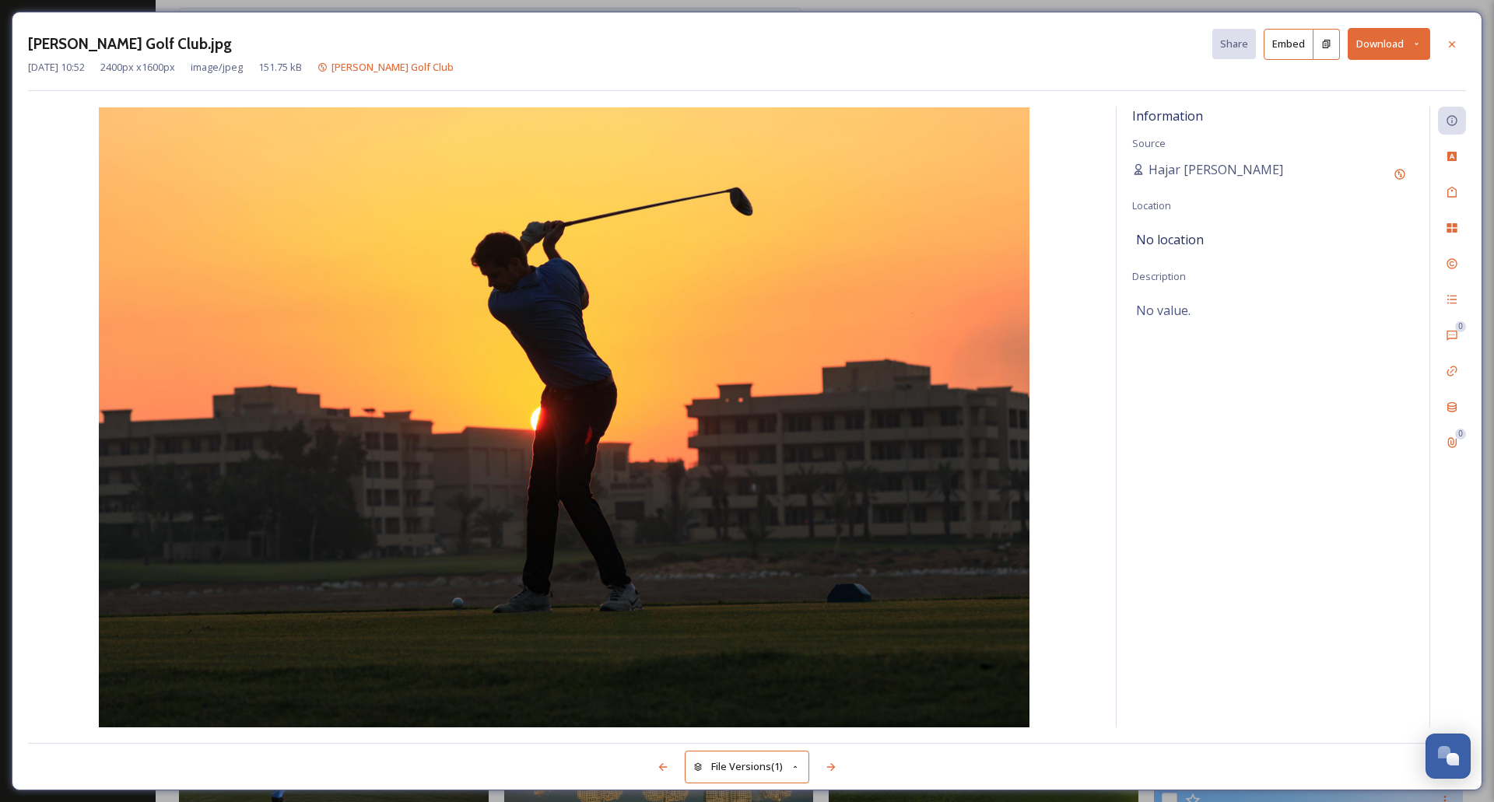
drag, startPoint x: 1069, startPoint y: 126, endPoint x: 1067, endPoint y: 117, distance: 8.7
click at [1067, 117] on img at bounding box center [564, 417] width 1072 height 620
drag, startPoint x: 535, startPoint y: 63, endPoint x: 538, endPoint y: 52, distance: 11.1
click at [538, 52] on div "[PERSON_NAME] Golf Club.jpg Share Embed Download" at bounding box center [747, 44] width 1438 height 32
drag, startPoint x: 524, startPoint y: 52, endPoint x: 590, endPoint y: 83, distance: 73.1
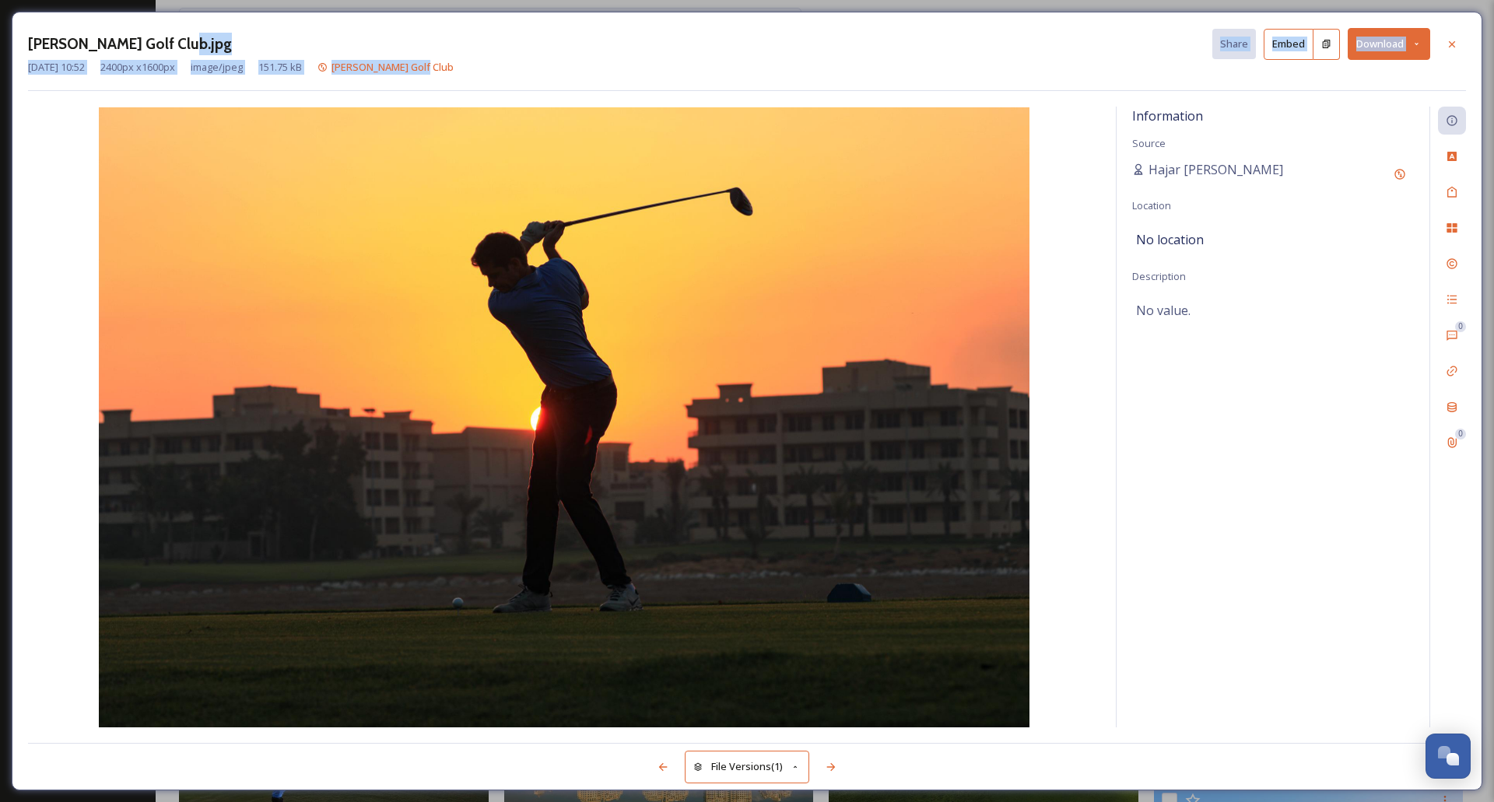
click at [590, 83] on div "[PERSON_NAME] Golf Club.jpg Share Embed Download [DATE] 10:52 2400 px x 1600 px…" at bounding box center [747, 59] width 1438 height 63
click at [614, 75] on div "[PERSON_NAME] Golf Club.jpg Share Embed Download [DATE] 10:52 2400 px x 1600 px…" at bounding box center [747, 59] width 1438 height 63
drag, startPoint x: 1131, startPoint y: 118, endPoint x: 1143, endPoint y: 118, distance: 12.4
click at [1143, 118] on div "Information Source Hajar [GEOGRAPHIC_DATA] Location No location Description No …" at bounding box center [1272, 417] width 313 height 621
drag, startPoint x: 1140, startPoint y: 103, endPoint x: 1138, endPoint y: 91, distance: 11.8
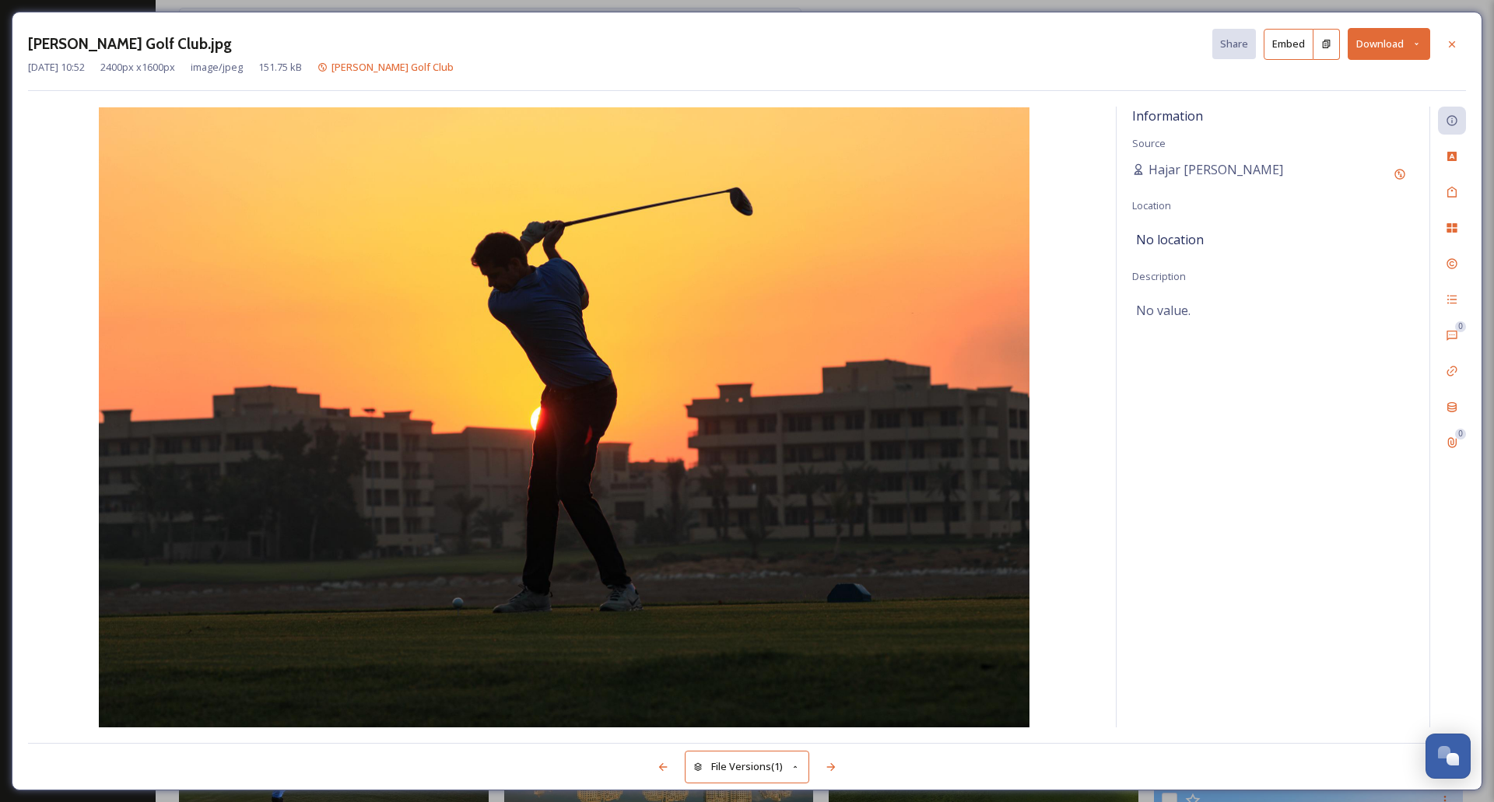
click at [1138, 91] on div "[PERSON_NAME] Golf Club.jpg Share Embed Download [DATE] 10:52 2400 px x 1600 px…" at bounding box center [747, 59] width 1438 height 63
click at [1185, 113] on span "Information" at bounding box center [1167, 115] width 71 height 17
click at [1127, 149] on div "Information Source Hajar [GEOGRAPHIC_DATA] Location No location Description No …" at bounding box center [1272, 417] width 313 height 621
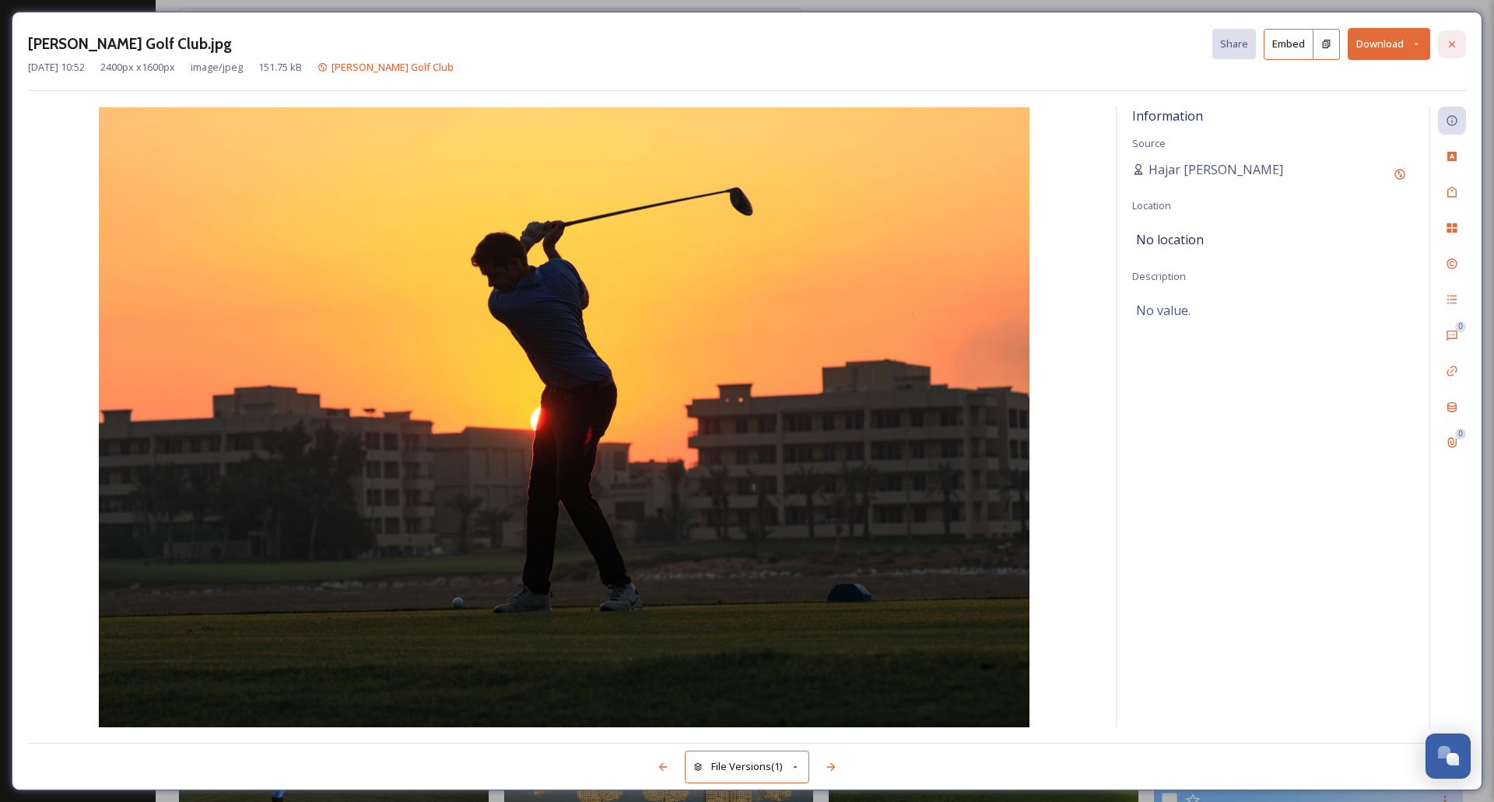
click at [1449, 44] on icon at bounding box center [1451, 44] width 12 height 12
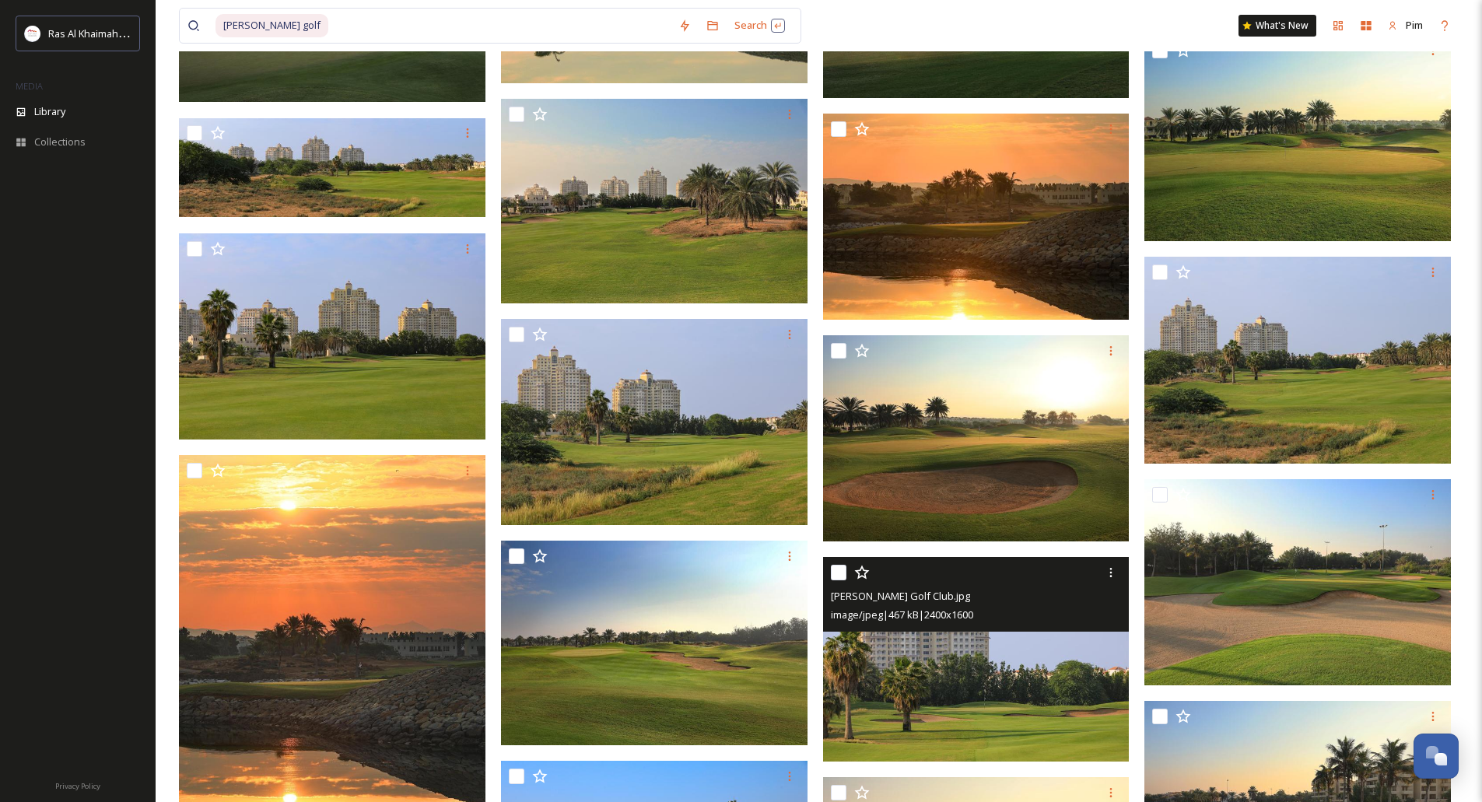
scroll to position [3724, 0]
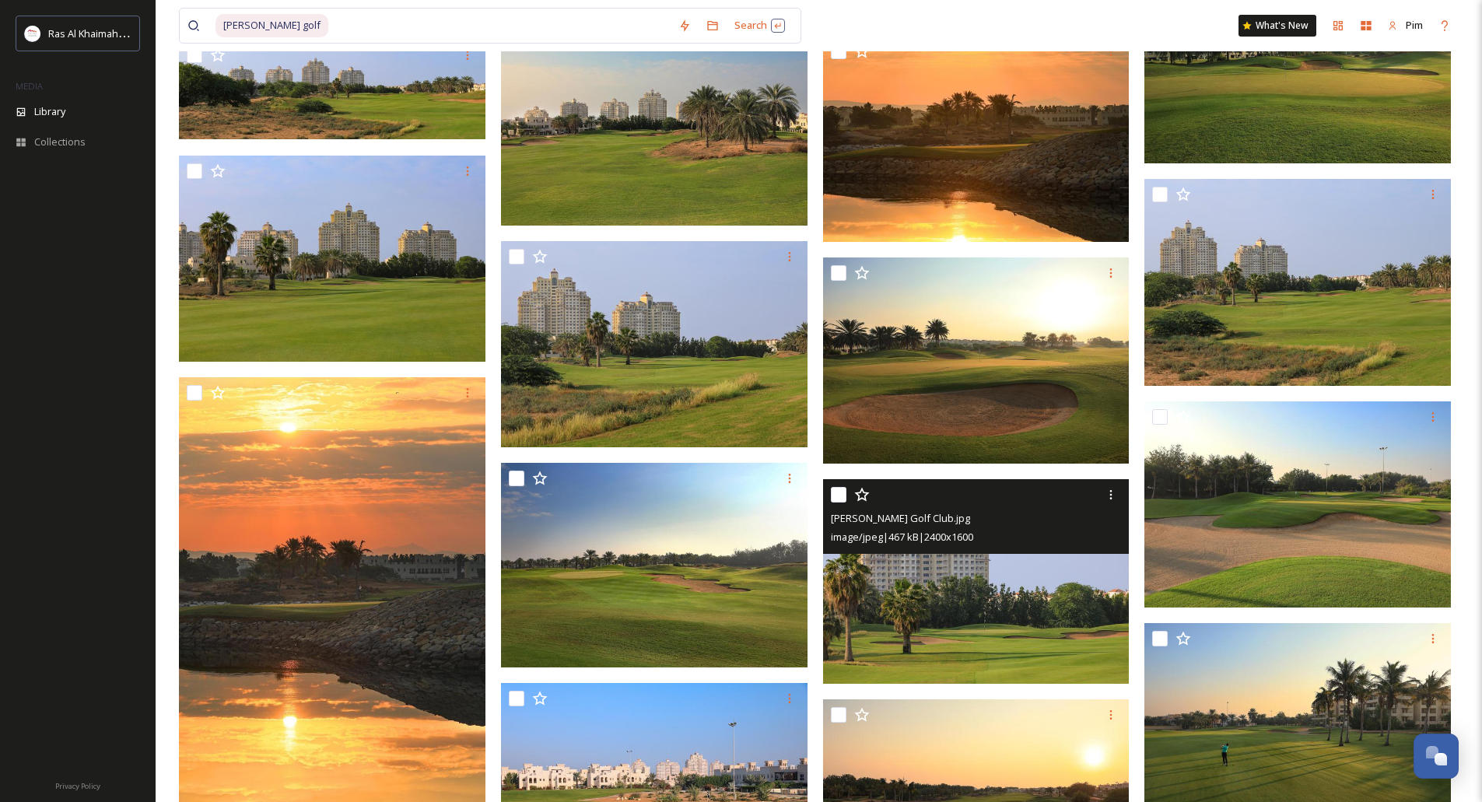
click at [1024, 626] on img at bounding box center [976, 581] width 306 height 205
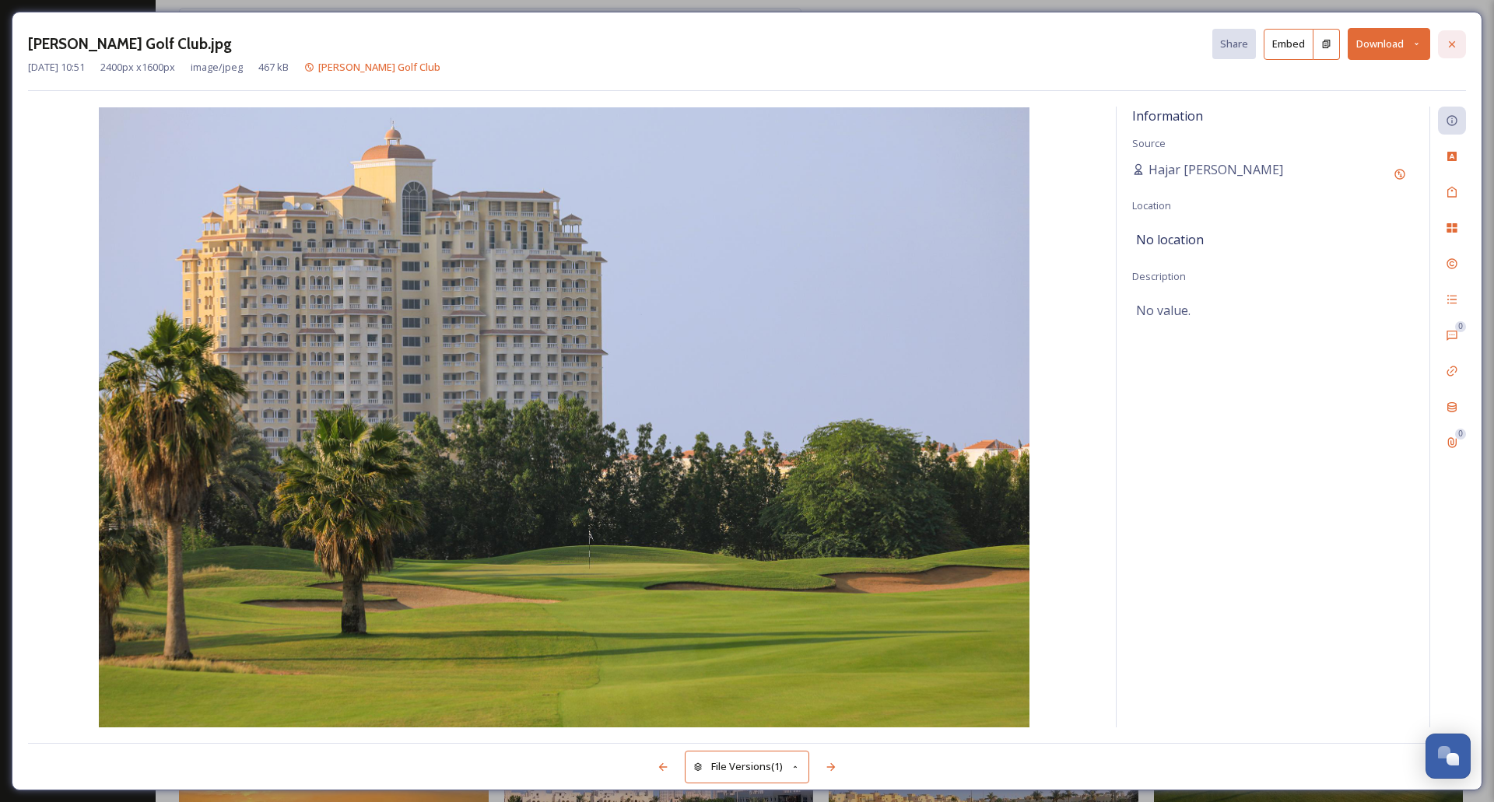
click at [1451, 45] on icon at bounding box center [1451, 43] width 6 height 6
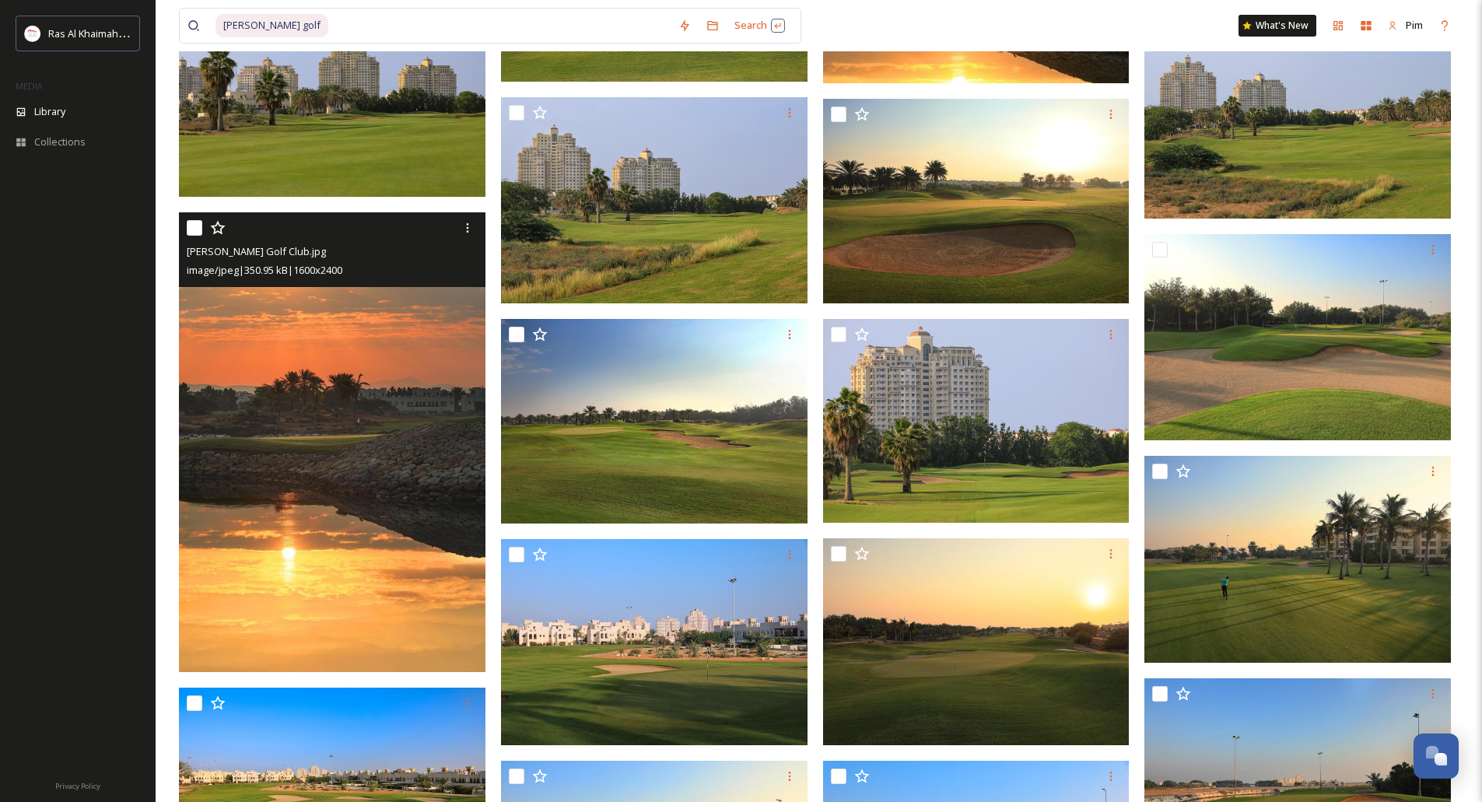
scroll to position [3577, 0]
